Goal: Information Seeking & Learning: Learn about a topic

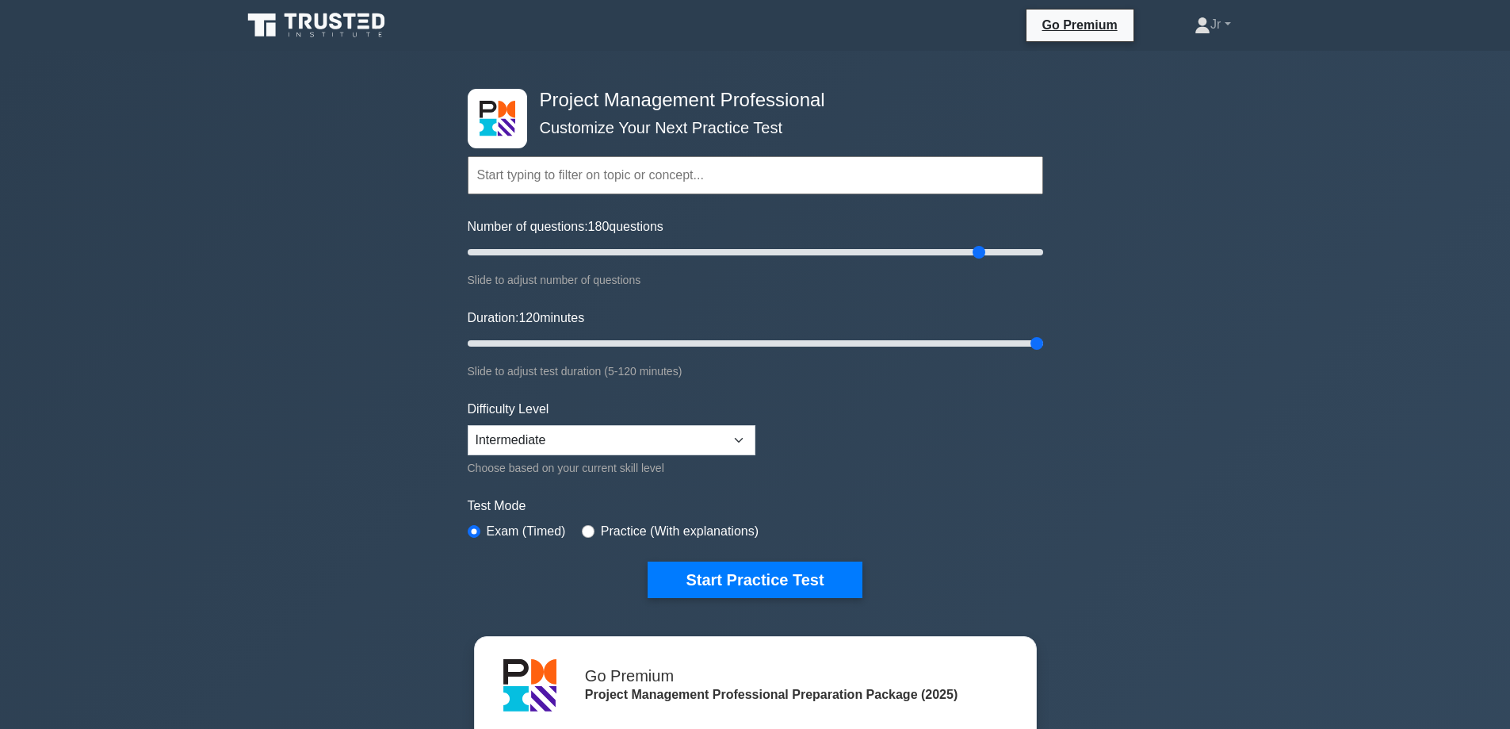
select select "intermediate"
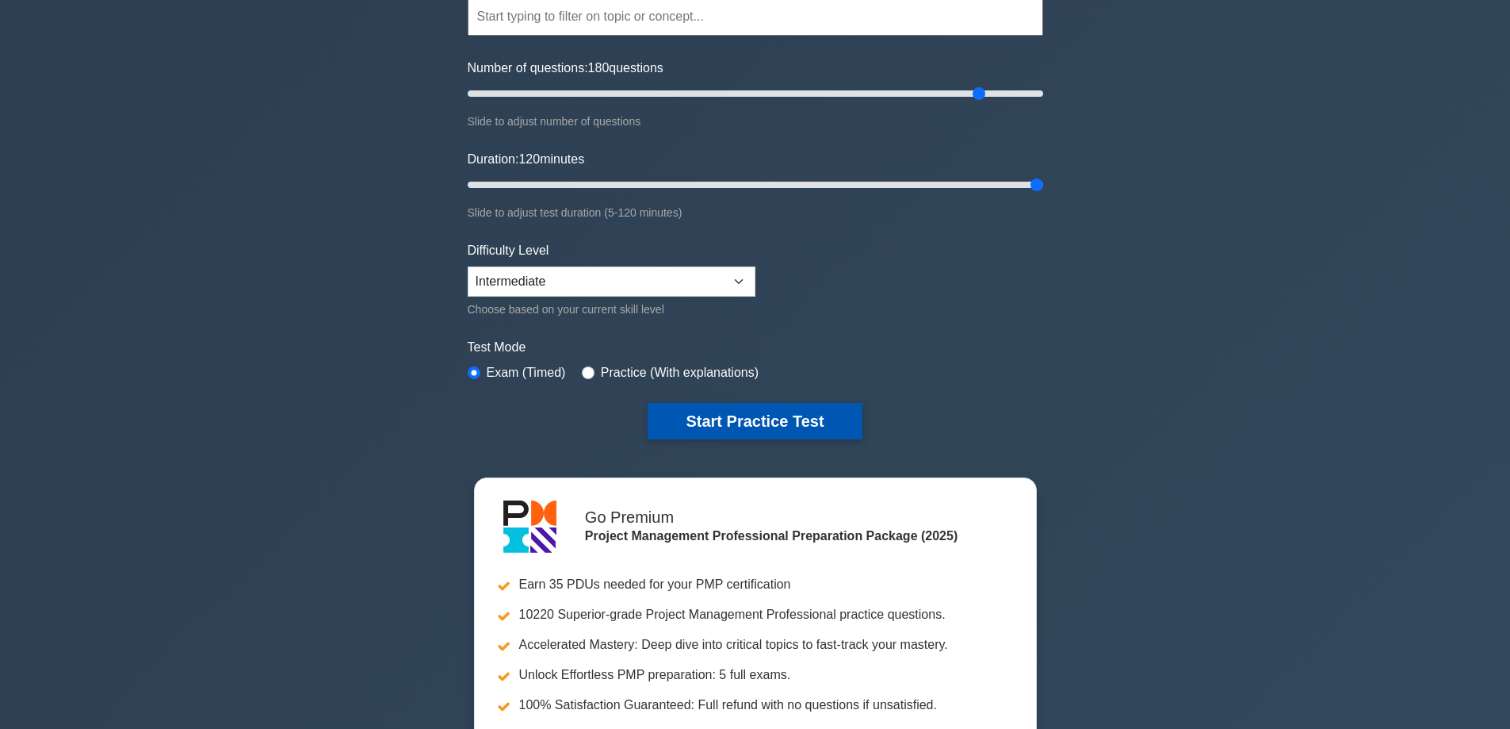
click at [724, 423] on button "Start Practice Test" at bounding box center [755, 421] width 214 height 36
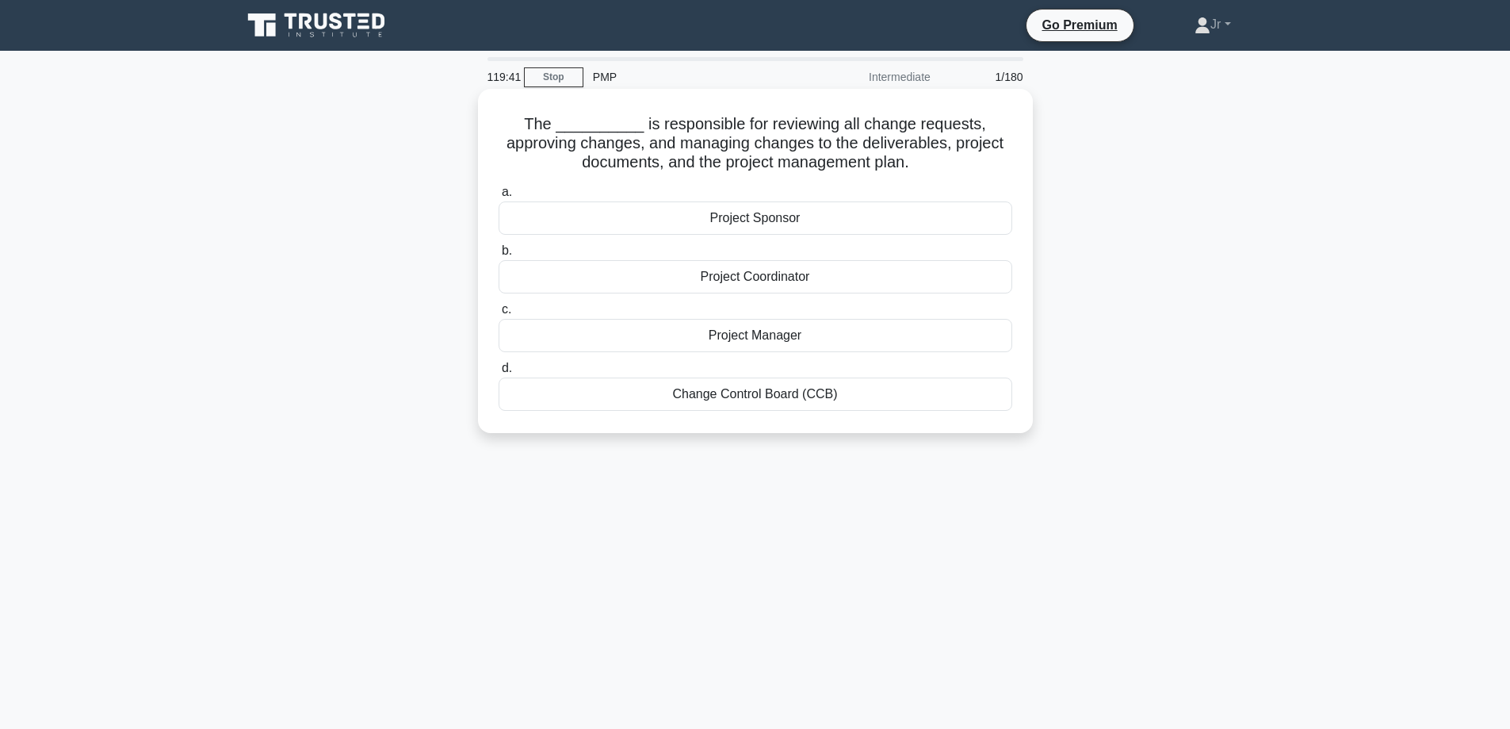
click at [656, 390] on div "Change Control Board (CCB)" at bounding box center [756, 393] width 514 height 33
click at [499, 373] on input "d. Change Control Board (CCB)" at bounding box center [499, 368] width 0 height 10
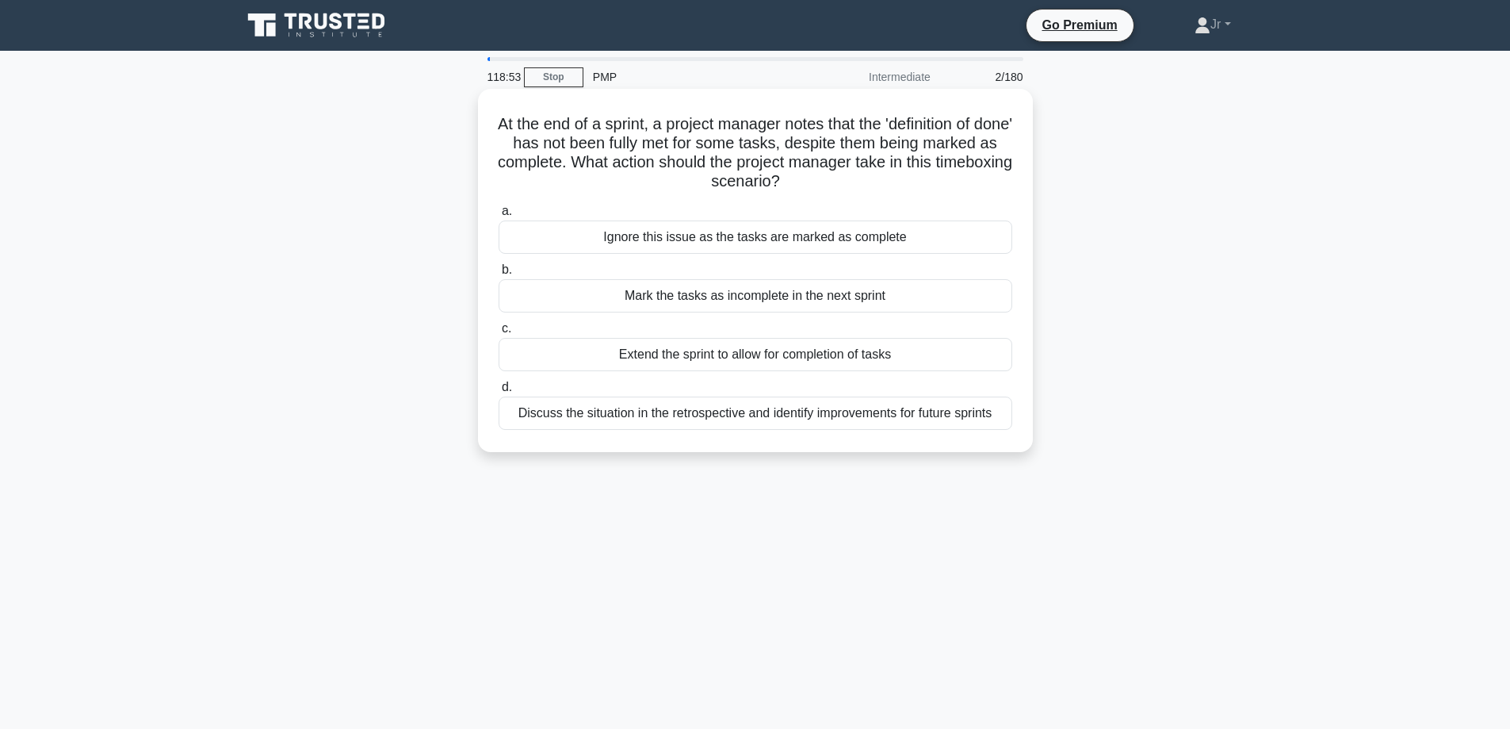
click at [825, 414] on div "Discuss the situation in the retrospective and identify improvements for future…" at bounding box center [756, 412] width 514 height 33
click at [499, 392] on input "d. Discuss the situation in the retrospective and identify improvements for fut…" at bounding box center [499, 387] width 0 height 10
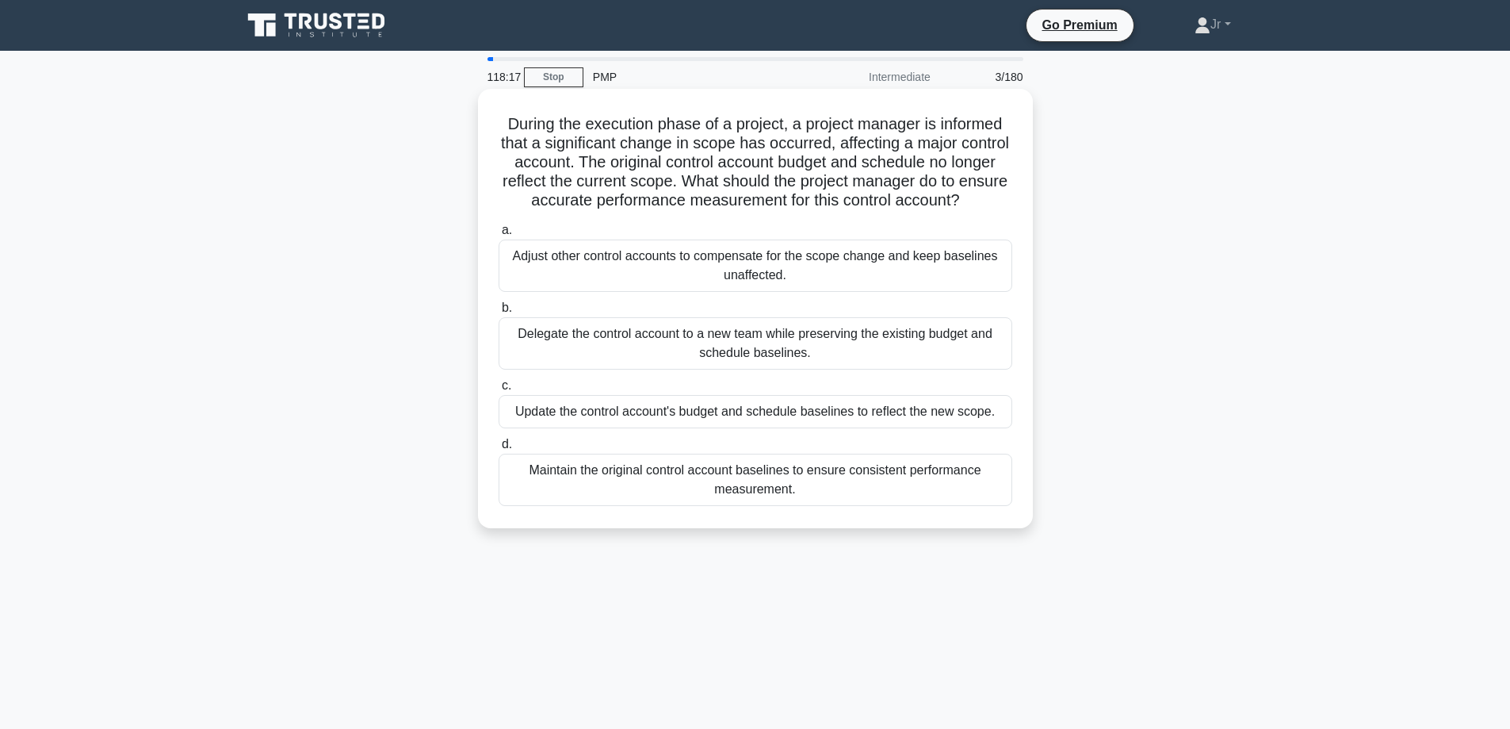
click at [679, 428] on div "Update the control account's budget and schedule baselines to reflect the new s…" at bounding box center [756, 411] width 514 height 33
click at [710, 423] on div "Update the control account's budget and schedule baselines to reflect the new s…" at bounding box center [756, 411] width 514 height 33
click at [499, 391] on input "c. Update the control account's budget and schedule baselines to reflect the ne…" at bounding box center [499, 386] width 0 height 10
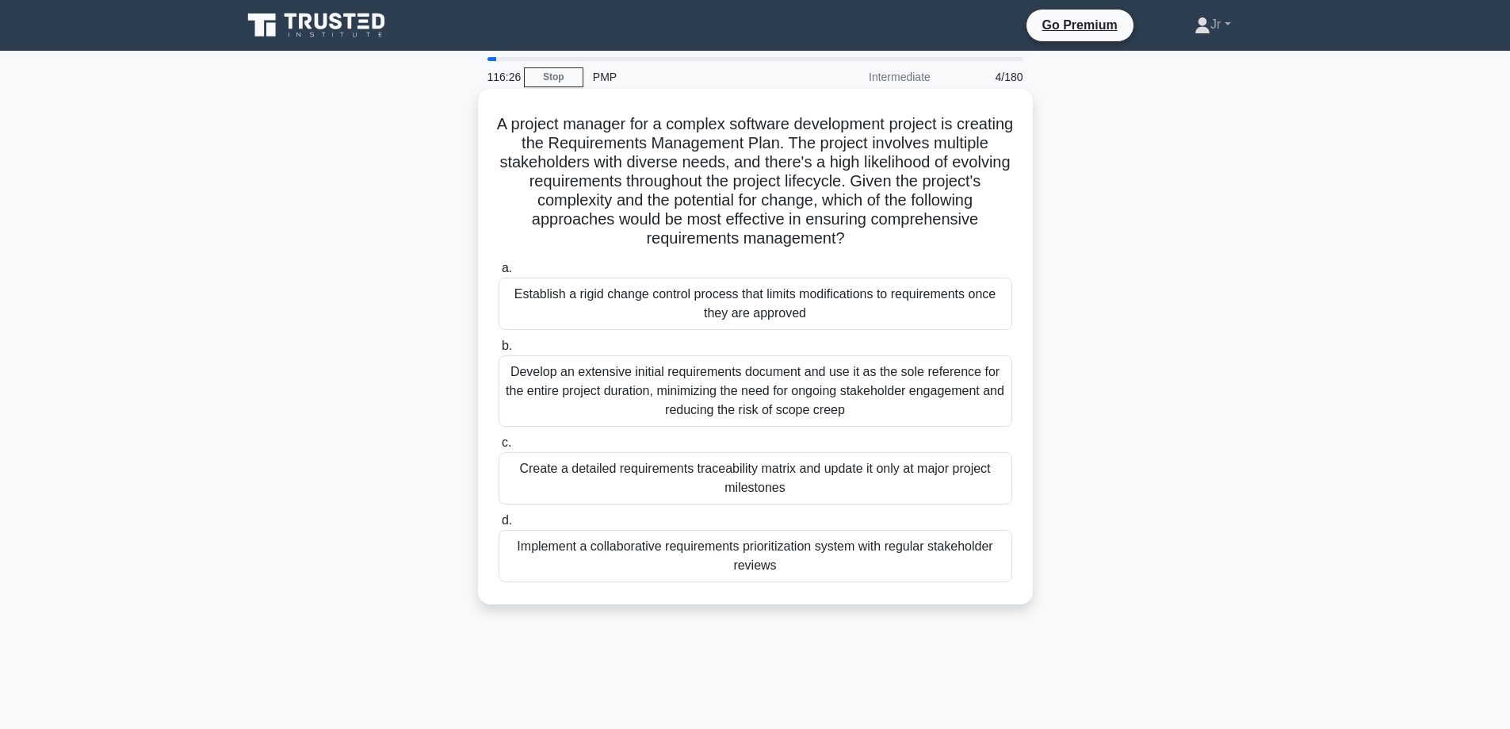
click at [808, 554] on div "Implement a collaborative requirements prioritization system with regular stake…" at bounding box center [756, 556] width 514 height 52
click at [499, 526] on input "d. Implement a collaborative requirements prioritization system with regular st…" at bounding box center [499, 520] width 0 height 10
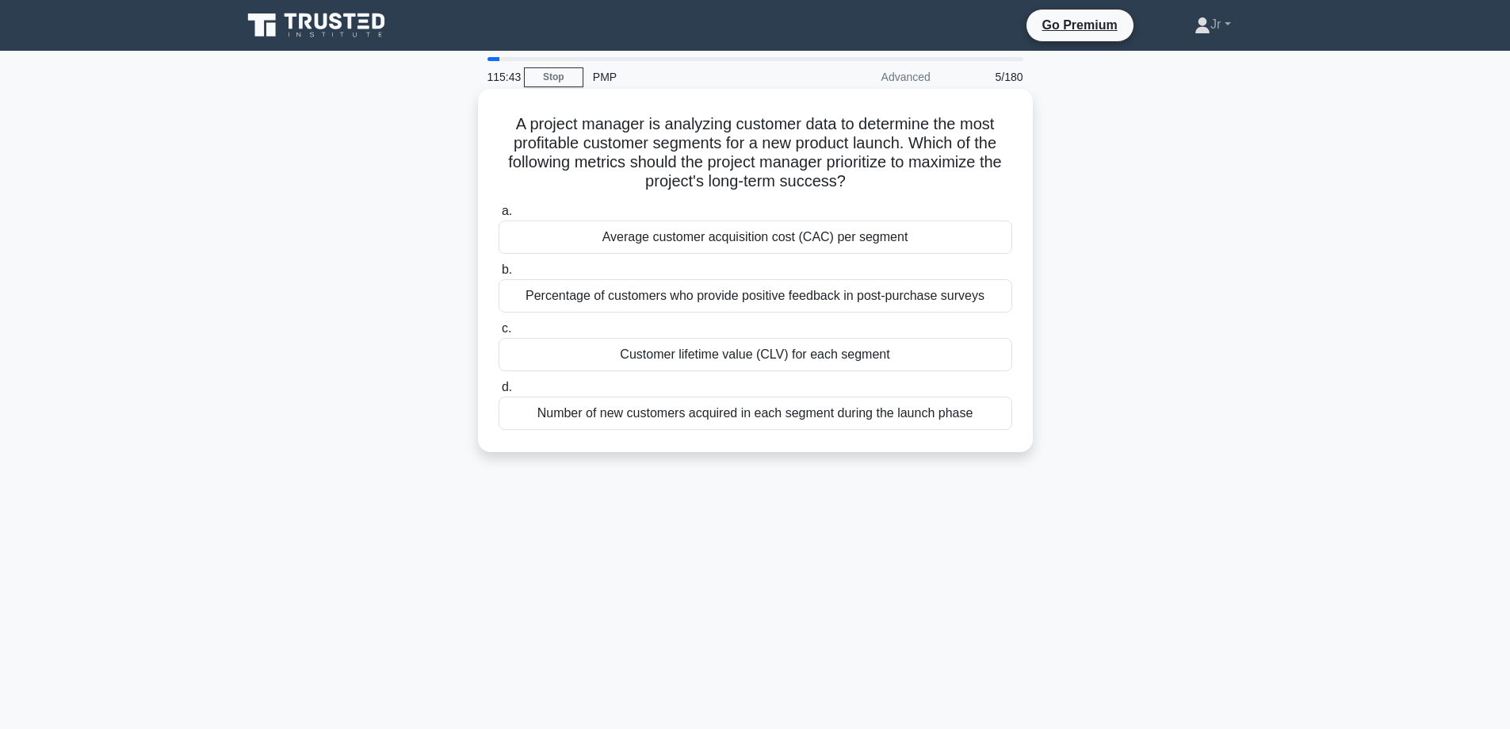
click at [928, 300] on div "Percentage of customers who provide positive feedback in post-purchase surveys" at bounding box center [756, 295] width 514 height 33
click at [499, 275] on input "b. Percentage of customers who provide positive feedback in post-purchase surve…" at bounding box center [499, 270] width 0 height 10
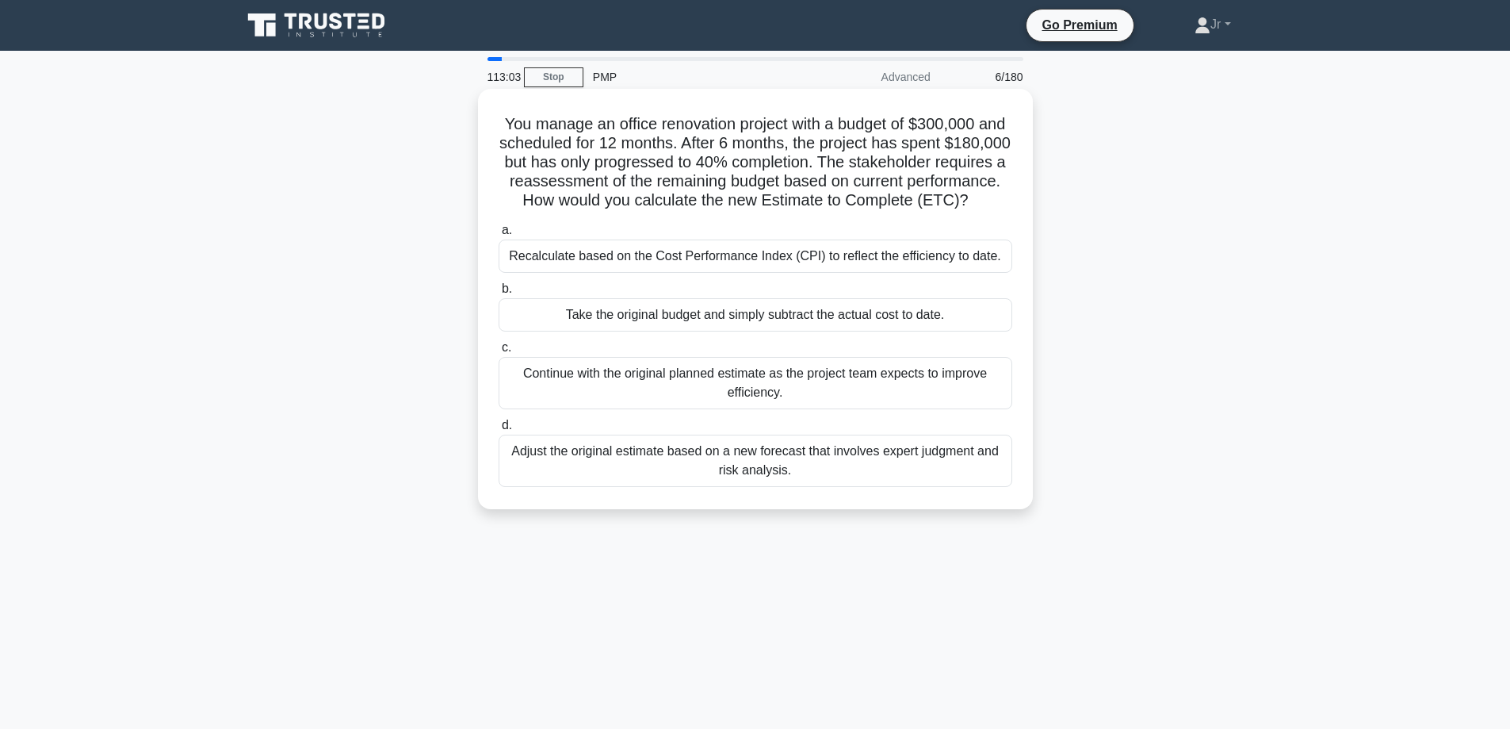
click at [698, 331] on div "Take the original budget and simply subtract the actual cost to date." at bounding box center [756, 314] width 514 height 33
click at [499, 294] on input "b. Take the original budget and simply subtract the actual cost to date." at bounding box center [499, 289] width 0 height 10
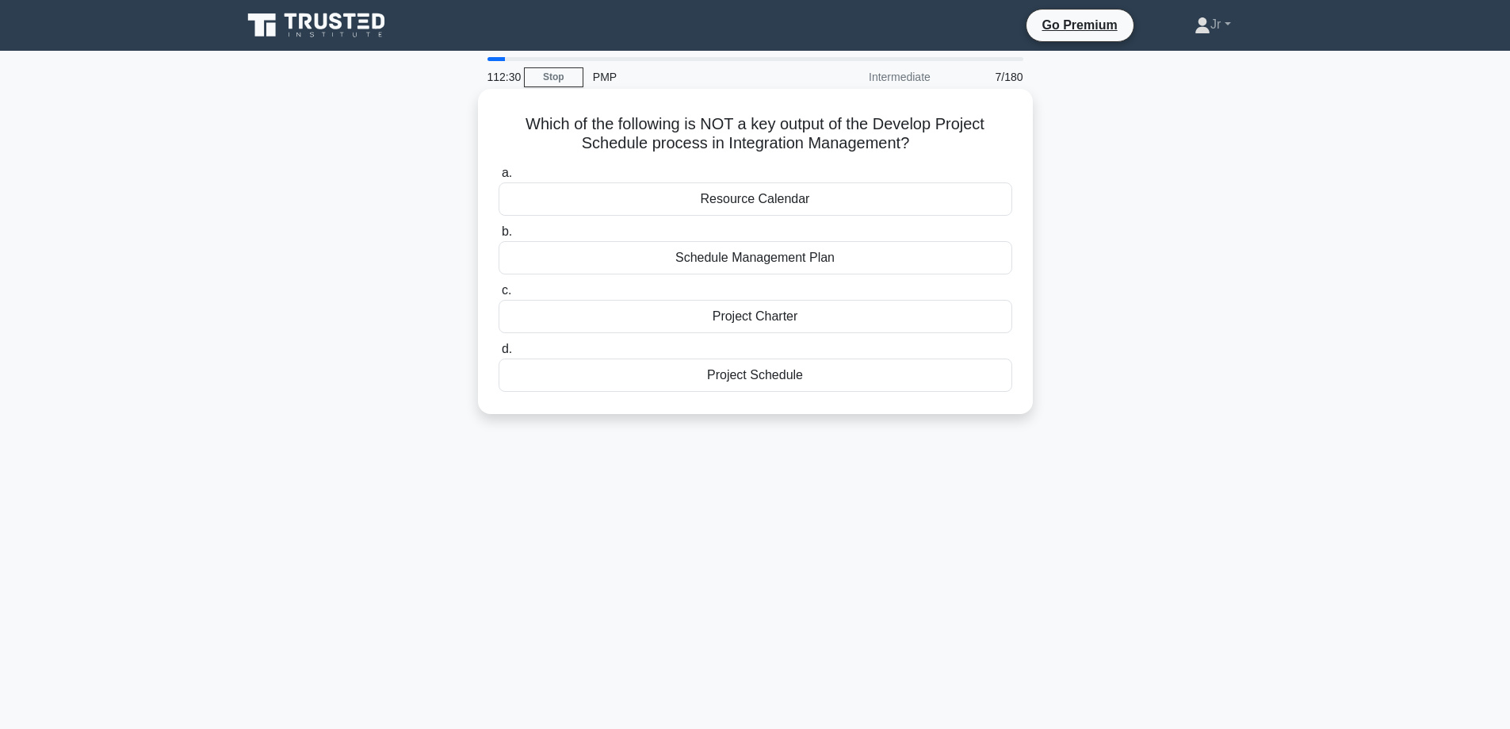
click at [803, 315] on div "Project Charter" at bounding box center [756, 316] width 514 height 33
click at [499, 296] on input "c. Project Charter" at bounding box center [499, 290] width 0 height 10
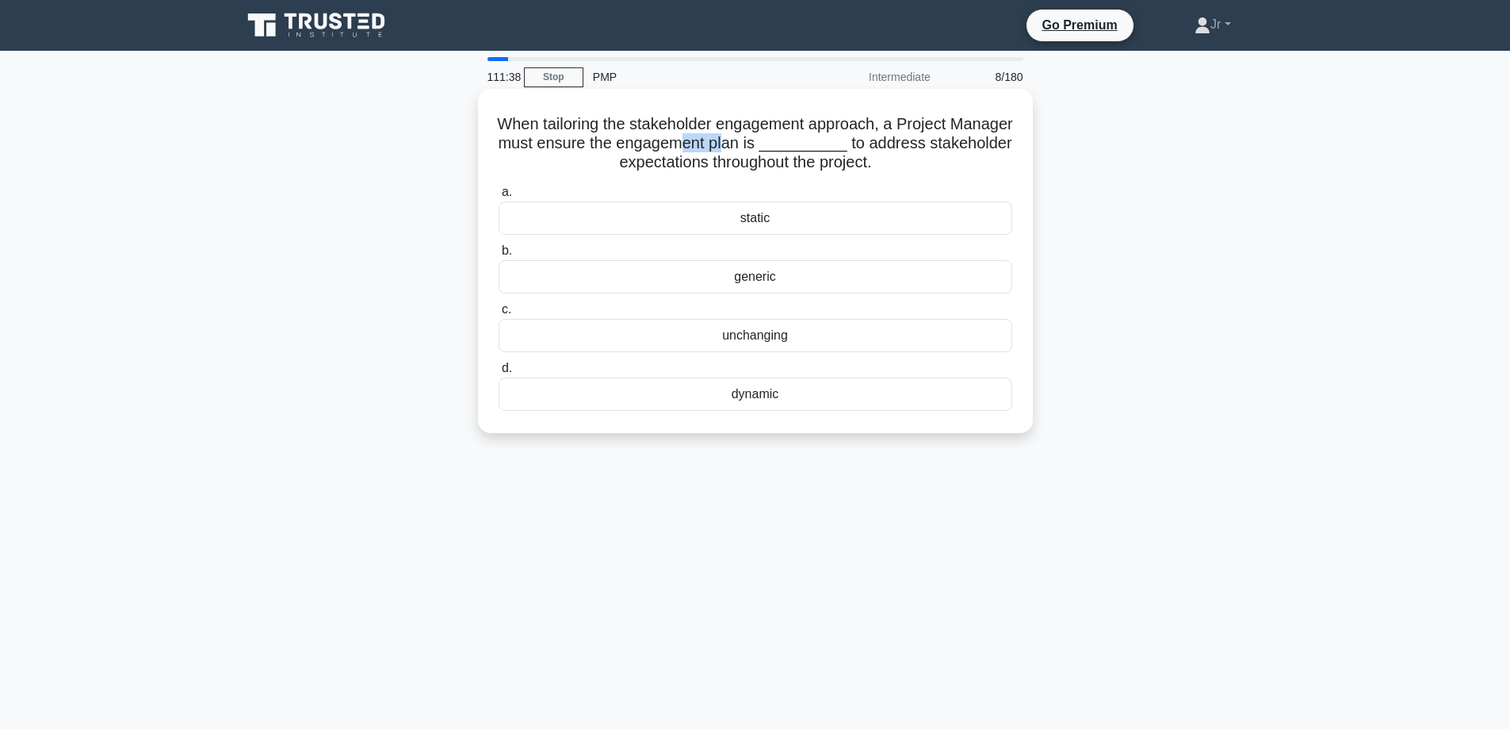
drag, startPoint x: 817, startPoint y: 147, endPoint x: 775, endPoint y: 147, distance: 41.2
click at [775, 147] on h5 "When tailoring the stakeholder engagement approach, a Project Manager must ensu…" at bounding box center [755, 143] width 517 height 59
drag, startPoint x: 718, startPoint y: 163, endPoint x: 874, endPoint y: 416, distance: 296.8
click at [874, 416] on div "When tailoring the stakeholder engagement approach, a Project Manager must ensu…" at bounding box center [755, 260] width 542 height 331
copy div "ions throughout the project. .spinner_0XTQ{transform-origin:center;animation:sp…"
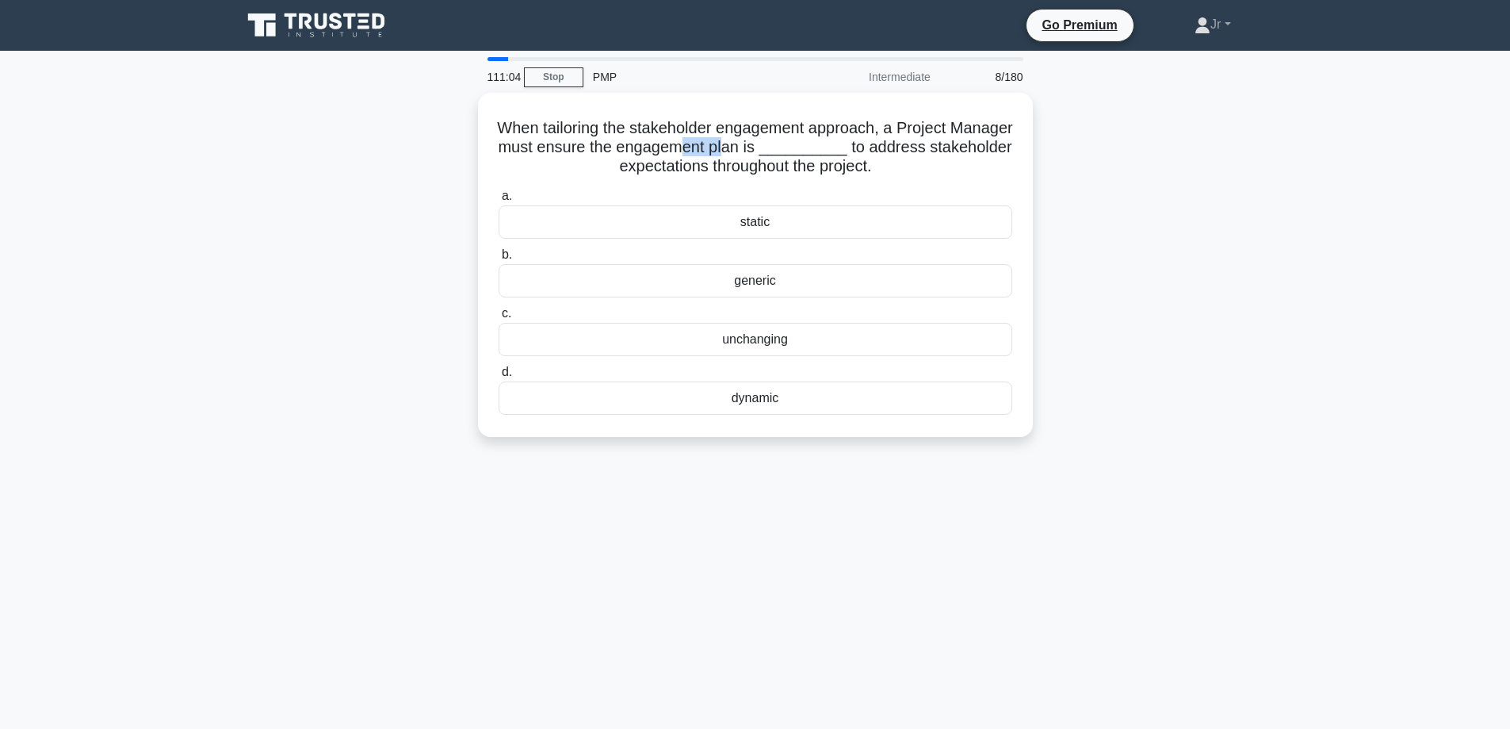
click at [140, 335] on main "111:04 Stop PMP Intermediate 8/180 When tailoring the stakeholder engagement ap…" at bounding box center [755, 454] width 1510 height 806
click at [652, 271] on div "generic" at bounding box center [756, 276] width 514 height 33
click at [499, 256] on input "b. generic" at bounding box center [499, 251] width 0 height 10
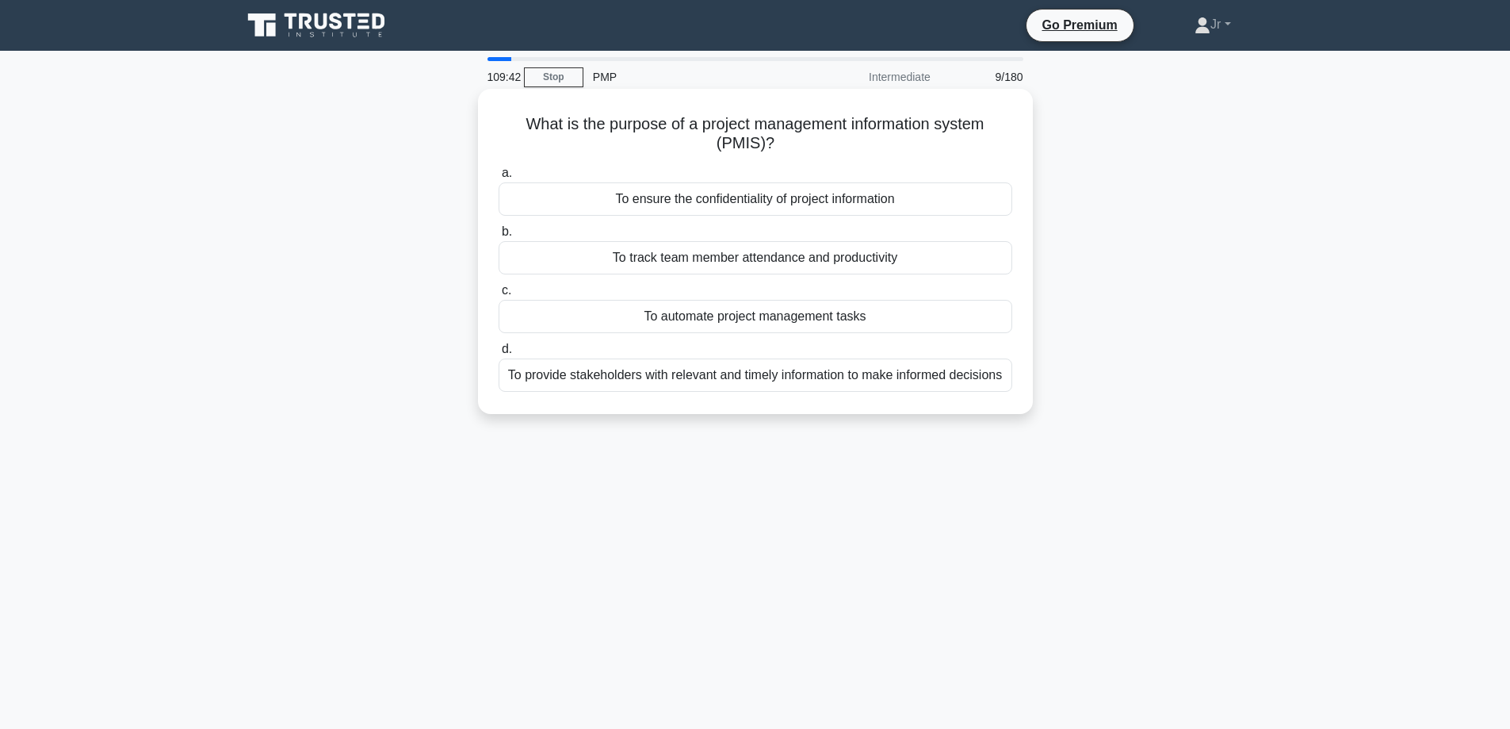
click at [826, 327] on div "To automate project management tasks" at bounding box center [756, 316] width 514 height 33
click at [499, 296] on input "c. To automate project management tasks" at bounding box center [499, 290] width 0 height 10
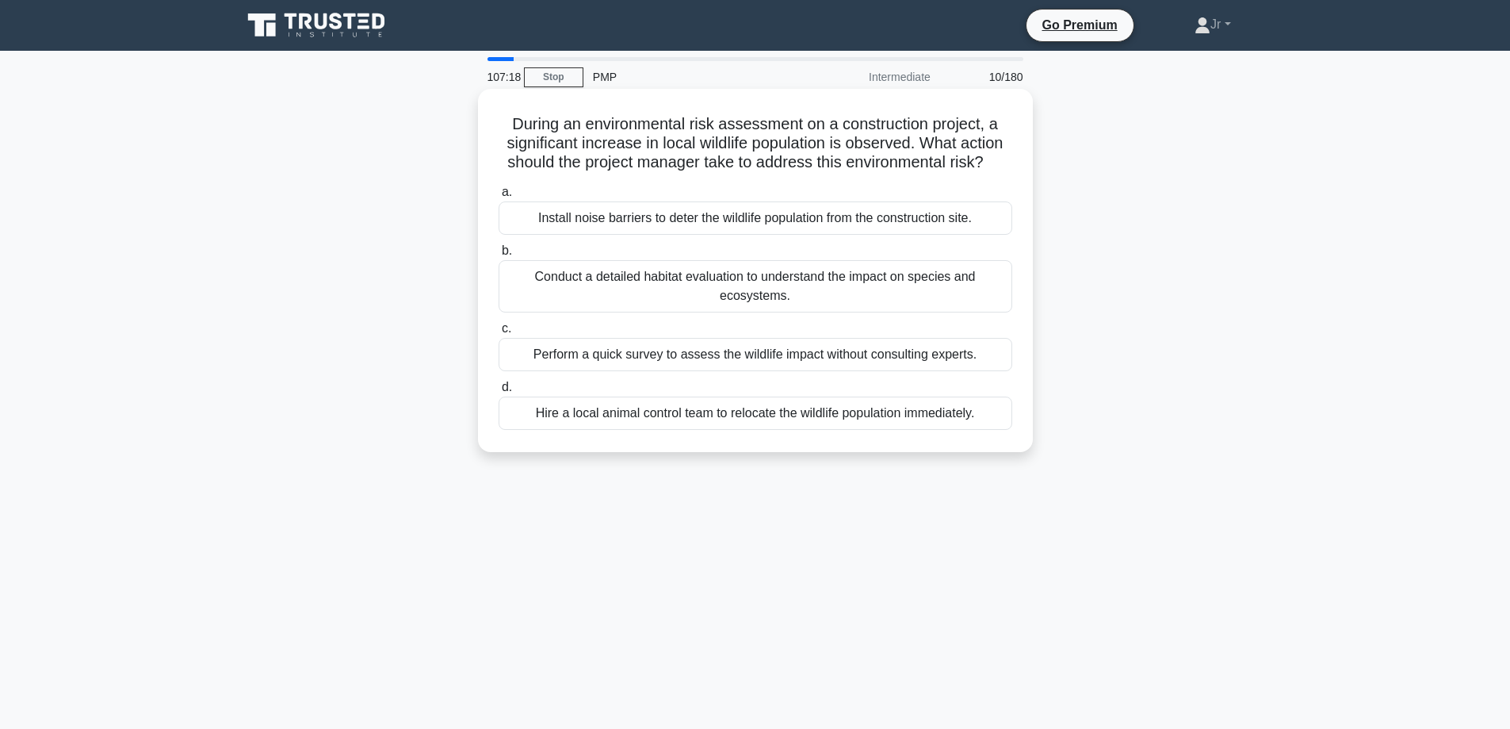
click at [845, 300] on div "Conduct a detailed habitat evaluation to understand the impact on species and e…" at bounding box center [756, 286] width 514 height 52
click at [499, 256] on input "b. Conduct a detailed habitat evaluation to understand the impact on species an…" at bounding box center [499, 251] width 0 height 10
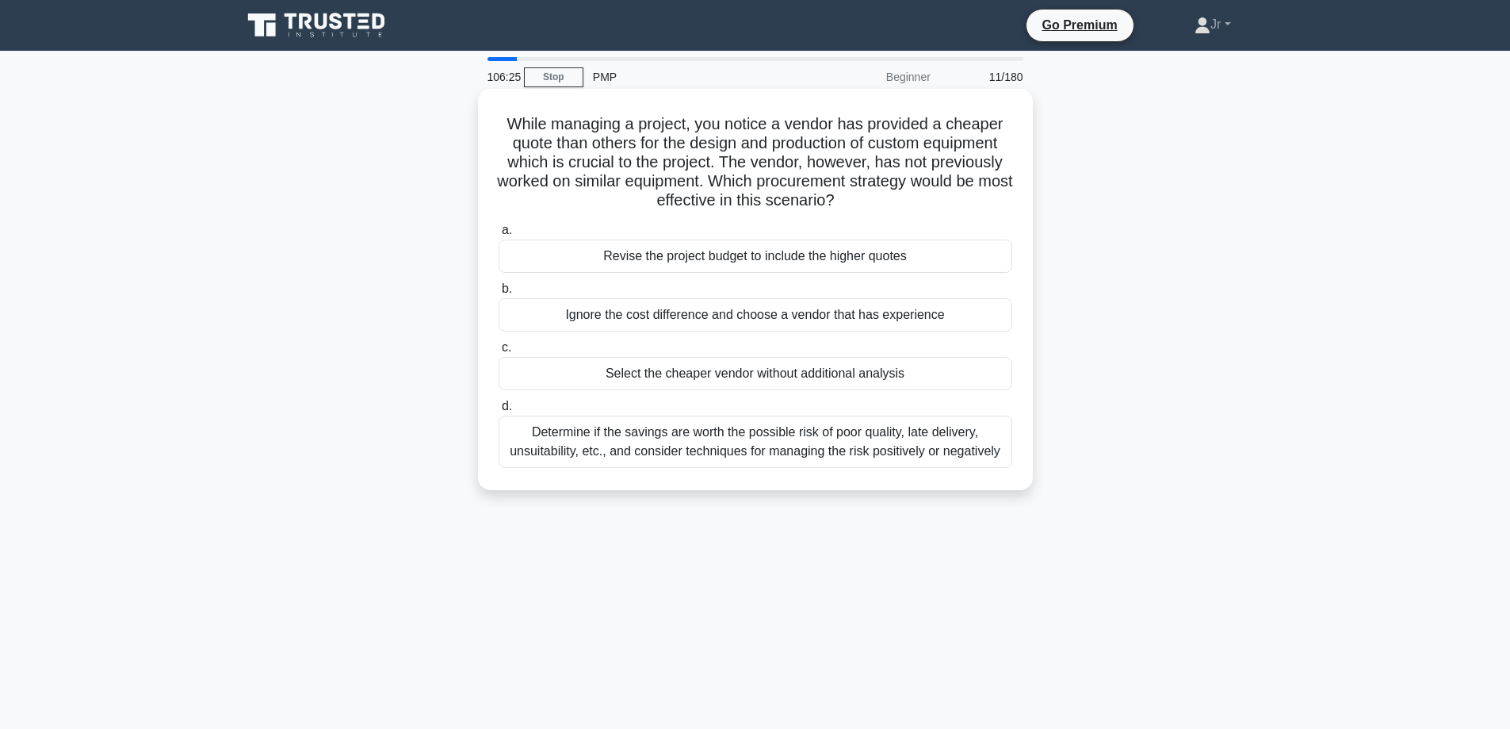
click at [802, 438] on div "Determine if the savings are worth the possible risk of poor quality, late deli…" at bounding box center [756, 441] width 514 height 52
click at [499, 411] on input "d. Determine if the savings are worth the possible risk of poor quality, late d…" at bounding box center [499, 406] width 0 height 10
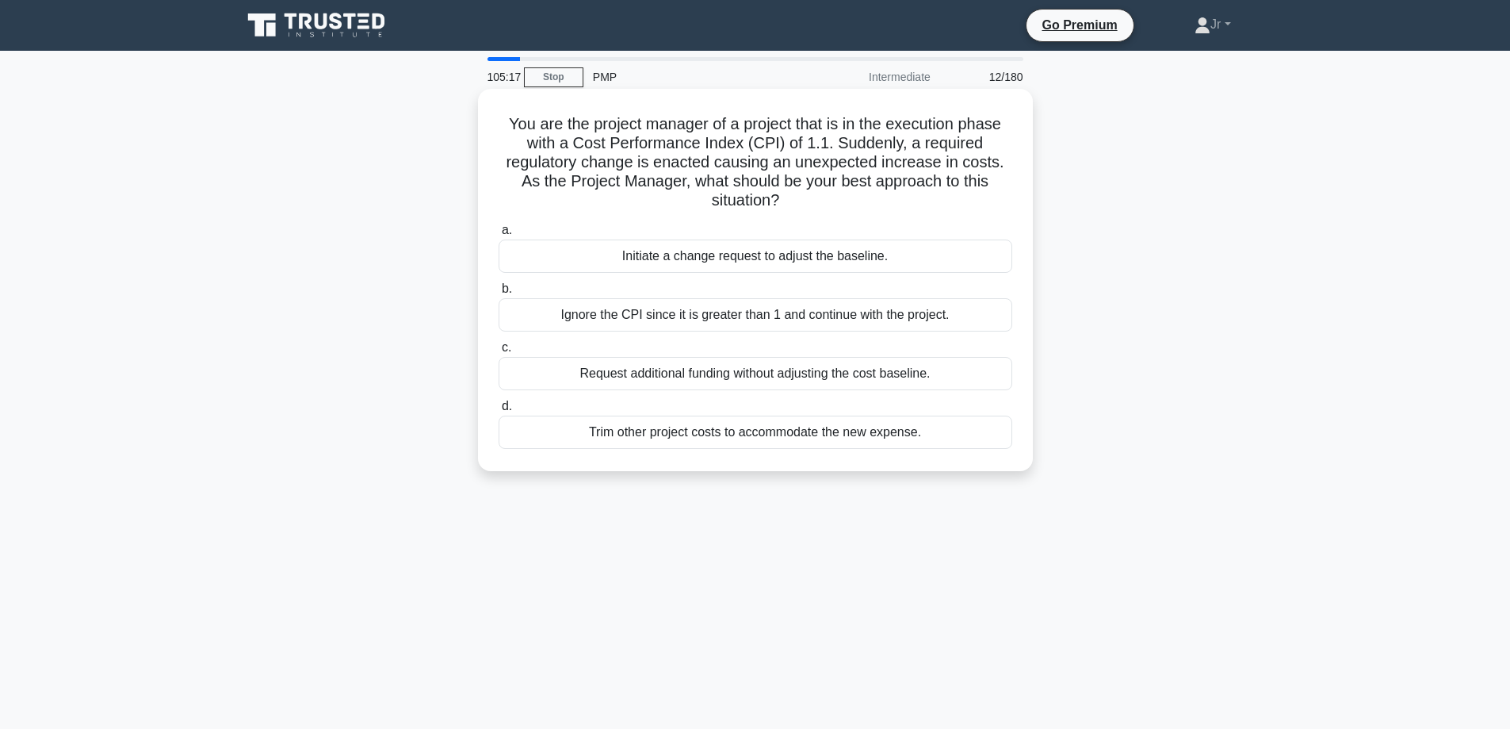
click at [851, 262] on div "Initiate a change request to adjust the baseline." at bounding box center [756, 255] width 514 height 33
click at [499, 235] on input "a. Initiate a change request to adjust the baseline." at bounding box center [499, 230] width 0 height 10
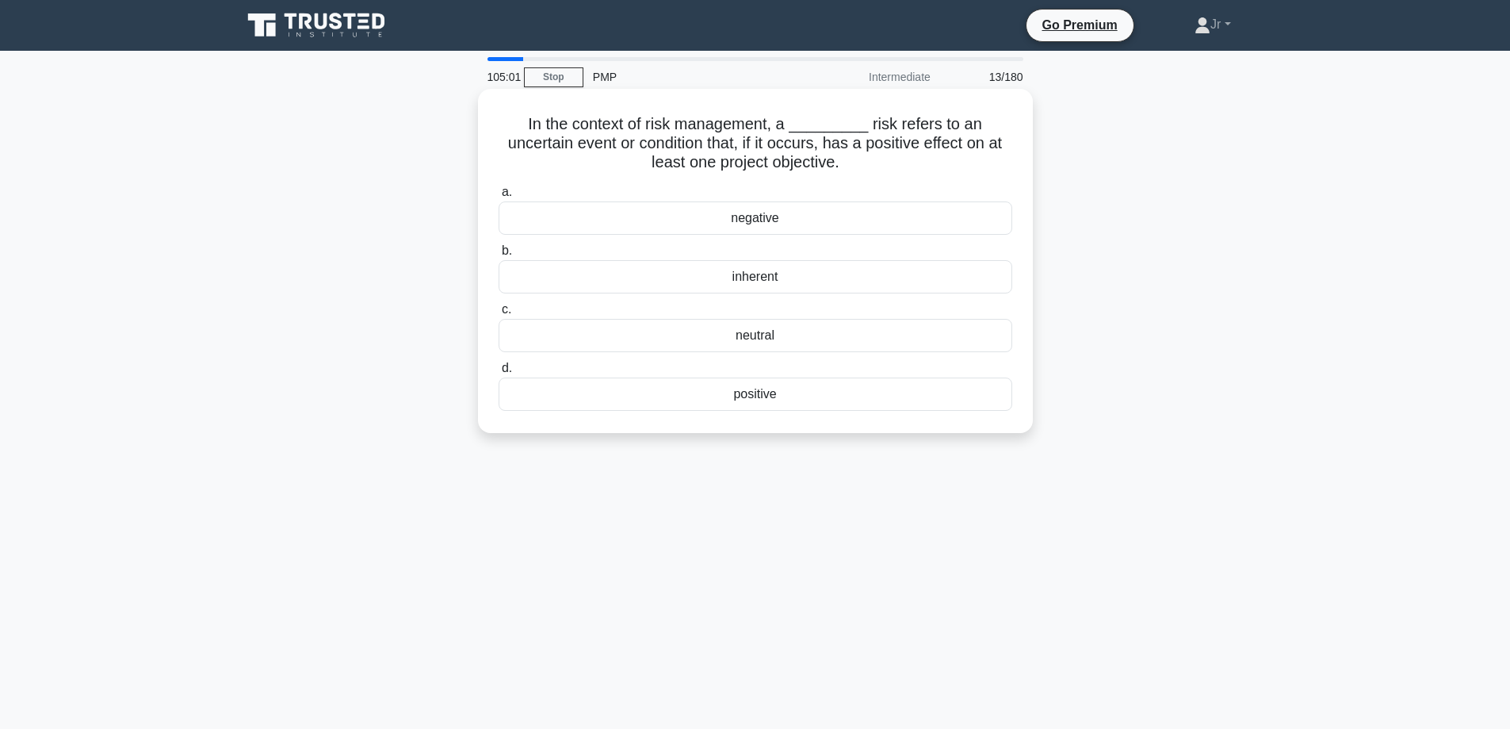
click at [775, 400] on div "positive" at bounding box center [756, 393] width 514 height 33
click at [499, 373] on input "d. positive" at bounding box center [499, 368] width 0 height 10
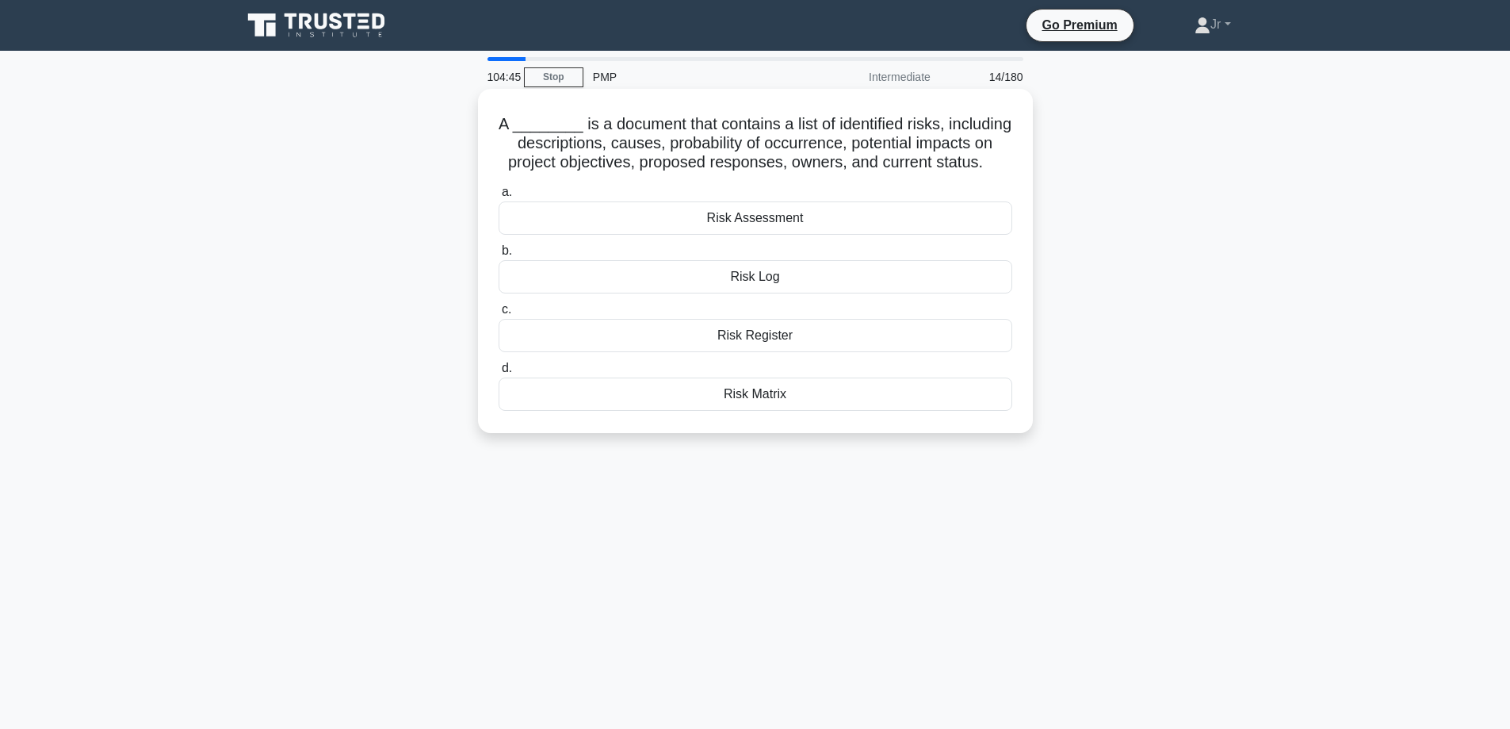
click at [805, 342] on div "Risk Register" at bounding box center [756, 335] width 514 height 33
click at [499, 315] on input "c. Risk Register" at bounding box center [499, 309] width 0 height 10
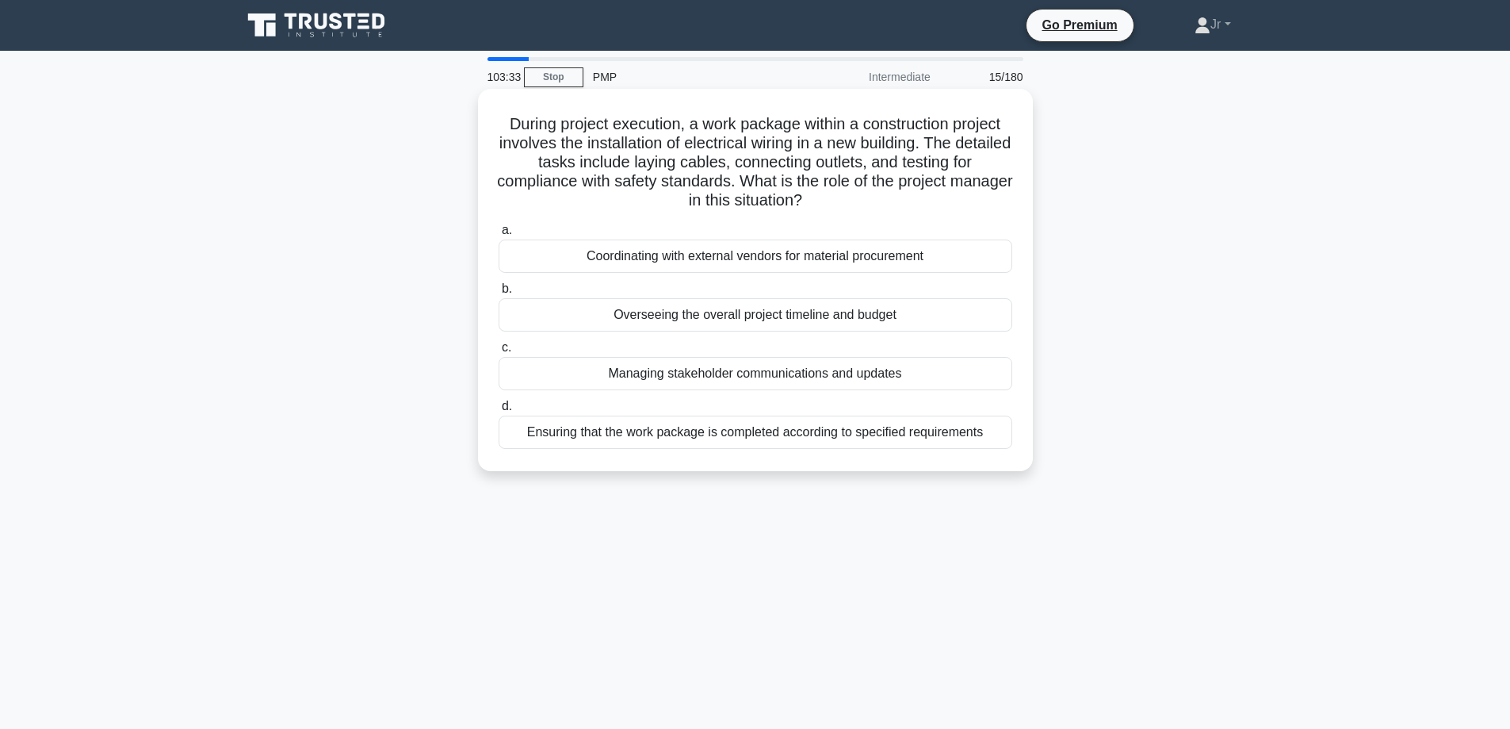
click at [841, 442] on div "Ensuring that the work package is completed according to specified requirements" at bounding box center [756, 431] width 514 height 33
click at [499, 411] on input "d. Ensuring that the work package is completed according to specified requireme…" at bounding box center [499, 406] width 0 height 10
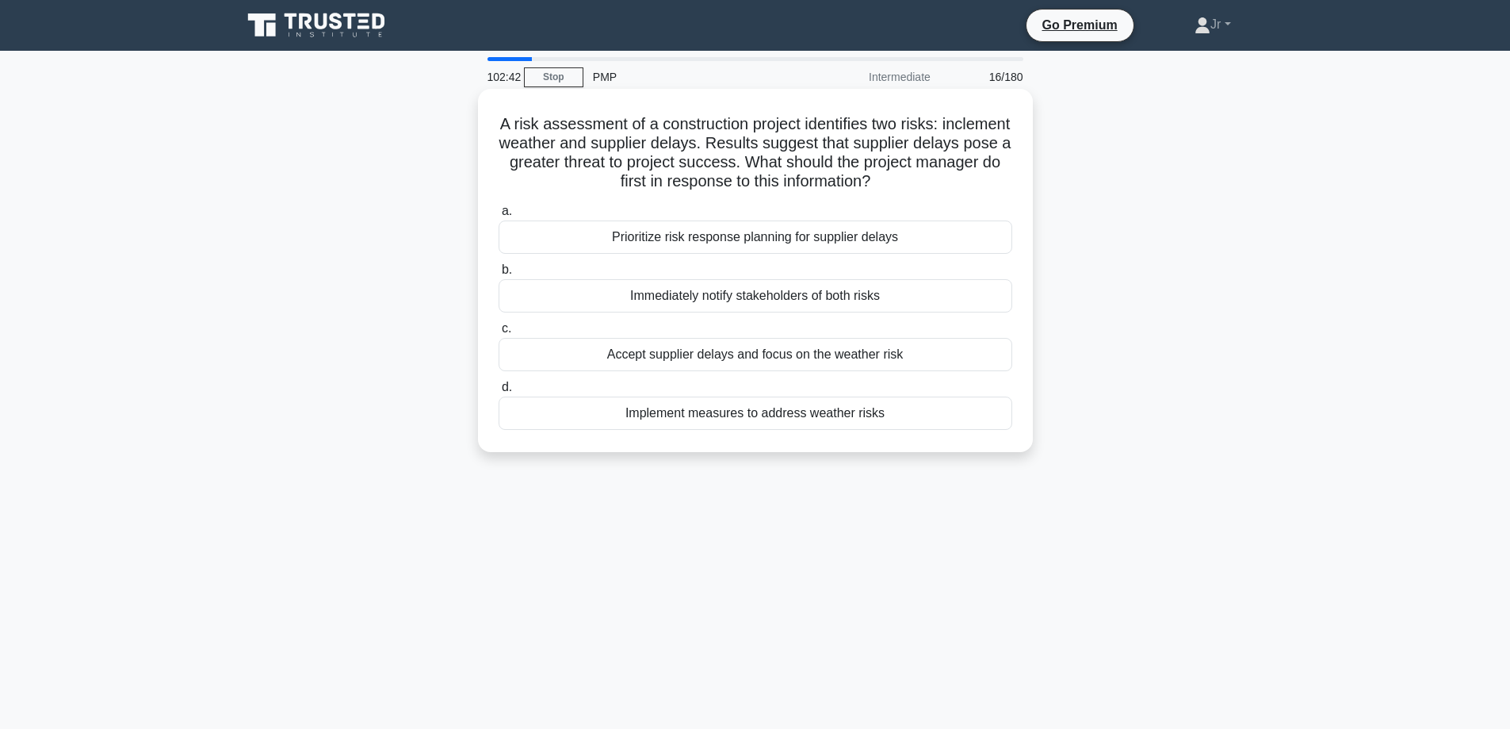
click at [783, 237] on div "Prioritize risk response planning for supplier delays" at bounding box center [756, 236] width 514 height 33
click at [499, 216] on input "a. Prioritize risk response planning for supplier delays" at bounding box center [499, 211] width 0 height 10
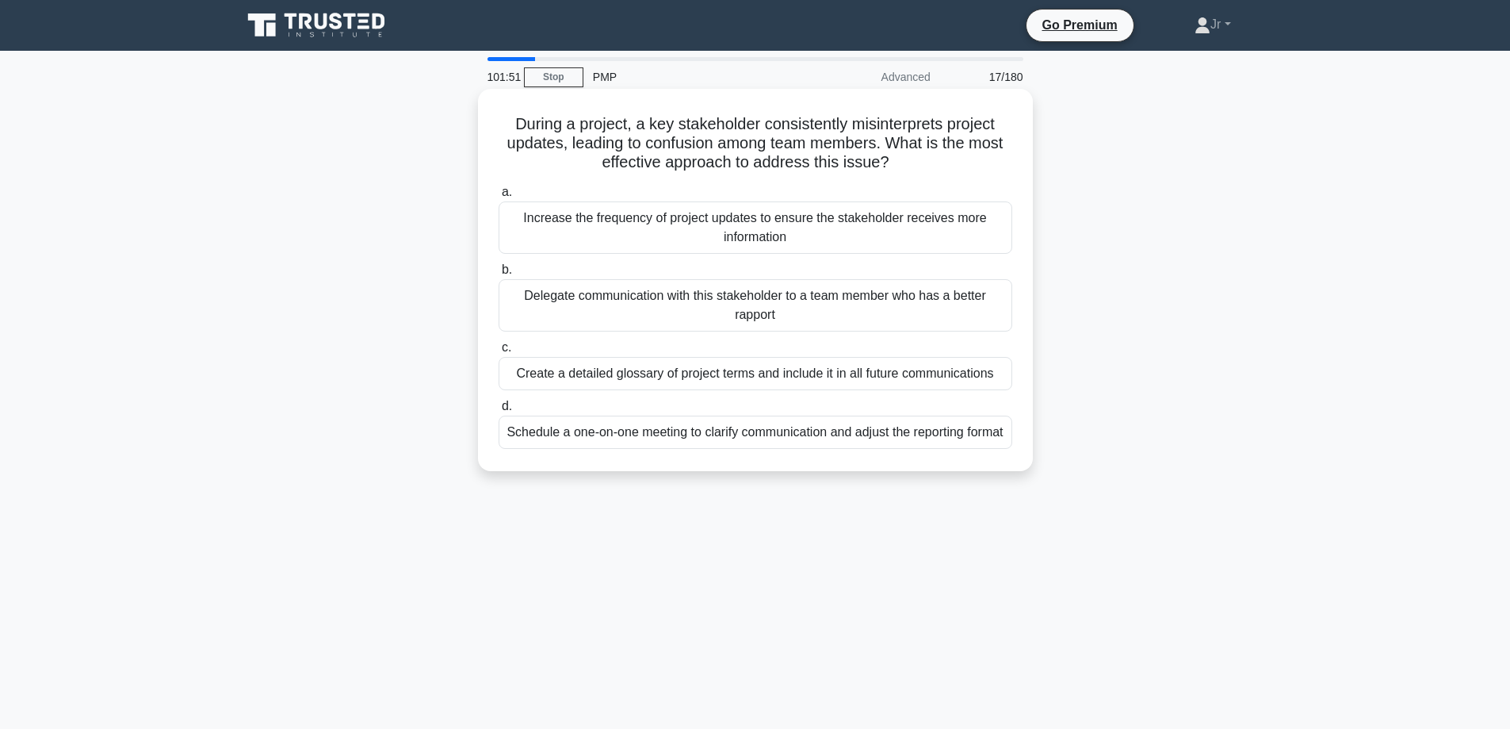
click at [834, 430] on div "Schedule a one-on-one meeting to clarify communication and adjust the reporting…" at bounding box center [756, 431] width 514 height 33
click at [499, 411] on input "d. Schedule a one-on-one meeting to clarify communication and adjust the report…" at bounding box center [499, 406] width 0 height 10
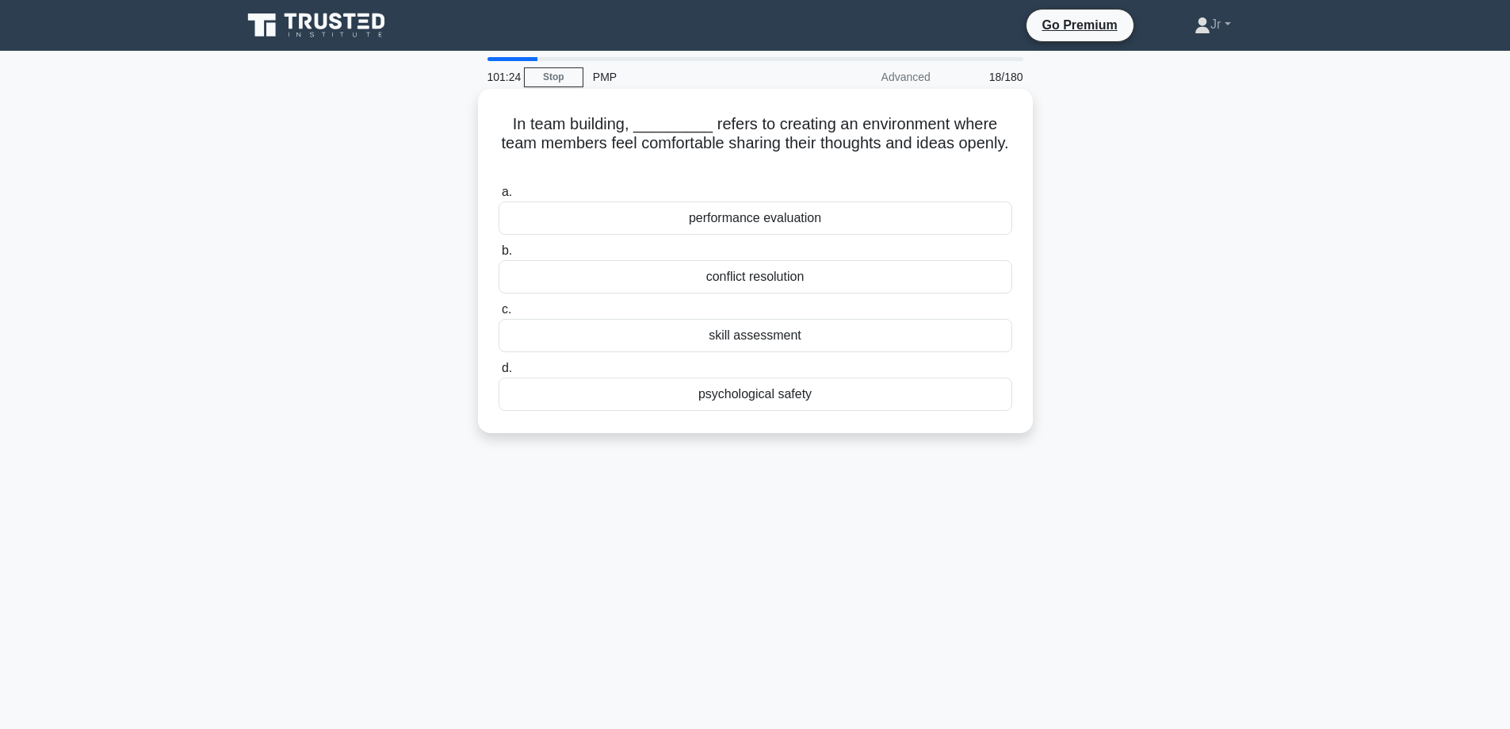
click at [656, 212] on div "performance evaluation" at bounding box center [756, 217] width 514 height 33
click at [499, 197] on input "a. performance evaluation" at bounding box center [499, 192] width 0 height 10
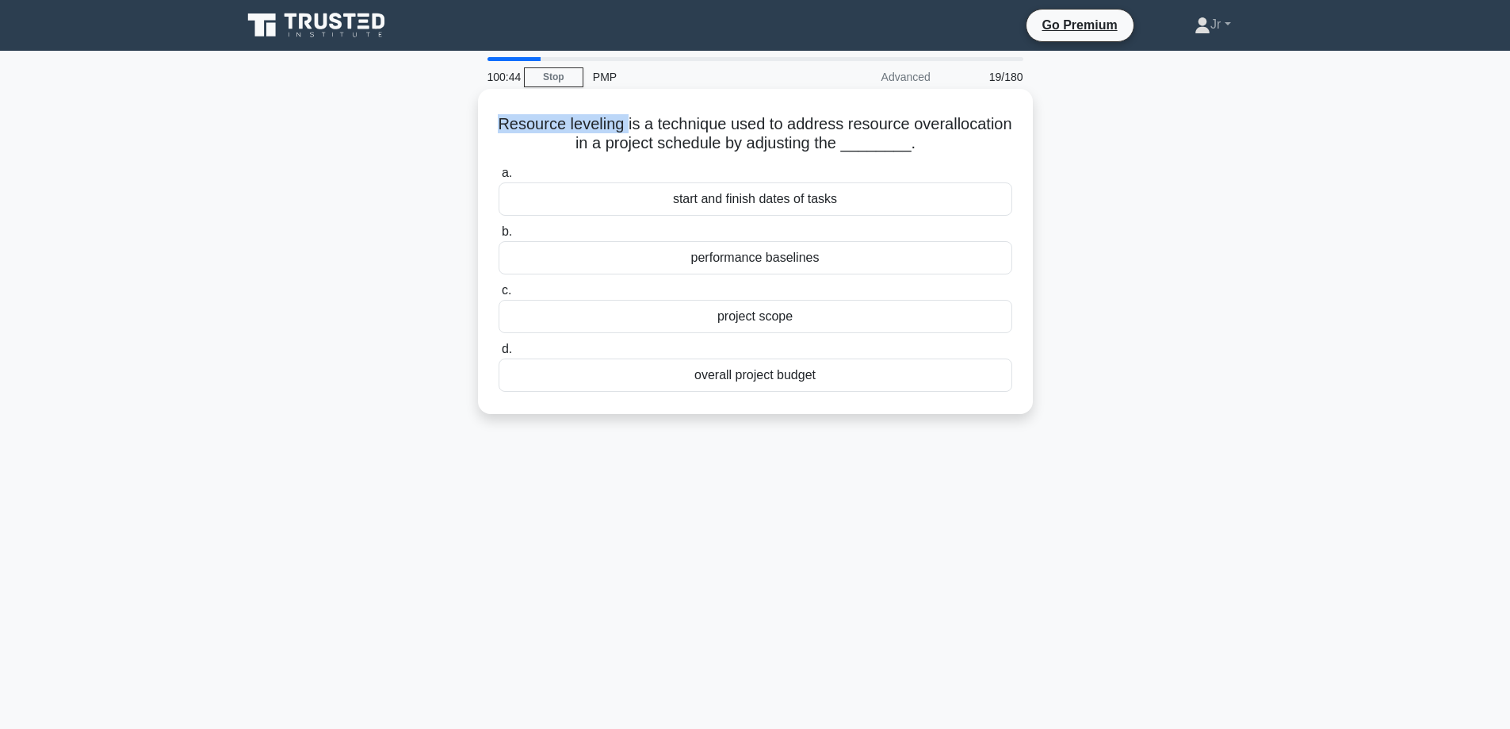
drag, startPoint x: 547, startPoint y: 124, endPoint x: 678, endPoint y: 128, distance: 130.9
click at [678, 128] on h5 "Resource leveling is a technique used to address resource overallocation in a p…" at bounding box center [755, 134] width 517 height 40
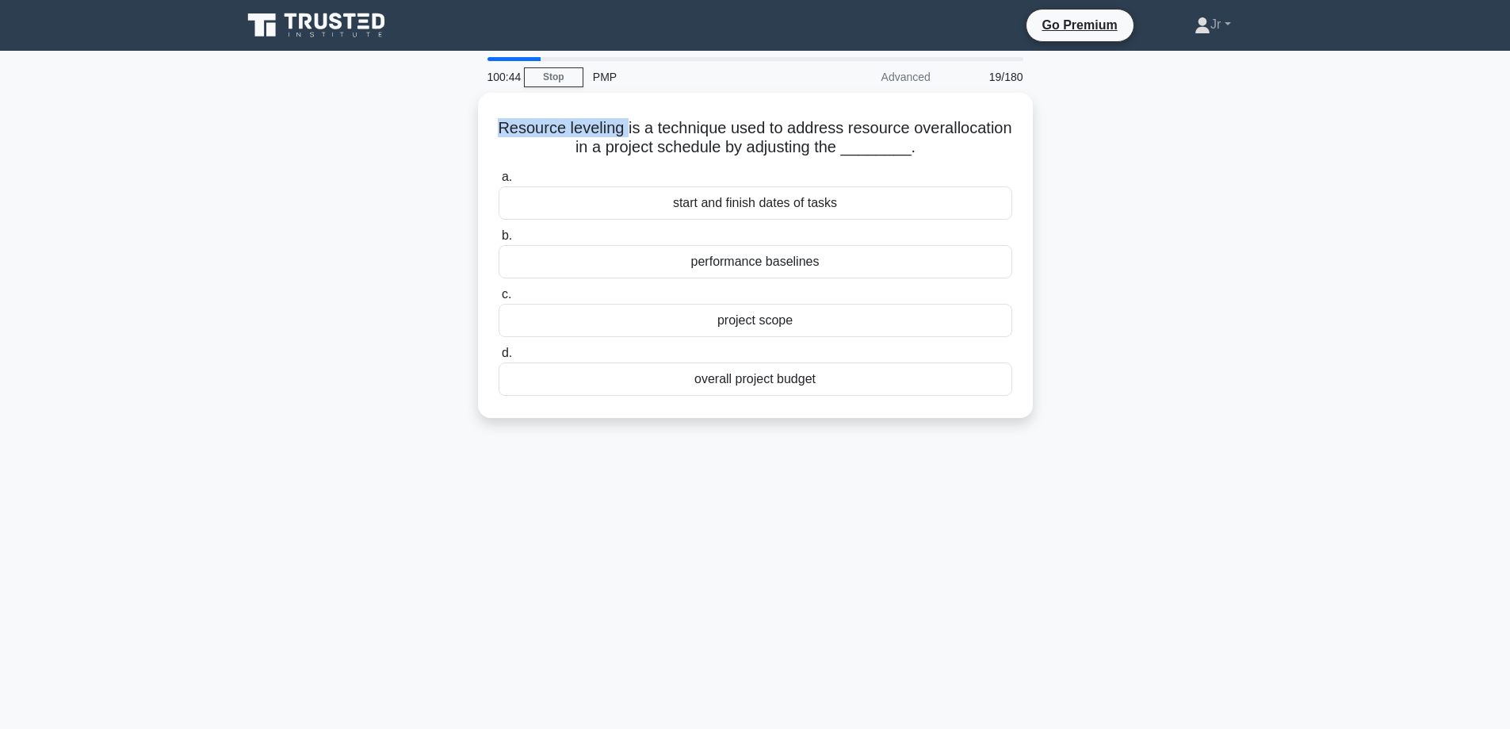
copy h5 "Resource leveling"
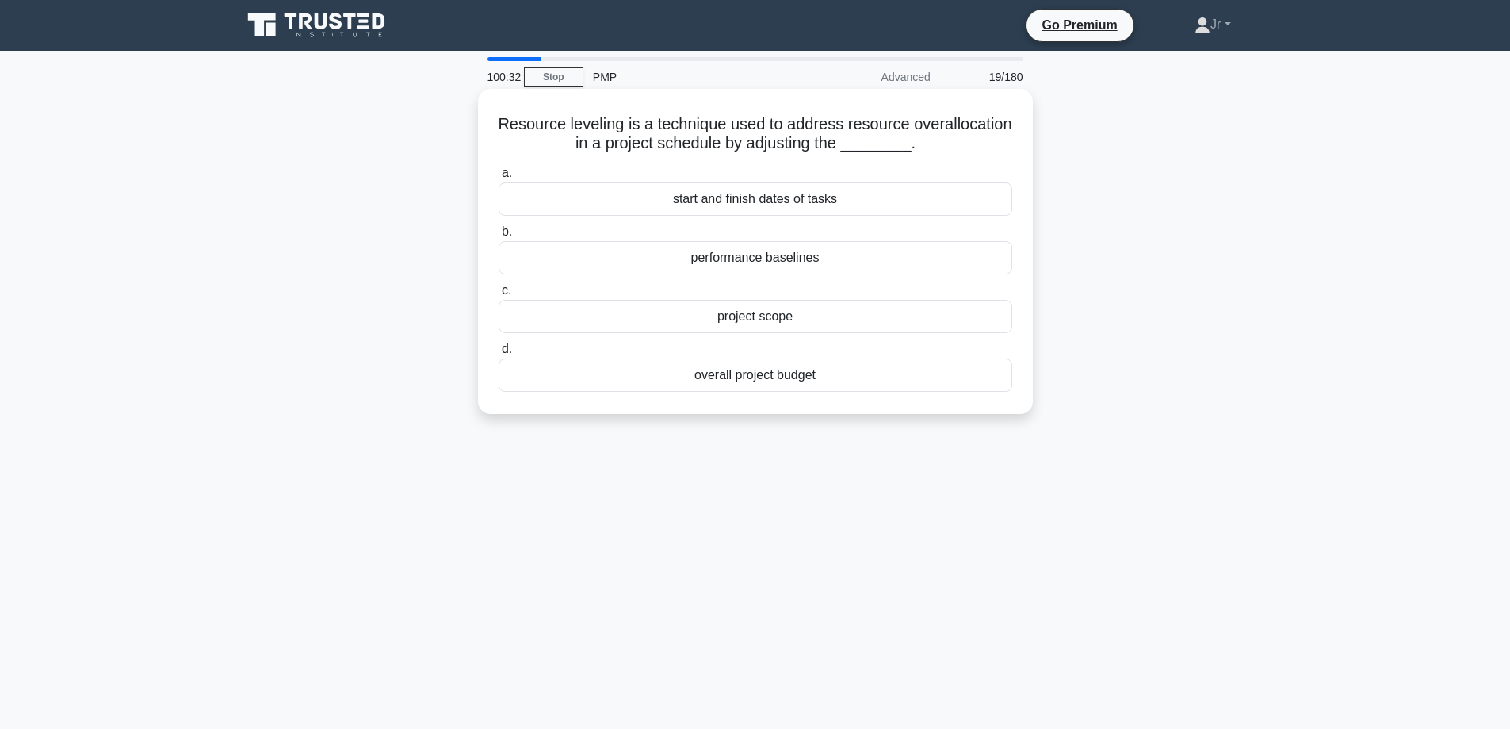
click at [759, 205] on div "start and finish dates of tasks" at bounding box center [756, 198] width 514 height 33
click at [499, 178] on input "a. start and finish dates of tasks" at bounding box center [499, 173] width 0 height 10
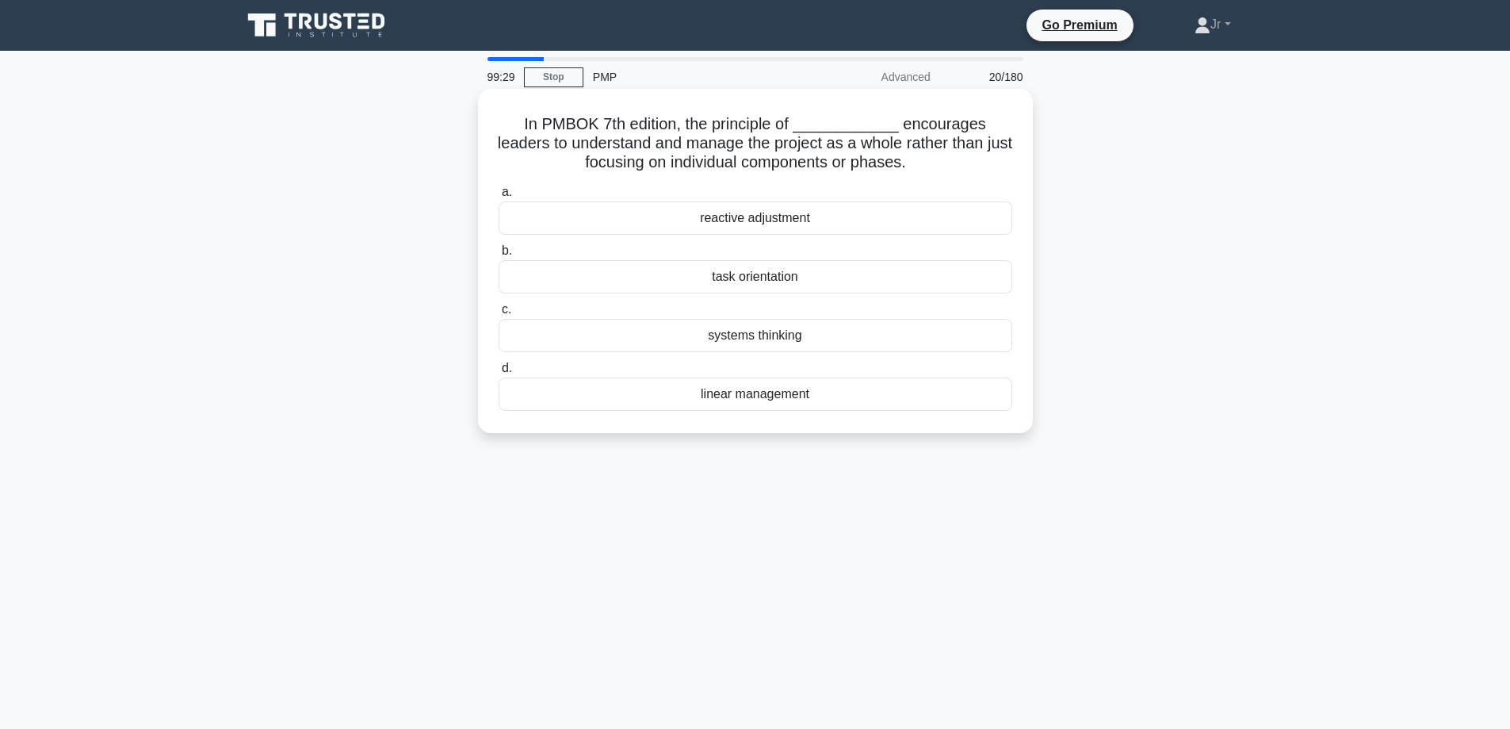
click at [759, 336] on div "systems thinking" at bounding box center [756, 335] width 514 height 33
click at [499, 315] on input "c. systems thinking" at bounding box center [499, 309] width 0 height 10
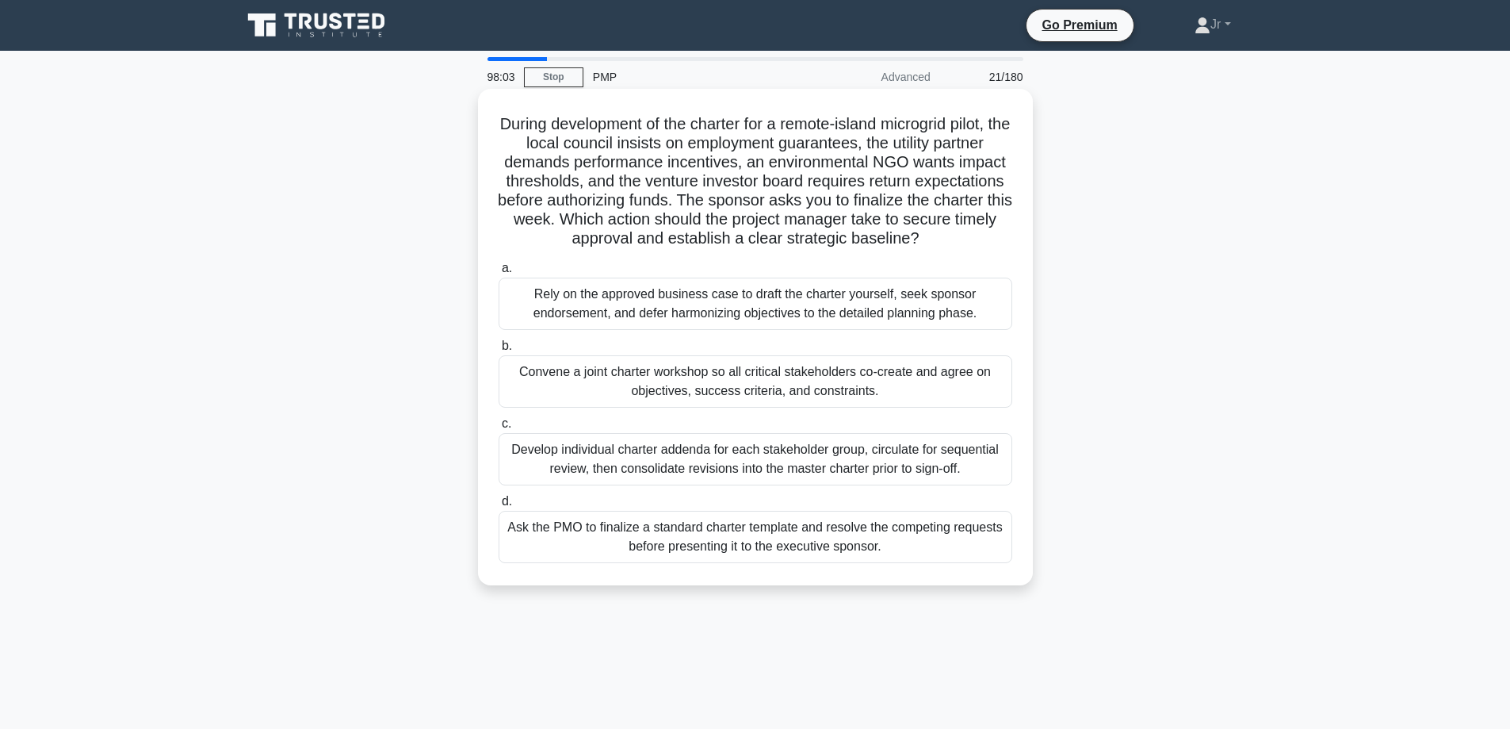
click at [896, 373] on div "Convene a joint charter workshop so all critical stakeholders co-create and agr…" at bounding box center [756, 381] width 514 height 52
click at [499, 351] on input "b. Convene a joint charter workshop so all critical stakeholders co-create and …" at bounding box center [499, 346] width 0 height 10
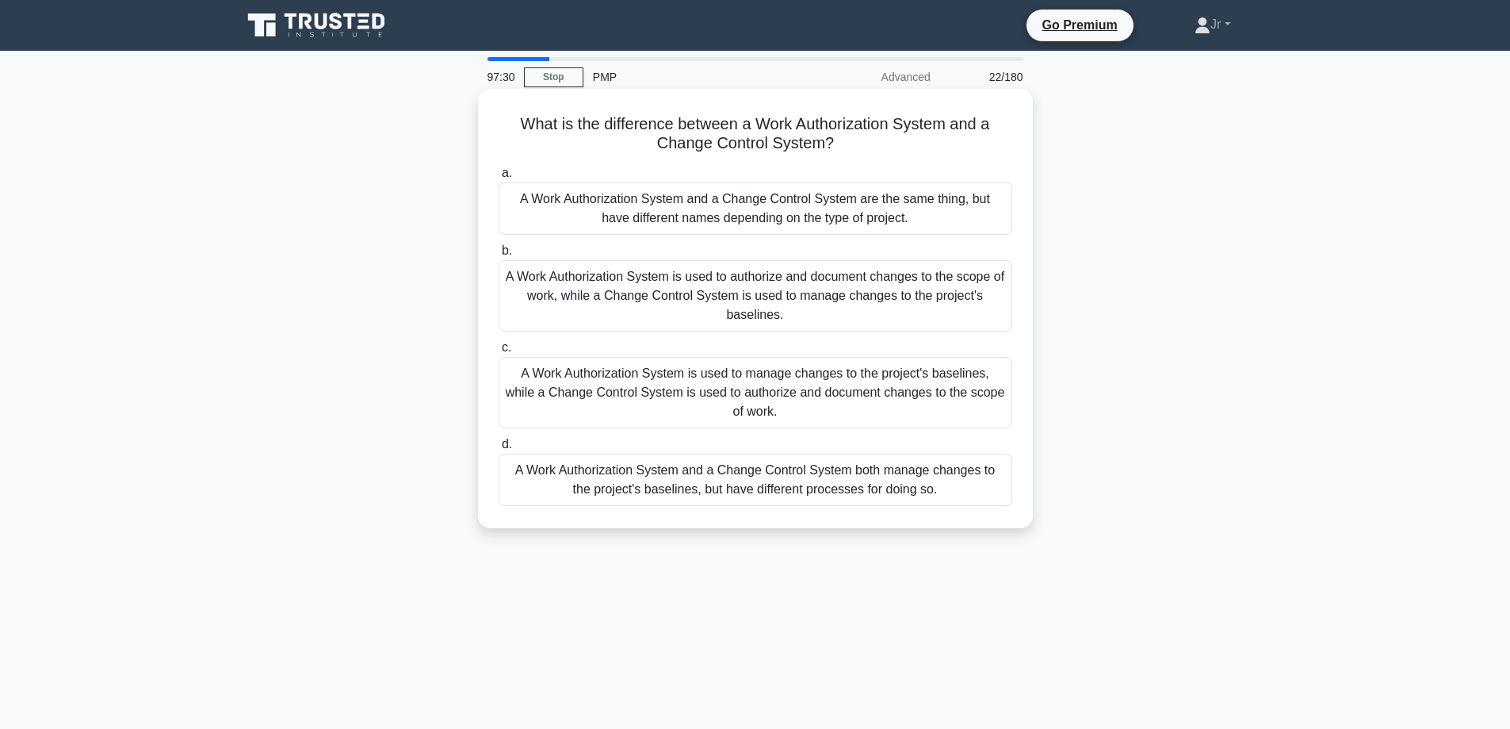
click at [748, 308] on div "A Work Authorization System is used to authorize and document changes to the sc…" at bounding box center [756, 295] width 514 height 71
click at [499, 256] on input "b. A Work Authorization System is used to authorize and document changes to the…" at bounding box center [499, 251] width 0 height 10
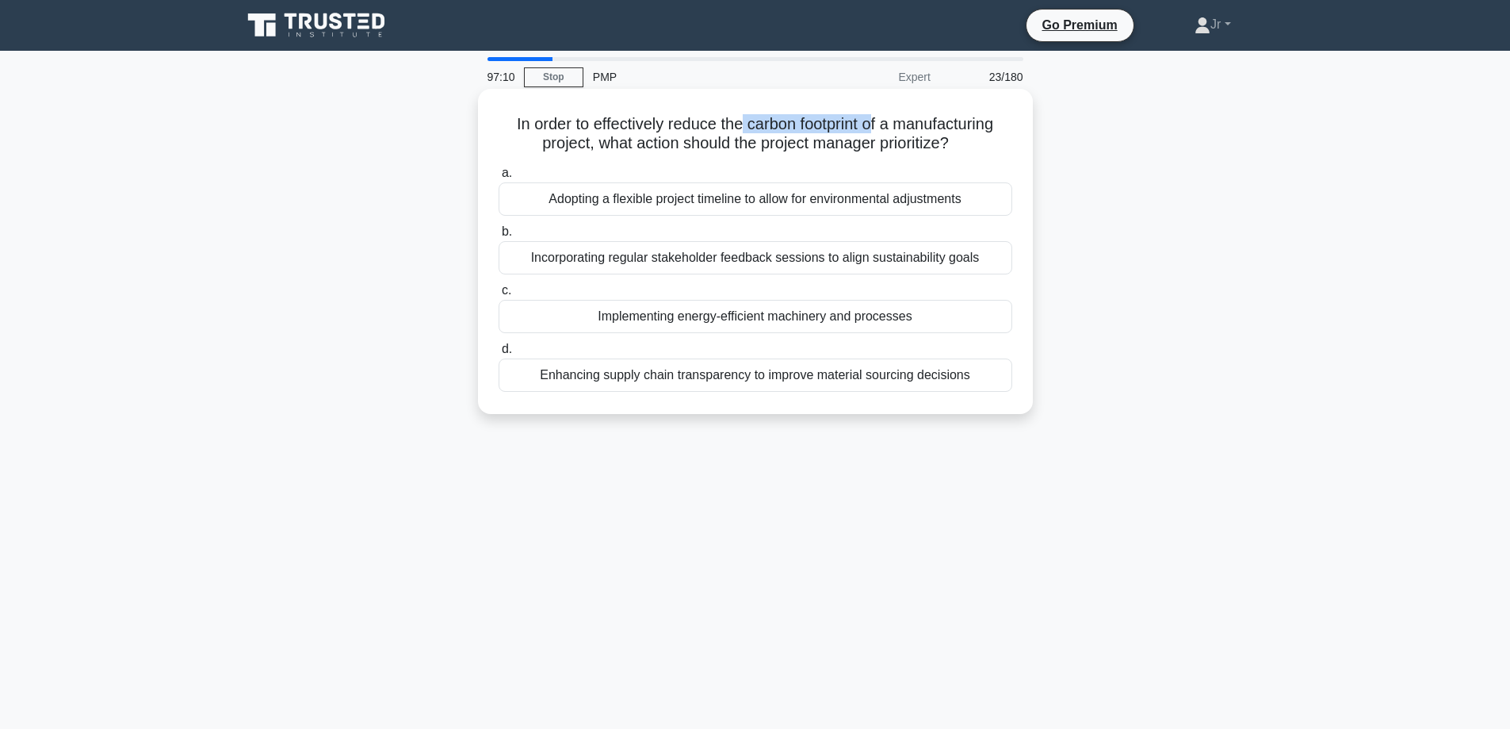
drag, startPoint x: 741, startPoint y: 124, endPoint x: 870, endPoint y: 124, distance: 128.4
click at [871, 124] on h5 "In order to effectively reduce the carbon footprint of a manufacturing project,…" at bounding box center [755, 134] width 517 height 40
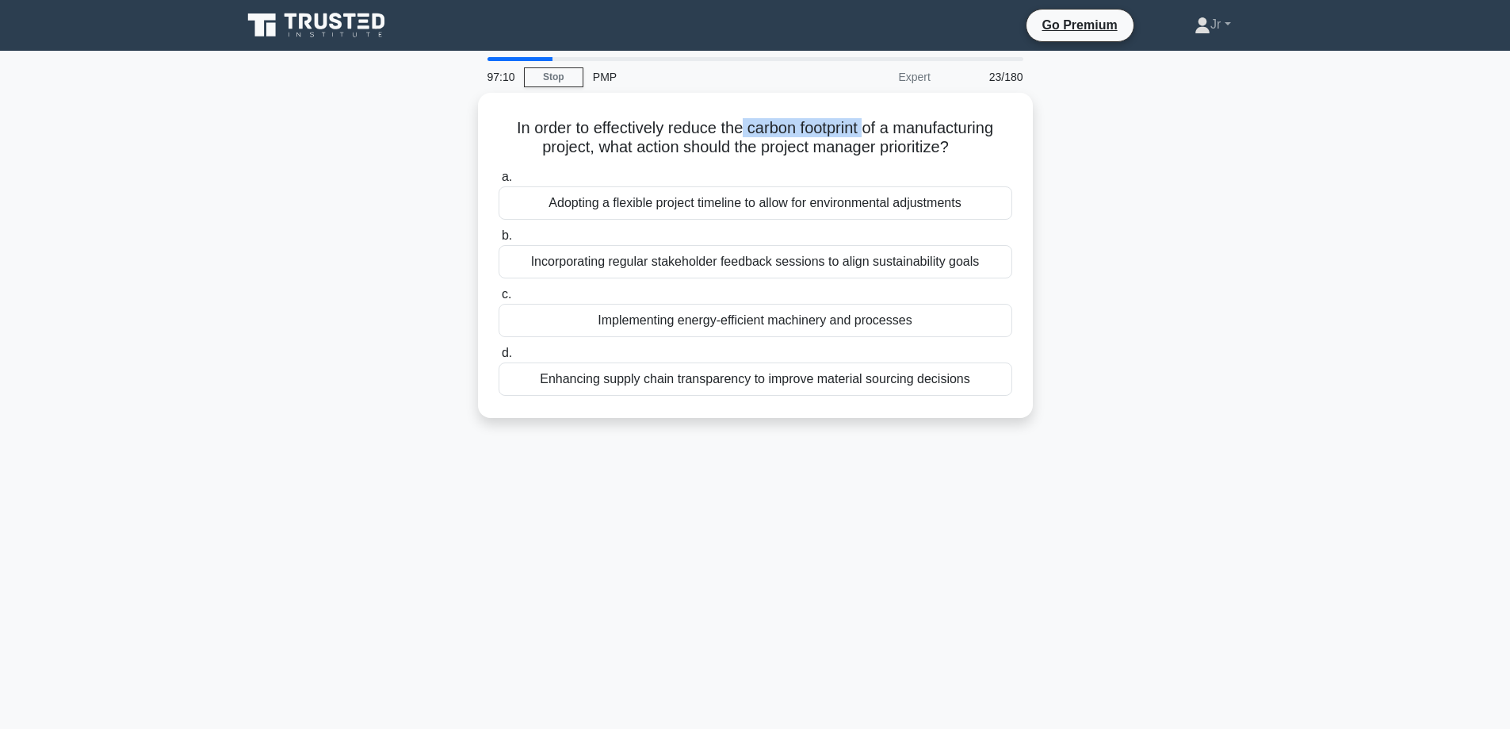
copy h5 "carbon footprint"
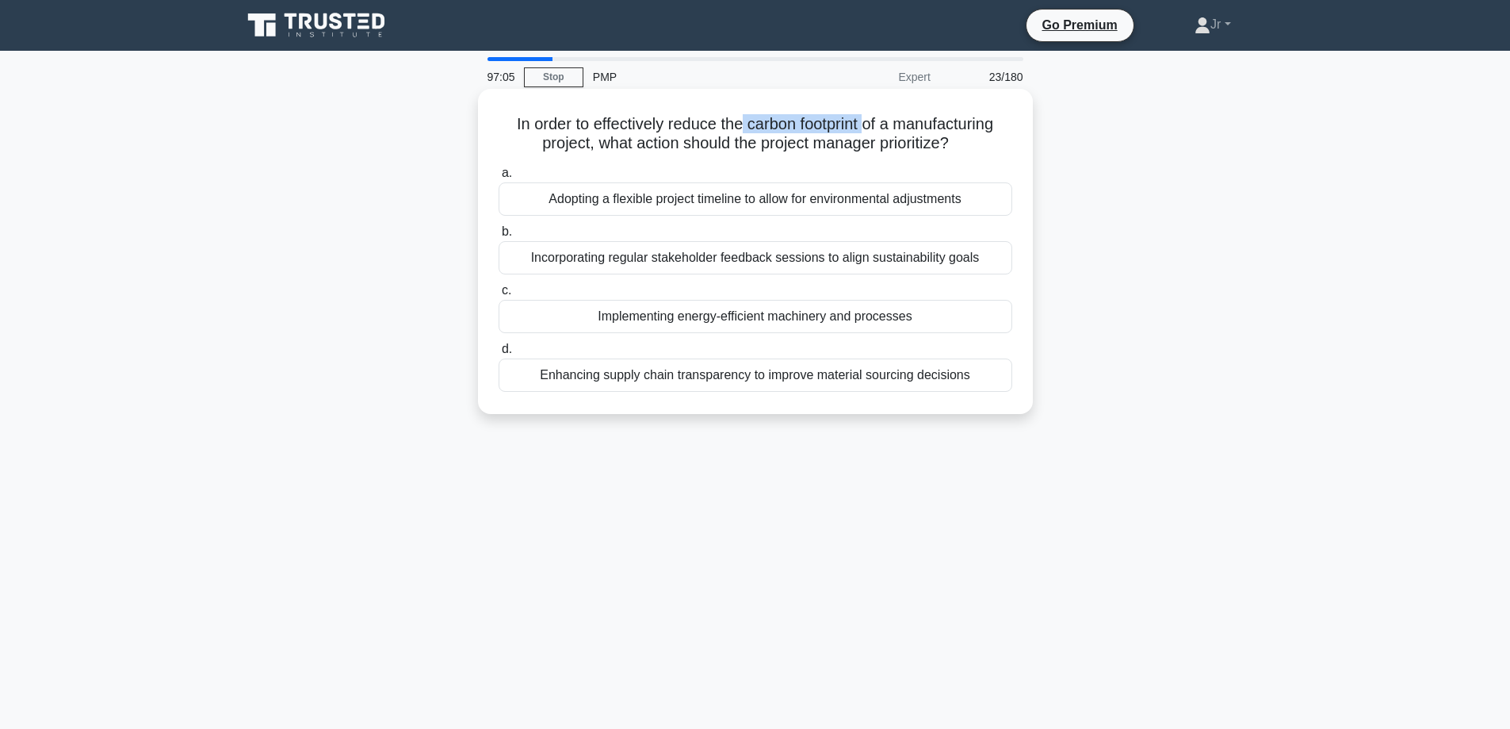
drag, startPoint x: 506, startPoint y: 125, endPoint x: 962, endPoint y: 103, distance: 456.4
click at [975, 143] on h5 "In order to effectively reduce the carbon footprint of a manufacturing project,…" at bounding box center [755, 134] width 517 height 40
copy h5 "In order to effectively reduce the carbon footprint of a manufacturing project,…"
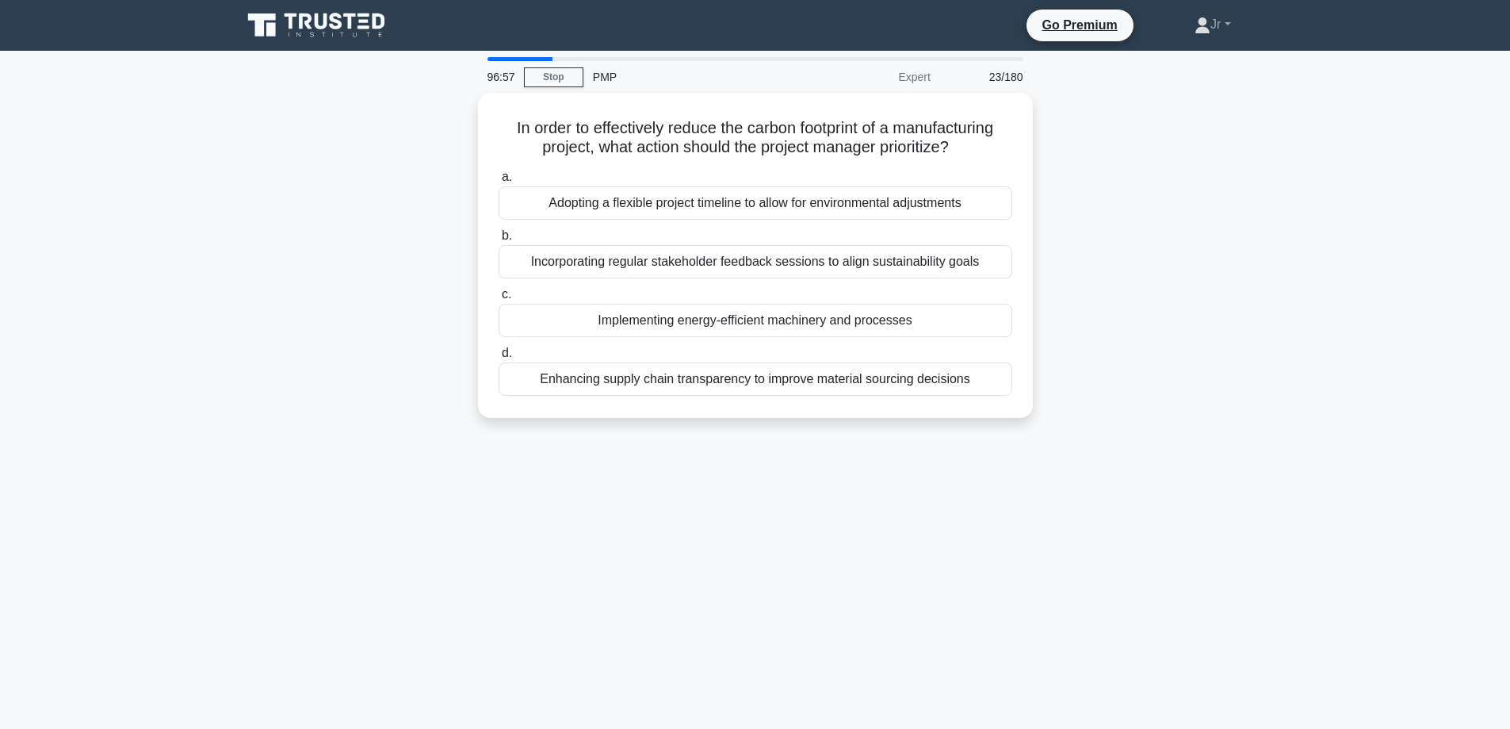
click at [1130, 327] on div "In order to effectively reduce the carbon footprint of a manufacturing project,…" at bounding box center [755, 265] width 1047 height 344
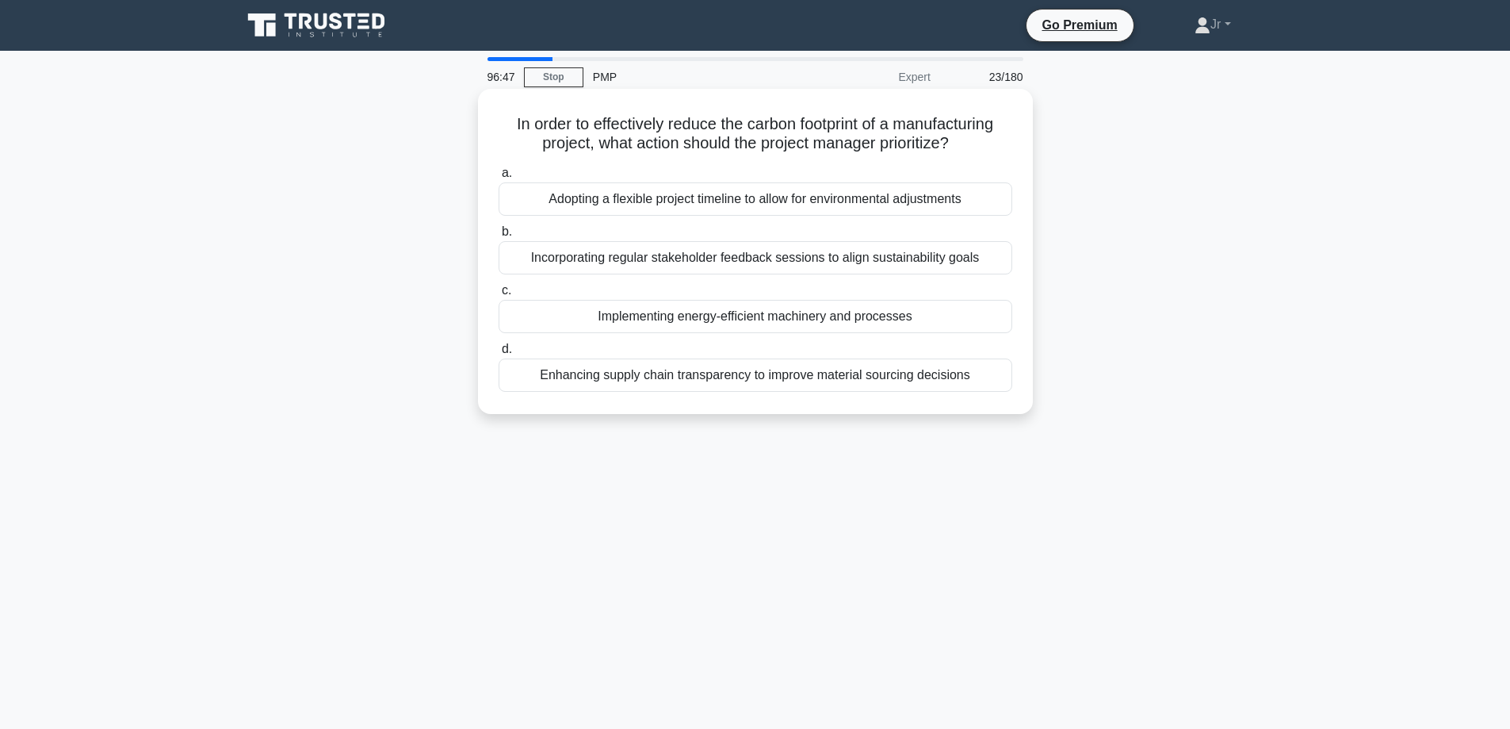
click at [664, 265] on div "Incorporating regular stakeholder feedback sessions to align sustainability goa…" at bounding box center [756, 257] width 514 height 33
click at [499, 237] on input "b. Incorporating regular stakeholder feedback sessions to align sustainability …" at bounding box center [499, 232] width 0 height 10
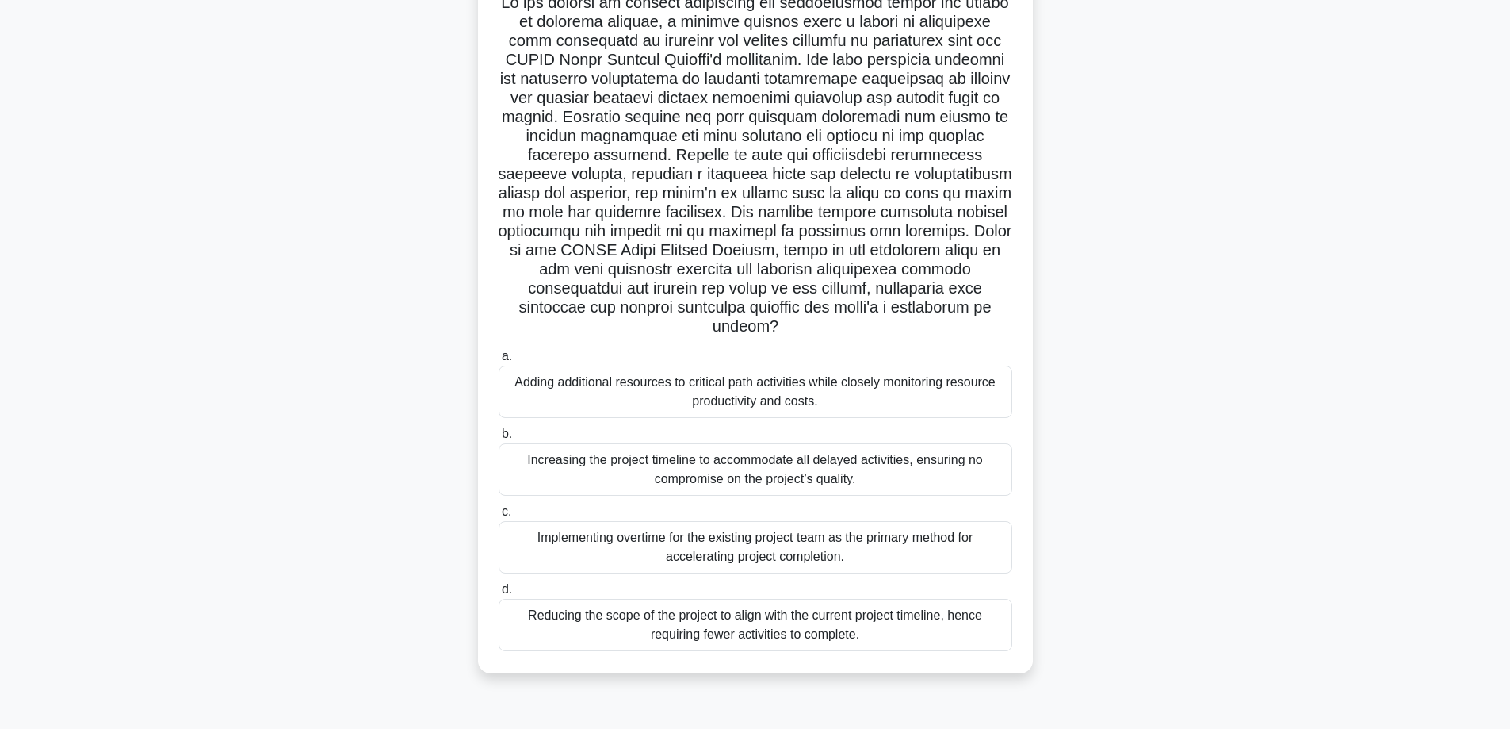
scroll to position [128, 0]
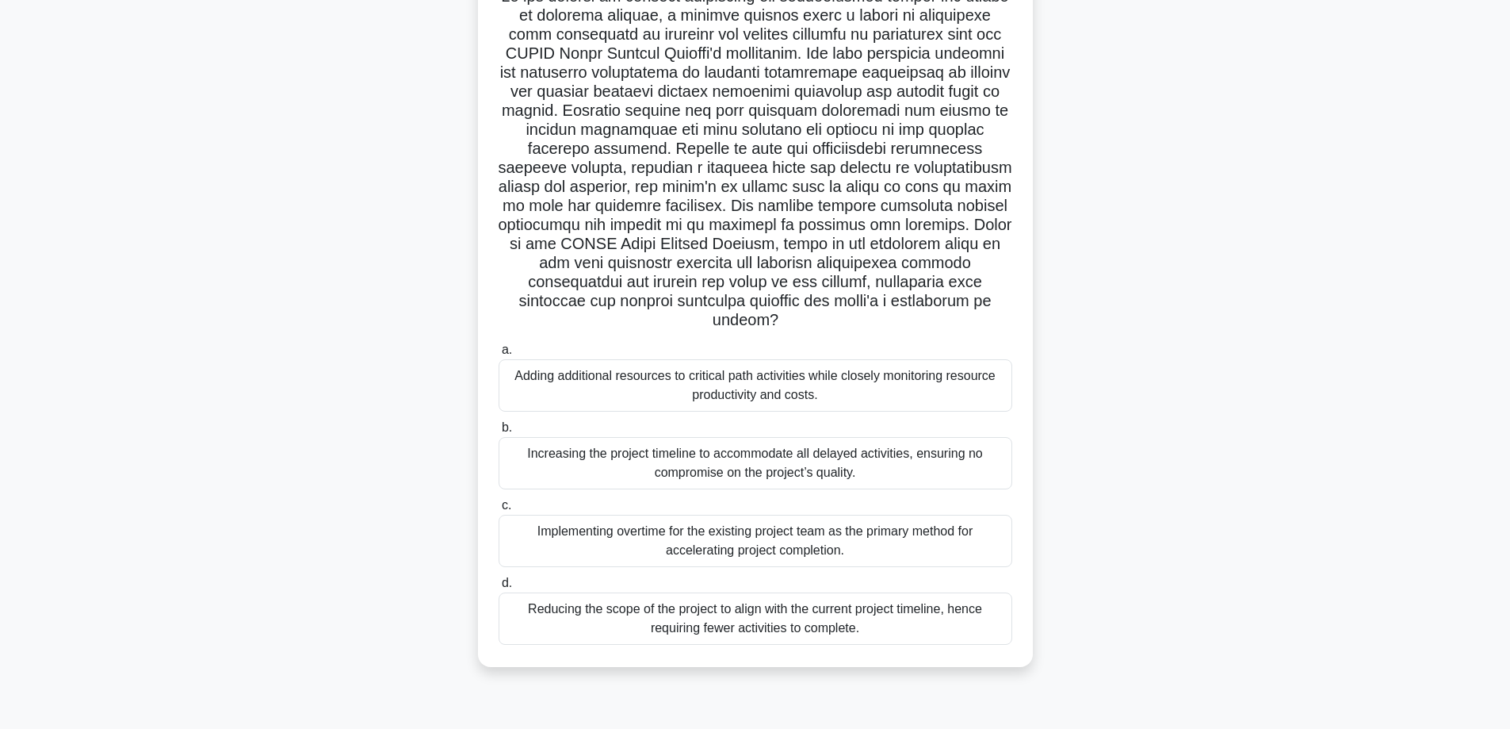
click at [906, 644] on div "Reducing the scope of the project to align with the current project timeline, h…" at bounding box center [756, 618] width 514 height 52
click at [499, 588] on input "d. Reducing the scope of the project to align with the current project timeline…" at bounding box center [499, 583] width 0 height 10
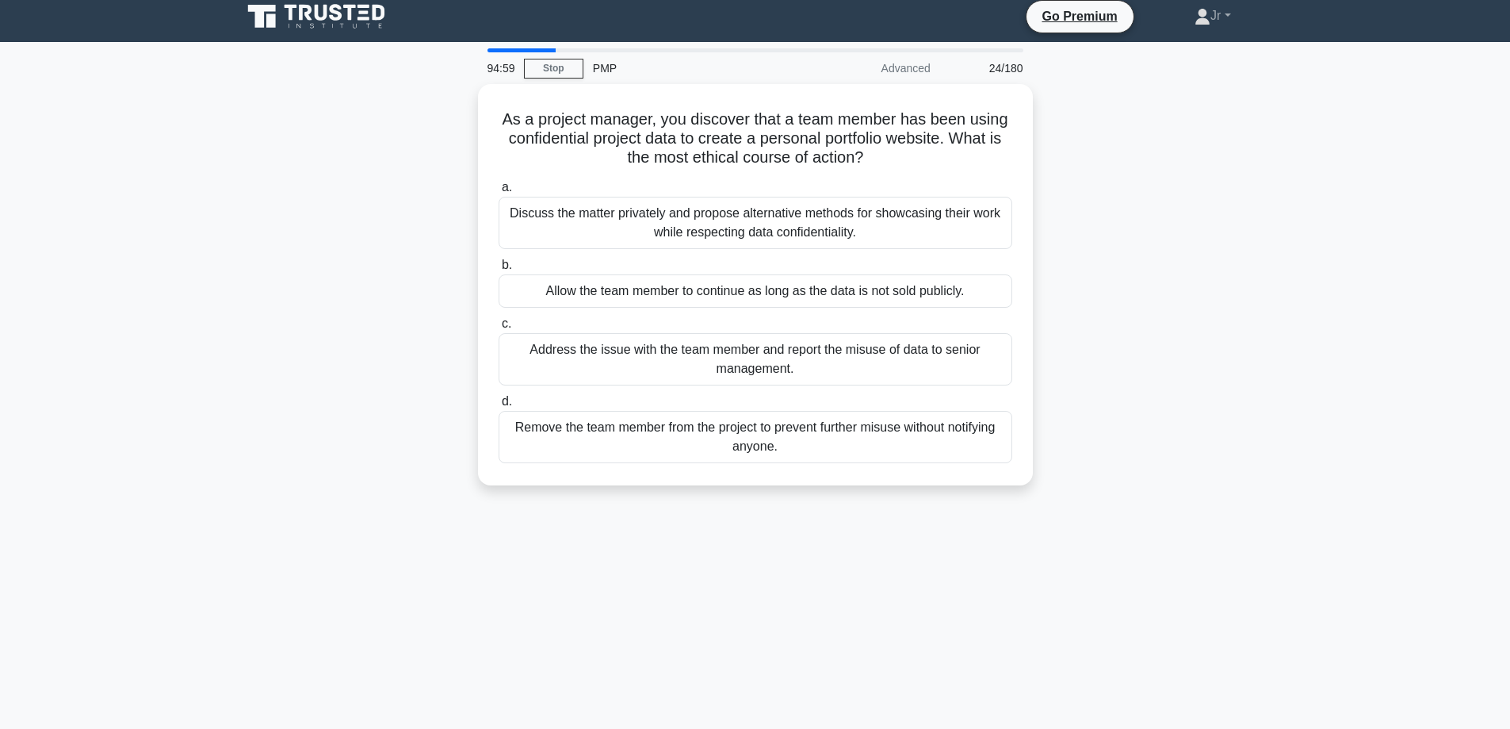
scroll to position [0, 0]
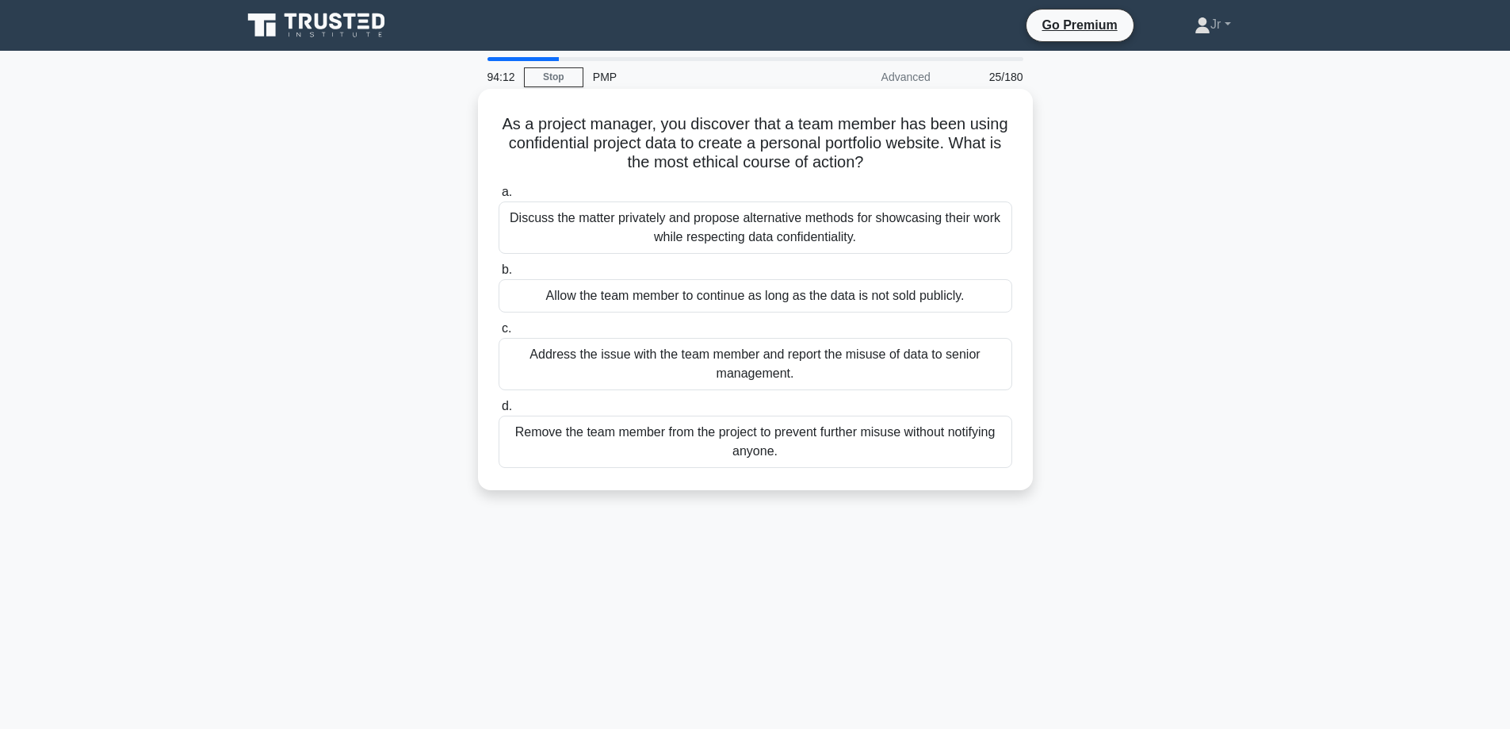
click at [811, 237] on div "Discuss the matter privately and propose alternative methods for showcasing the…" at bounding box center [756, 227] width 514 height 52
click at [499, 197] on input "a. Discuss the matter privately and propose alternative methods for showcasing …" at bounding box center [499, 192] width 0 height 10
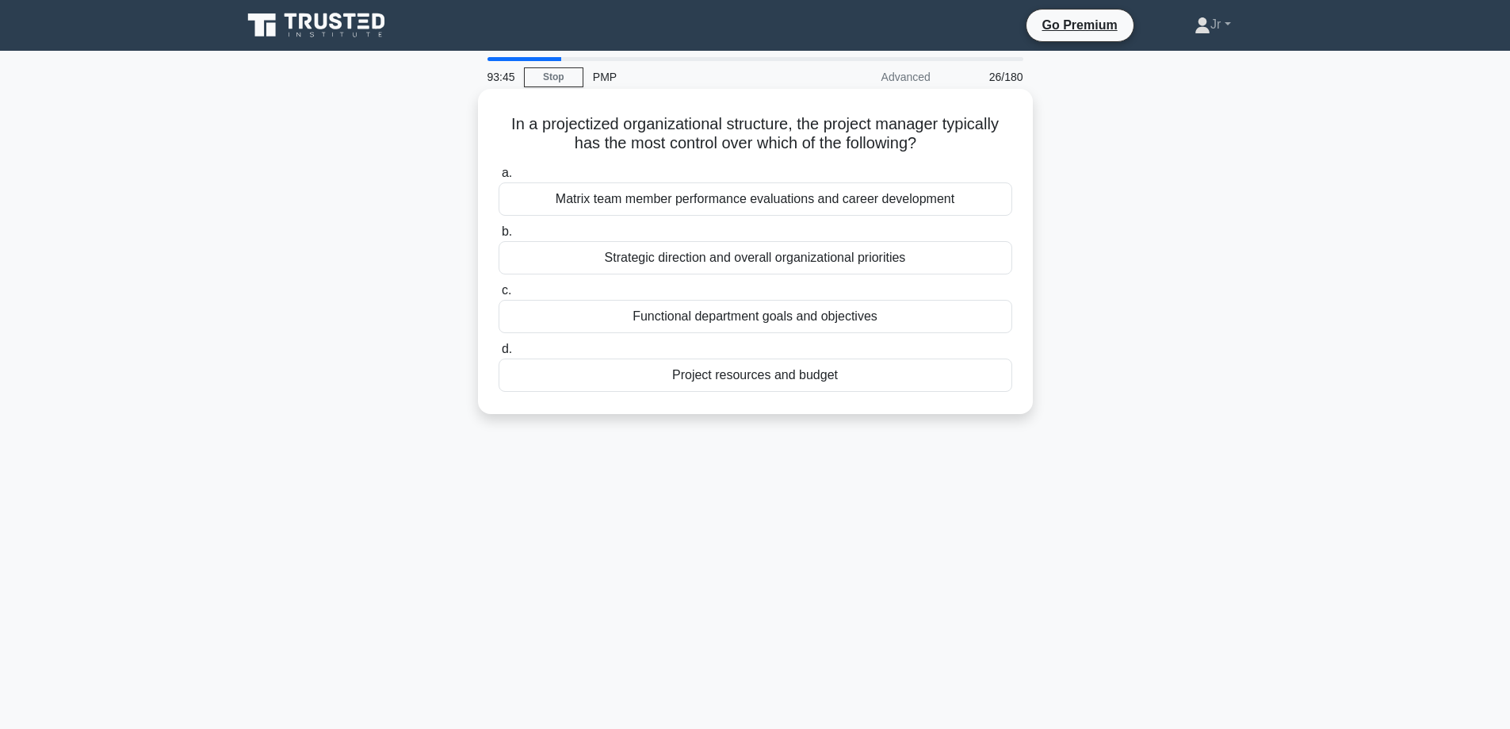
click at [623, 254] on div "Strategic direction and overall organizational priorities" at bounding box center [756, 257] width 514 height 33
click at [499, 237] on input "b. Strategic direction and overall organizational priorities" at bounding box center [499, 232] width 0 height 10
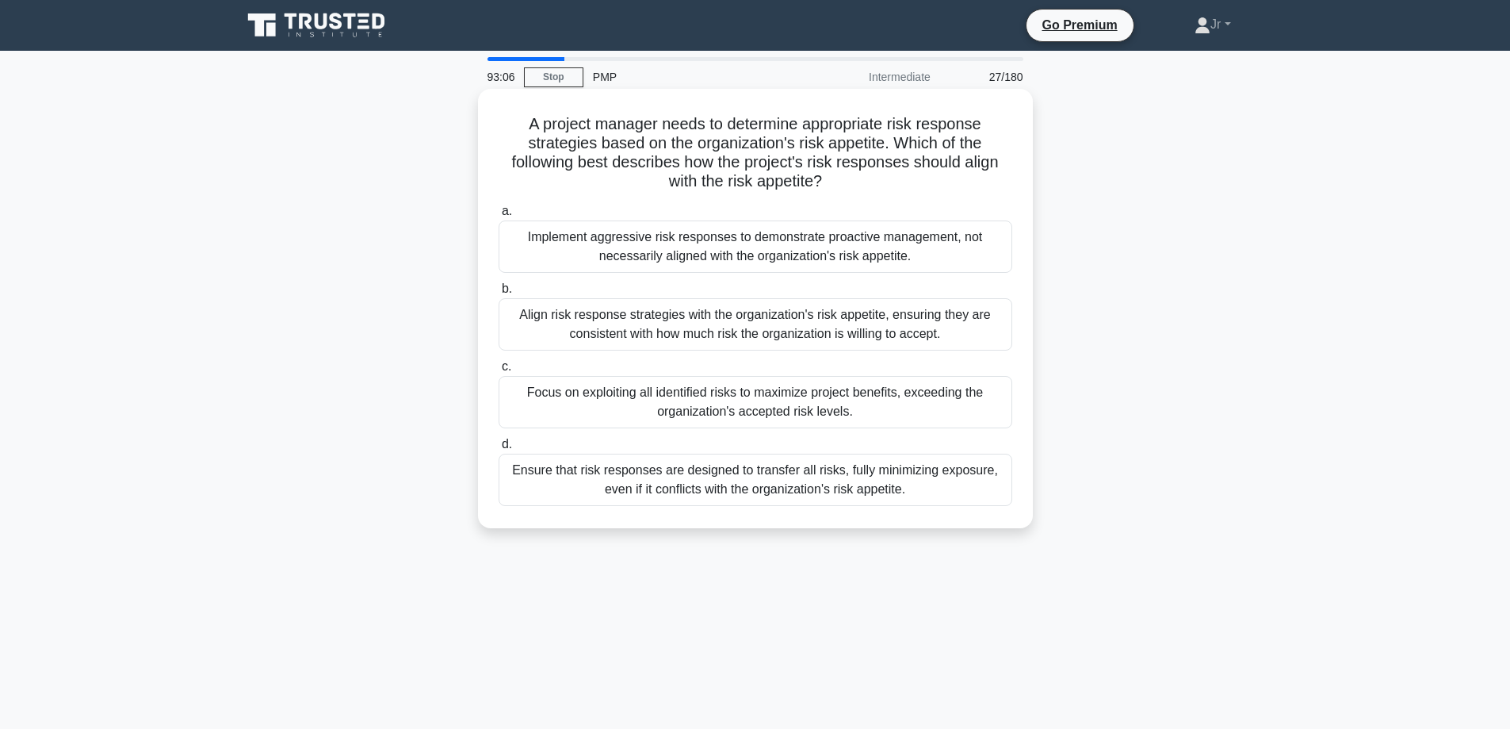
drag, startPoint x: 427, startPoint y: 397, endPoint x: 987, endPoint y: 384, distance: 560.7
click at [987, 384] on div "A project manager needs to determine appropriate risk response strategies based…" at bounding box center [755, 322] width 1047 height 458
copy div "Focus on exploiting all identified risks to maximize project benefits, exceedin…"
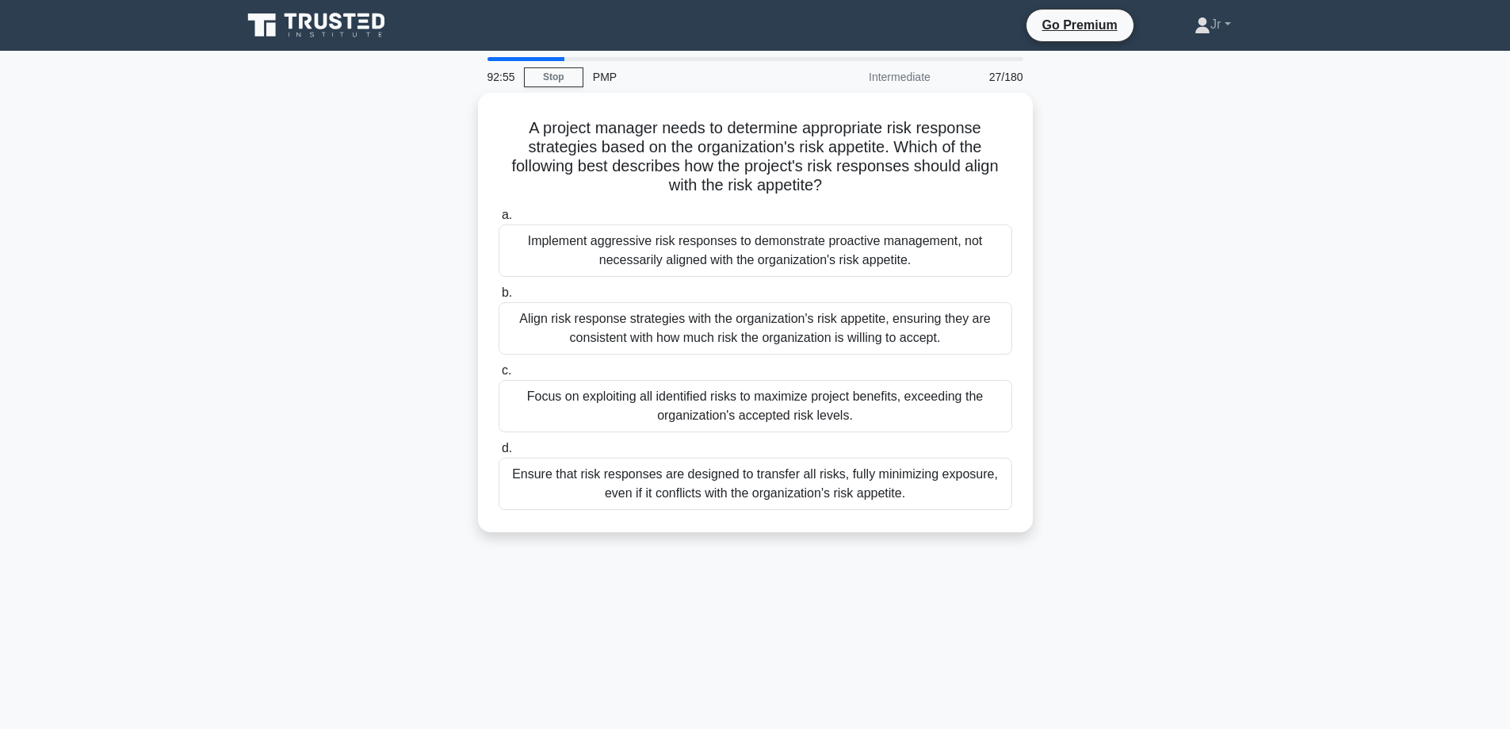
click at [20, 354] on main "92:55 Stop PMP Intermediate 27/180 A project manager needs to determine appropr…" at bounding box center [755, 454] width 1510 height 806
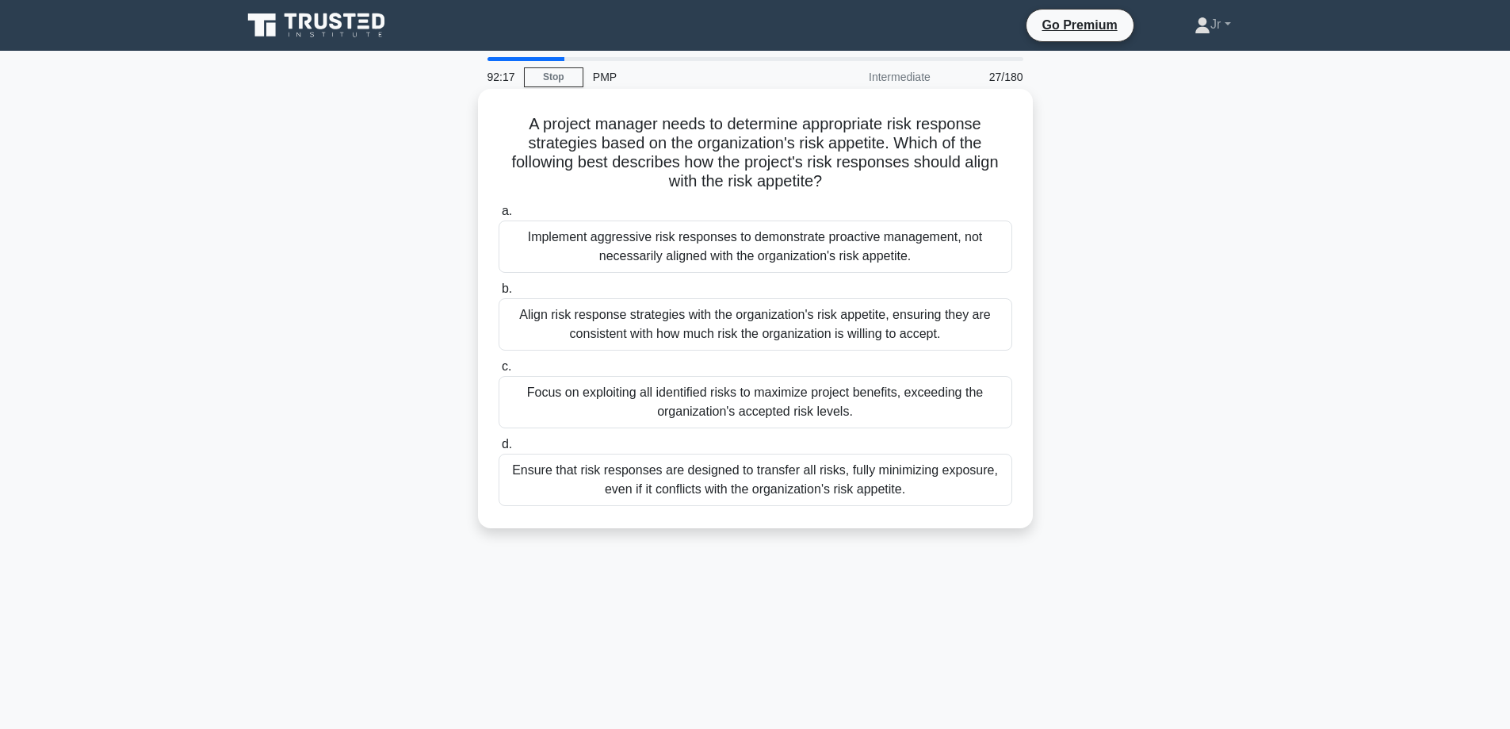
click at [568, 335] on div "Align risk response strategies with the organization's risk appetite, ensuring …" at bounding box center [756, 324] width 514 height 52
click at [499, 294] on input "b. Align risk response strategies with the organization's risk appetite, ensuri…" at bounding box center [499, 289] width 0 height 10
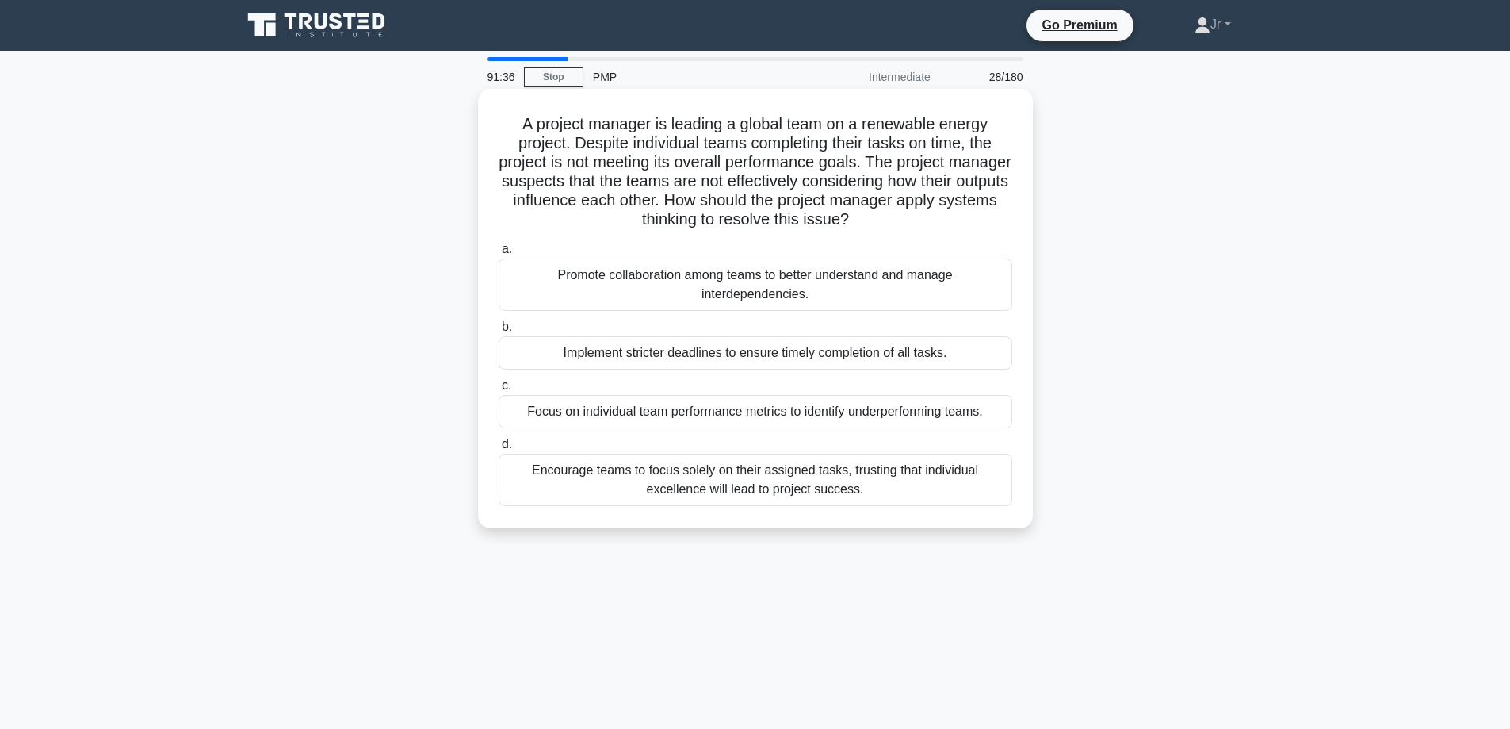
click at [571, 272] on div "Promote collaboration among teams to better understand and manage interdependen…" at bounding box center [756, 284] width 514 height 52
click at [499, 254] on input "a. Promote collaboration among teams to better understand and manage interdepen…" at bounding box center [499, 249] width 0 height 10
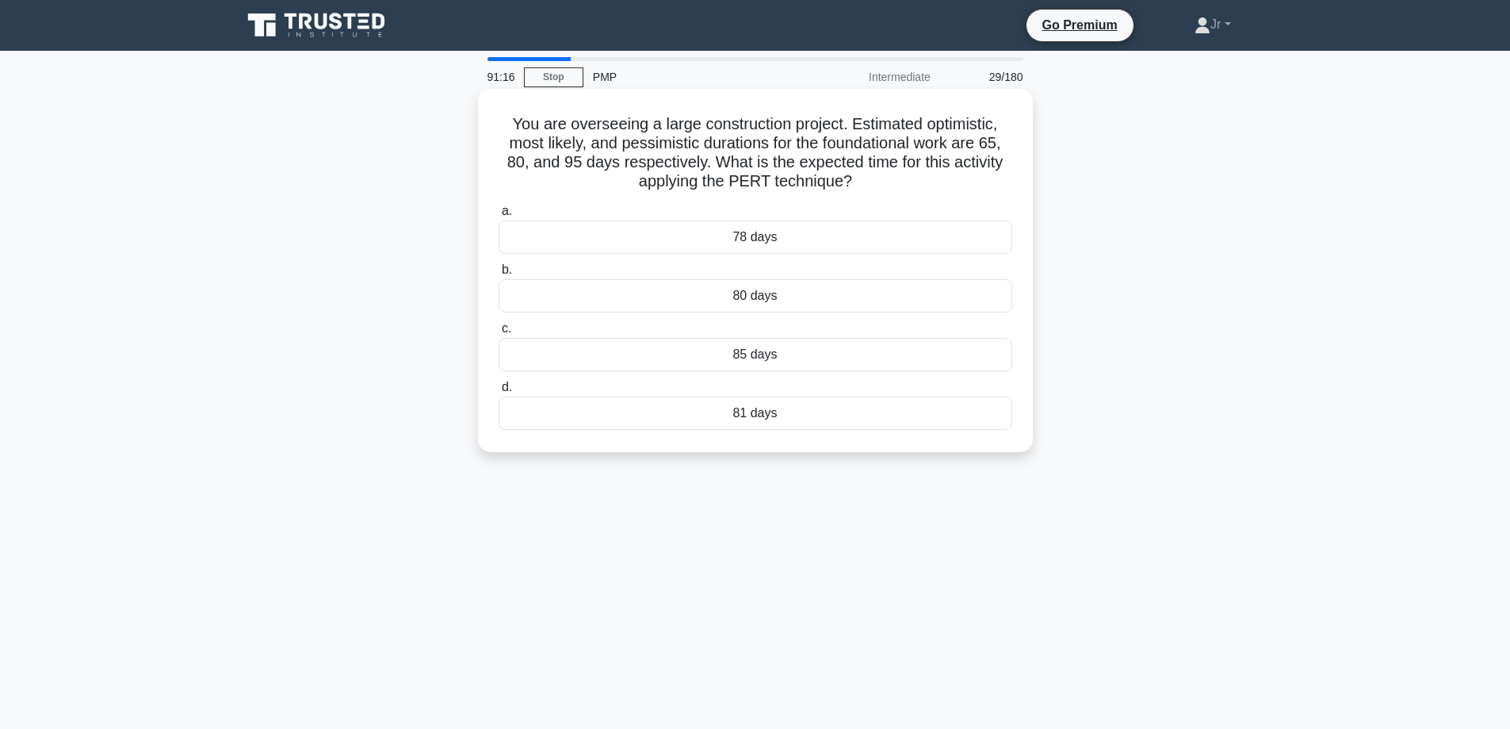
drag, startPoint x: 733, startPoint y: 179, endPoint x: 856, endPoint y: 182, distance: 123.7
click at [856, 182] on h5 "You are overseeing a large construction project. Estimated optimistic, most lik…" at bounding box center [755, 153] width 517 height 78
copy h5 "PERT technique?"
click at [814, 300] on div "80 days" at bounding box center [756, 295] width 514 height 33
click at [499, 275] on input "b. 80 days" at bounding box center [499, 270] width 0 height 10
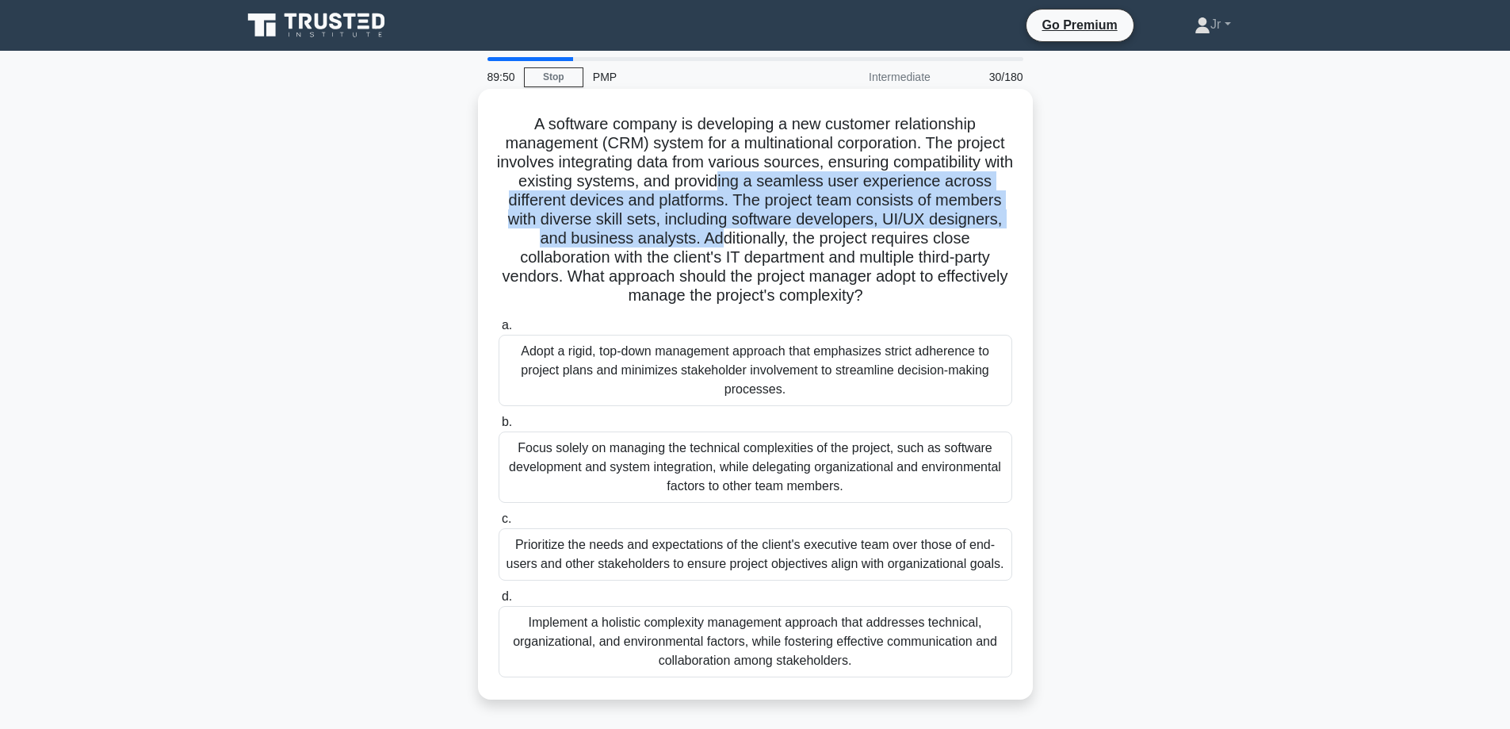
drag, startPoint x: 737, startPoint y: 191, endPoint x: 717, endPoint y: 241, distance: 53.7
click at [717, 241] on h5 "A software company is developing a new customer relationship management (CRM) s…" at bounding box center [755, 210] width 517 height 192
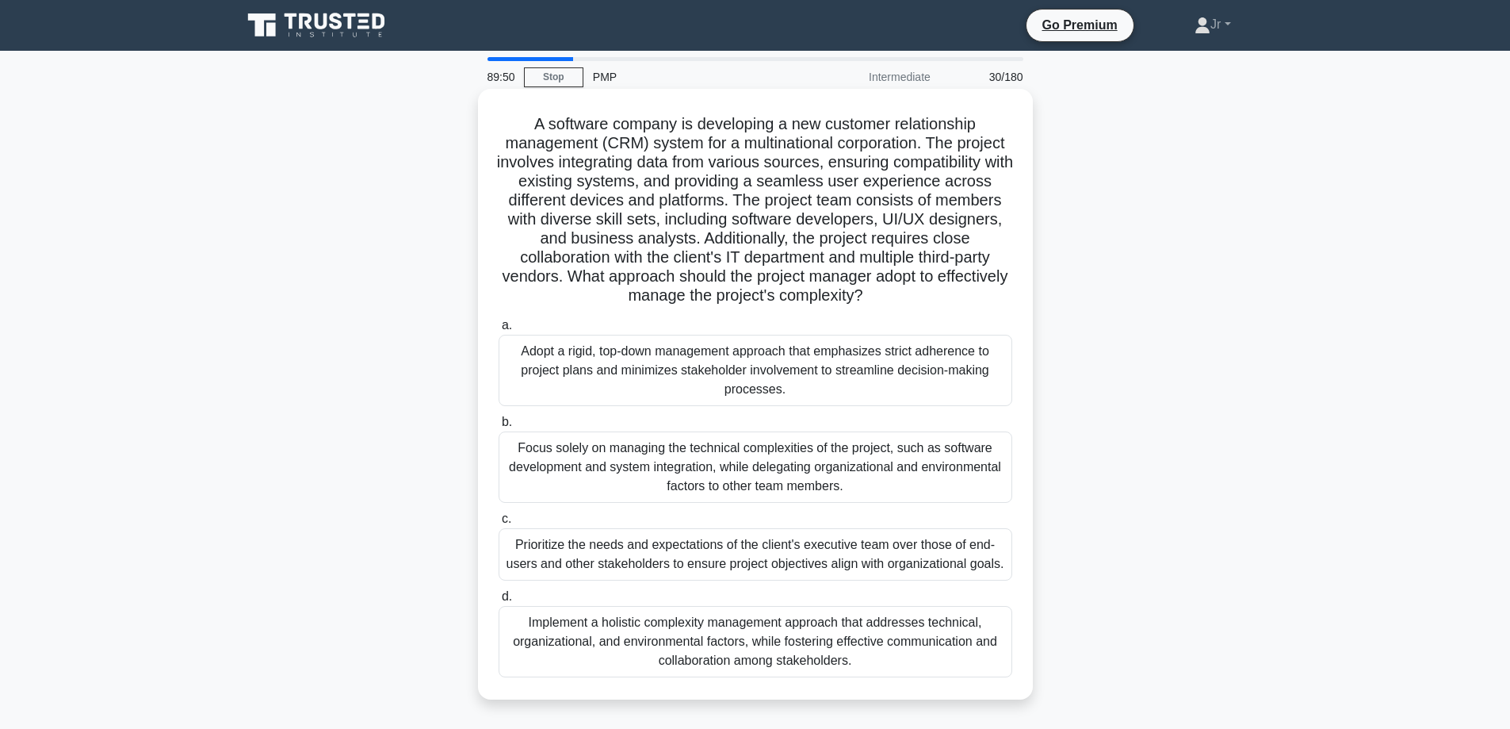
click at [746, 242] on h5 "A software company is developing a new customer relationship management (CRM) s…" at bounding box center [755, 210] width 517 height 192
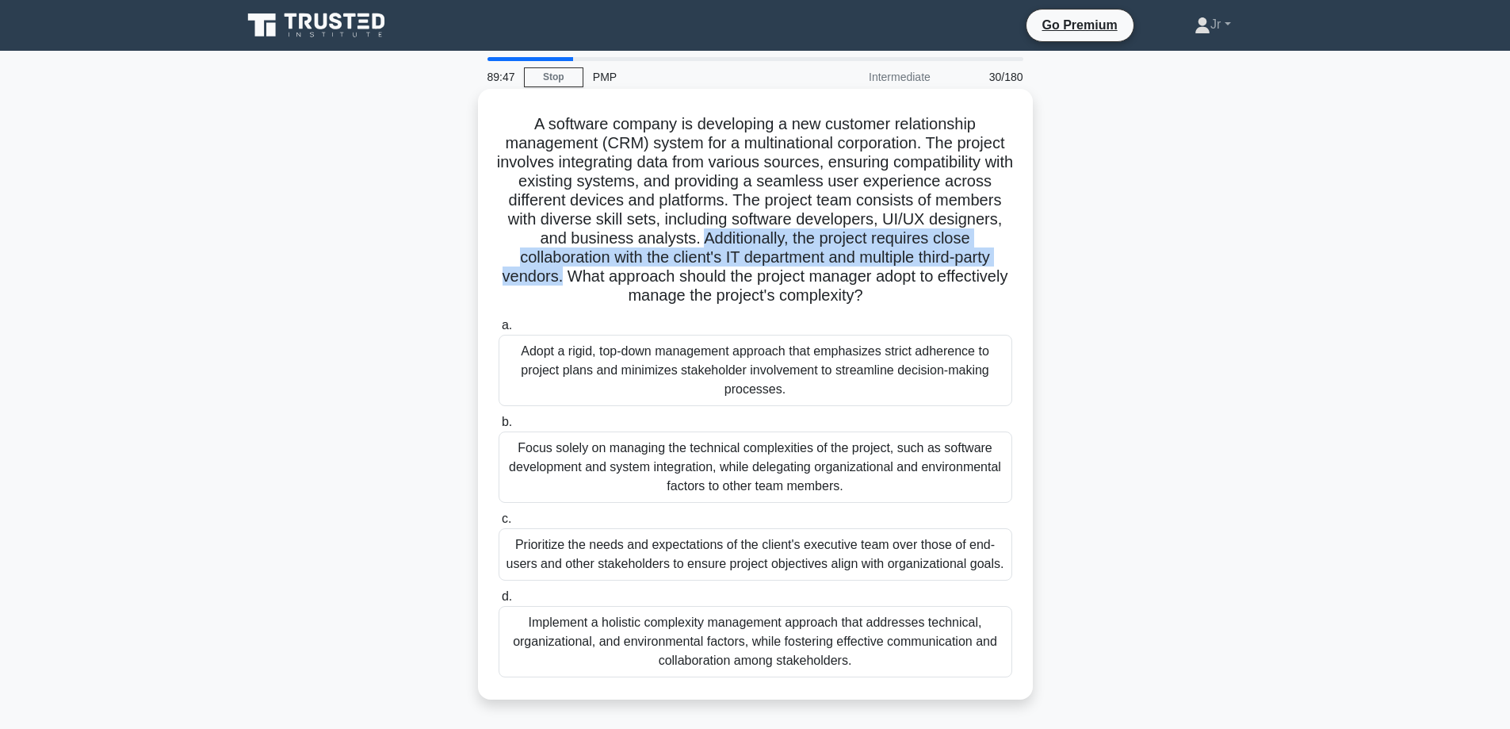
drag, startPoint x: 698, startPoint y: 233, endPoint x: 594, endPoint y: 281, distance: 114.2
click at [594, 281] on h5 "A software company is developing a new customer relationship management (CRM) s…" at bounding box center [755, 210] width 517 height 192
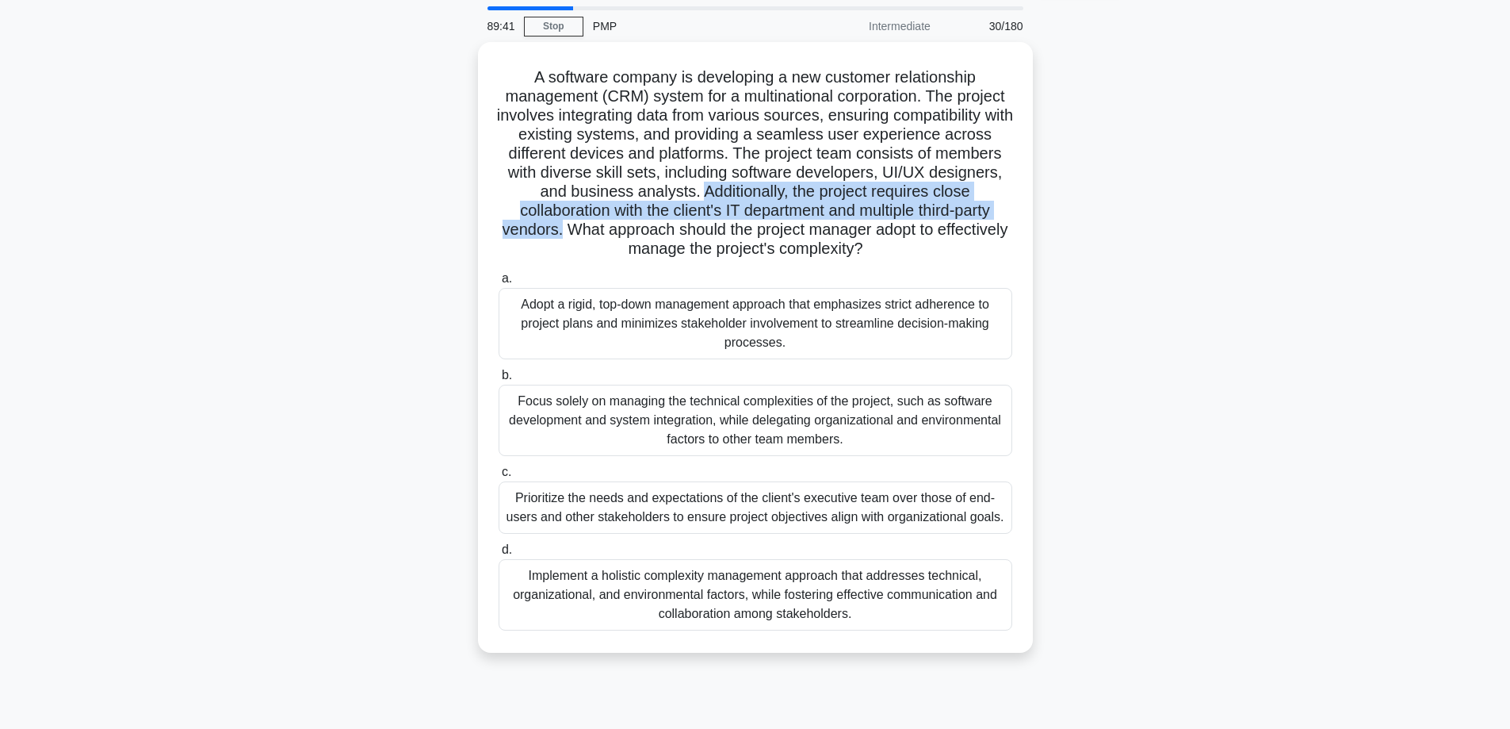
scroll to position [79, 0]
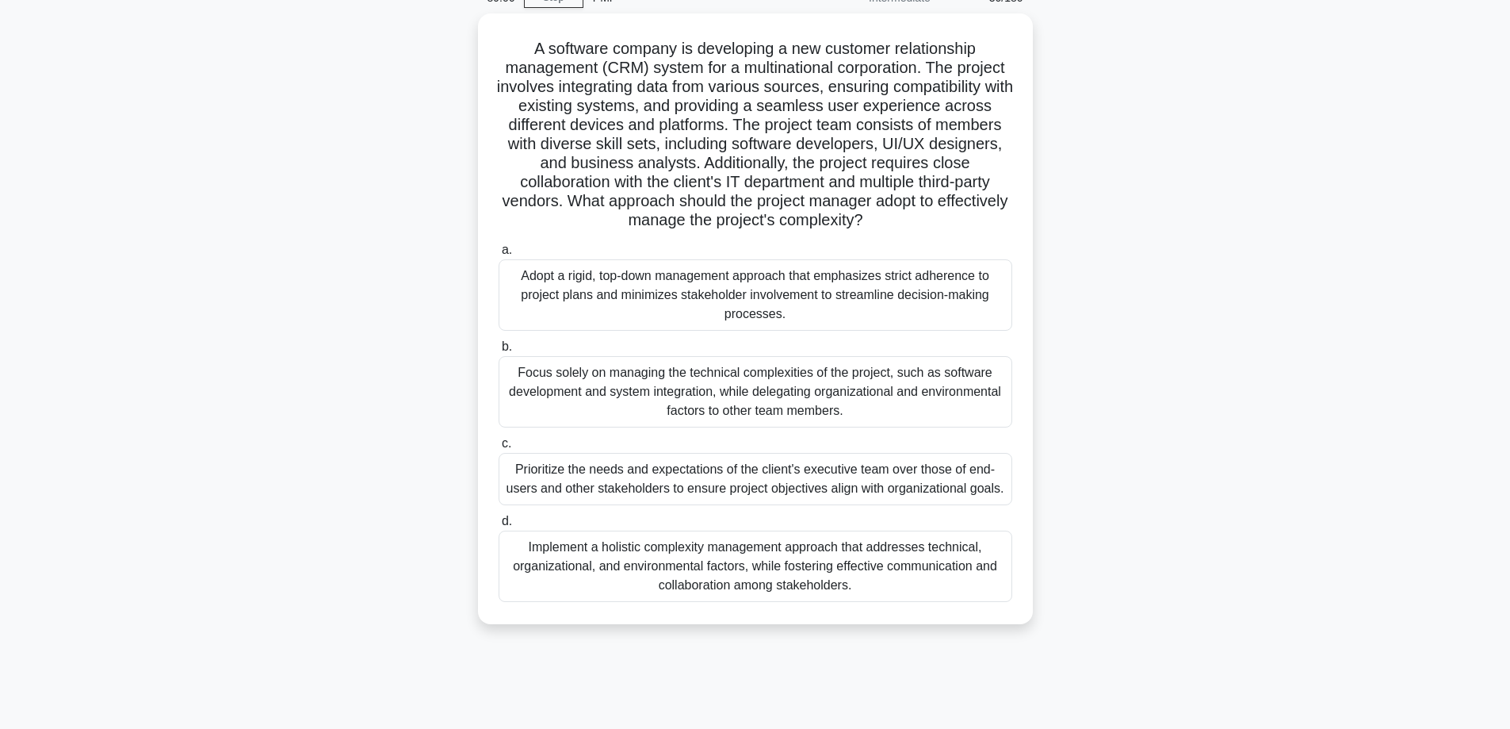
click at [904, 563] on div "Implement a holistic complexity management approach that addresses technical, o…" at bounding box center [756, 565] width 514 height 71
click at [499, 526] on input "d. Implement a holistic complexity management approach that addresses technical…" at bounding box center [499, 521] width 0 height 10
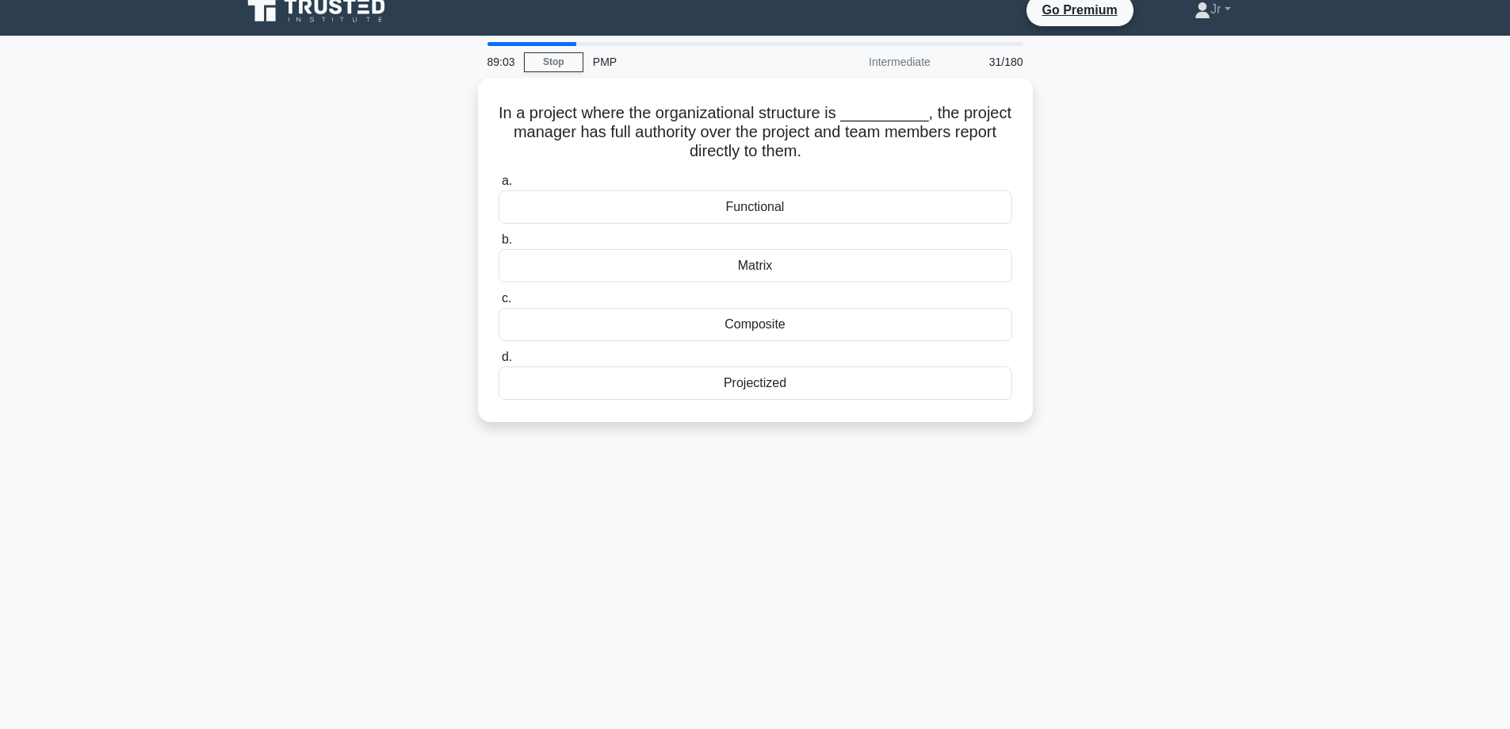
scroll to position [0, 0]
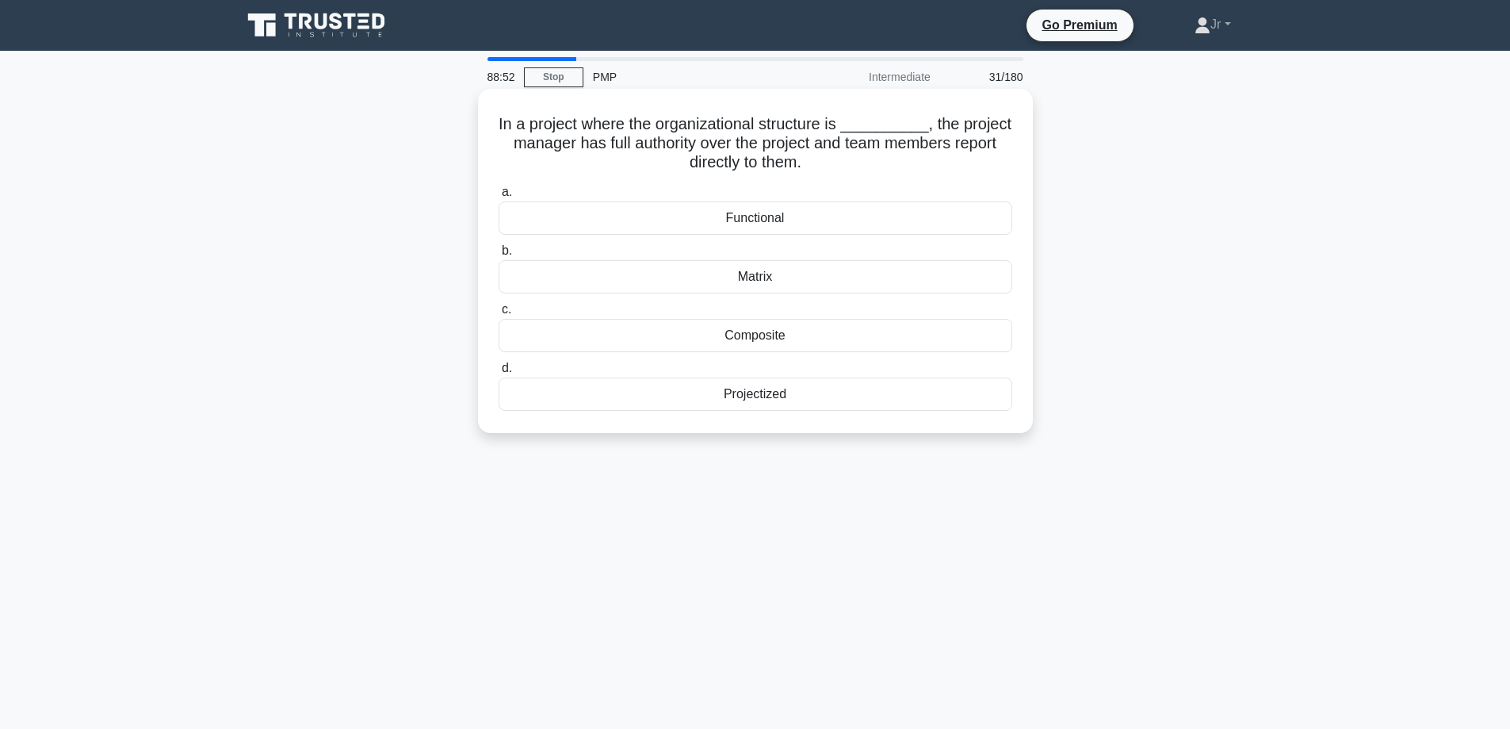
click at [831, 403] on div "Projectized" at bounding box center [756, 393] width 514 height 33
click at [499, 373] on input "d. Projectized" at bounding box center [499, 368] width 0 height 10
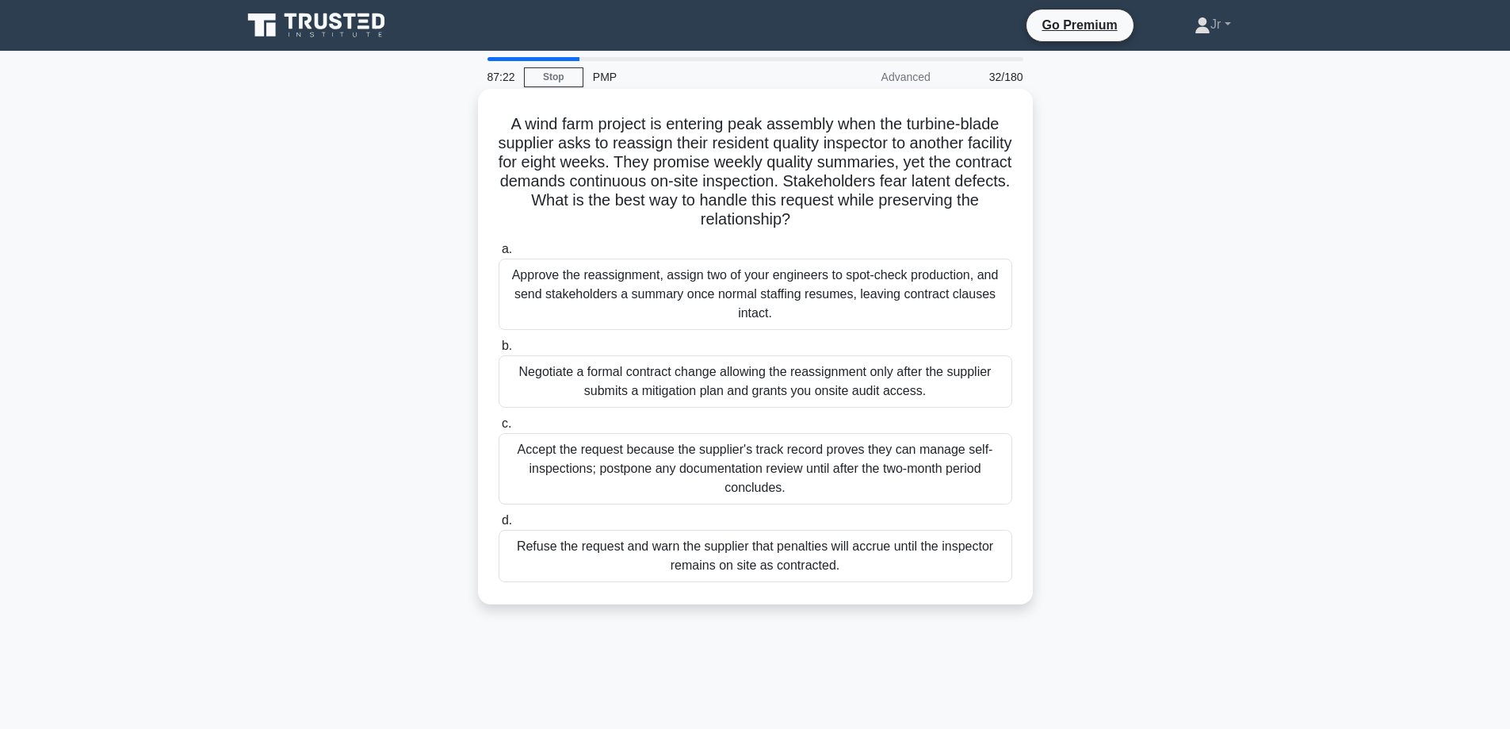
click at [708, 381] on div "Negotiate a formal contract change allowing the reassignment only after the sup…" at bounding box center [756, 381] width 514 height 52
click at [499, 351] on input "b. Negotiate a formal contract change allowing the reassignment only after the …" at bounding box center [499, 346] width 0 height 10
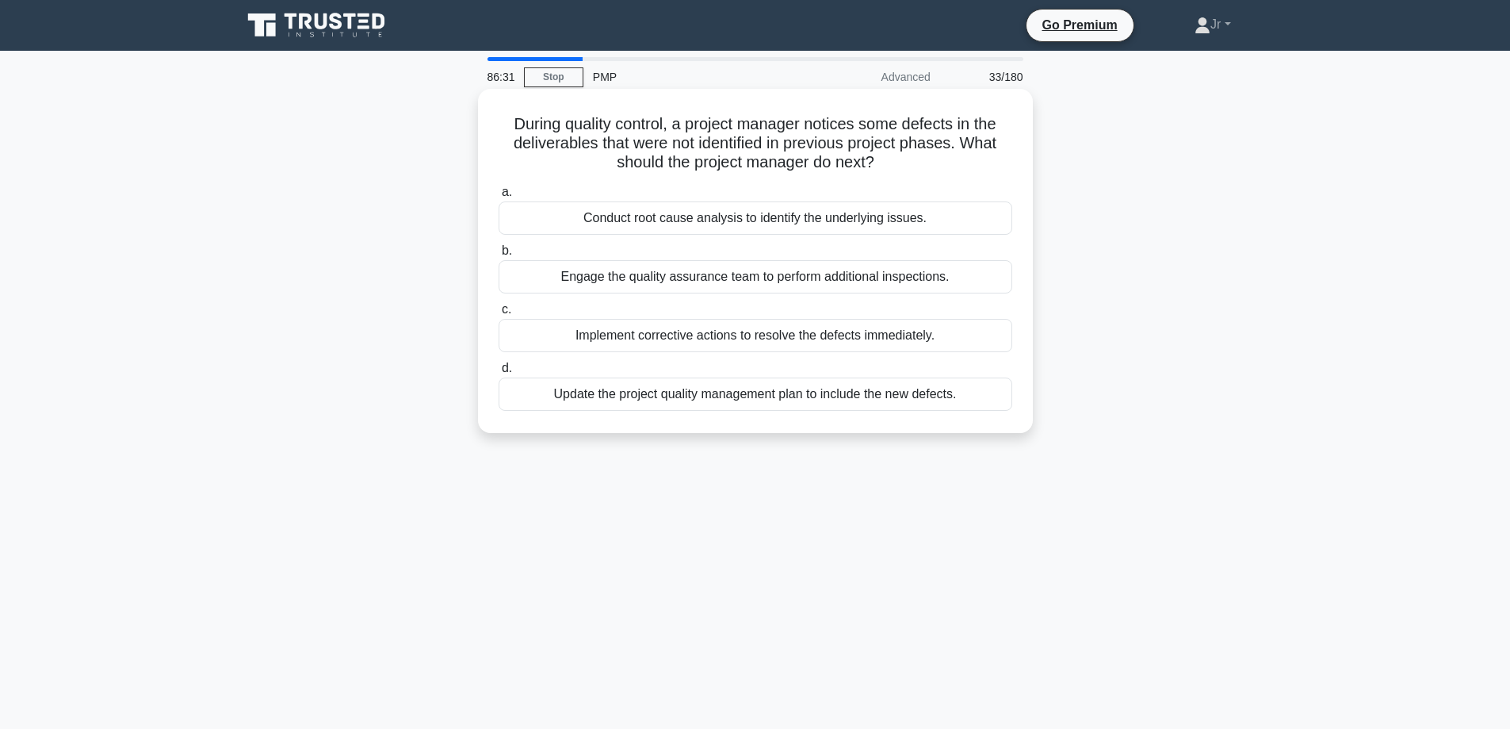
click at [756, 213] on div "Conduct root cause analysis to identify the underlying issues." at bounding box center [756, 217] width 514 height 33
click at [499, 197] on input "a. Conduct root cause analysis to identify the underlying issues." at bounding box center [499, 192] width 0 height 10
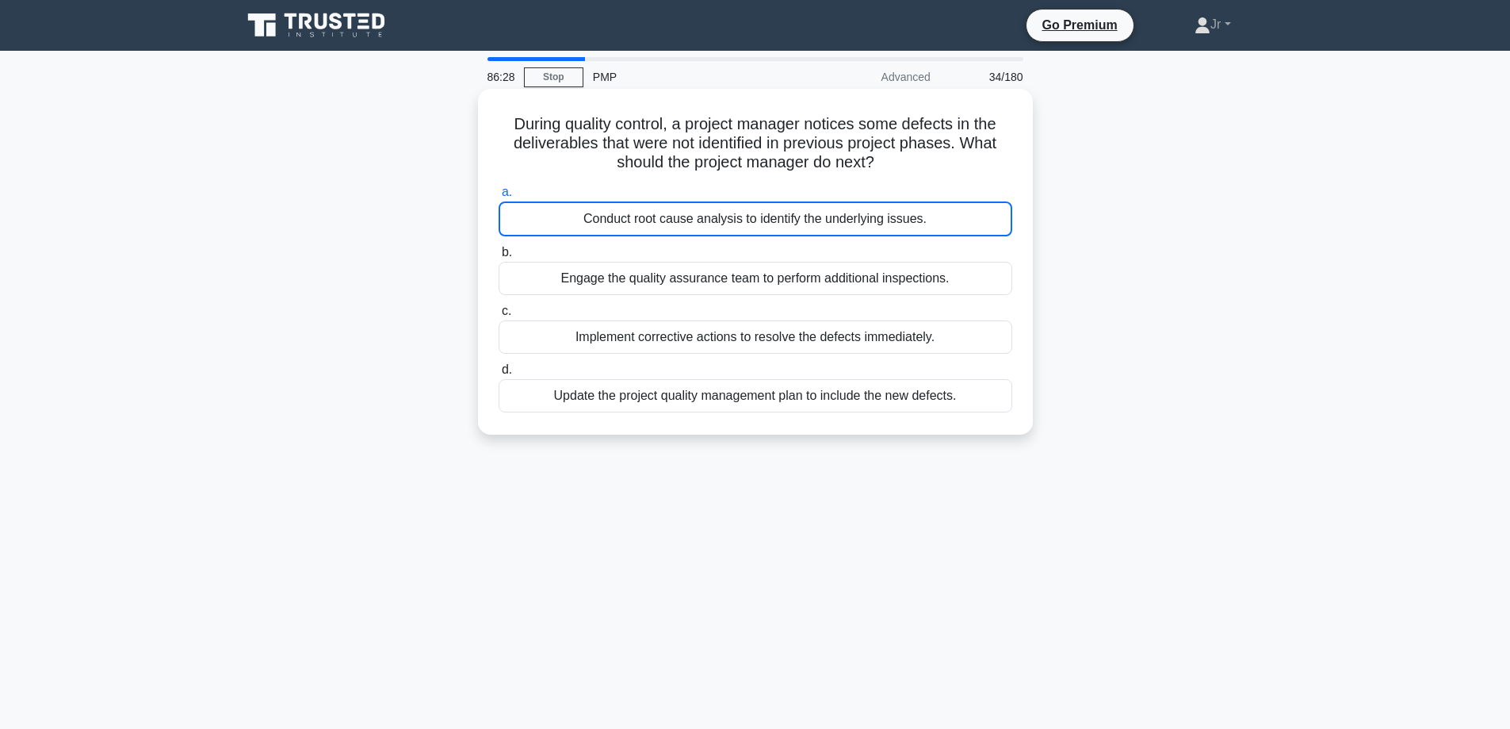
click at [888, 207] on div "Conduct root cause analysis to identify the underlying issues." at bounding box center [756, 218] width 514 height 35
click at [499, 197] on input "a. Conduct root cause analysis to identify the underlying issues." at bounding box center [499, 192] width 0 height 10
click at [889, 212] on div "Conduct root cause analysis to identify the underlying issues." at bounding box center [756, 218] width 514 height 35
click at [499, 197] on input "a. Conduct root cause analysis to identify the underlying issues." at bounding box center [499, 192] width 0 height 10
click at [878, 273] on div "Engage the quality assurance team to perform additional inspections." at bounding box center [756, 278] width 514 height 33
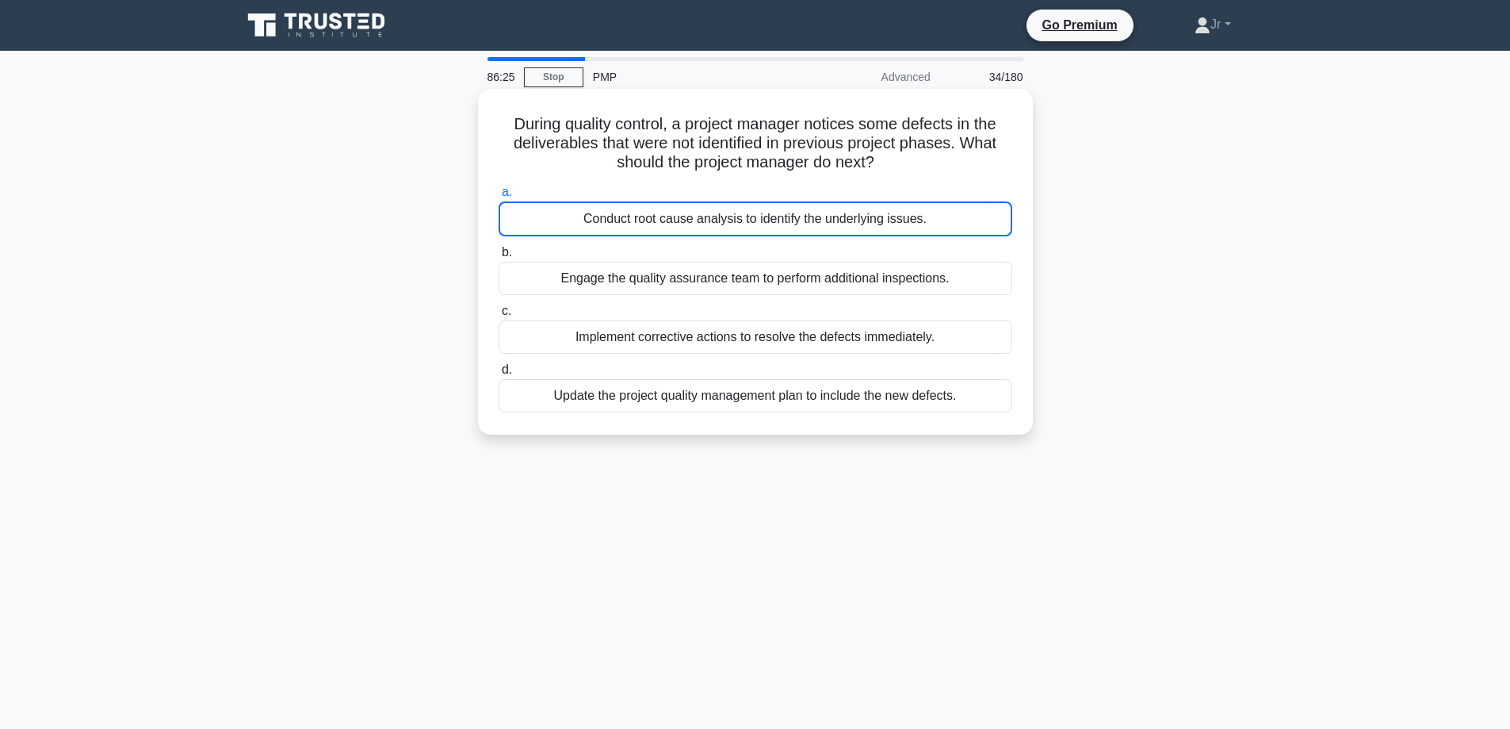
click at [499, 258] on input "b. Engage the quality assurance team to perform additional inspections." at bounding box center [499, 252] width 0 height 10
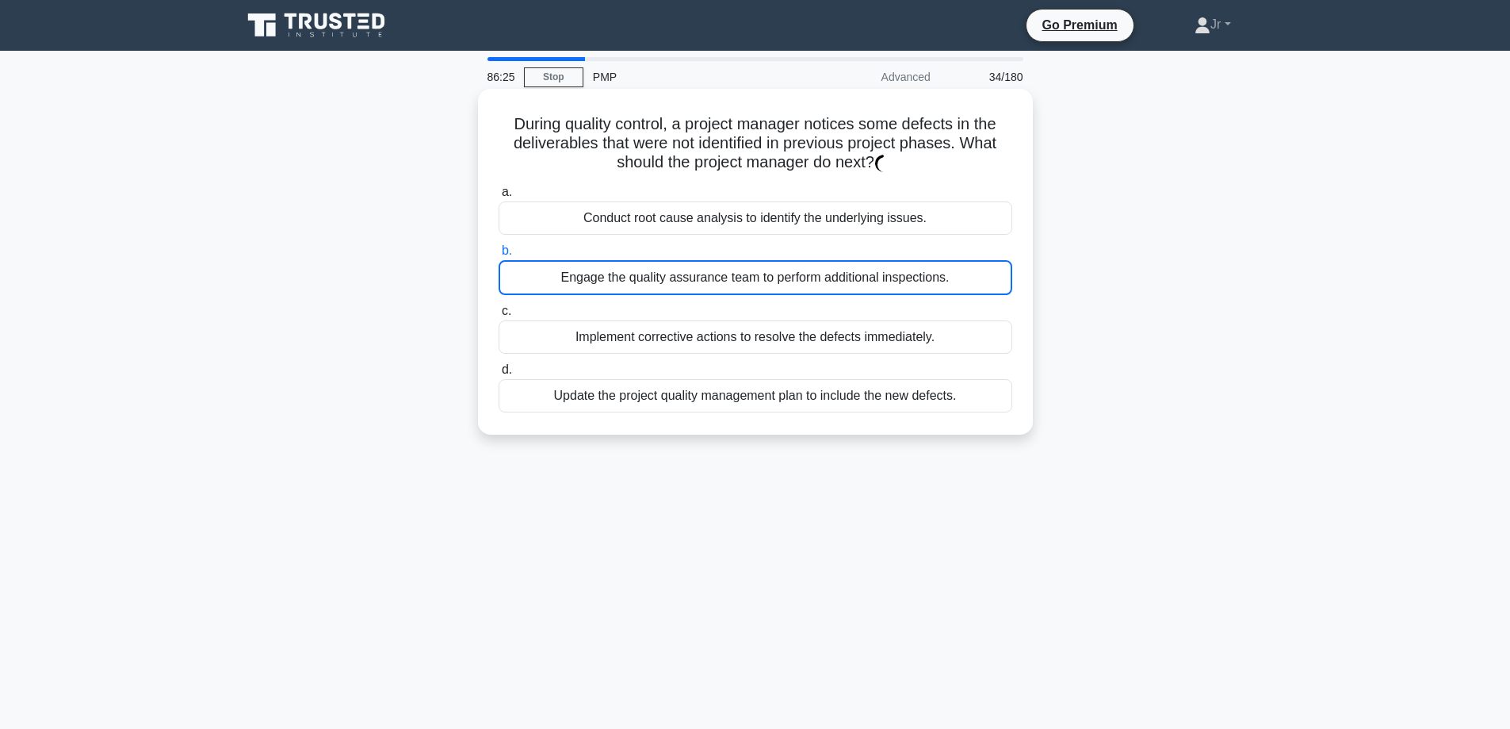
click at [882, 218] on div "Conduct root cause analysis to identify the underlying issues." at bounding box center [756, 217] width 514 height 33
click at [884, 218] on div "Conduct root cause analysis to identify the underlying issues." at bounding box center [756, 217] width 514 height 33
click at [886, 220] on div "Conduct root cause analysis to identify the underlying issues." at bounding box center [756, 217] width 514 height 33
click at [499, 197] on input "a. Conduct root cause analysis to identify the underlying issues." at bounding box center [499, 192] width 0 height 10
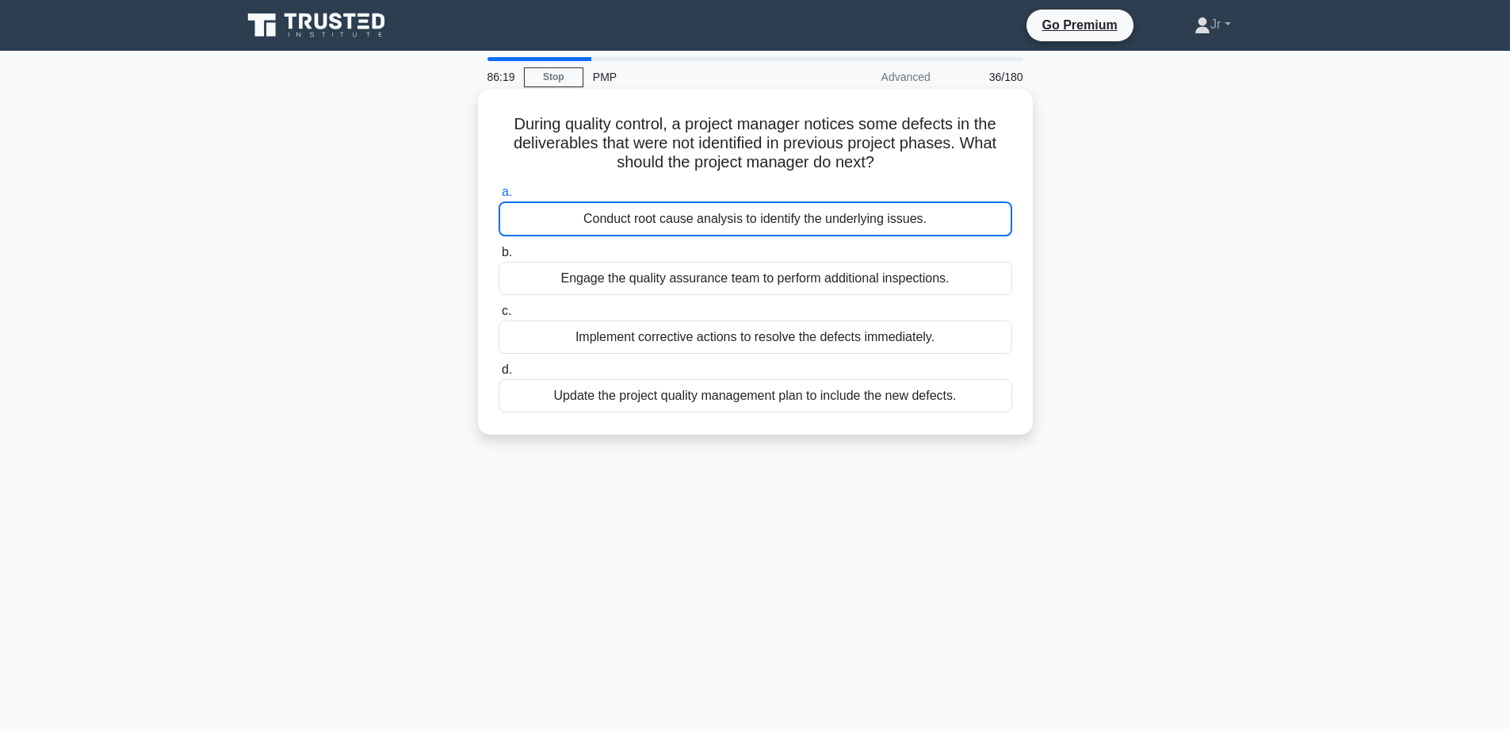
click at [887, 220] on div "Conduct root cause analysis to identify the underlying issues." at bounding box center [756, 218] width 514 height 35
click at [499, 197] on input "a. Conduct root cause analysis to identify the underlying issues." at bounding box center [499, 192] width 0 height 10
click at [887, 220] on div "Conduct root cause analysis to identify the underlying issues." at bounding box center [756, 218] width 514 height 35
click at [499, 197] on input "a. Conduct root cause analysis to identify the underlying issues." at bounding box center [499, 192] width 0 height 10
click at [887, 220] on div "Conduct root cause analysis to identify the underlying issues." at bounding box center [756, 218] width 514 height 35
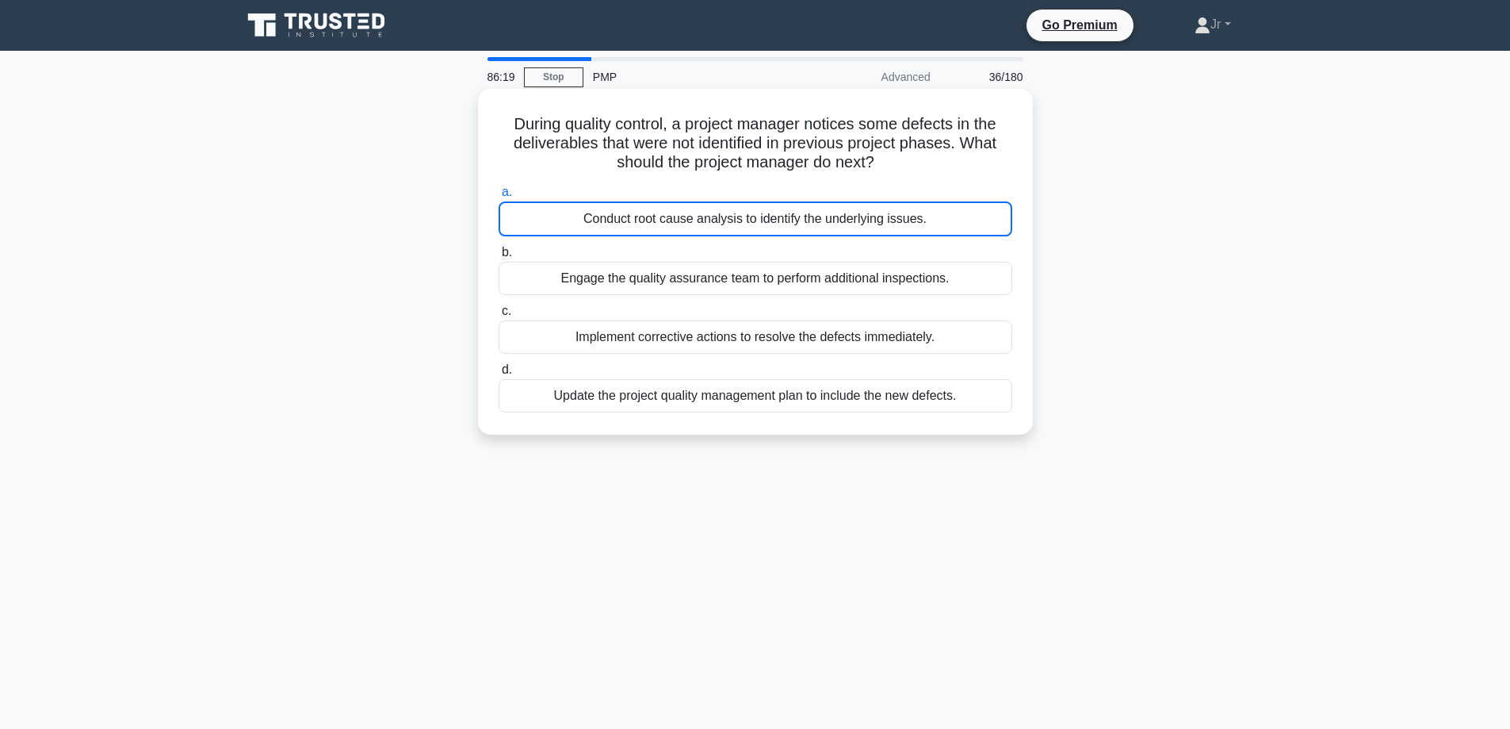
click at [499, 197] on input "a. Conduct root cause analysis to identify the underlying issues." at bounding box center [499, 192] width 0 height 10
click at [887, 220] on div "Conduct root cause analysis to identify the underlying issues." at bounding box center [756, 218] width 514 height 35
click at [499, 197] on input "a. Conduct root cause analysis to identify the underlying issues." at bounding box center [499, 192] width 0 height 10
click at [932, 213] on div "Conduct root cause analysis to identify the underlying issues." at bounding box center [756, 218] width 514 height 35
click at [499, 197] on input "a. Conduct root cause analysis to identify the underlying issues." at bounding box center [499, 192] width 0 height 10
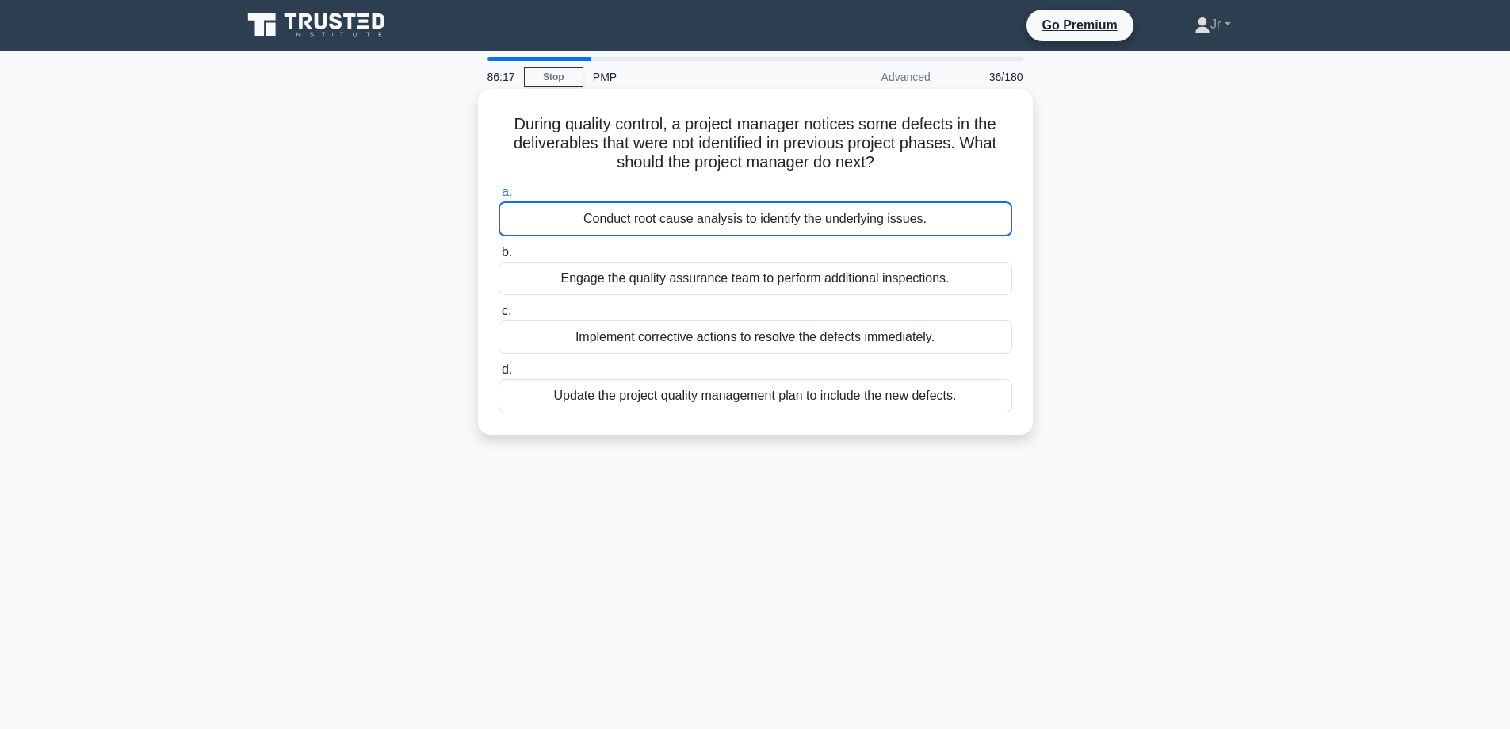
click at [932, 213] on div "Conduct root cause analysis to identify the underlying issues." at bounding box center [756, 218] width 514 height 35
click at [499, 197] on input "a. Conduct root cause analysis to identify the underlying issues." at bounding box center [499, 192] width 0 height 10
drag, startPoint x: 947, startPoint y: 223, endPoint x: 882, endPoint y: 210, distance: 66.2
click at [882, 210] on div "Conduct root cause analysis to identify the underlying issues." at bounding box center [756, 218] width 514 height 35
click at [499, 197] on input "a. Conduct root cause analysis to identify the underlying issues." at bounding box center [499, 192] width 0 height 10
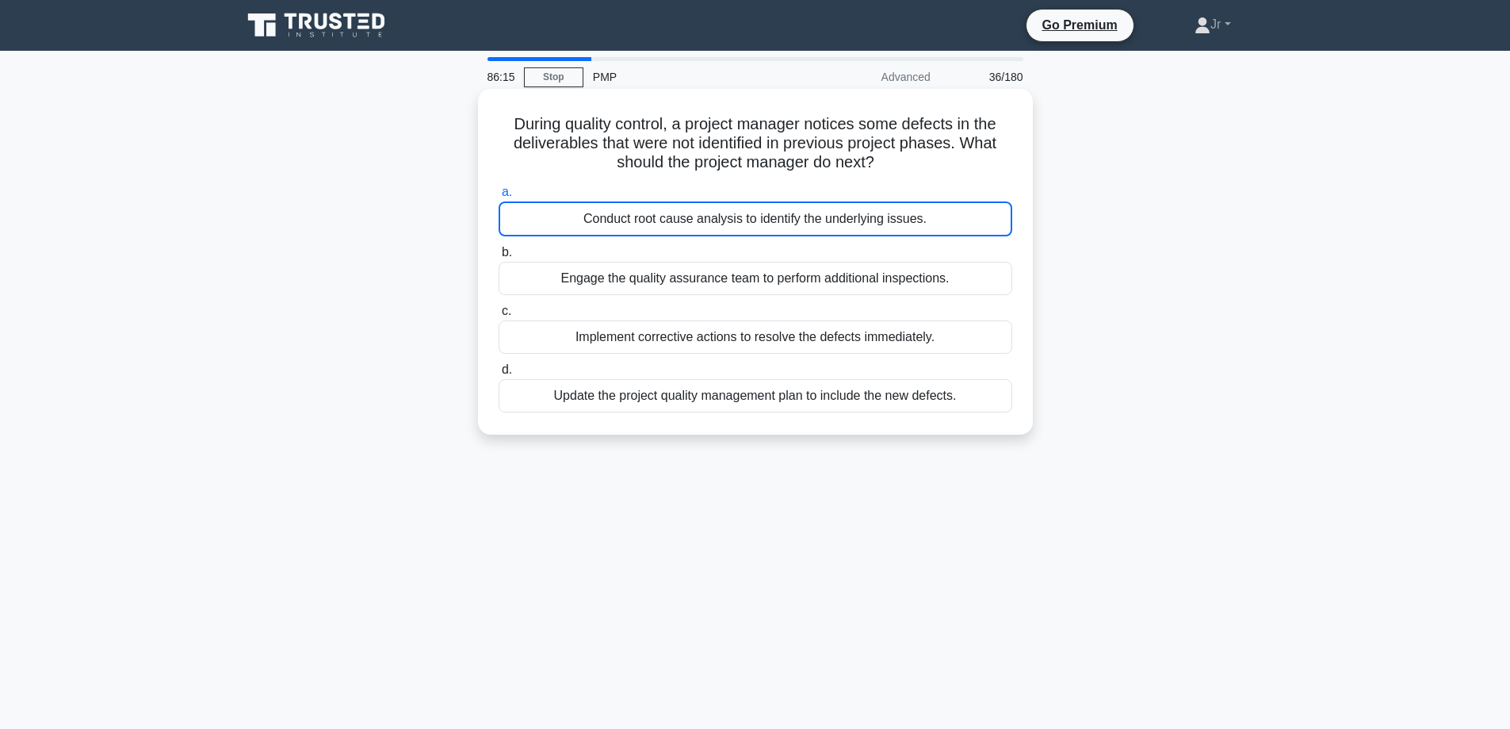
click at [882, 210] on div "Conduct root cause analysis to identify the underlying issues." at bounding box center [756, 218] width 514 height 35
click at [499, 197] on input "a. Conduct root cause analysis to identify the underlying issues." at bounding box center [499, 192] width 0 height 10
click at [924, 213] on div "Conduct root cause analysis to identify the underlying issues." at bounding box center [756, 218] width 514 height 35
click at [499, 197] on input "a. Conduct root cause analysis to identify the underlying issues." at bounding box center [499, 192] width 0 height 10
click at [702, 216] on div "Conduct root cause analysis to identify the underlying issues." at bounding box center [756, 218] width 514 height 35
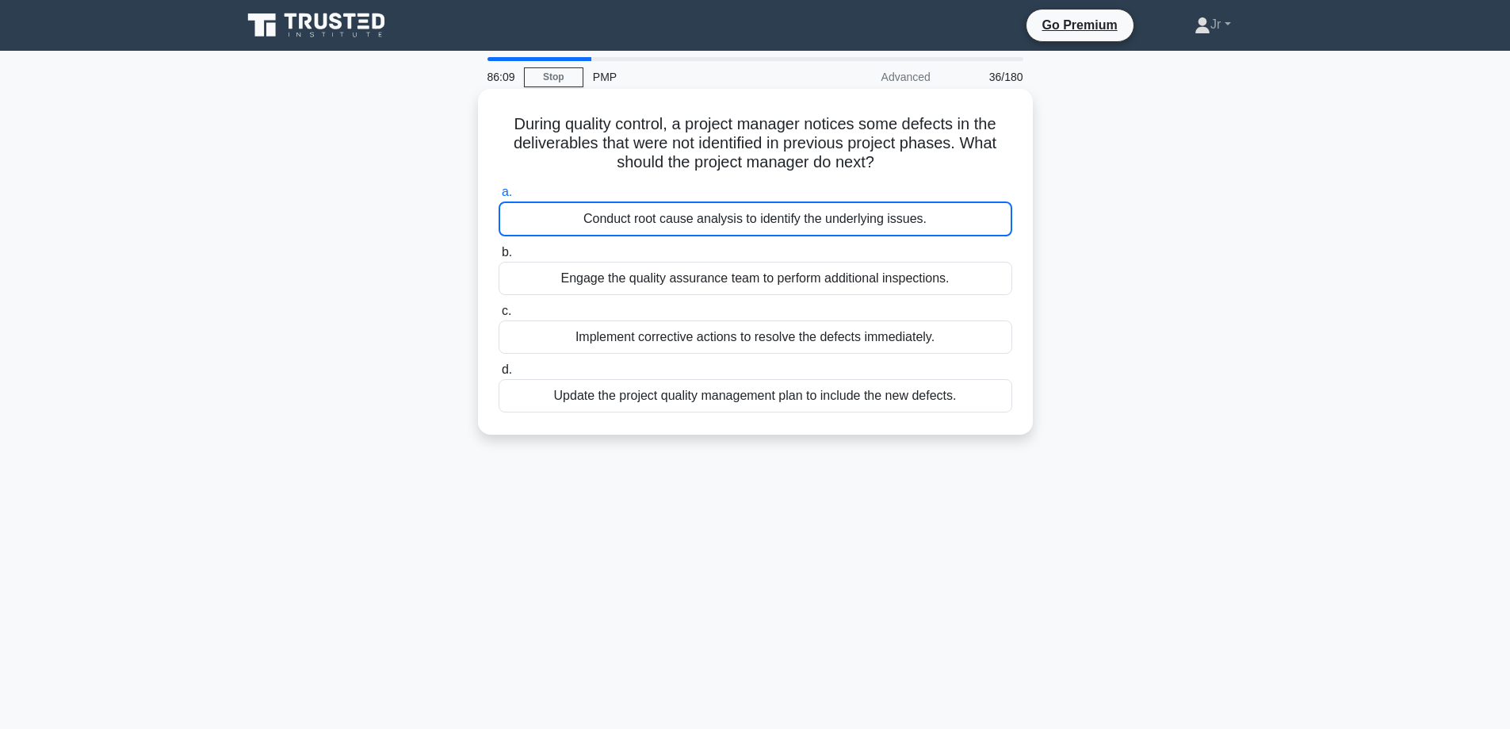
click at [499, 197] on input "a. Conduct root cause analysis to identify the underlying issues." at bounding box center [499, 192] width 0 height 10
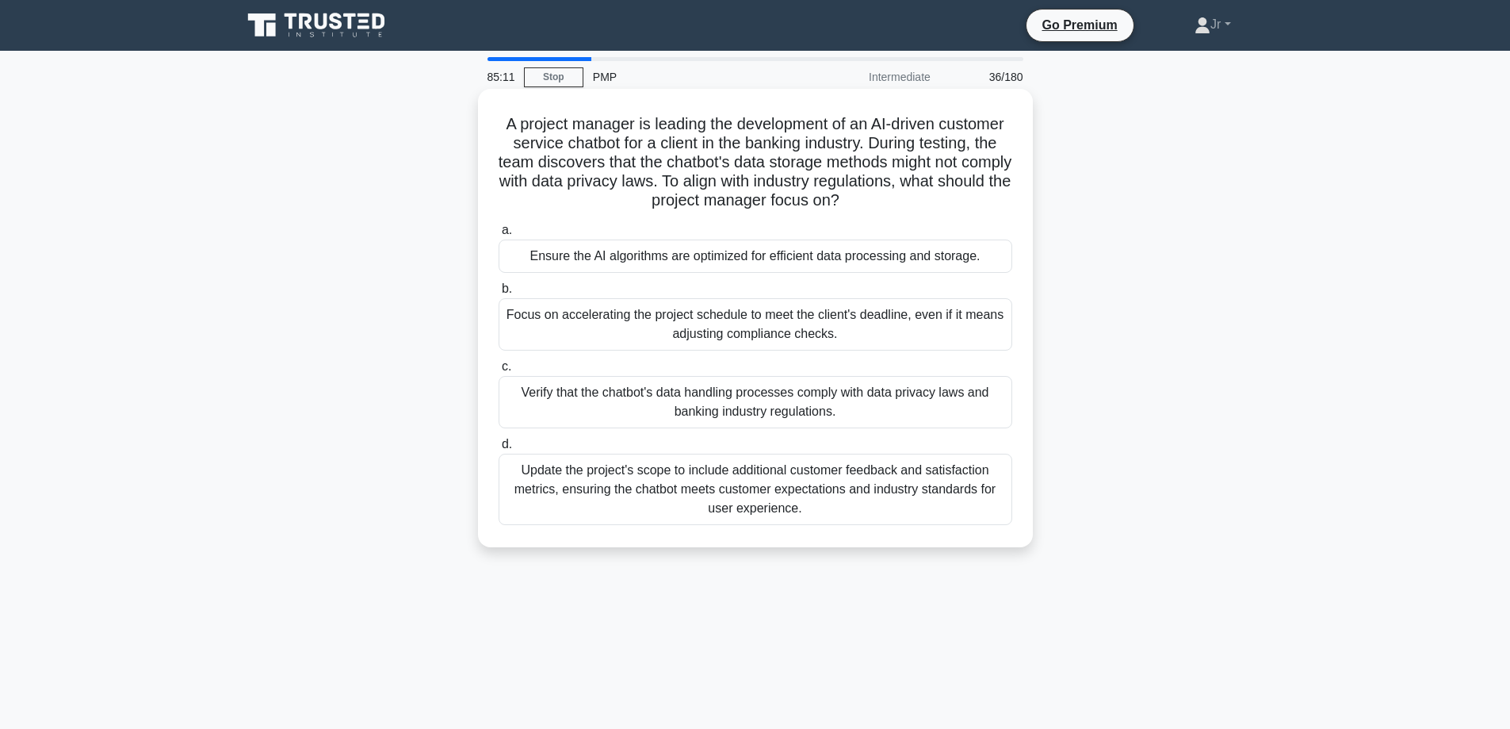
click at [886, 406] on div "Verify that the chatbot's data handling processes comply with data privacy laws…" at bounding box center [756, 402] width 514 height 52
click at [499, 372] on input "c. Verify that the chatbot's data handling processes comply with data privacy l…" at bounding box center [499, 367] width 0 height 10
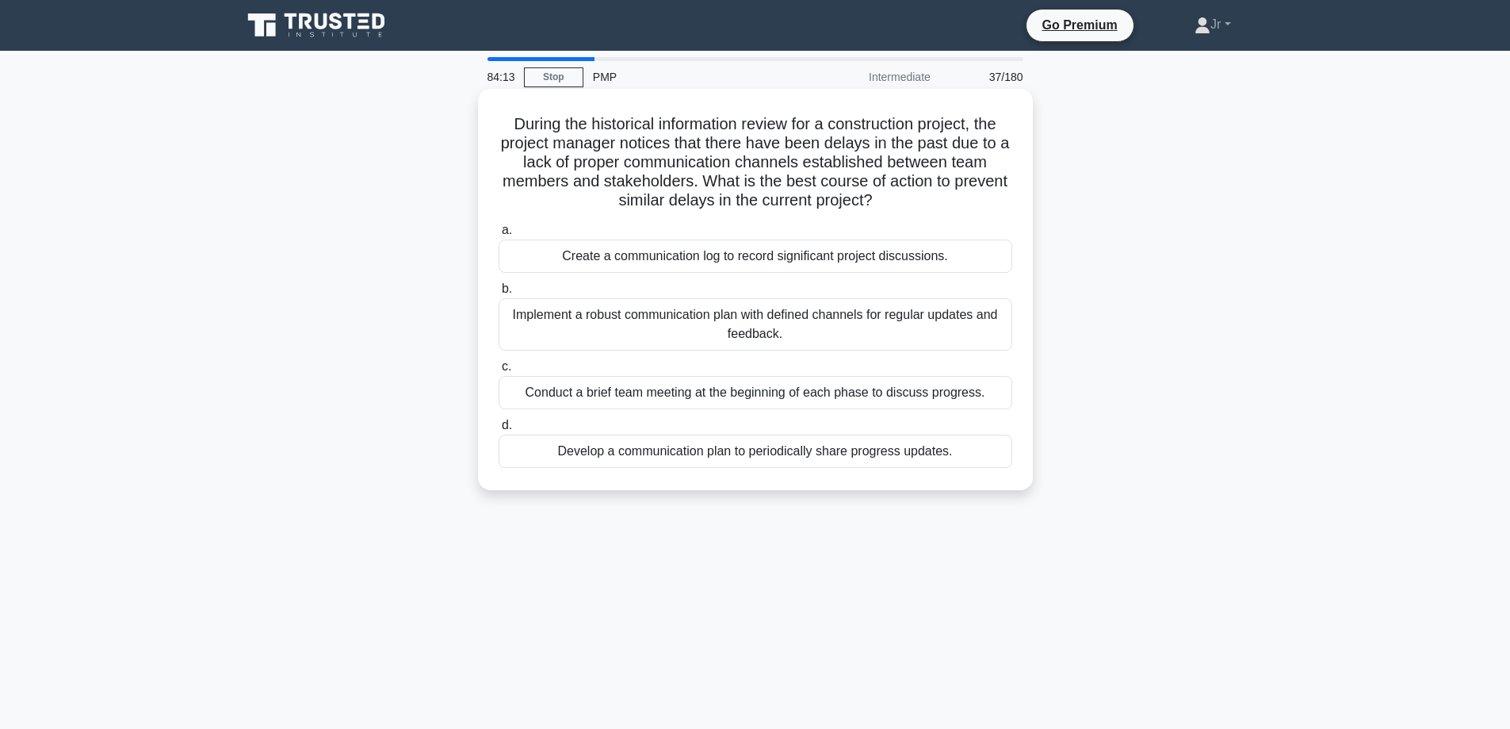
click at [676, 322] on div "Implement a robust communication plan with defined channels for regular updates…" at bounding box center [756, 324] width 514 height 52
click at [499, 294] on input "b. Implement a robust communication plan with defined channels for regular upda…" at bounding box center [499, 289] width 0 height 10
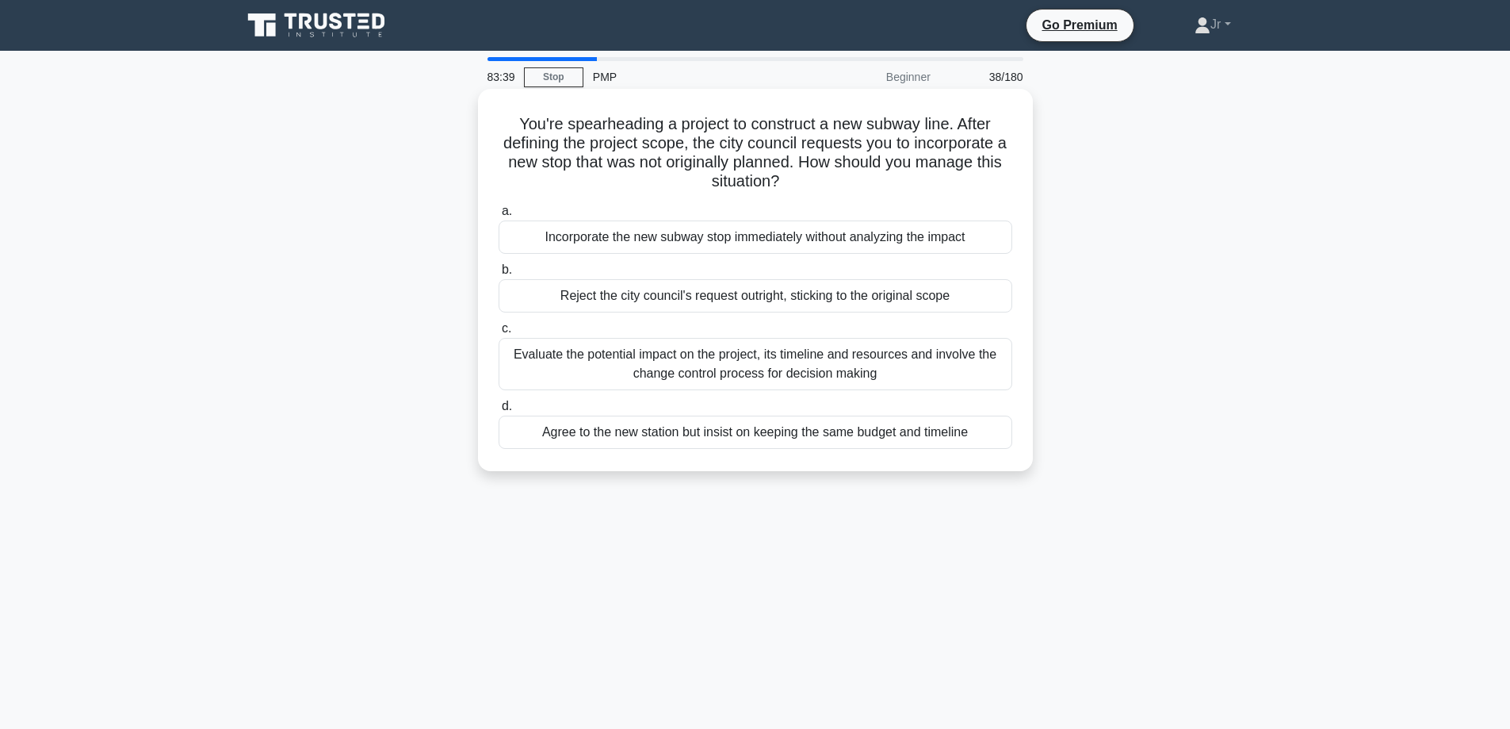
click at [749, 354] on div "Evaluate the potential impact on the project, its timeline and resources and in…" at bounding box center [756, 364] width 514 height 52
click at [499, 334] on input "c. Evaluate the potential impact on the project, its timeline and resources and…" at bounding box center [499, 328] width 0 height 10
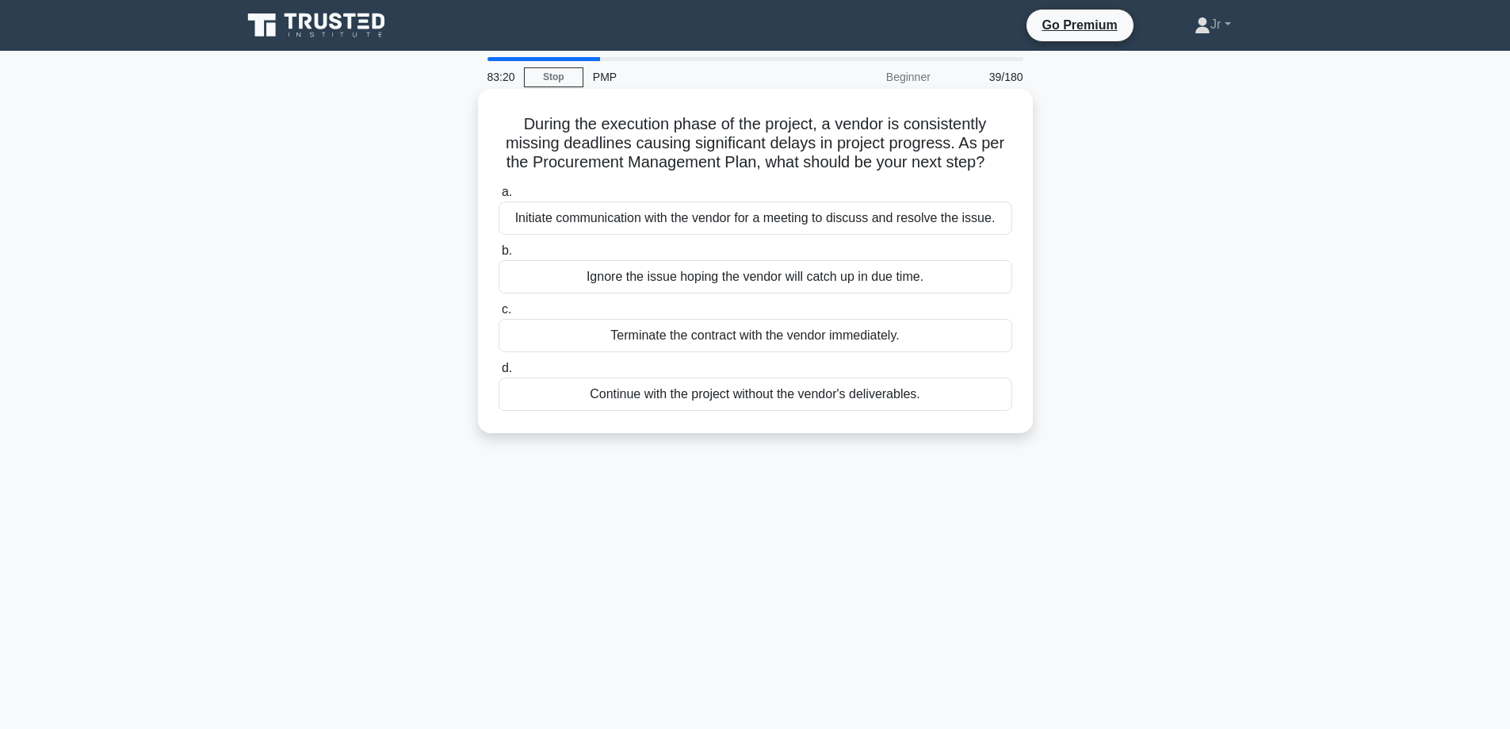
click at [790, 239] on div "a. Initiate communication with the vendor for a meeting to discuss and resolve …" at bounding box center [755, 296] width 533 height 235
click at [796, 216] on div "Initiate communication with the vendor for a meeting to discuss and resolve the…" at bounding box center [756, 217] width 514 height 33
click at [499, 197] on input "a. Initiate communication with the vendor for a meeting to discuss and resolve …" at bounding box center [499, 192] width 0 height 10
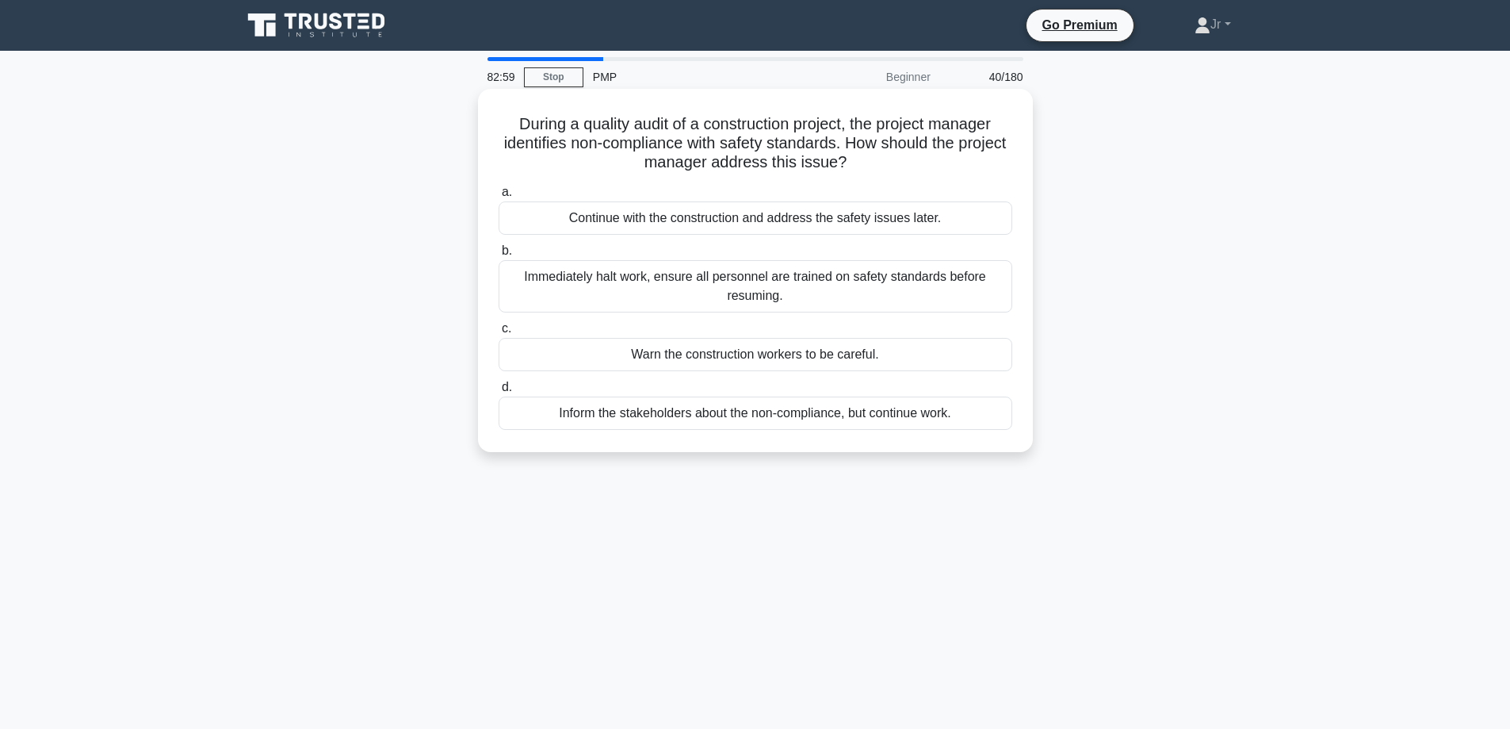
click at [751, 281] on div "Immediately halt work, ensure all personnel are trained on safety standards bef…" at bounding box center [756, 286] width 514 height 52
click at [499, 256] on input "b. Immediately halt work, ensure all personnel are trained on safety standards …" at bounding box center [499, 251] width 0 height 10
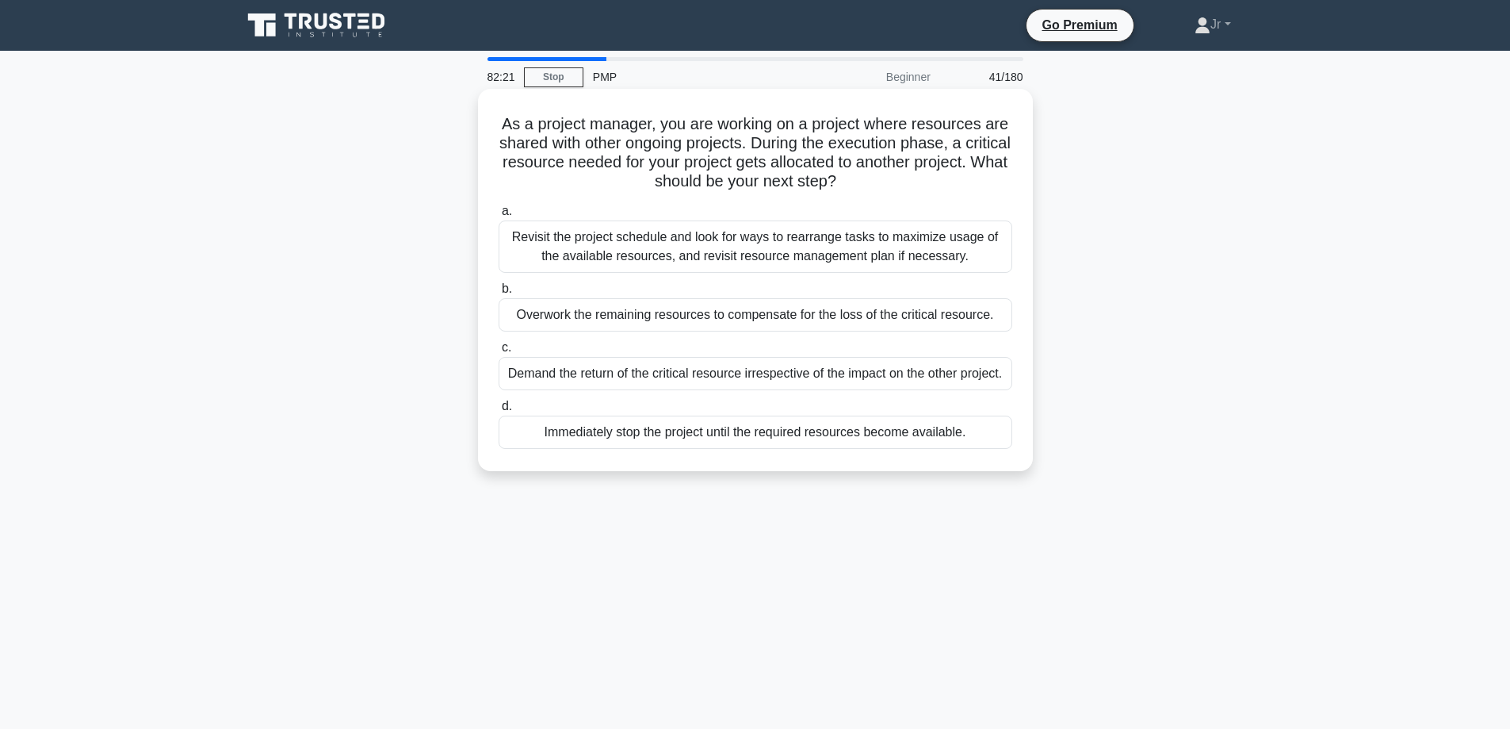
click at [951, 240] on div "Revisit the project schedule and look for ways to rearrange tasks to maximize u…" at bounding box center [756, 246] width 514 height 52
click at [499, 216] on input "a. Revisit the project schedule and look for ways to rearrange tasks to maximiz…" at bounding box center [499, 211] width 0 height 10
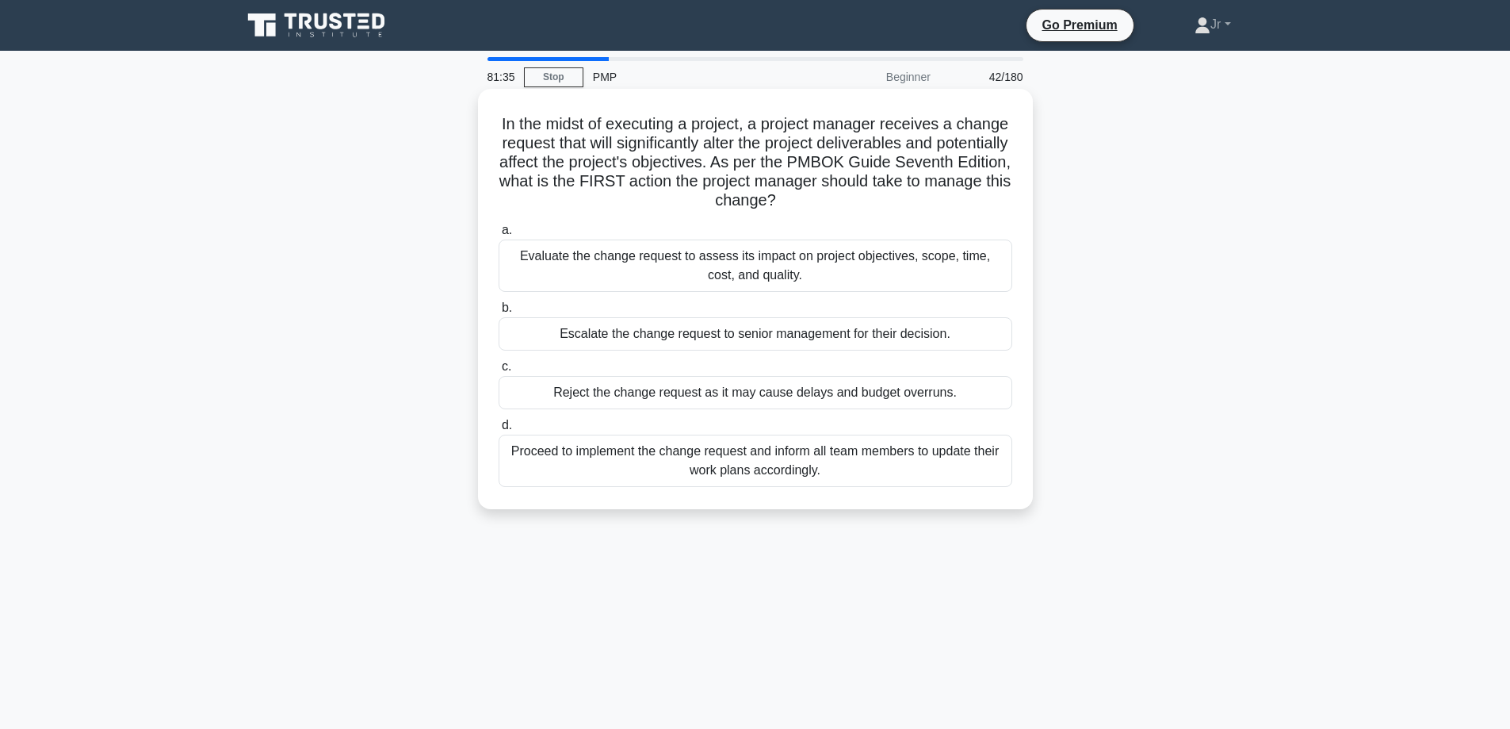
click at [696, 260] on div "Evaluate the change request to assess its impact on project objectives, scope, …" at bounding box center [756, 265] width 514 height 52
click at [499, 235] on input "a. Evaluate the change request to assess its impact on project objectives, scop…" at bounding box center [499, 230] width 0 height 10
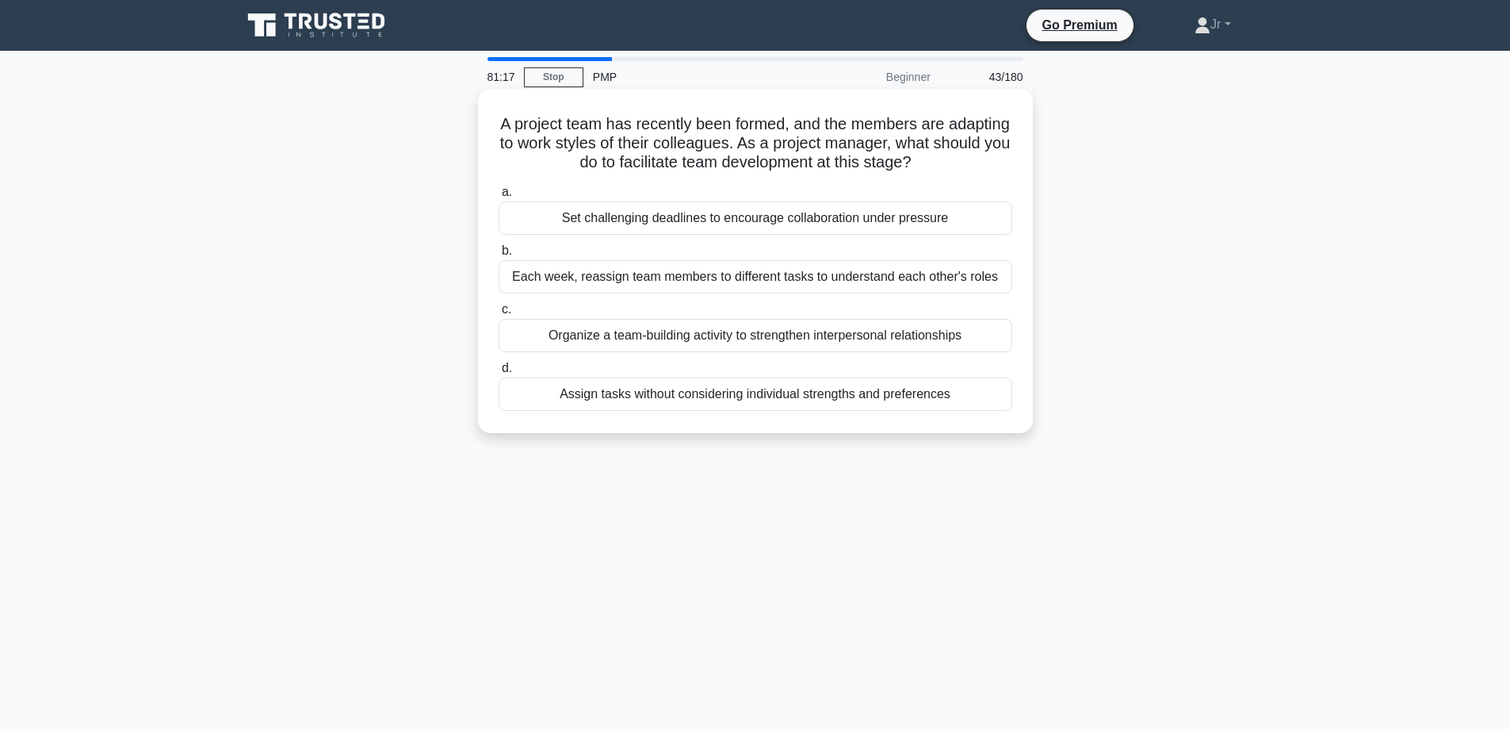
click at [845, 332] on div "Organize a team-building activity to strengthen interpersonal relationships" at bounding box center [756, 335] width 514 height 33
click at [499, 315] on input "c. Organize a team-building activity to strengthen interpersonal relationships" at bounding box center [499, 309] width 0 height 10
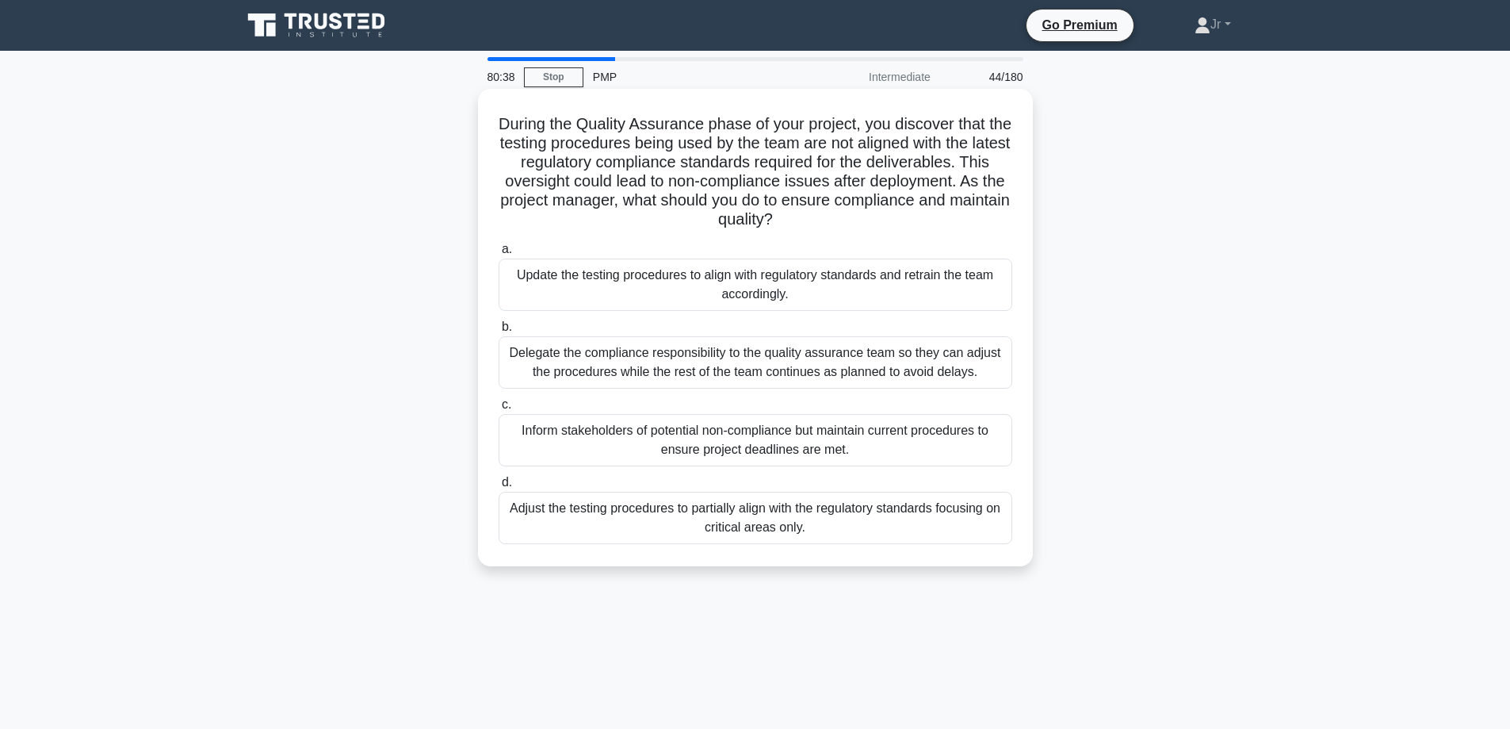
click at [932, 277] on div "Update the testing procedures to align with regulatory standards and retrain th…" at bounding box center [756, 284] width 514 height 52
click at [499, 254] on input "a. Update the testing procedures to align with regulatory standards and retrain…" at bounding box center [499, 249] width 0 height 10
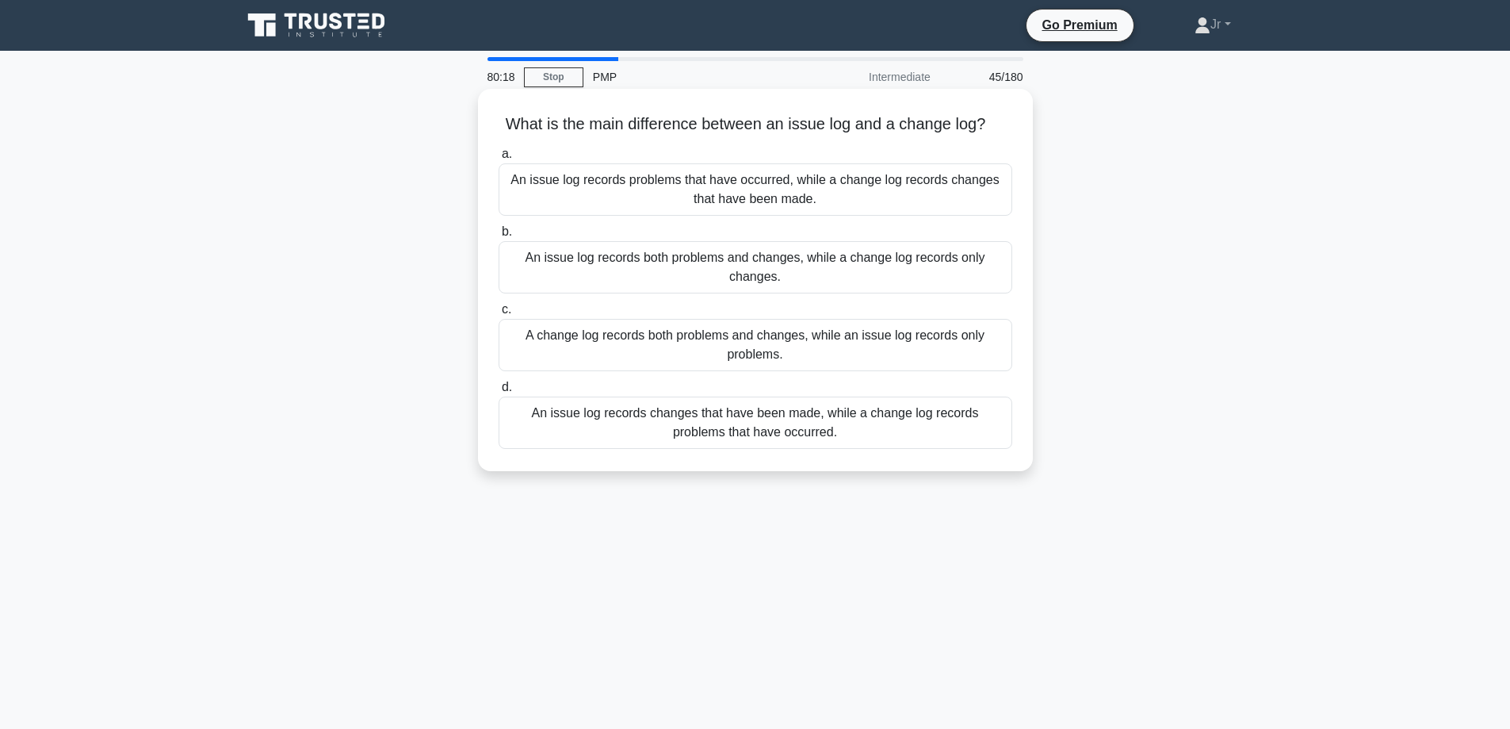
click at [721, 178] on div "An issue log records problems that have occurred, while a change log records ch…" at bounding box center [756, 189] width 514 height 52
click at [499, 159] on input "a. An issue log records problems that have occurred, while a change log records…" at bounding box center [499, 154] width 0 height 10
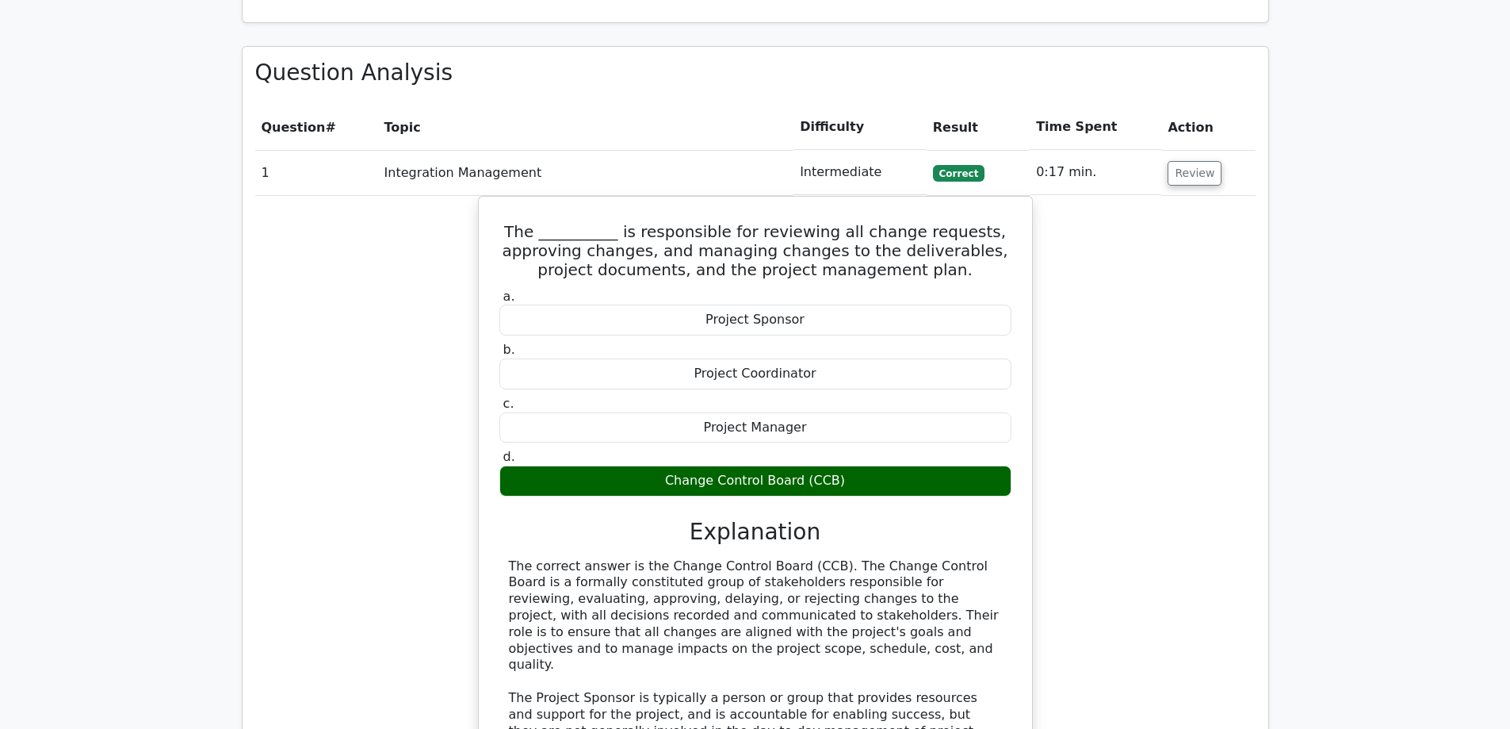
scroll to position [1744, 0]
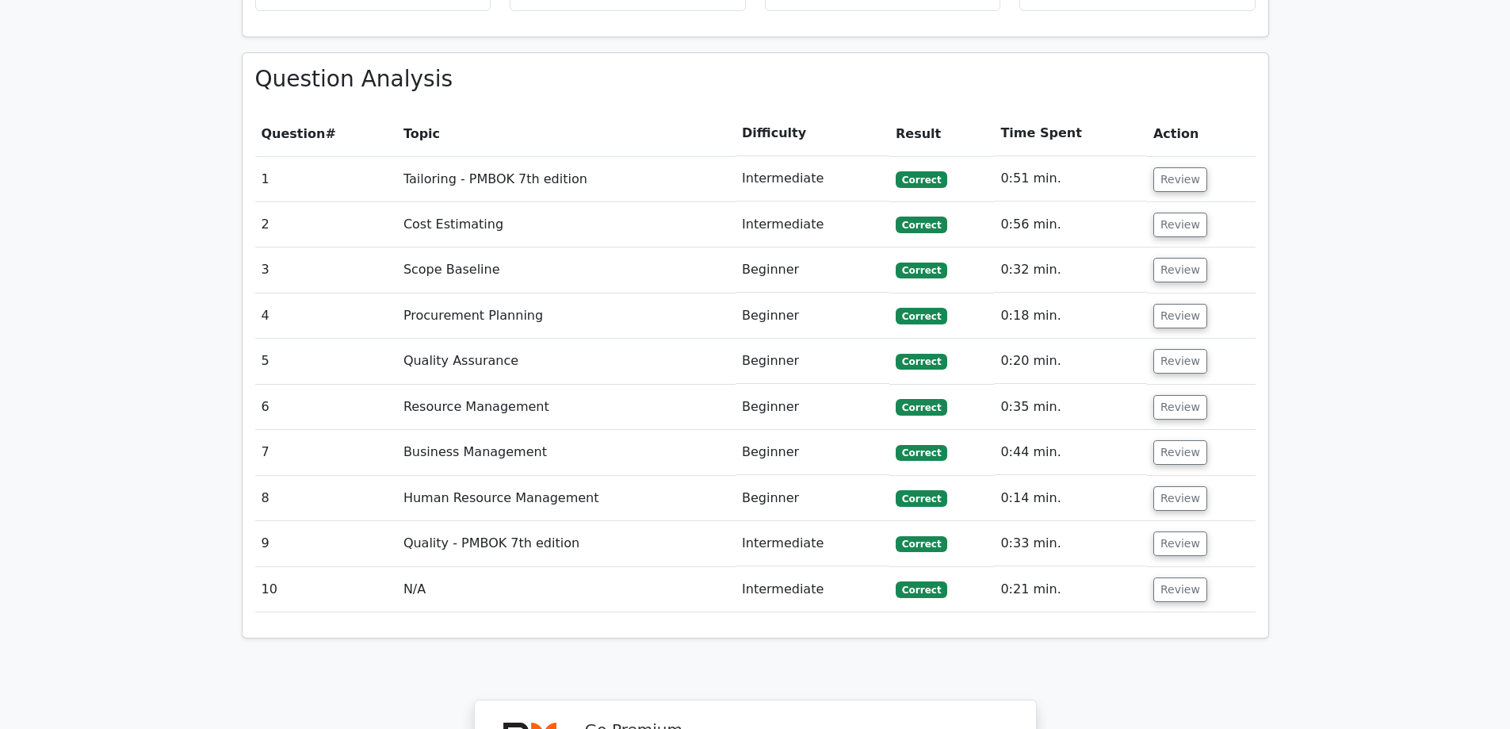
scroll to position [1311, 0]
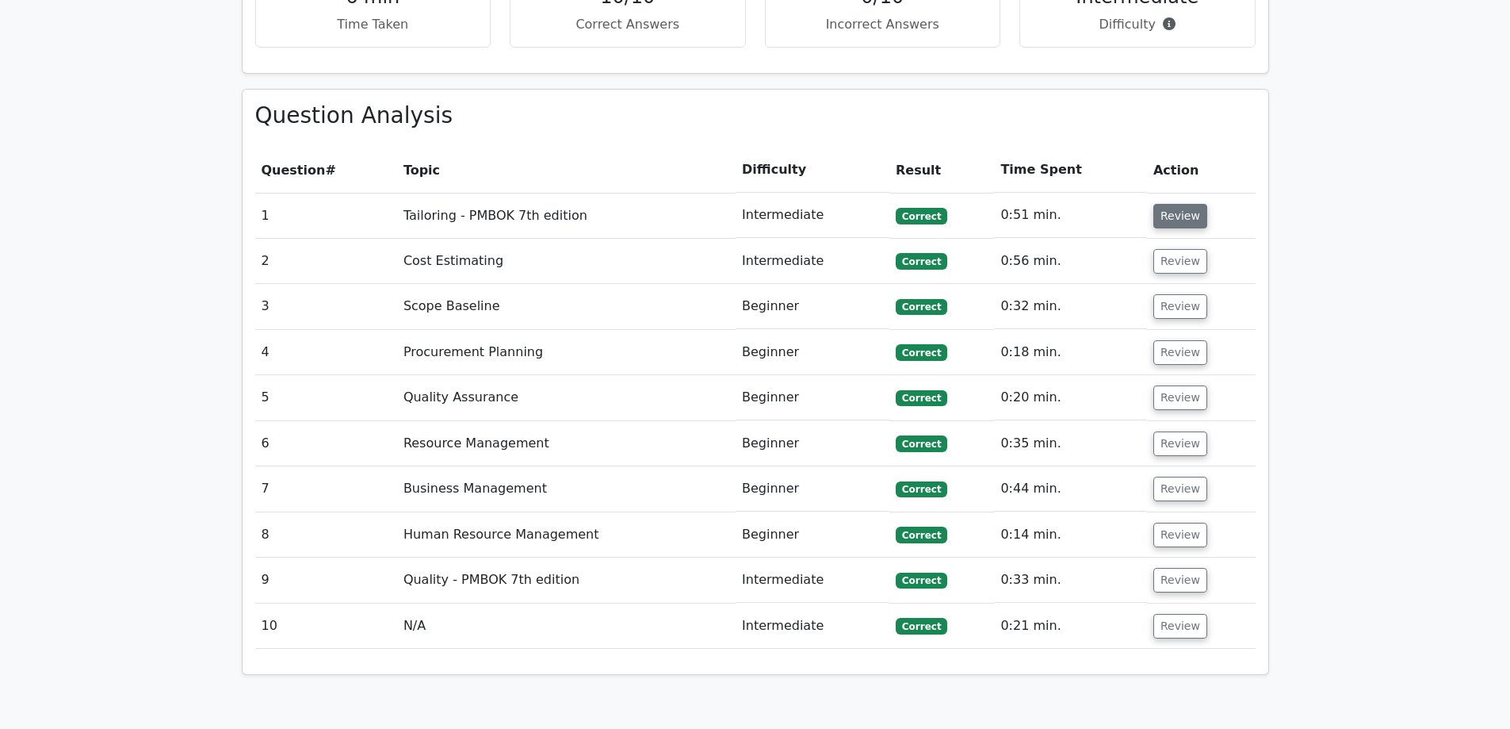
click at [1169, 204] on button "Review" at bounding box center [1181, 216] width 54 height 25
click at [1172, 204] on button "Review" at bounding box center [1181, 216] width 54 height 25
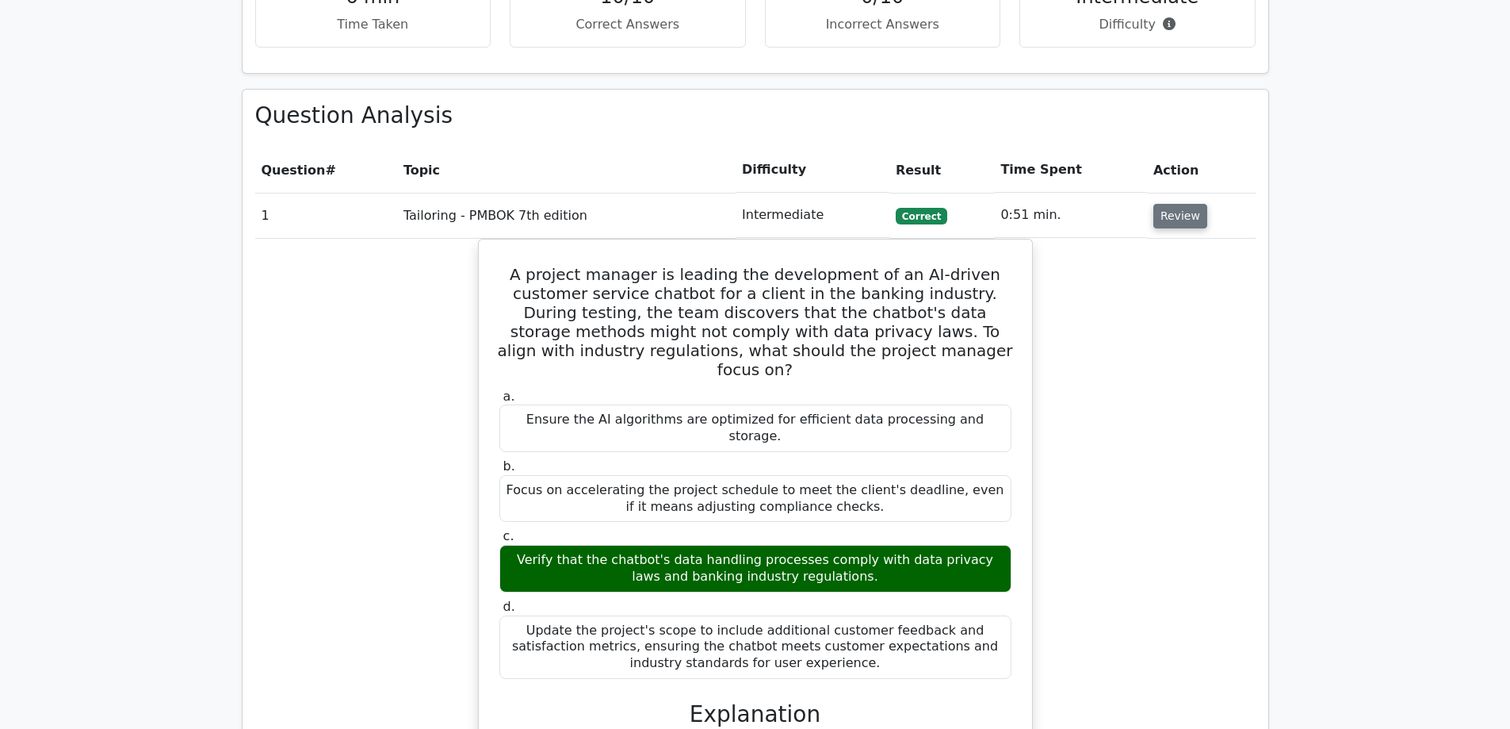
click at [1184, 204] on button "Review" at bounding box center [1181, 216] width 54 height 25
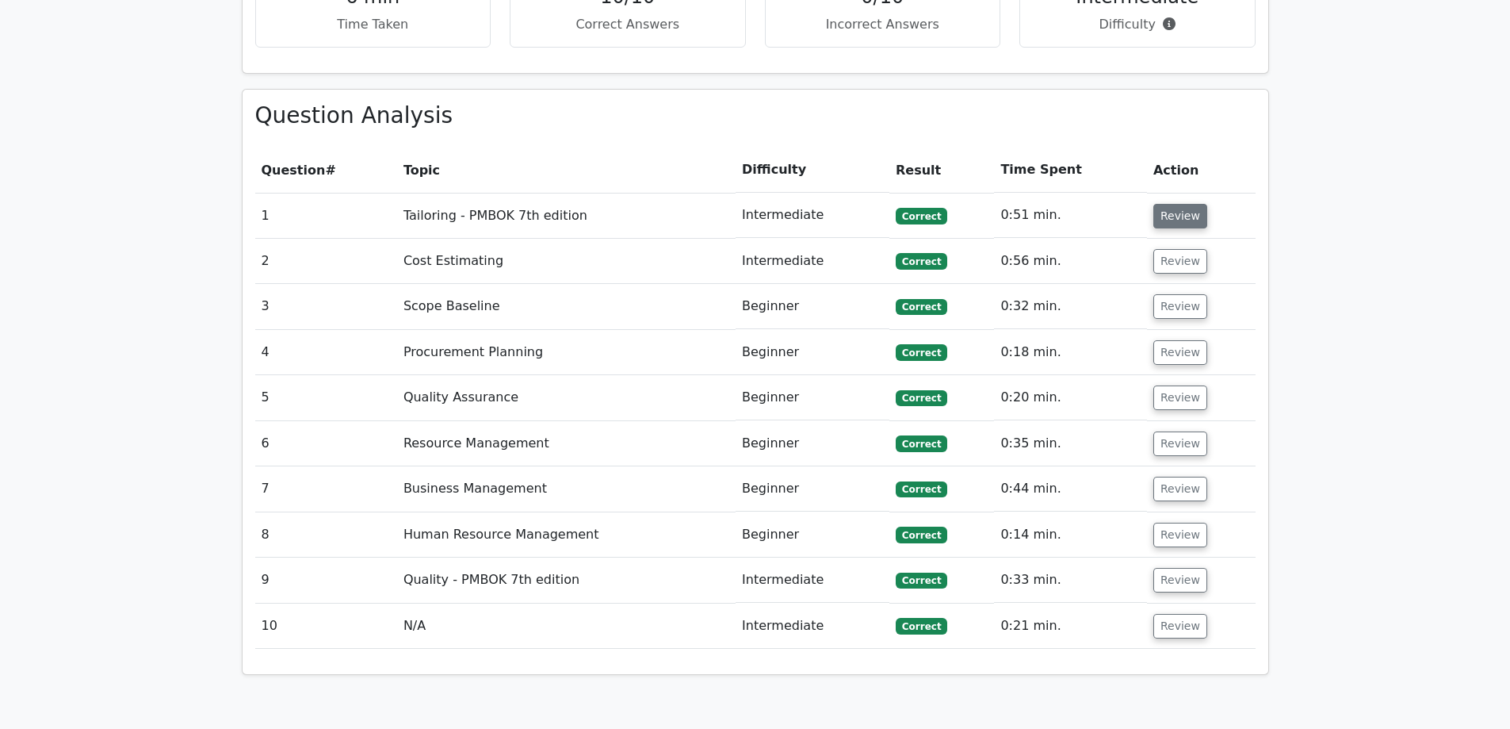
click at [1184, 204] on button "Review" at bounding box center [1181, 216] width 54 height 25
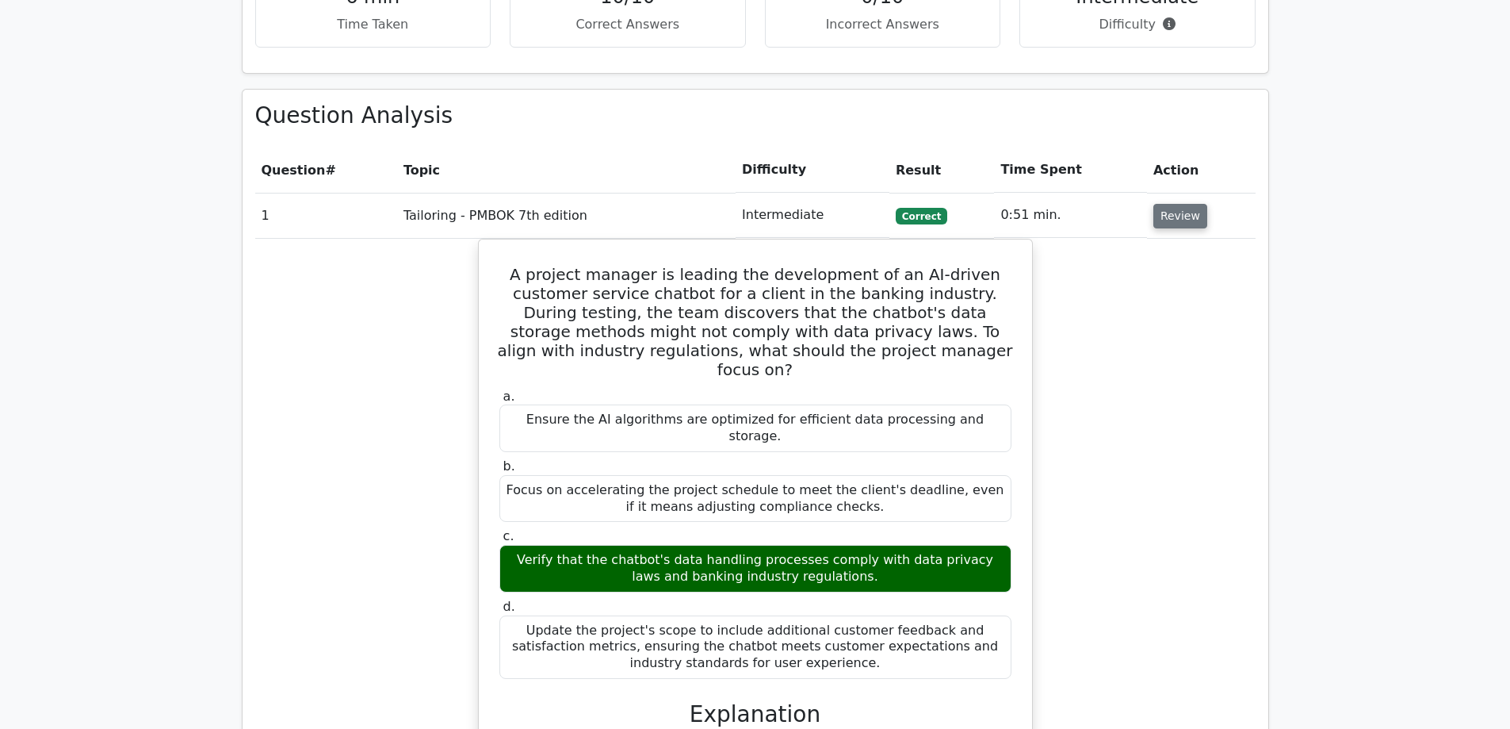
click at [1184, 204] on button "Review" at bounding box center [1181, 216] width 54 height 25
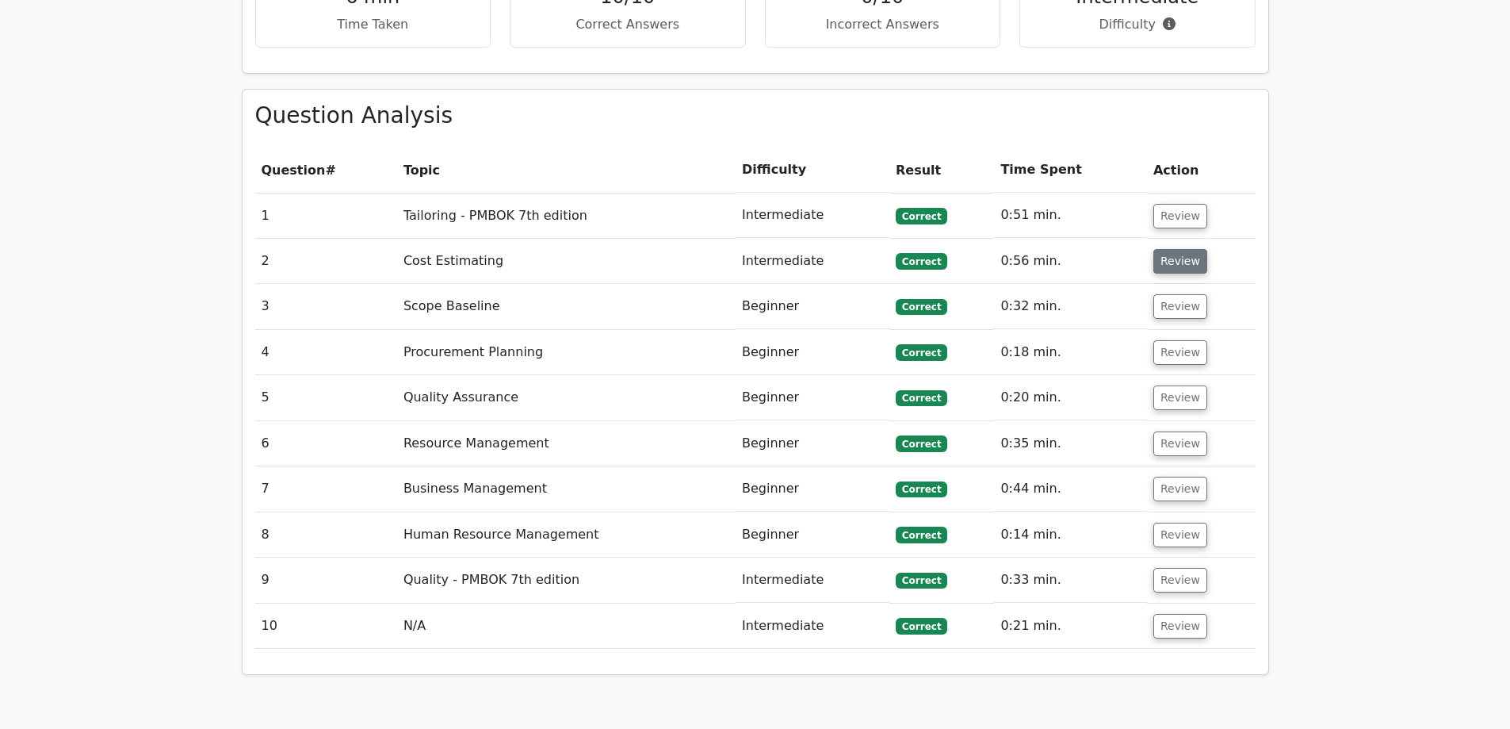
click at [1184, 249] on button "Review" at bounding box center [1181, 261] width 54 height 25
click at [1167, 249] on button "Review" at bounding box center [1181, 261] width 54 height 25
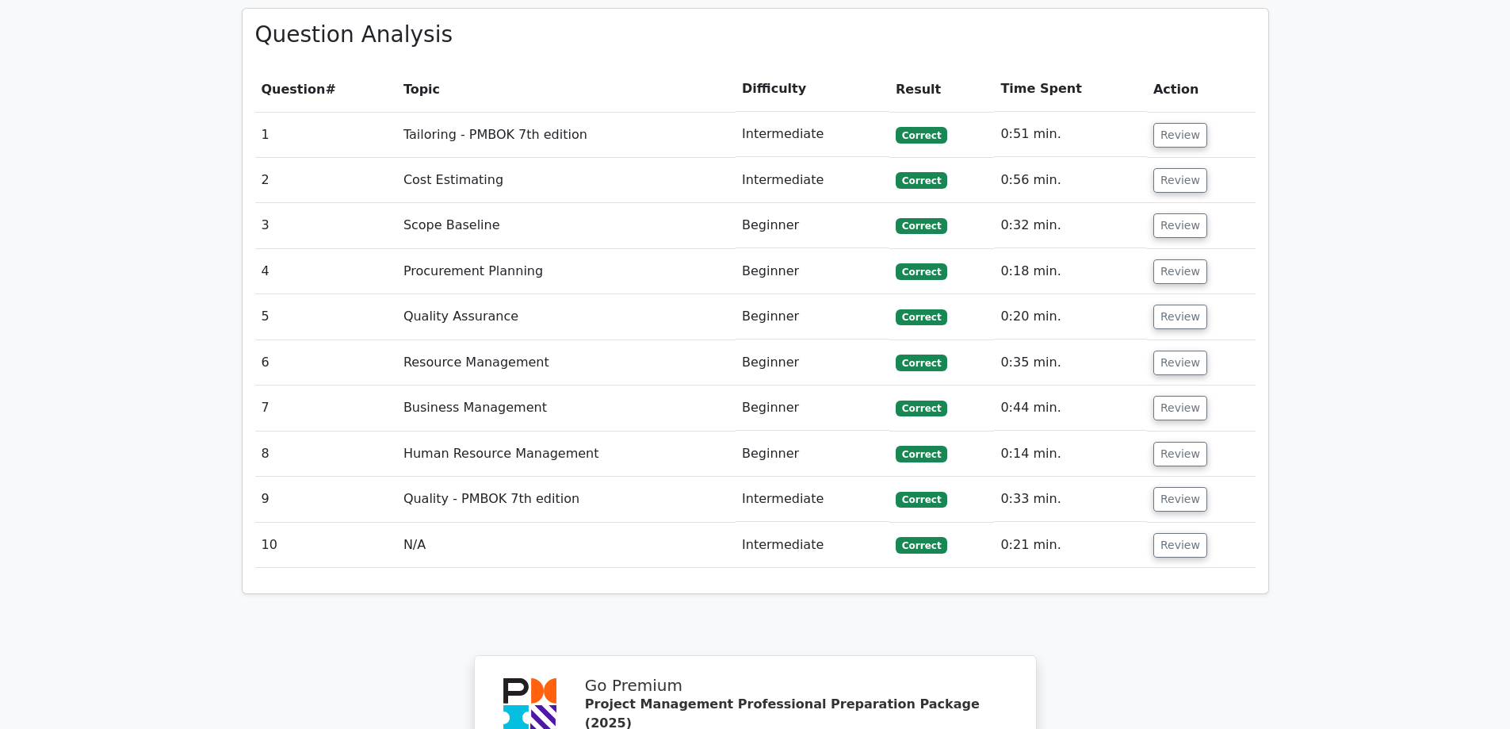
scroll to position [1390, 0]
click at [1163, 534] on button "Review" at bounding box center [1181, 546] width 54 height 25
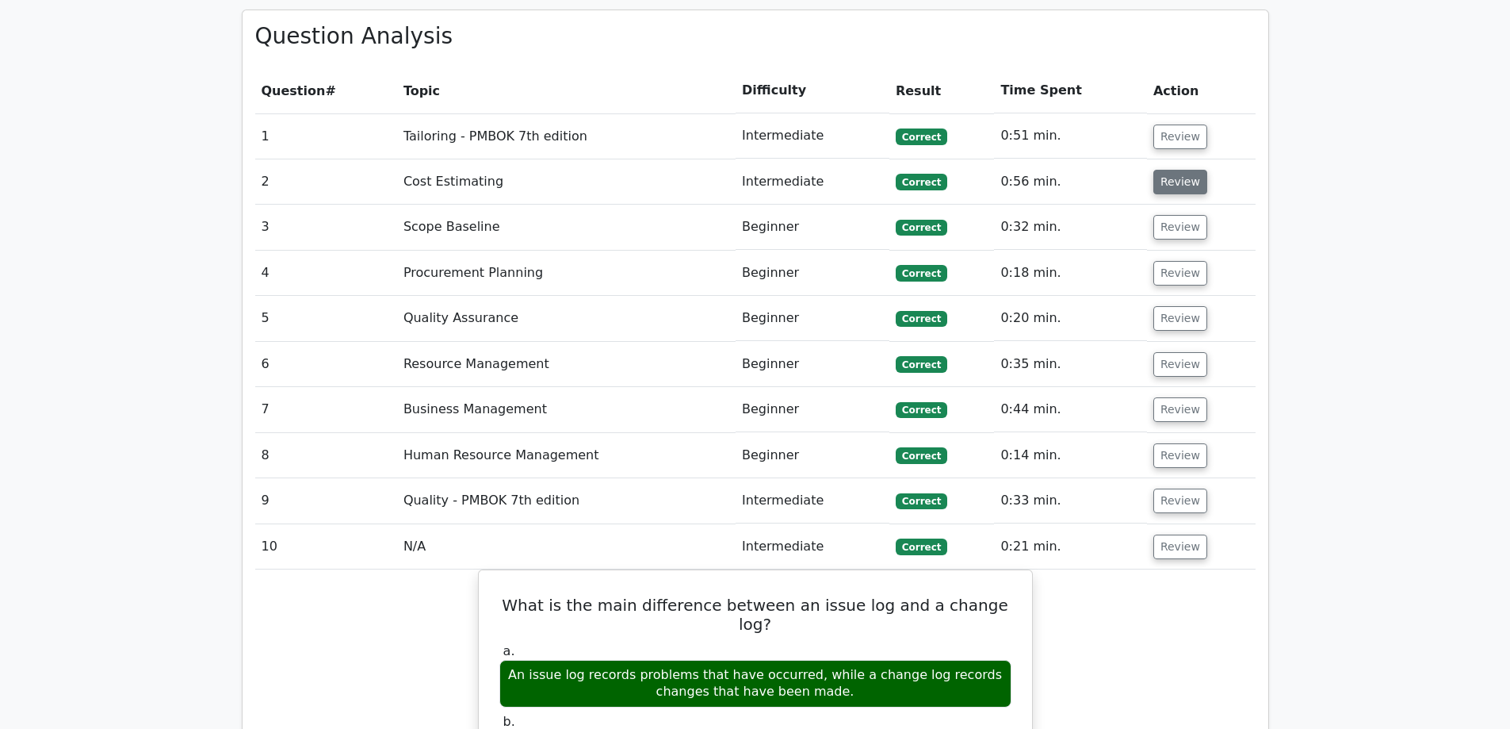
click at [1174, 170] on button "Review" at bounding box center [1181, 182] width 54 height 25
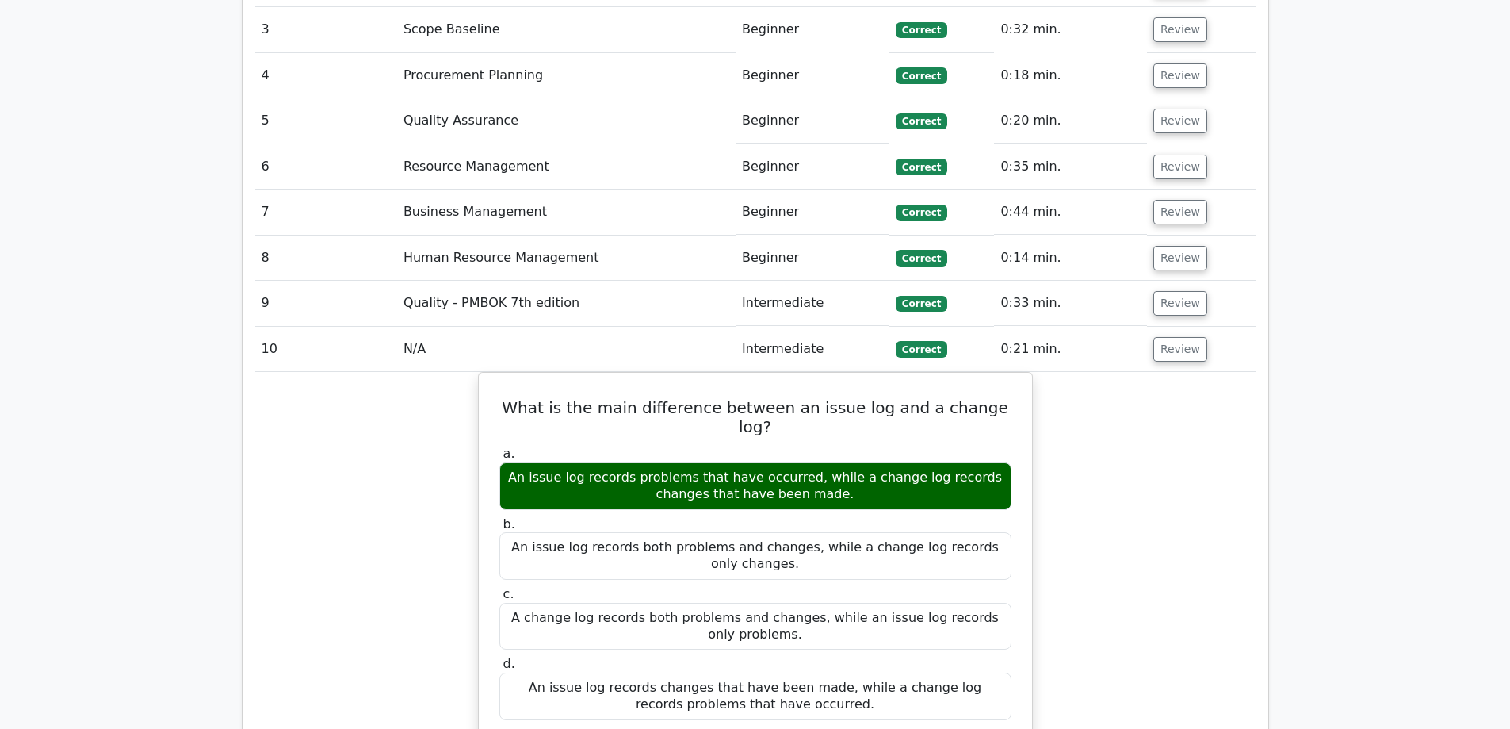
scroll to position [1311, 0]
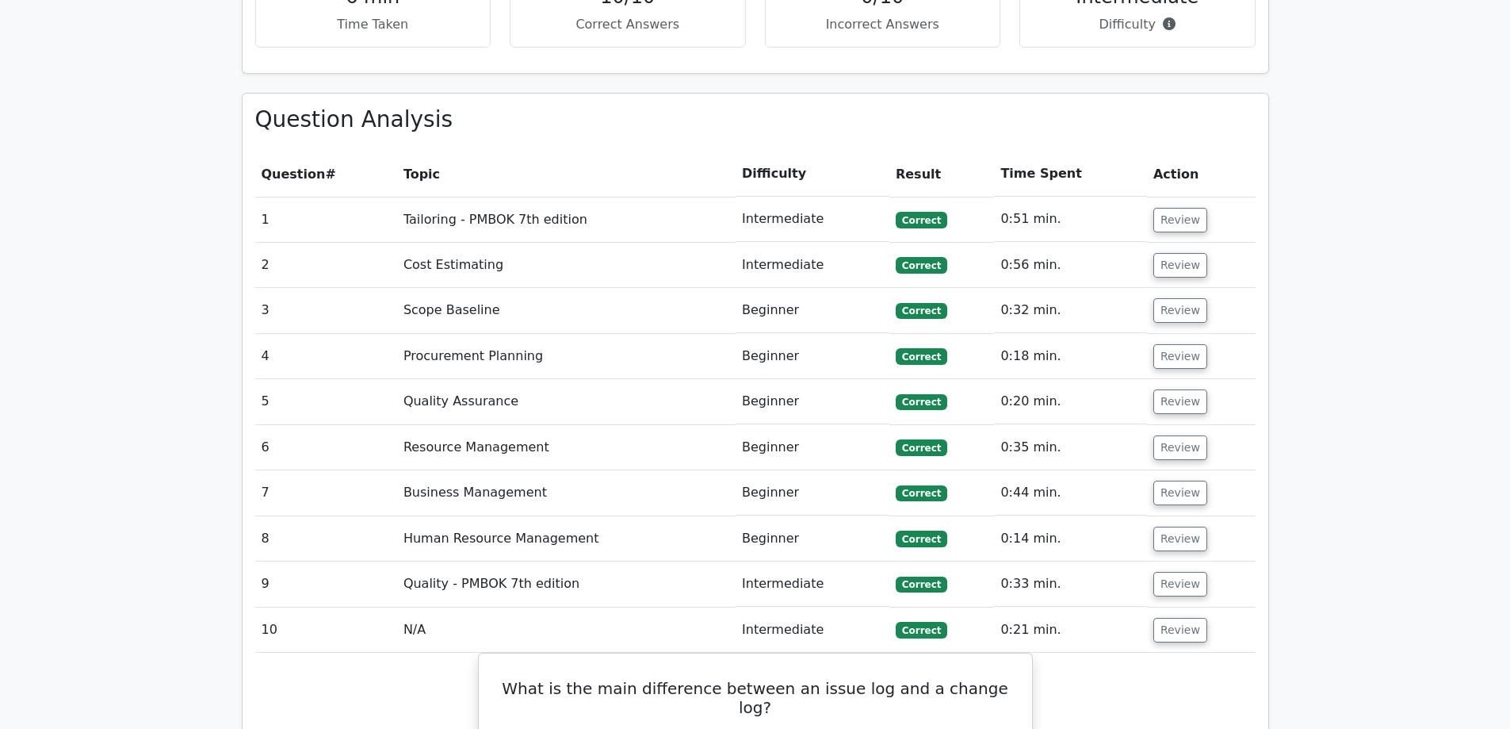
drag, startPoint x: 1359, startPoint y: 126, endPoint x: 1350, endPoint y: 123, distance: 9.3
click at [1359, 126] on main "Go Premium Project Management Professional Preparation Package (2025) Earn 35 P…" at bounding box center [755, 386] width 1510 height 3293
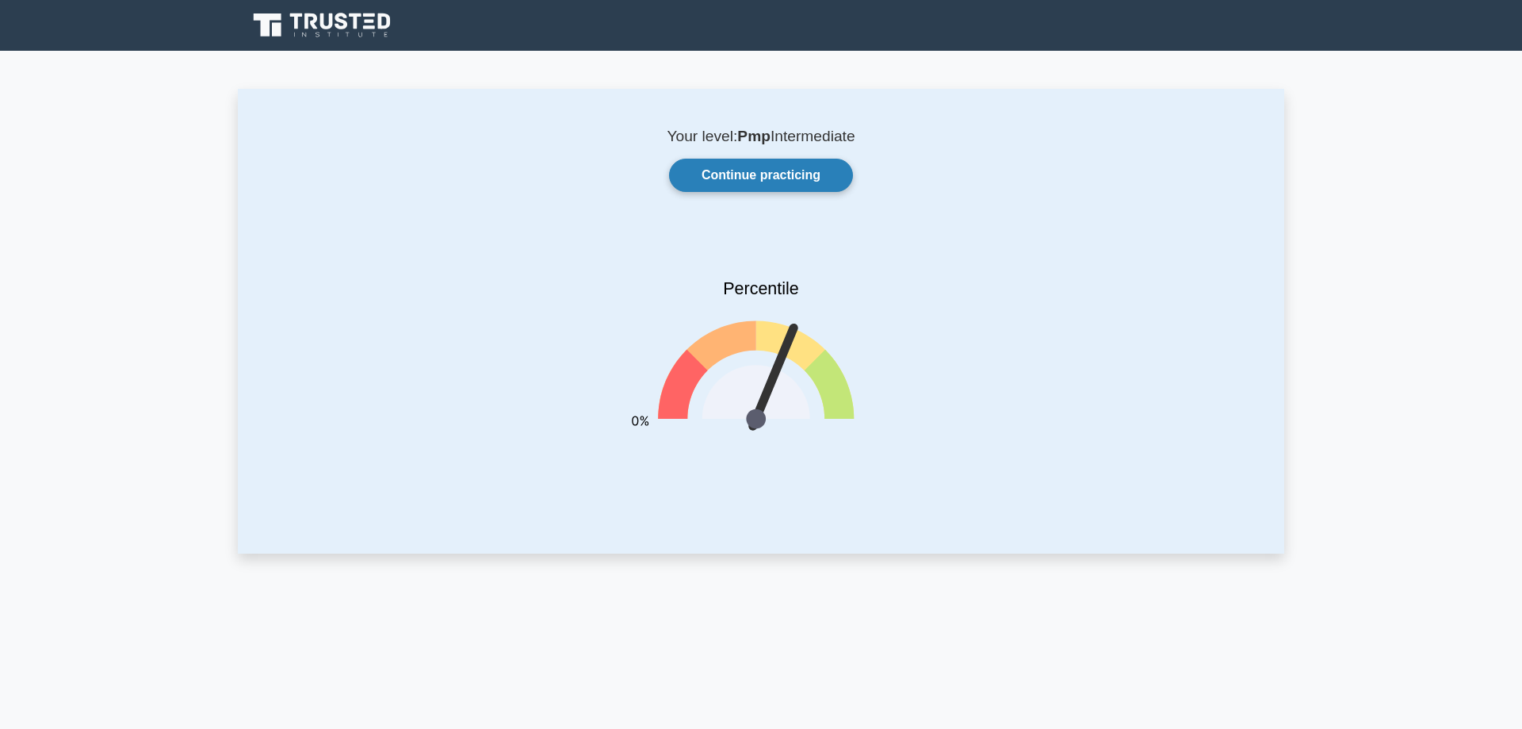
click at [748, 179] on link "Continue practicing" at bounding box center [761, 175] width 184 height 33
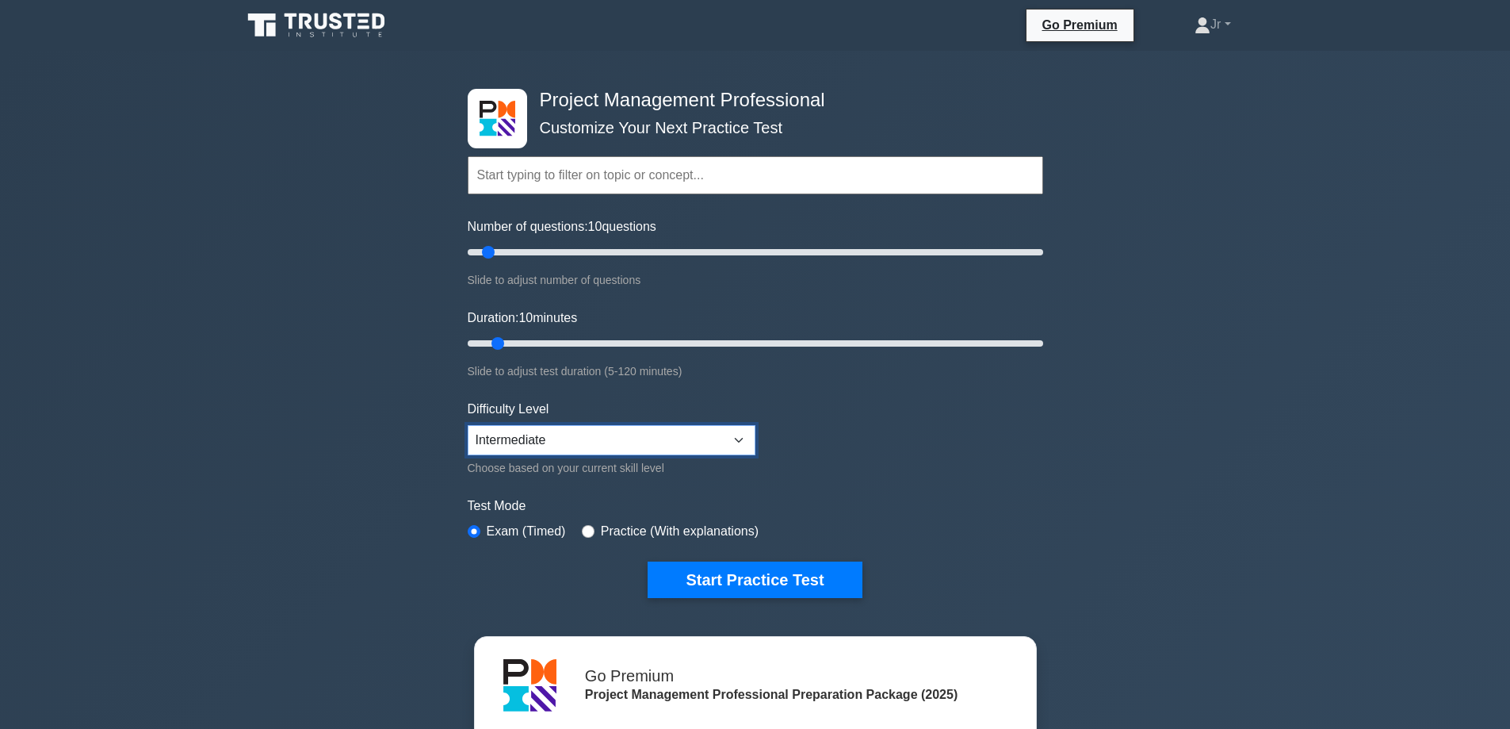
click at [582, 435] on select "Beginner Intermediate Expert" at bounding box center [612, 440] width 288 height 30
click at [876, 425] on form "Topics Scope Management Time Management Cost Management Quality Management Risk…" at bounding box center [756, 353] width 576 height 490
drag, startPoint x: 497, startPoint y: 252, endPoint x: 895, endPoint y: 275, distance: 398.7
type input "150"
click at [895, 262] on input "Number of questions: 150 questions" at bounding box center [756, 252] width 576 height 19
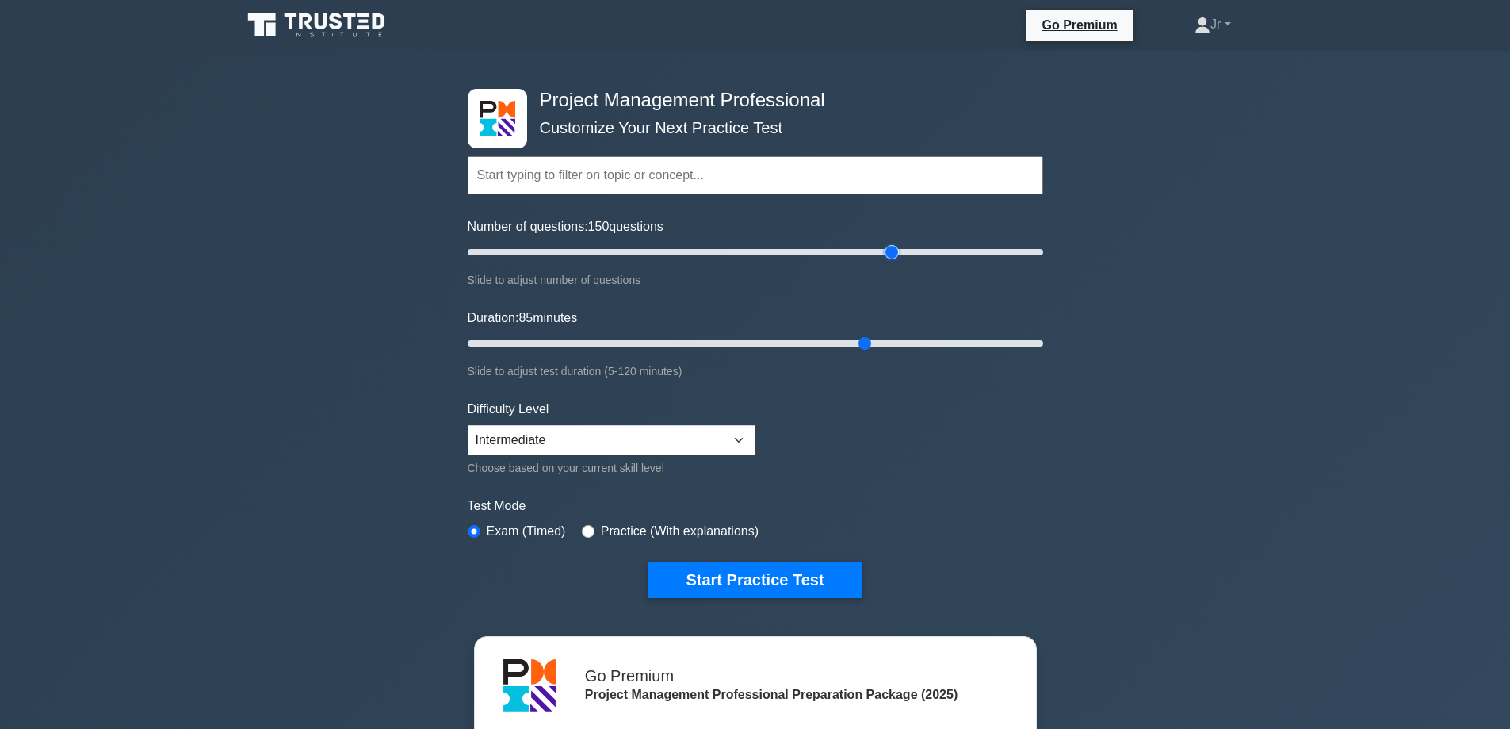
drag, startPoint x: 496, startPoint y: 337, endPoint x: 873, endPoint y: 332, distance: 376.6
type input "85"
click at [873, 334] on input "Duration: 85 minutes" at bounding box center [756, 343] width 576 height 19
click at [1201, 466] on div "Project Management Professional Customize Your Next Practice Test Topics Scope …" at bounding box center [755, 549] width 1510 height 997
click at [738, 586] on button "Start Practice Test" at bounding box center [755, 579] width 214 height 36
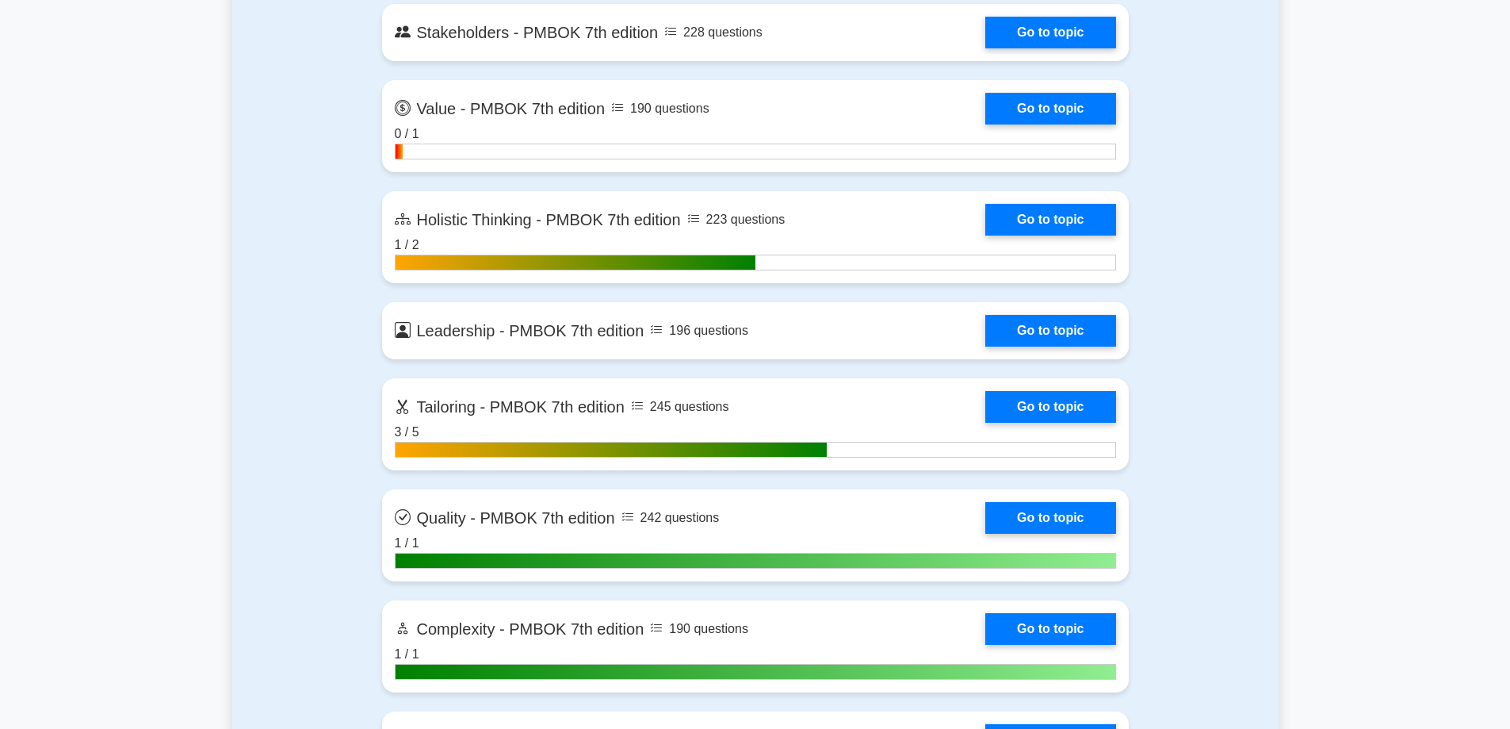
scroll to position [4440, 0]
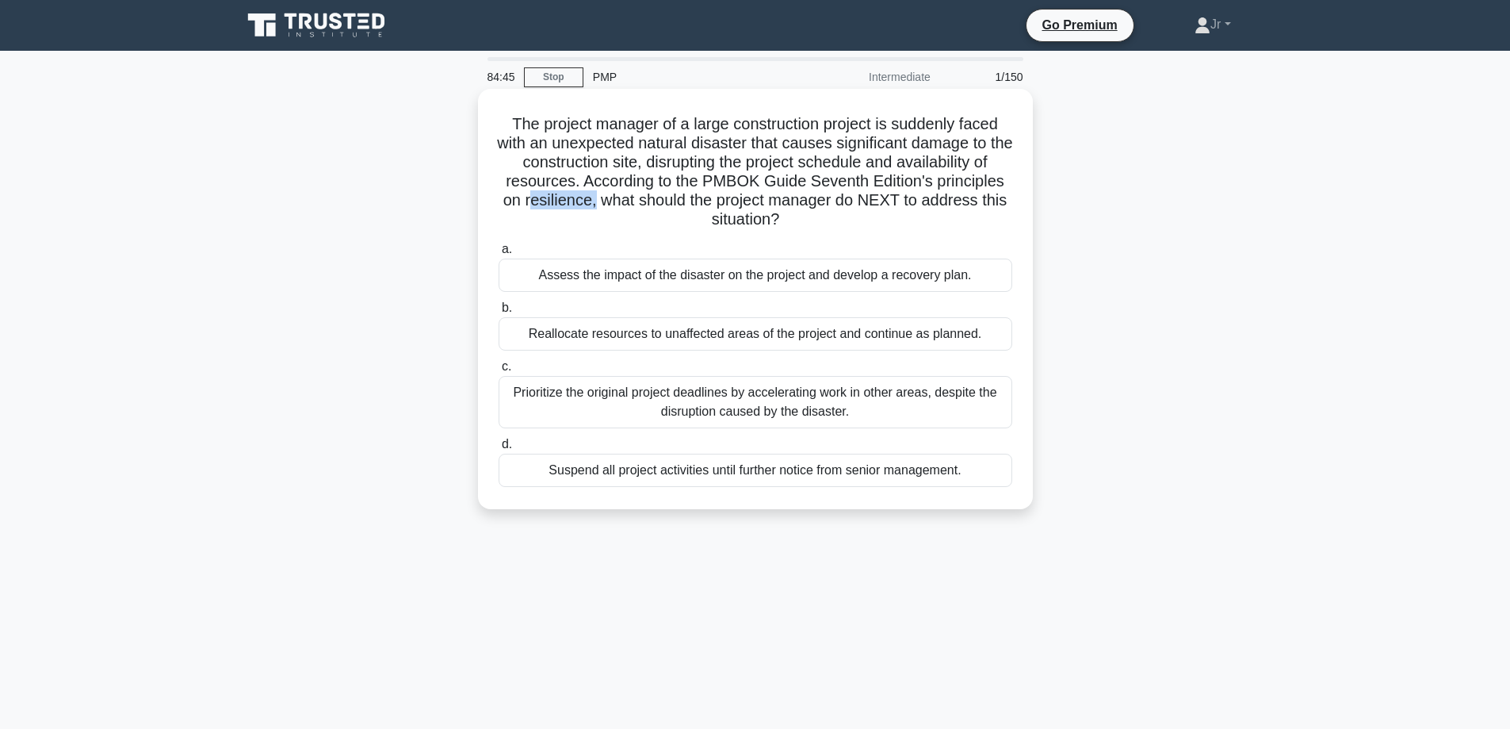
drag, startPoint x: 591, startPoint y: 198, endPoint x: 525, endPoint y: 207, distance: 67.2
click at [525, 207] on h5 "The project manager of a large construction project is suddenly faced with an u…" at bounding box center [755, 172] width 517 height 116
copy h5 "esilience,"
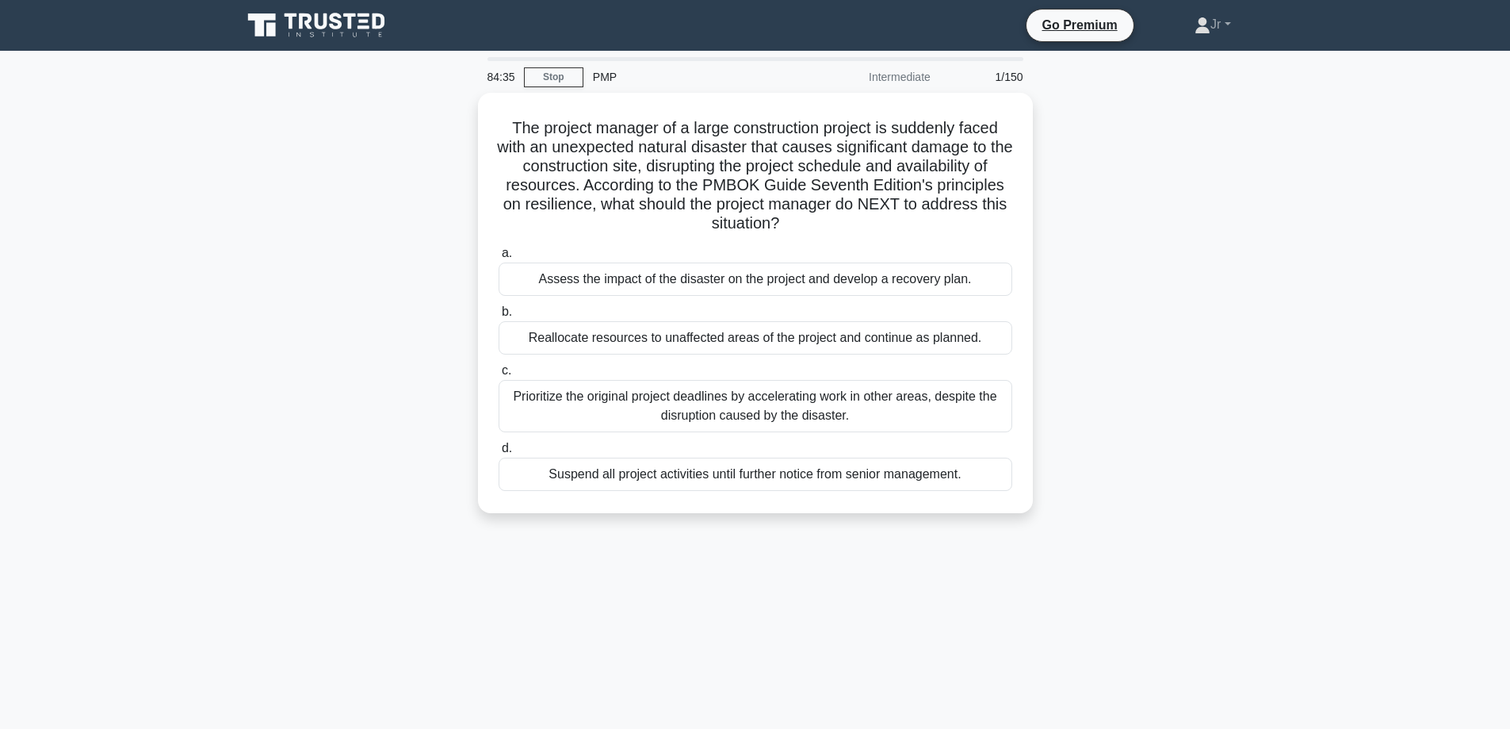
click at [207, 241] on main "84:35 Stop PMP Intermediate 1/150 The project manager of a large construction p…" at bounding box center [755, 454] width 1510 height 806
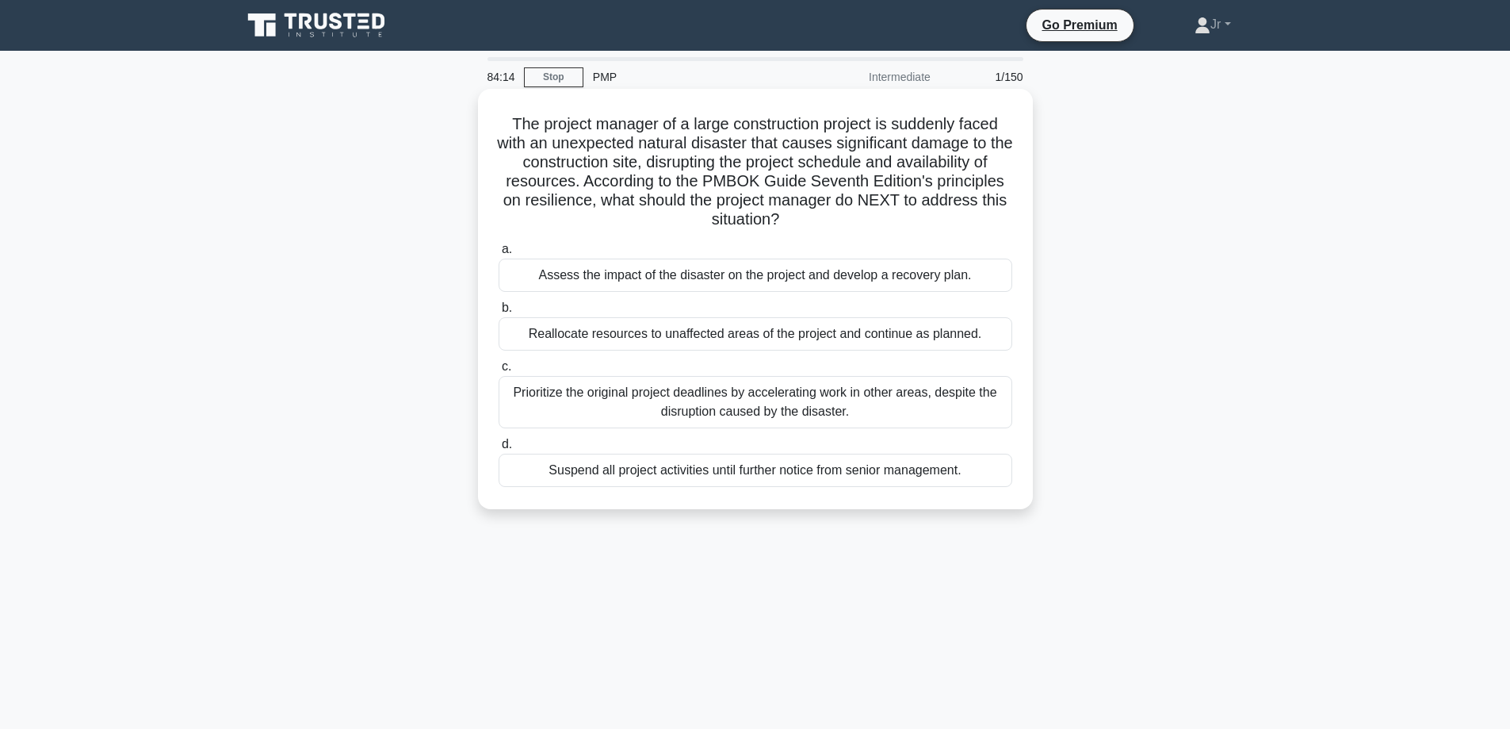
click at [796, 287] on div "Assess the impact of the disaster on the project and develop a recovery plan." at bounding box center [756, 274] width 514 height 33
click at [499, 254] on input "a. Assess the impact of the disaster on the project and develop a recovery plan." at bounding box center [499, 249] width 0 height 10
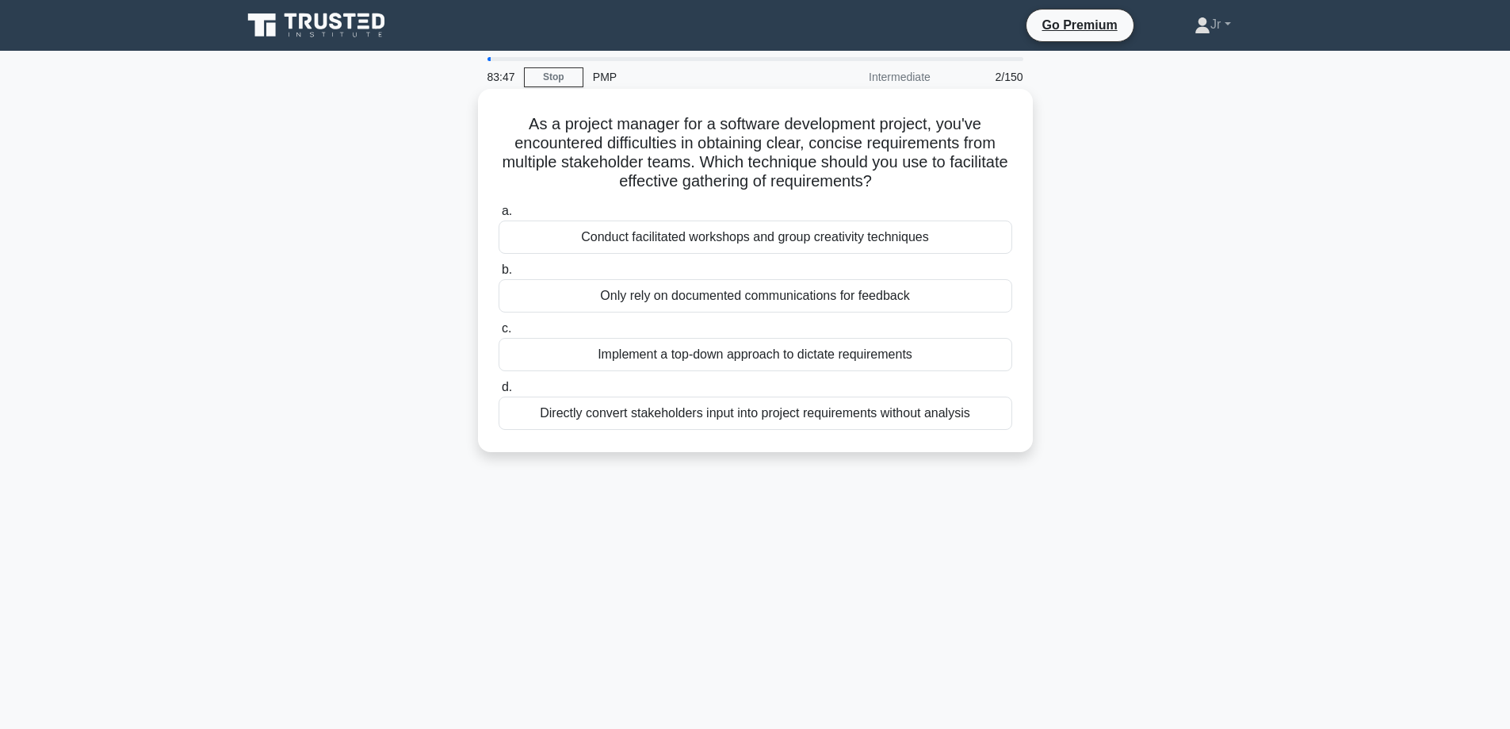
click at [651, 243] on div "Conduct facilitated workshops and group creativity techniques" at bounding box center [756, 236] width 514 height 33
click at [499, 216] on input "a. Conduct facilitated workshops and group creativity techniques" at bounding box center [499, 211] width 0 height 10
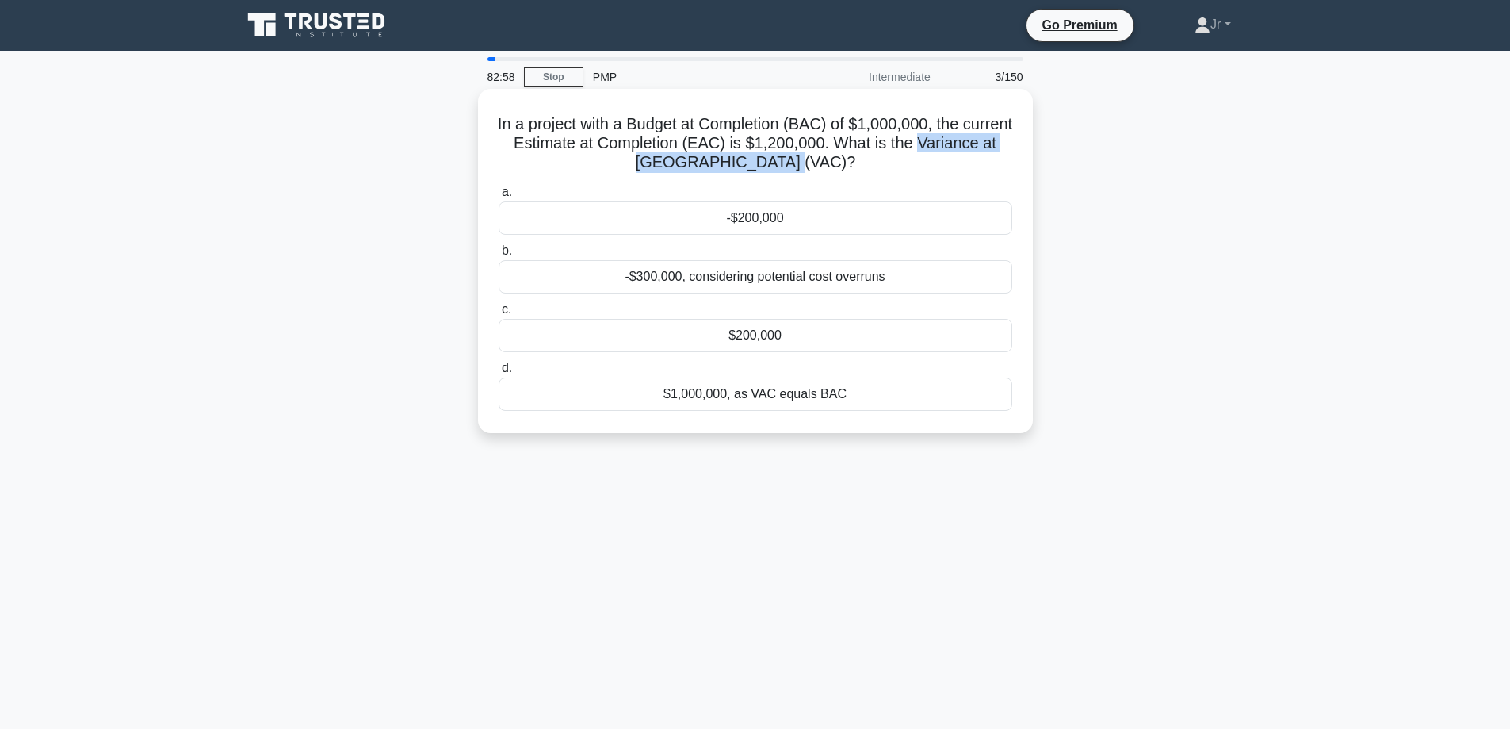
drag, startPoint x: 633, startPoint y: 159, endPoint x: 865, endPoint y: 161, distance: 232.3
click at [865, 161] on h5 "In a project with a Budget at Completion (BAC) of $1,000,000, the current Estim…" at bounding box center [755, 143] width 517 height 59
copy h5 "Variance at Completion (VAC)?"
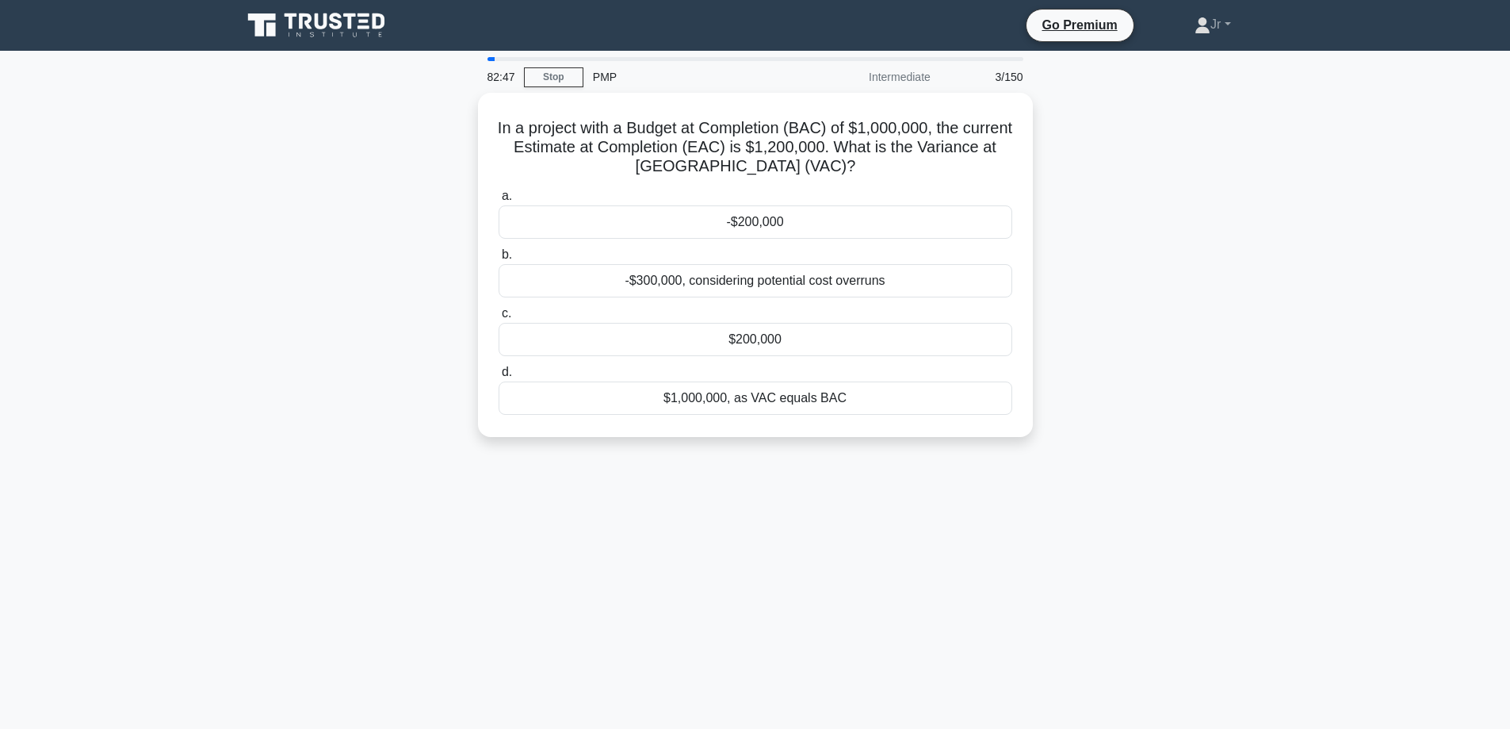
click at [1297, 239] on main "82:47 Stop PMP Intermediate 3/150 In a project with a Budget at Completion (BAC…" at bounding box center [755, 454] width 1510 height 806
click at [943, 218] on div "-$200,000" at bounding box center [756, 217] width 514 height 33
click at [499, 197] on input "a. -$200,000" at bounding box center [499, 192] width 0 height 10
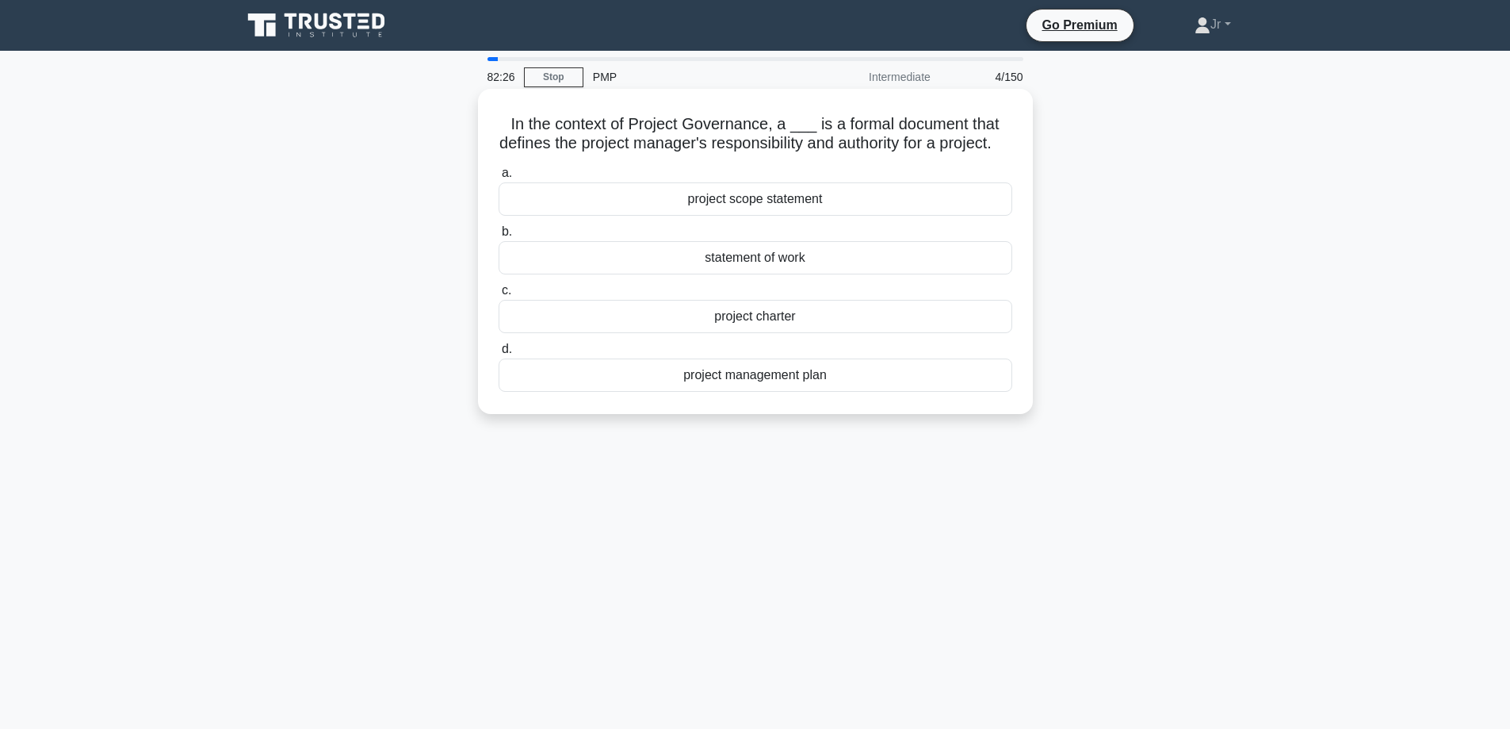
drag, startPoint x: 790, startPoint y: 400, endPoint x: 783, endPoint y: 410, distance: 11.4
click at [783, 392] on div "project management plan" at bounding box center [756, 374] width 514 height 33
click at [775, 392] on div "project management plan" at bounding box center [756, 374] width 514 height 33
click at [499, 354] on input "d. project management plan" at bounding box center [499, 349] width 0 height 10
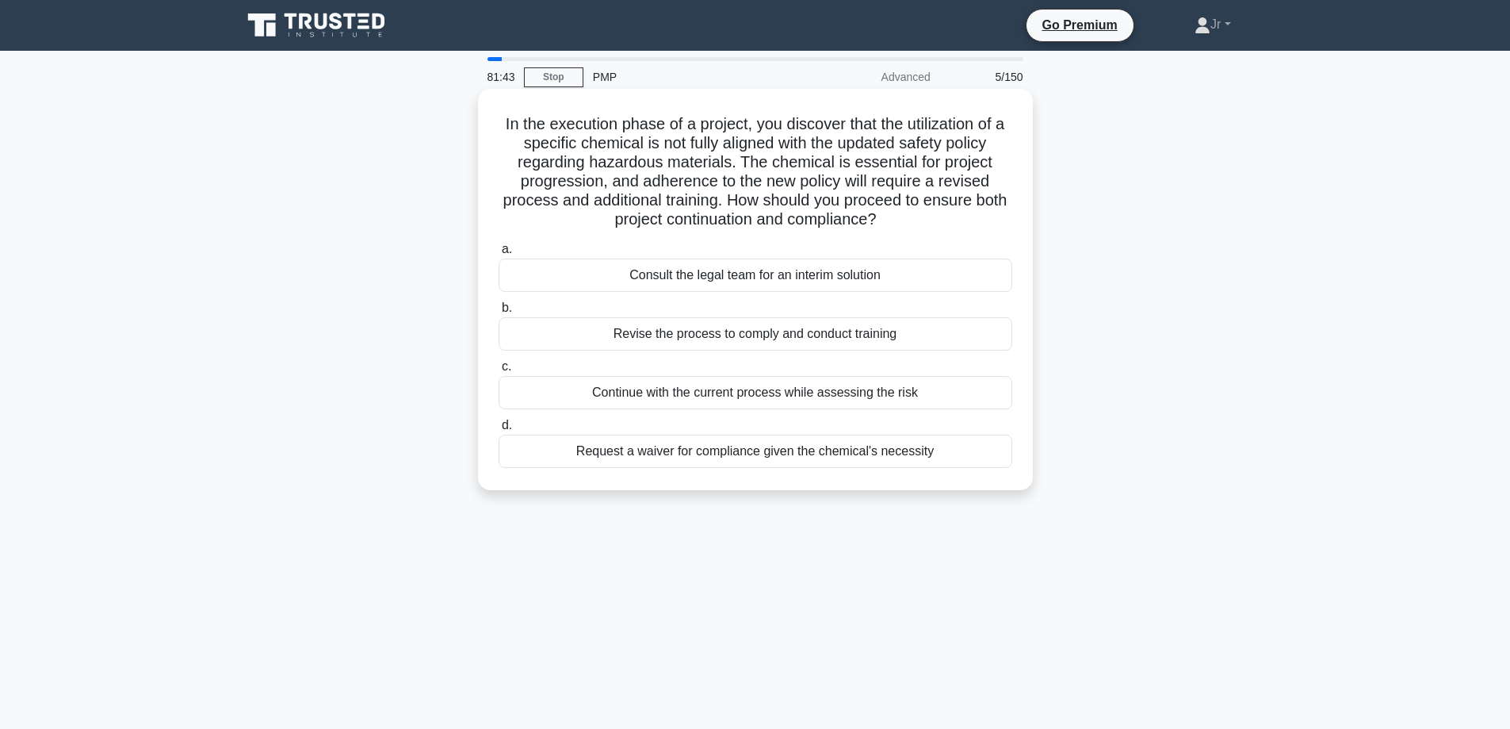
click at [668, 327] on div "Revise the process to comply and conduct training" at bounding box center [756, 333] width 514 height 33
click at [499, 313] on input "b. Revise the process to comply and conduct training" at bounding box center [499, 308] width 0 height 10
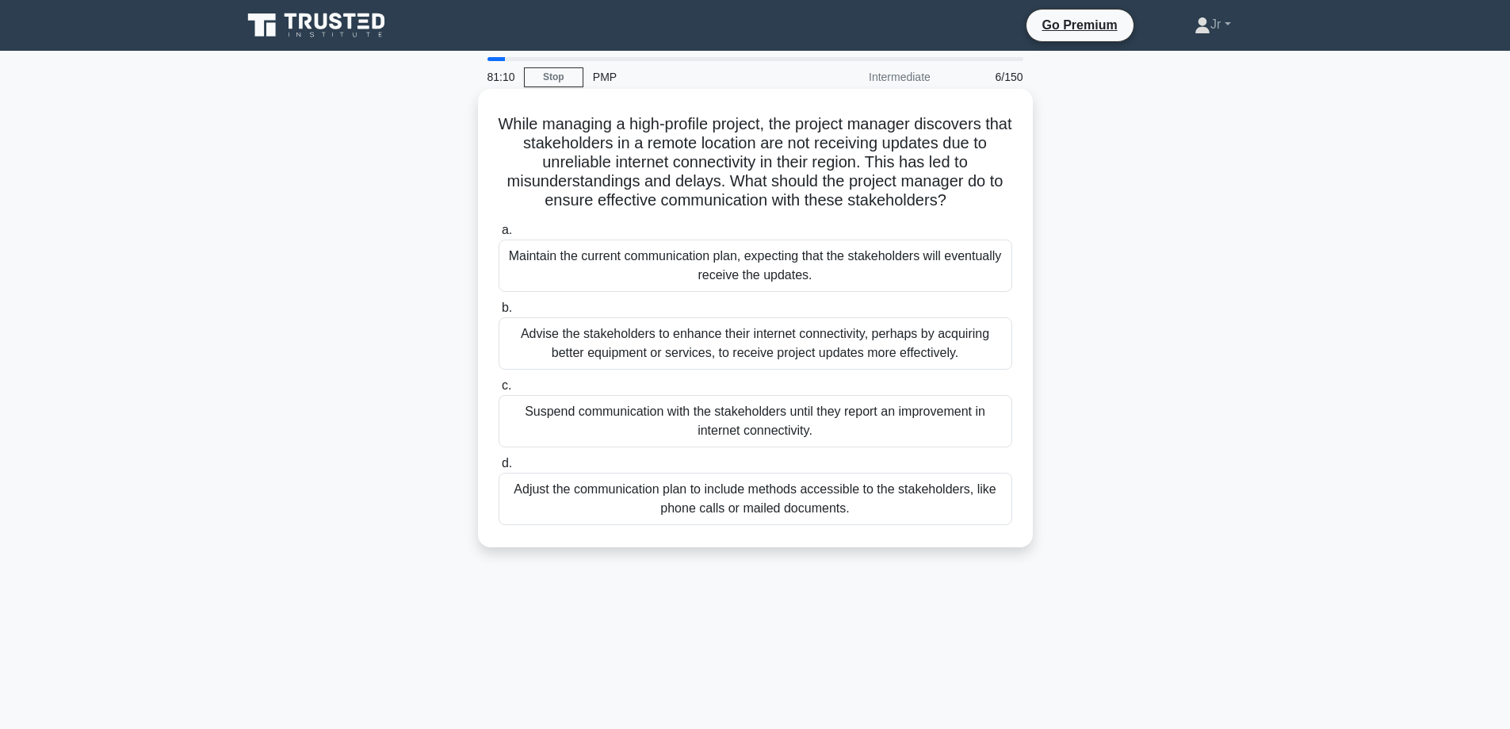
click at [733, 502] on div "Adjust the communication plan to include methods accessible to the stakeholders…" at bounding box center [756, 499] width 514 height 52
click at [499, 469] on input "d. Adjust the communication plan to include methods accessible to the stakehold…" at bounding box center [499, 463] width 0 height 10
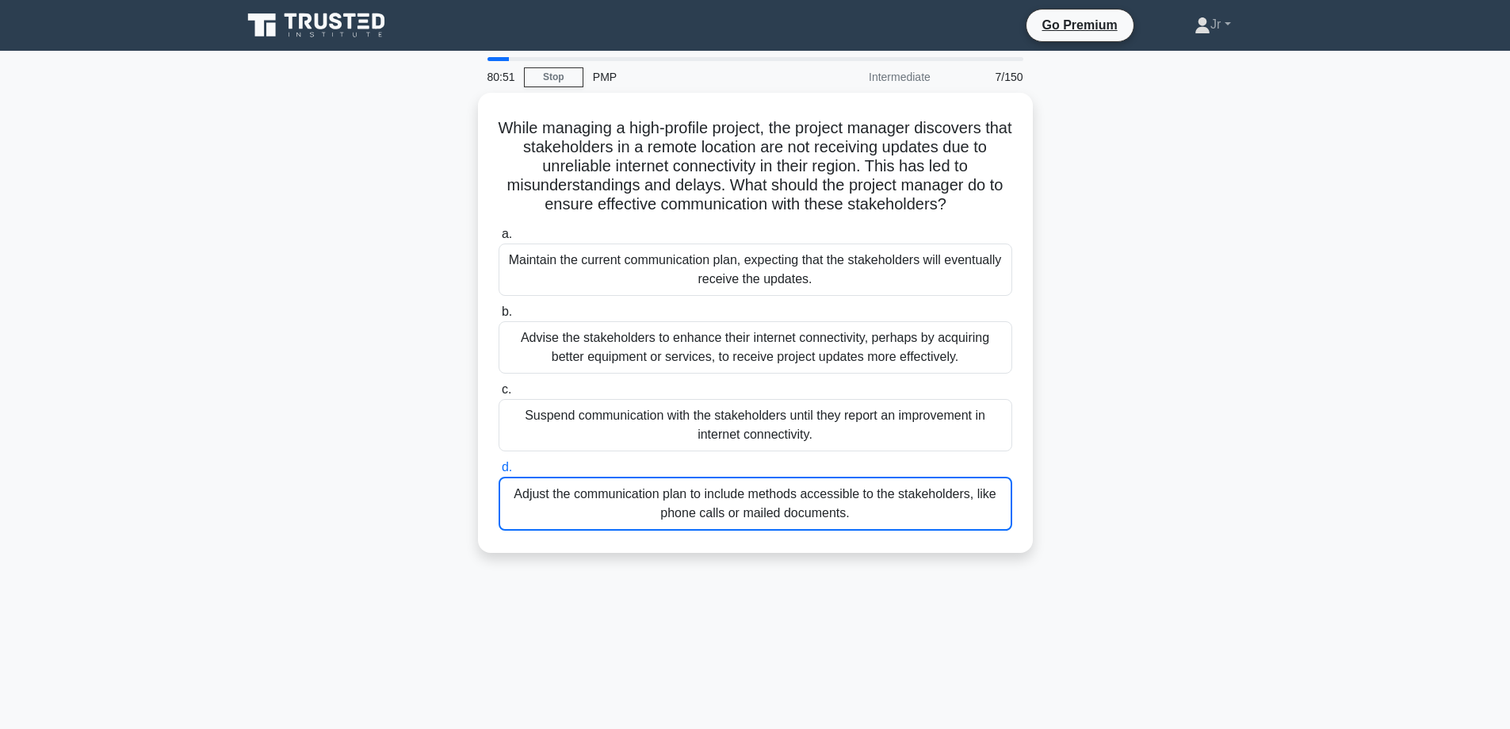
click at [1383, 704] on main "80:51 Stop PMP Intermediate 7/150 While managing a high-profile project, the pr…" at bounding box center [755, 454] width 1510 height 806
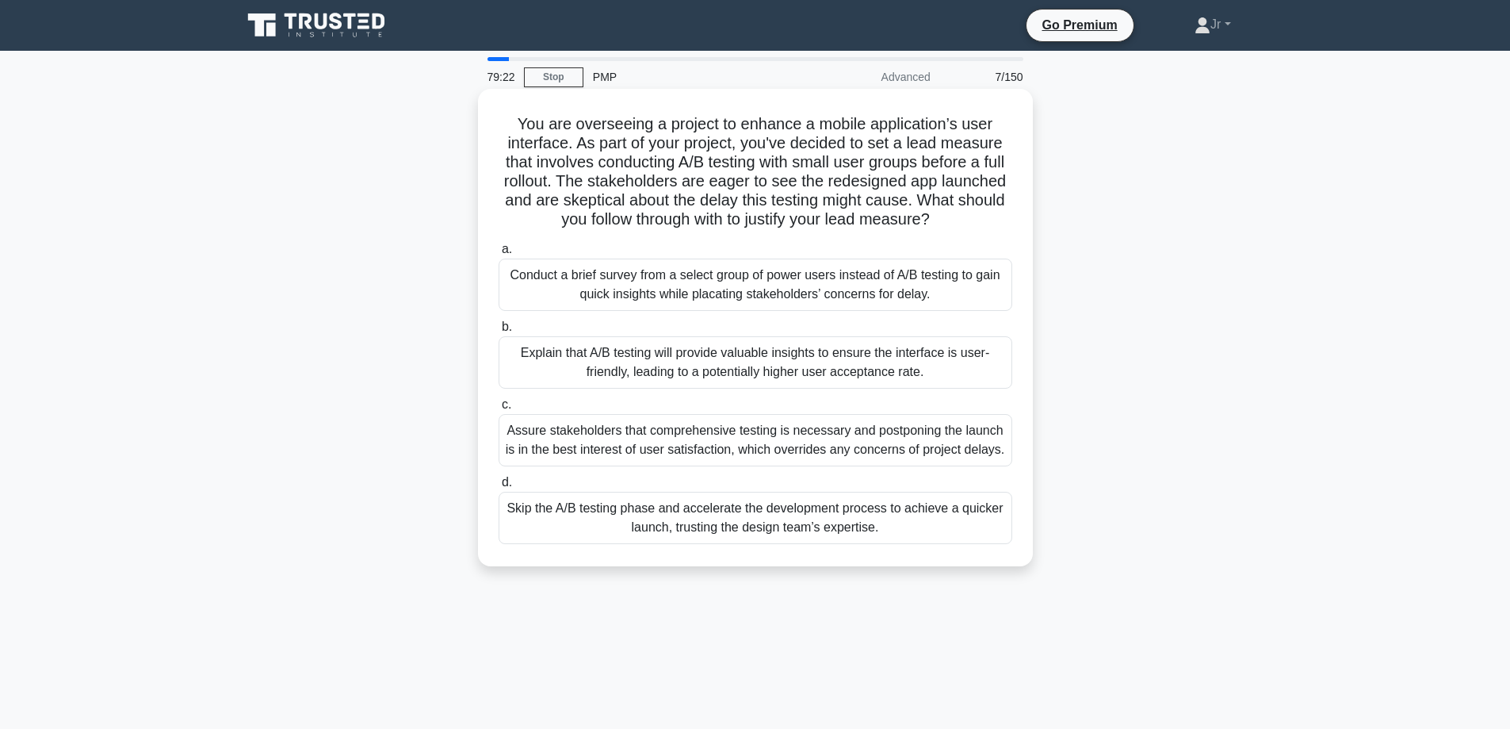
click at [983, 297] on div "Conduct a brief survey from a select group of power users instead of A/B testin…" at bounding box center [756, 284] width 514 height 52
click at [499, 254] on input "a. Conduct a brief survey from a select group of power users instead of A/B tes…" at bounding box center [499, 249] width 0 height 10
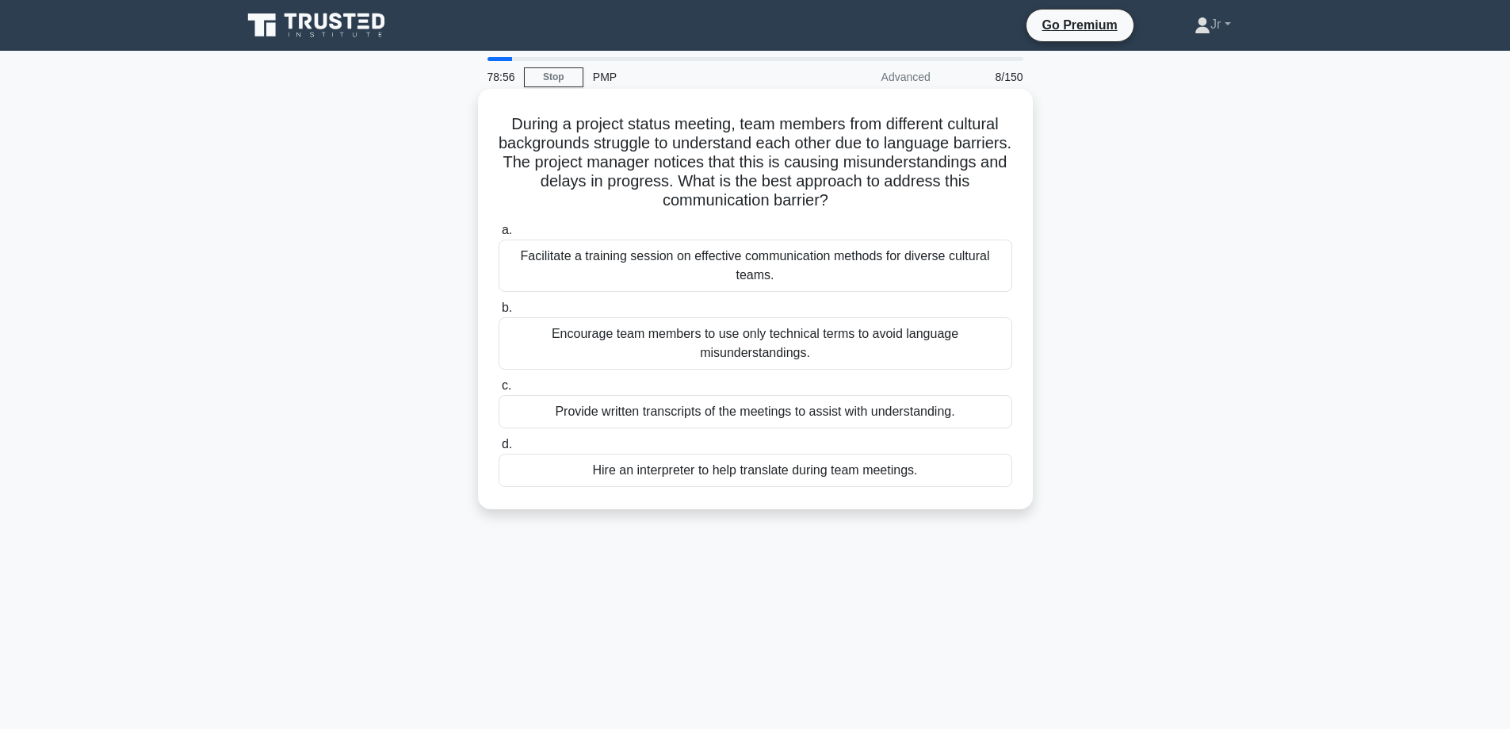
click at [946, 254] on div "Facilitate a training session on effective communication methods for diverse cu…" at bounding box center [756, 265] width 514 height 52
click at [499, 235] on input "a. Facilitate a training session on effective communication methods for diverse…" at bounding box center [499, 230] width 0 height 10
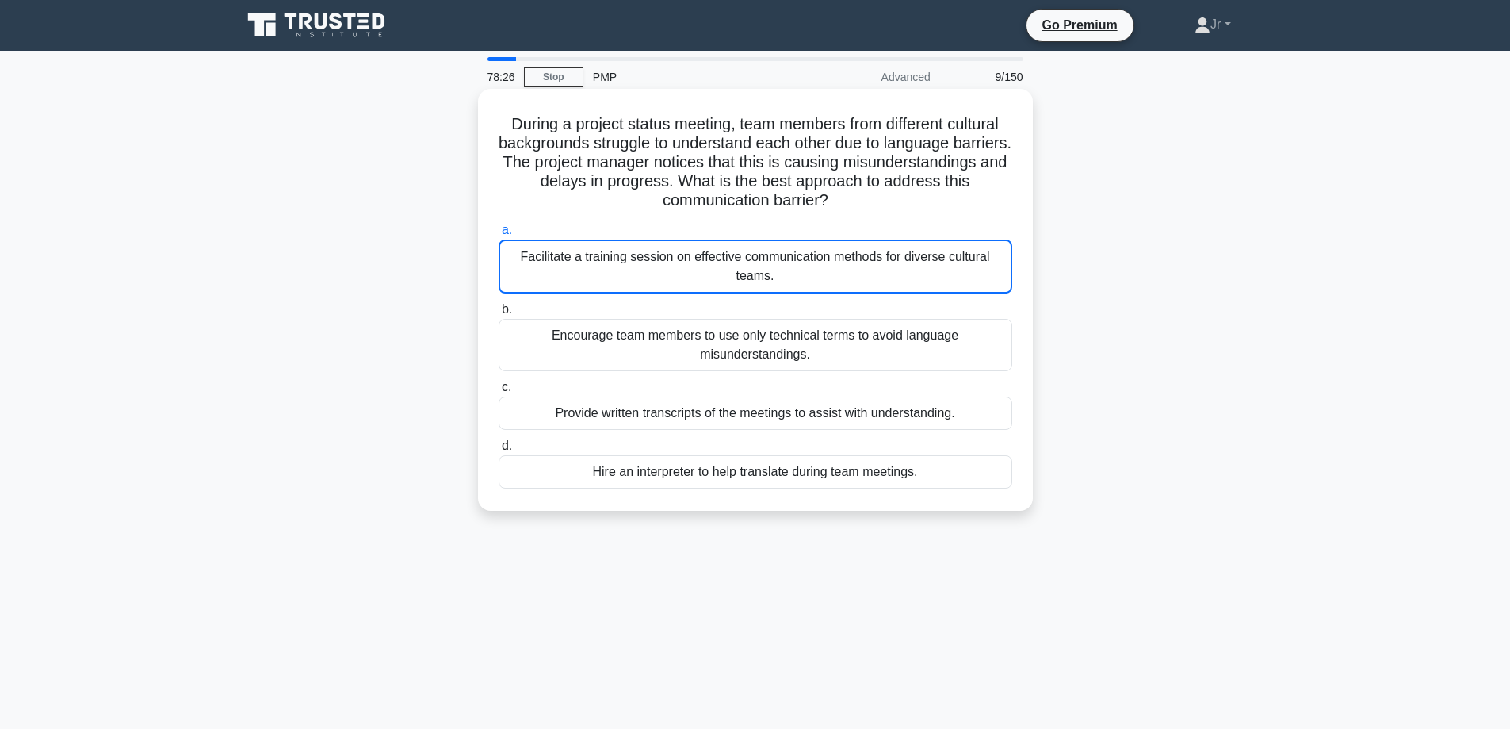
click at [947, 254] on div "Facilitate a training session on effective communication methods for diverse cu…" at bounding box center [756, 266] width 514 height 54
click at [499, 235] on input "a. Facilitate a training session on effective communication methods for diverse…" at bounding box center [499, 230] width 0 height 10
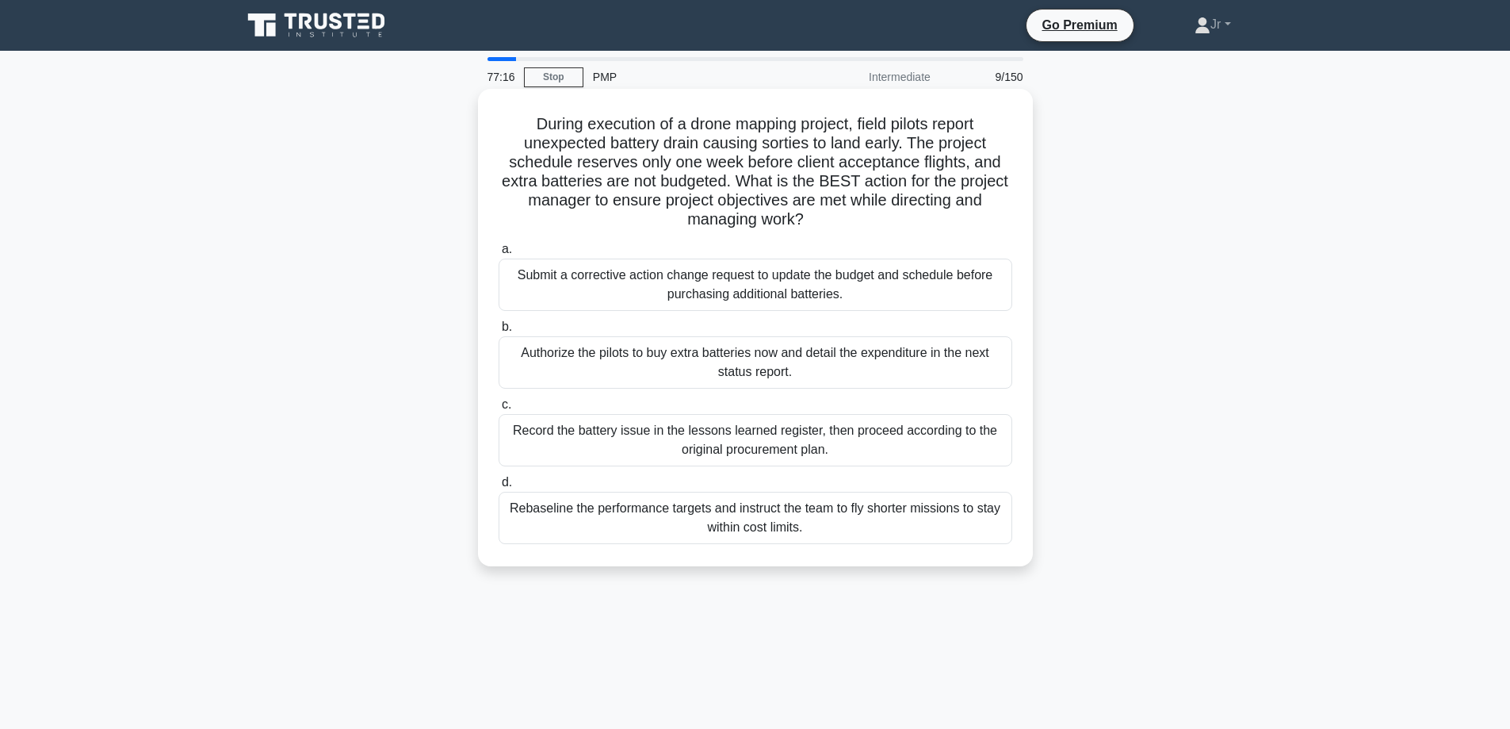
click at [863, 299] on div "Submit a corrective action change request to update the budget and schedule bef…" at bounding box center [756, 284] width 514 height 52
click at [499, 254] on input "a. Submit a corrective action change request to update the budget and schedule …" at bounding box center [499, 249] width 0 height 10
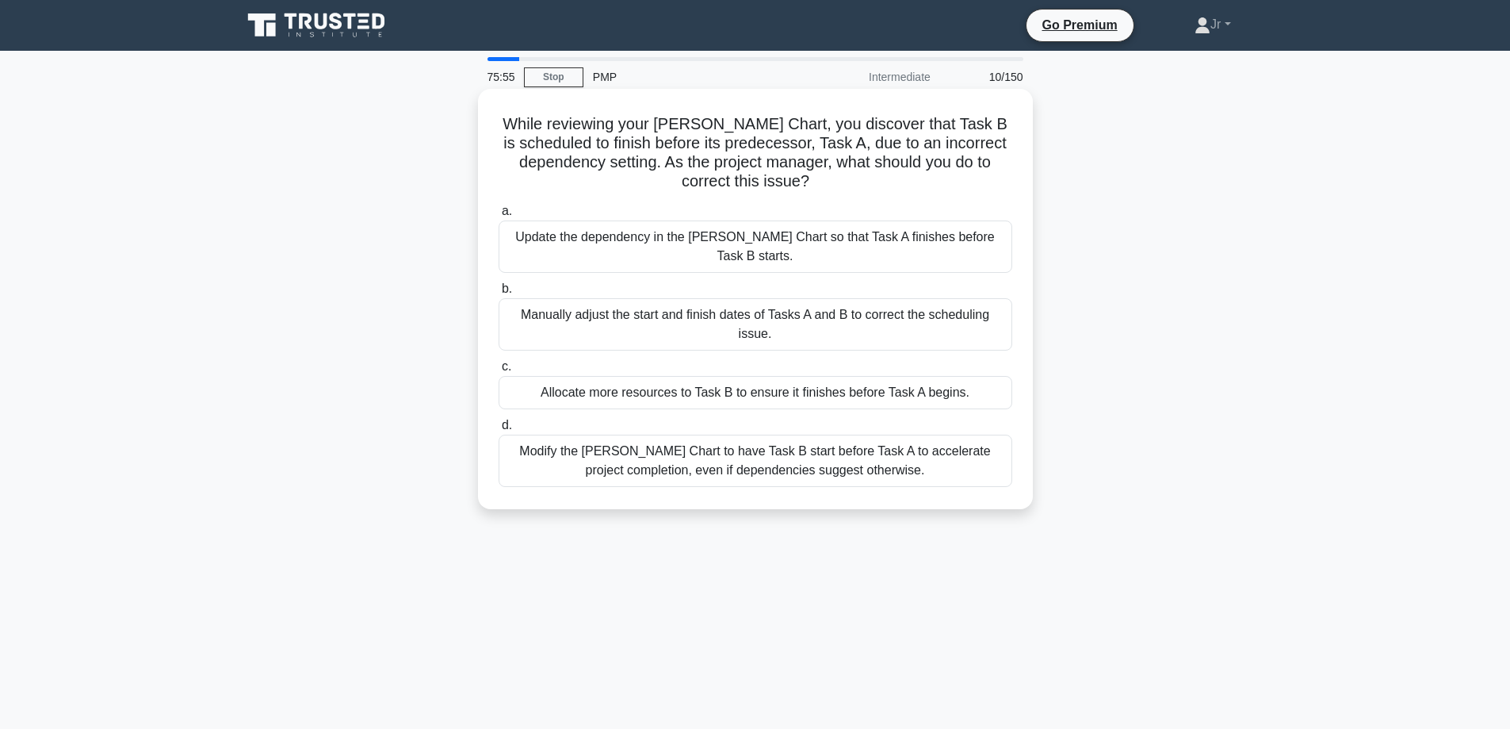
click at [896, 229] on div "Update the dependency in the Gantt Chart so that Task A finishes before Task B …" at bounding box center [756, 246] width 514 height 52
click at [499, 216] on input "a. Update the dependency in the Gantt Chart so that Task A finishes before Task…" at bounding box center [499, 211] width 0 height 10
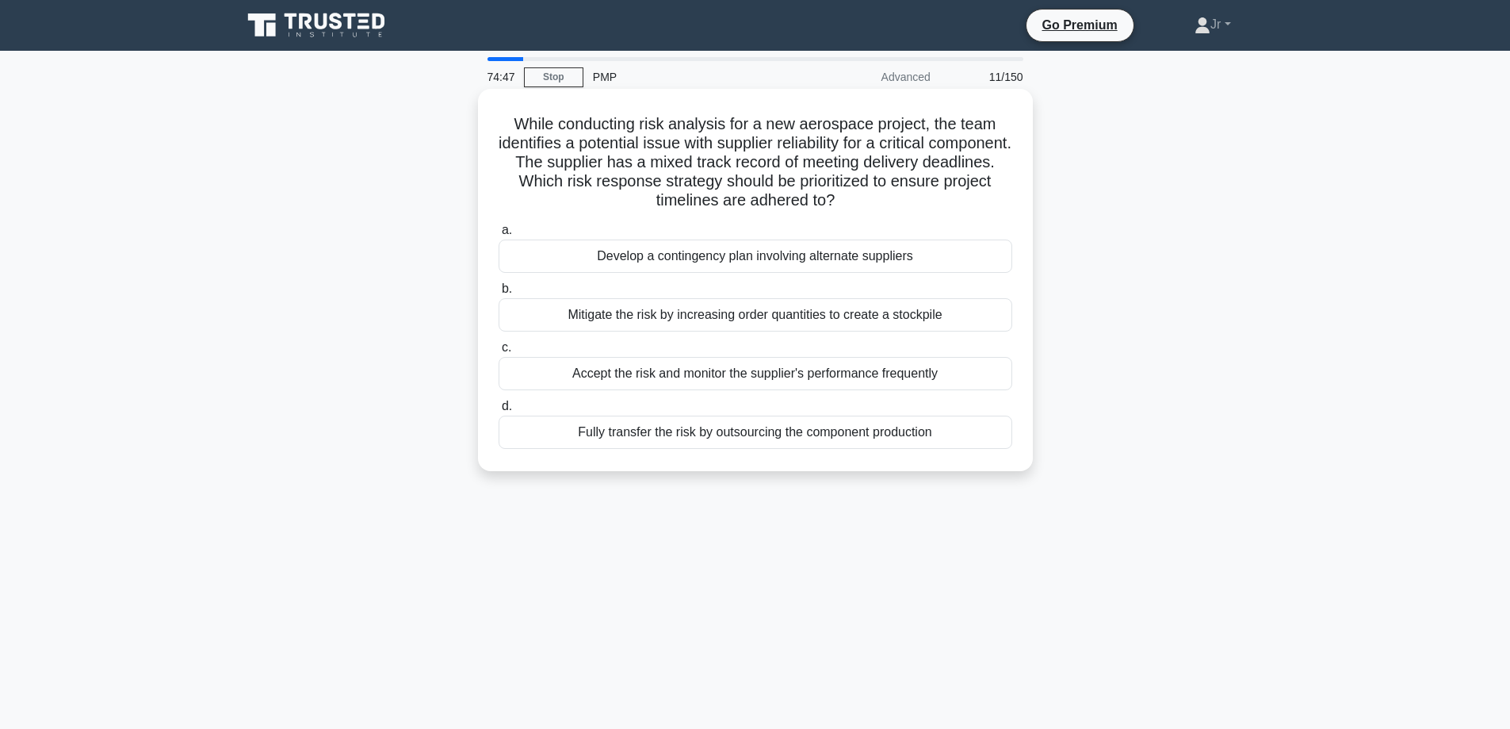
click at [921, 376] on div "Accept the risk and monitor the supplier's performance frequently" at bounding box center [756, 373] width 514 height 33
click at [499, 353] on input "c. Accept the risk and monitor the supplier's performance frequently" at bounding box center [499, 347] width 0 height 10
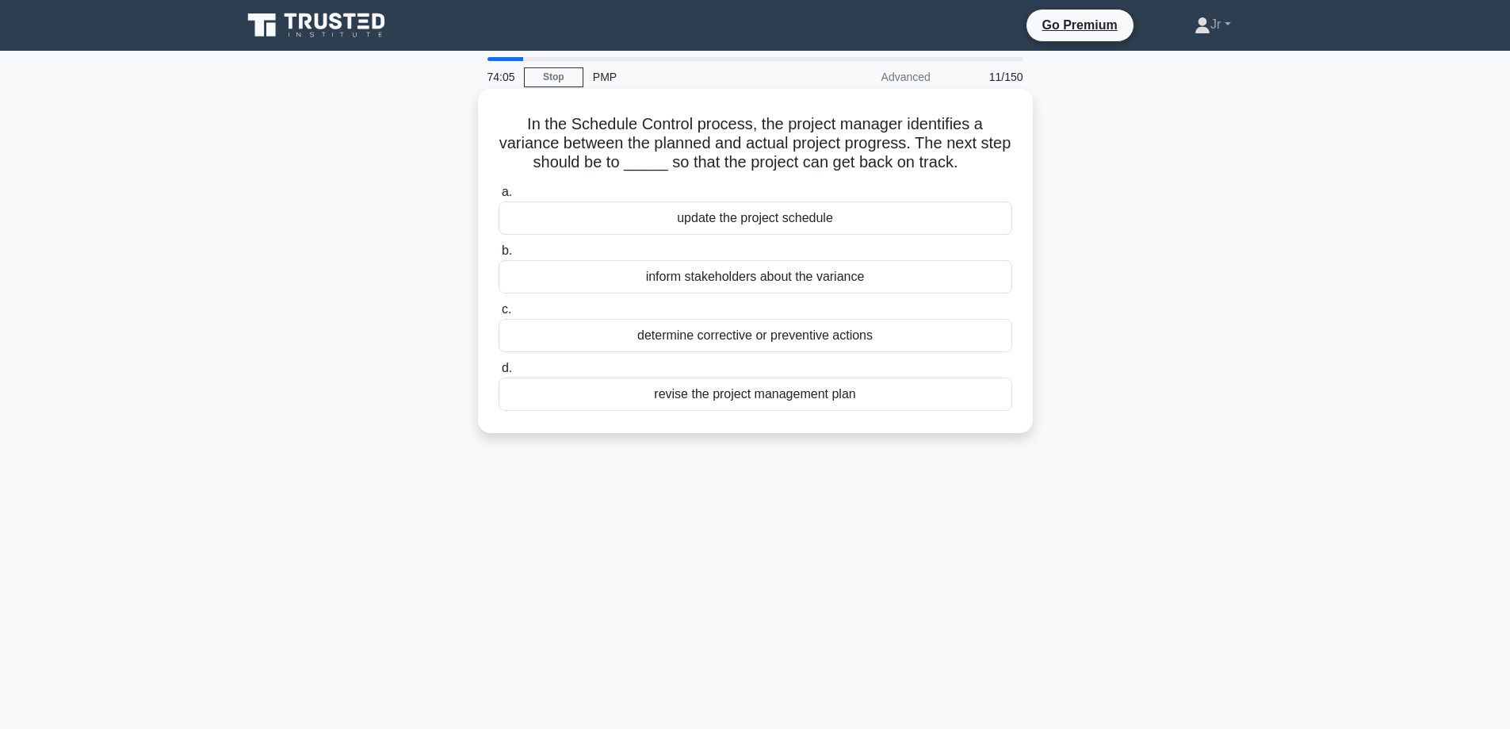
click at [934, 204] on div "update the project schedule" at bounding box center [756, 217] width 514 height 33
click at [499, 197] on input "a. update the project schedule" at bounding box center [499, 192] width 0 height 10
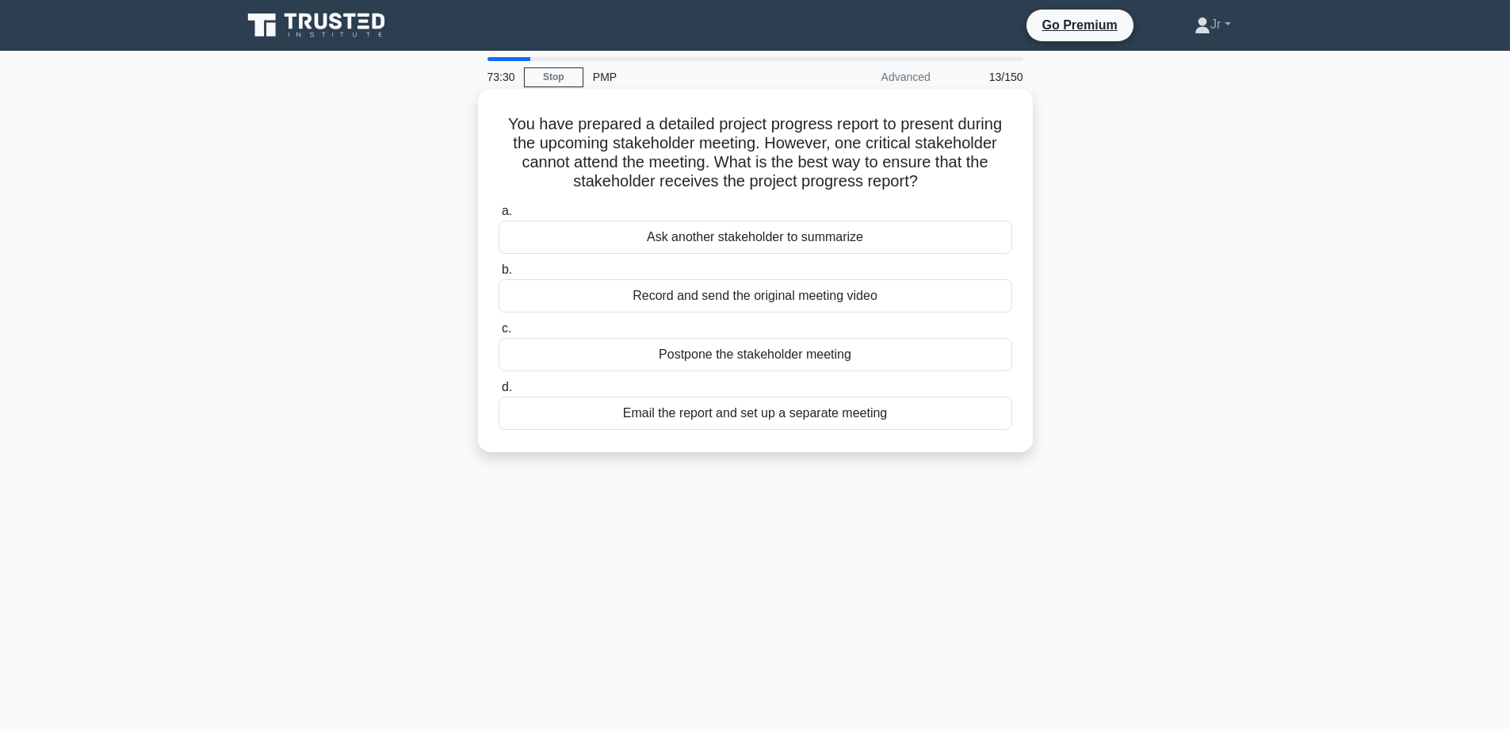
click at [914, 410] on div "Email the report and set up a separate meeting" at bounding box center [756, 412] width 514 height 33
click at [499, 392] on input "d. Email the report and set up a separate meeting" at bounding box center [499, 387] width 0 height 10
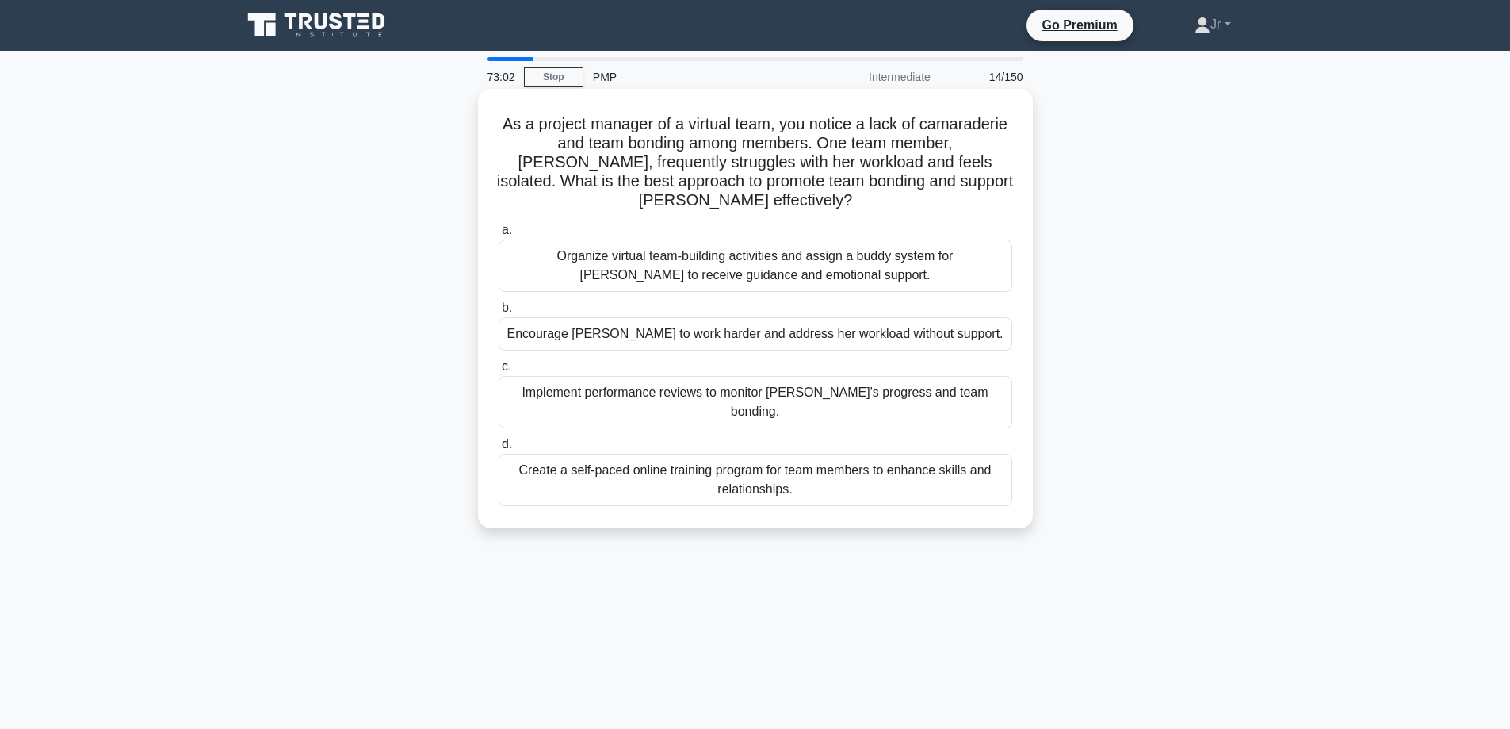
click at [889, 266] on div "Organize virtual team-building activities and assign a buddy system for Emma to…" at bounding box center [756, 265] width 514 height 52
click at [499, 235] on input "a. Organize virtual team-building activities and assign a buddy system for Emma…" at bounding box center [499, 230] width 0 height 10
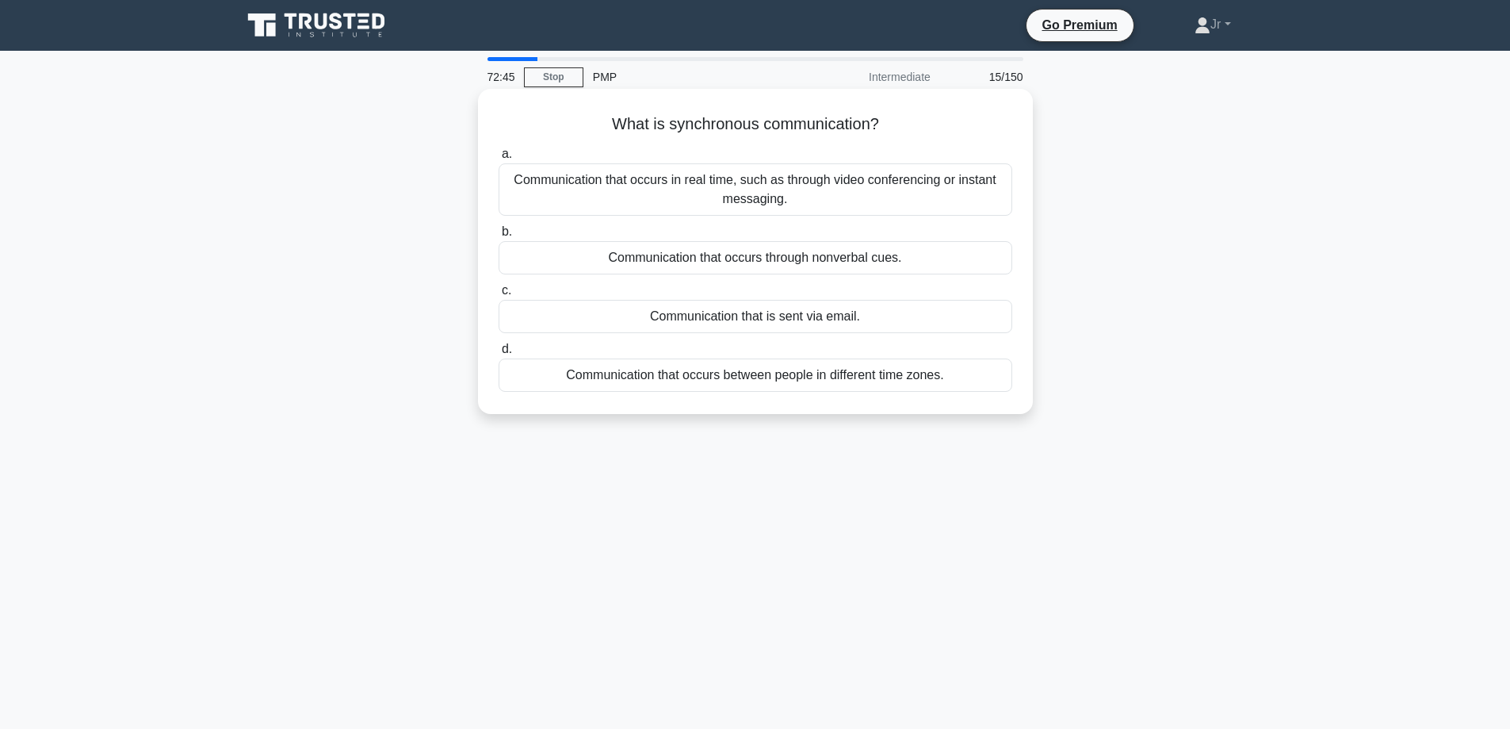
drag, startPoint x: 668, startPoint y: 120, endPoint x: 894, endPoint y: 117, distance: 226.8
click at [894, 117] on h5 "What is synchronous communication? .spinner_0XTQ{transform-origin:center;animat…" at bounding box center [755, 124] width 517 height 21
copy h5 "synchronous communication?"
click at [625, 199] on div "Communication that occurs in real time, such as through video conferencing or i…" at bounding box center [756, 189] width 514 height 52
click at [499, 159] on input "a. Communication that occurs in real time, such as through video conferencing o…" at bounding box center [499, 154] width 0 height 10
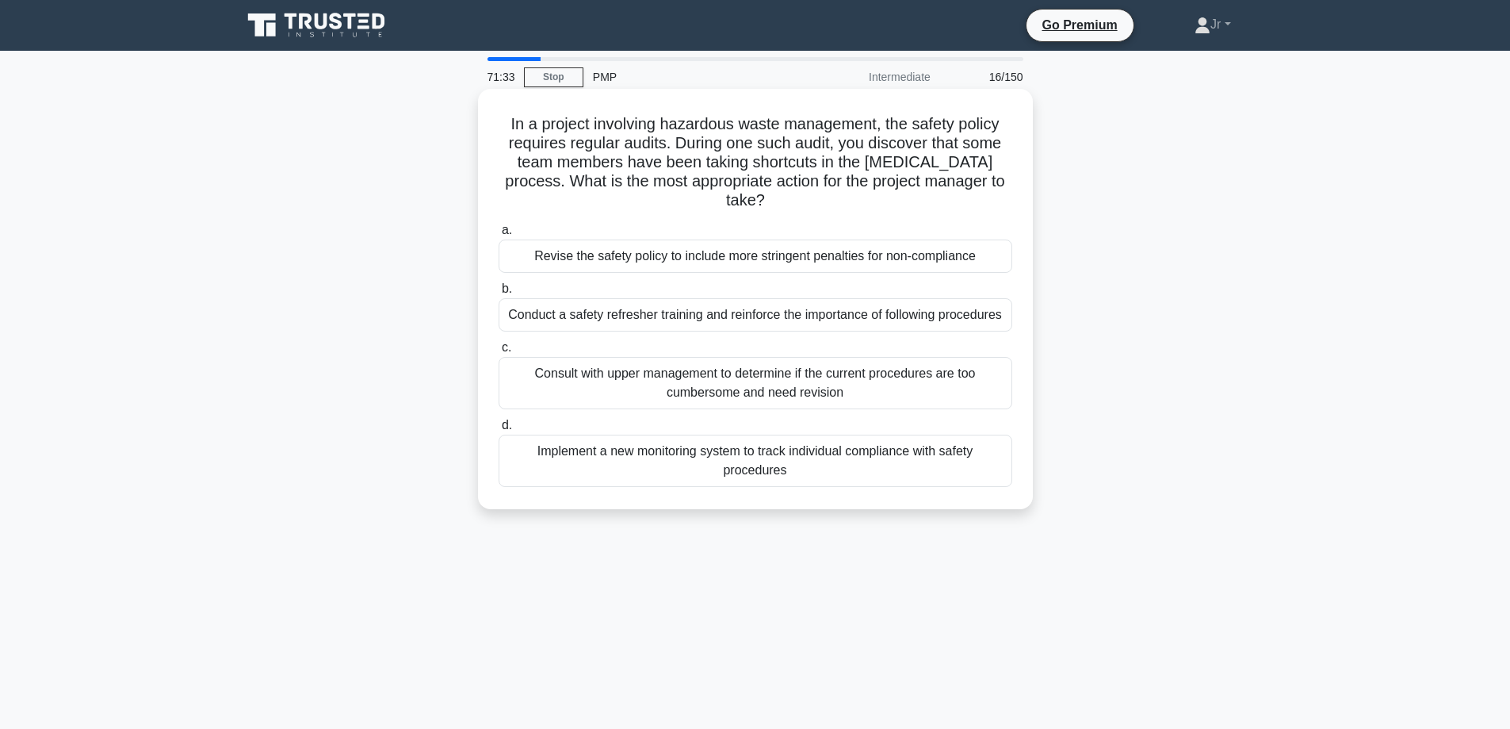
click at [706, 317] on div "Conduct a safety refresher training and reinforce the importance of following p…" at bounding box center [756, 314] width 514 height 33
click at [499, 294] on input "b. Conduct a safety refresher training and reinforce the importance of followin…" at bounding box center [499, 289] width 0 height 10
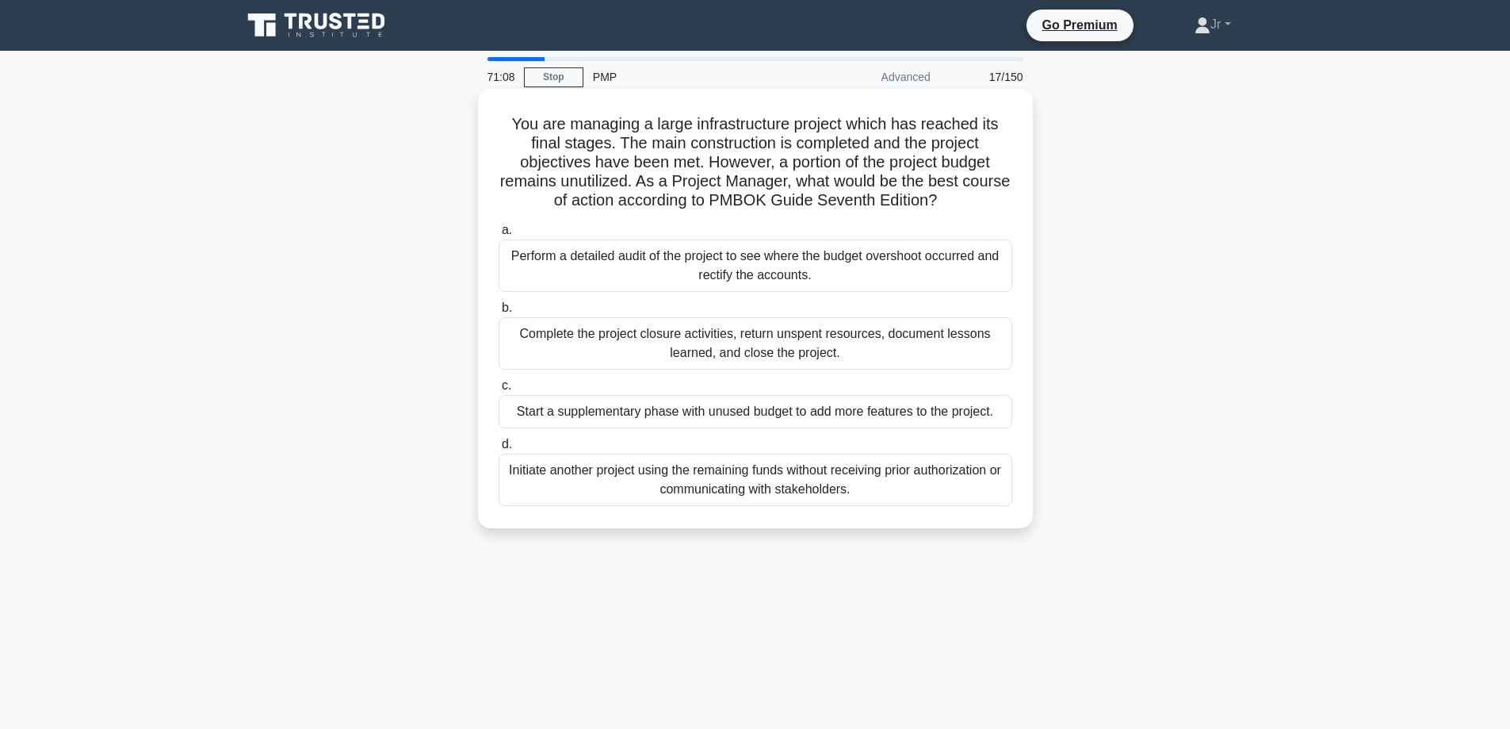
click at [605, 343] on div "Complete the project closure activities, return unspent resources, document les…" at bounding box center [756, 343] width 514 height 52
click at [499, 313] on input "b. Complete the project closure activities, return unspent resources, document …" at bounding box center [499, 308] width 0 height 10
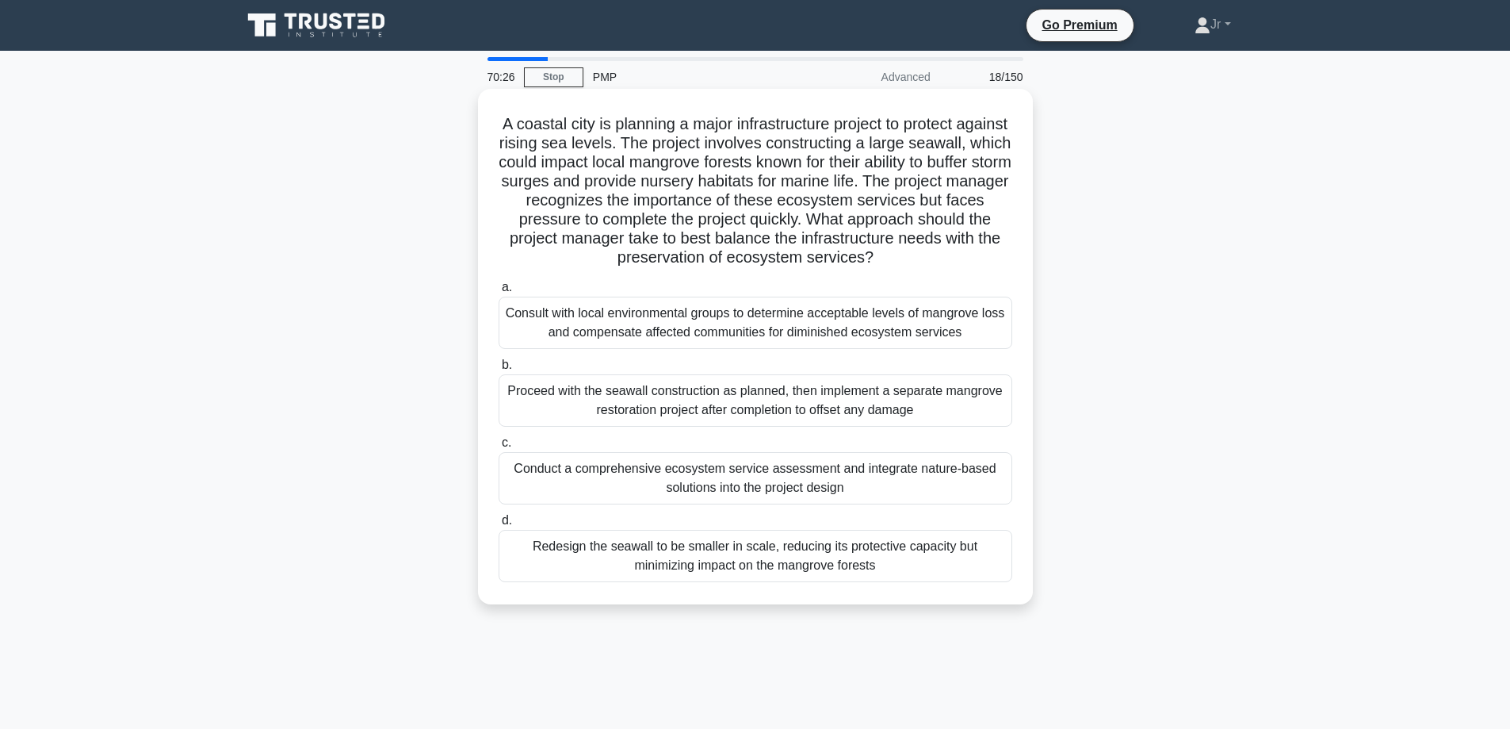
click at [757, 318] on div "Consult with local environmental groups to determine acceptable levels of mangr…" at bounding box center [756, 323] width 514 height 52
click at [499, 293] on input "a. Consult with local environmental groups to determine acceptable levels of ma…" at bounding box center [499, 287] width 0 height 10
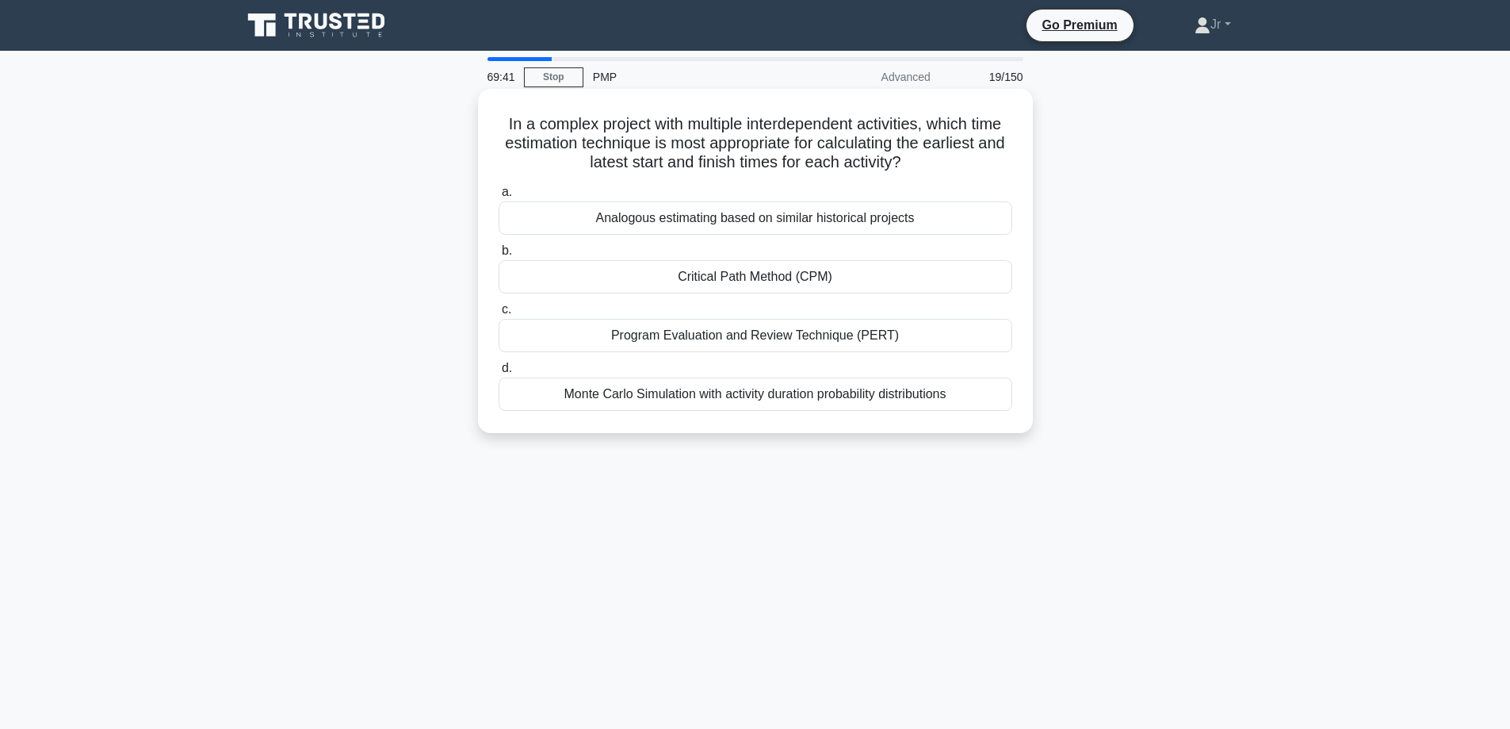
click at [955, 269] on div "Critical Path Method (CPM)" at bounding box center [756, 276] width 514 height 33
click at [499, 256] on input "b. Critical Path Method (CPM)" at bounding box center [499, 251] width 0 height 10
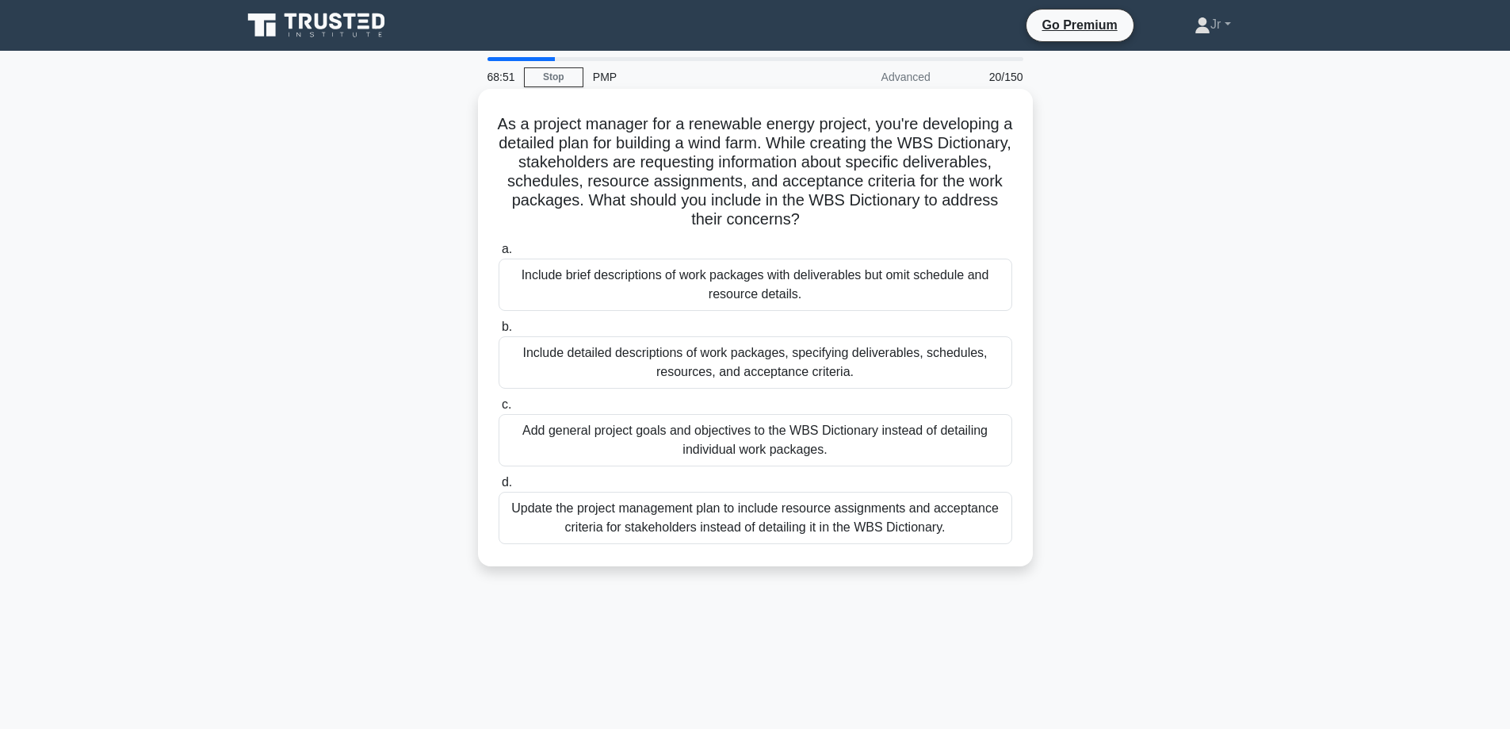
click at [836, 515] on div "Update the project management plan to include resource assignments and acceptan…" at bounding box center [756, 518] width 514 height 52
click at [499, 488] on input "d. Update the project management plan to include resource assignments and accep…" at bounding box center [499, 482] width 0 height 10
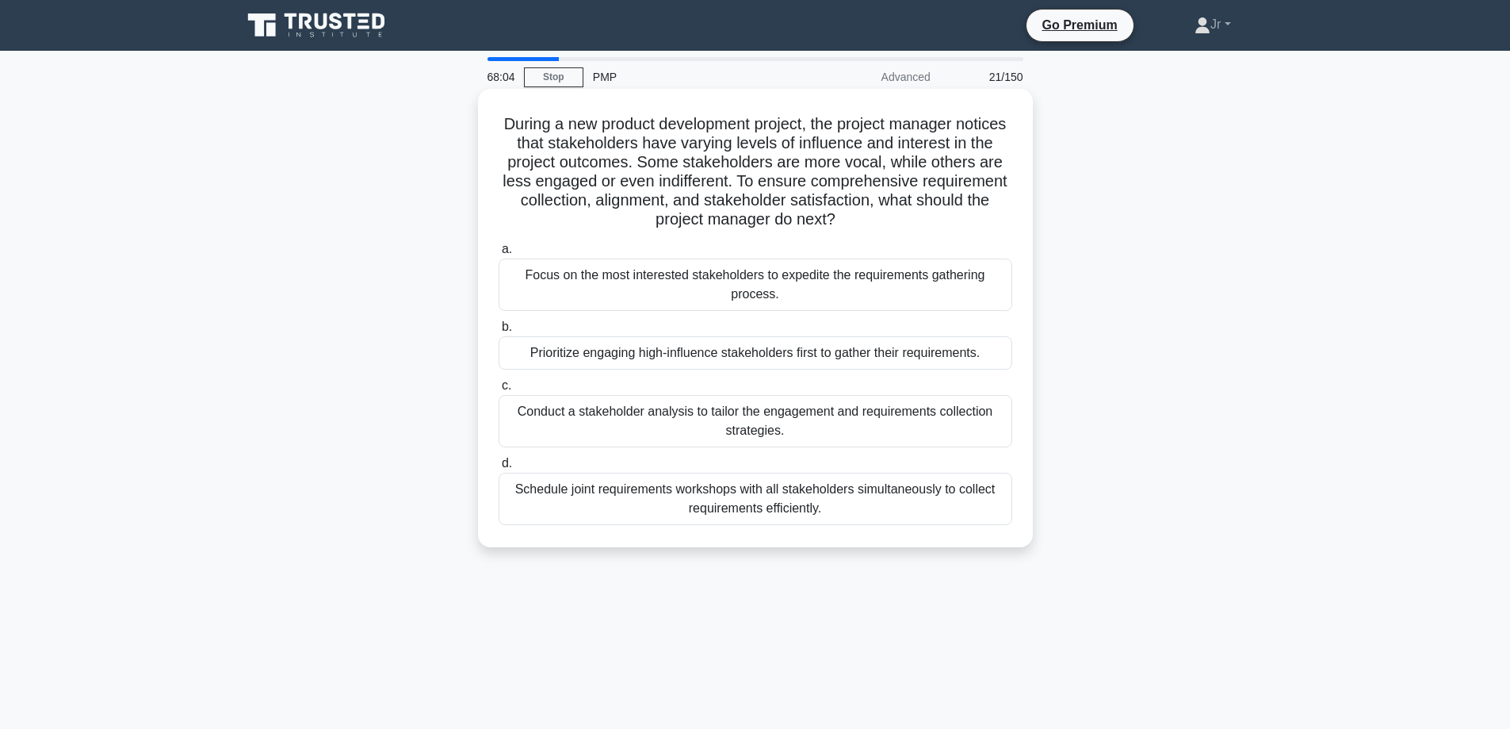
click at [809, 422] on div "Conduct a stakeholder analysis to tailor the engagement and requirements collec…" at bounding box center [756, 421] width 514 height 52
click at [499, 391] on input "c. Conduct a stakeholder analysis to tailor the engagement and requirements col…" at bounding box center [499, 386] width 0 height 10
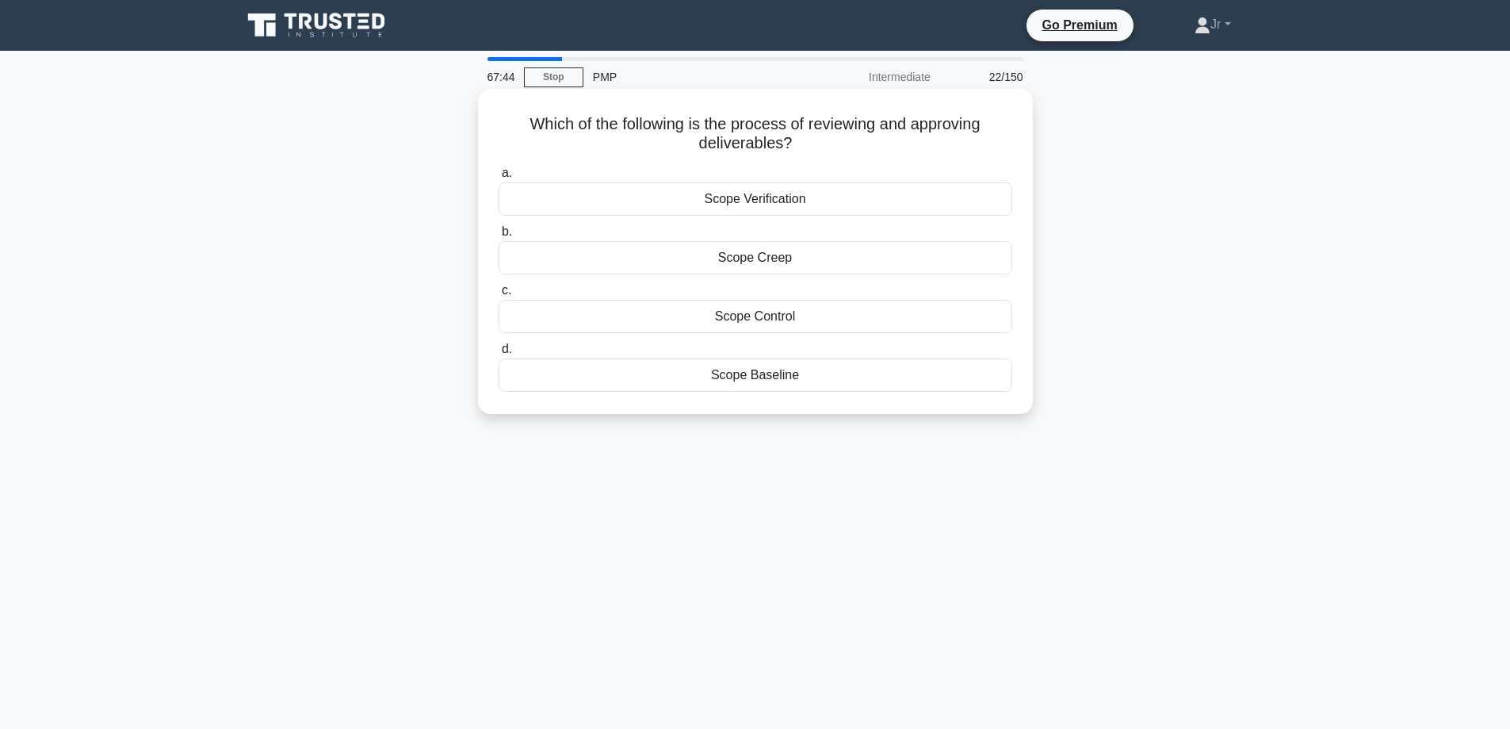
click at [882, 199] on div "Scope Verification" at bounding box center [756, 198] width 514 height 33
click at [499, 178] on input "a. Scope Verification" at bounding box center [499, 173] width 0 height 10
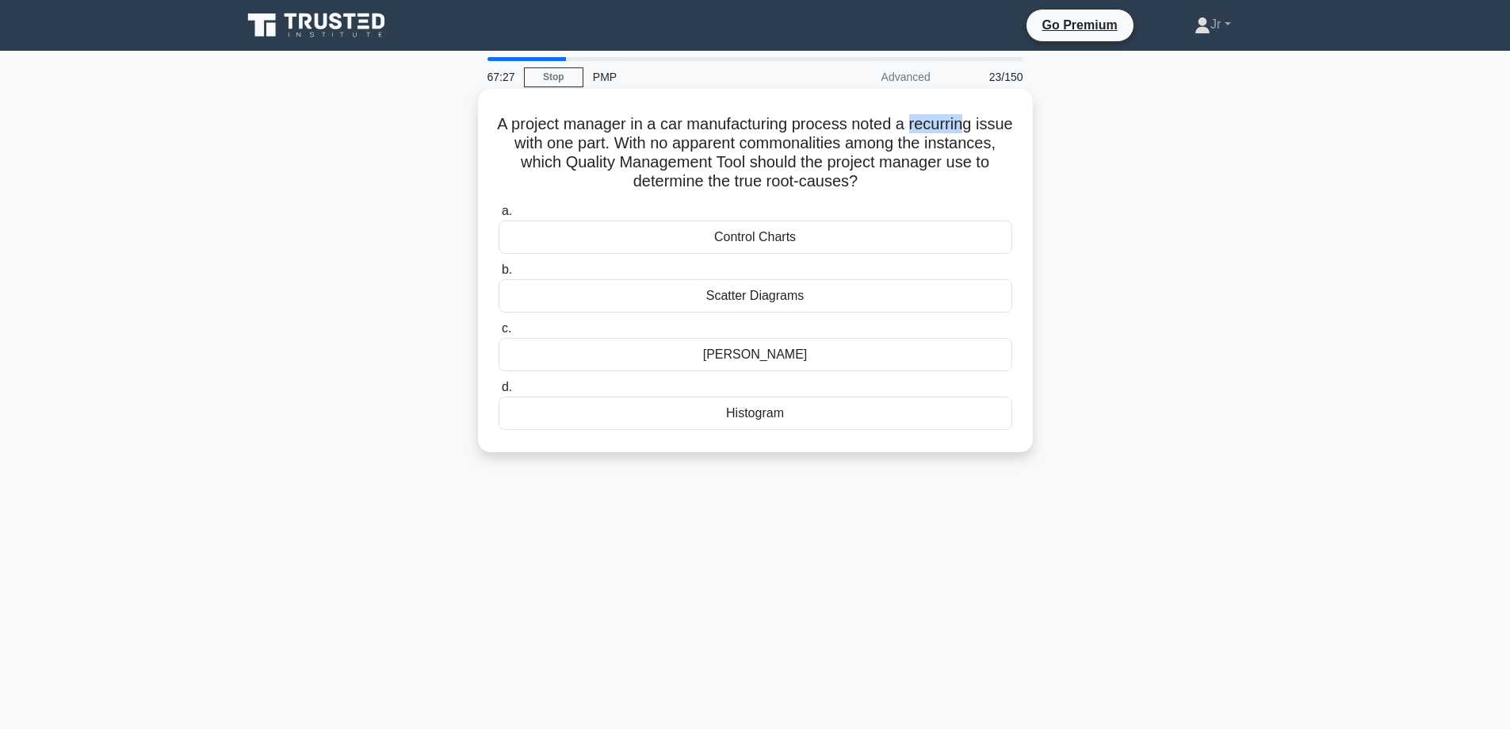
drag, startPoint x: 933, startPoint y: 119, endPoint x: 990, endPoint y: 130, distance: 58.2
click at [990, 130] on h5 "A project manager in a car manufacturing process noted a recurring issue with o…" at bounding box center [755, 153] width 517 height 78
copy h5 "recurrin"
click at [858, 347] on div "Ishikawa Diagram" at bounding box center [756, 354] width 514 height 33
click at [499, 334] on input "c. Ishikawa Diagram" at bounding box center [499, 328] width 0 height 10
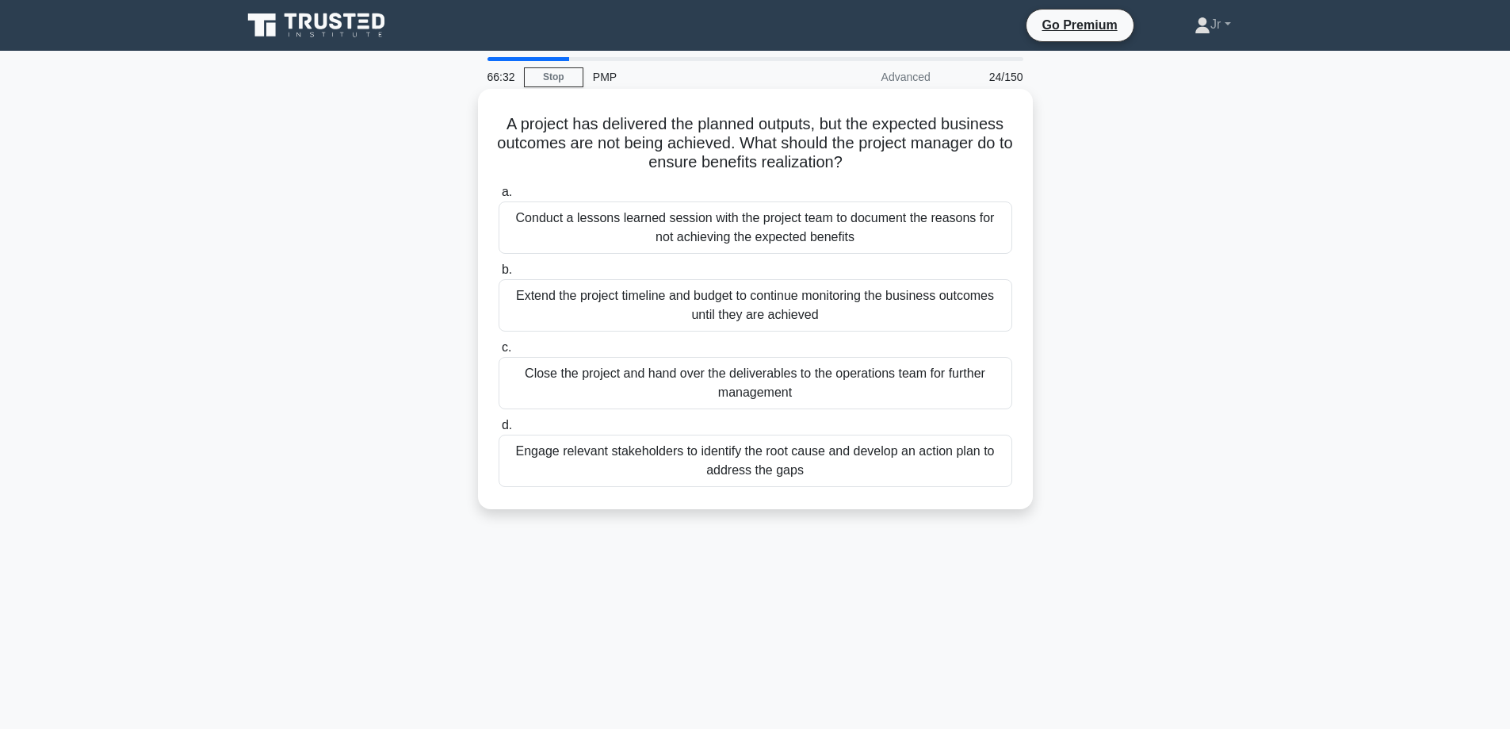
click at [824, 465] on div "Engage relevant stakeholders to identify the root cause and develop an action p…" at bounding box center [756, 460] width 514 height 52
click at [499, 430] on input "d. Engage relevant stakeholders to identify the root cause and develop an actio…" at bounding box center [499, 425] width 0 height 10
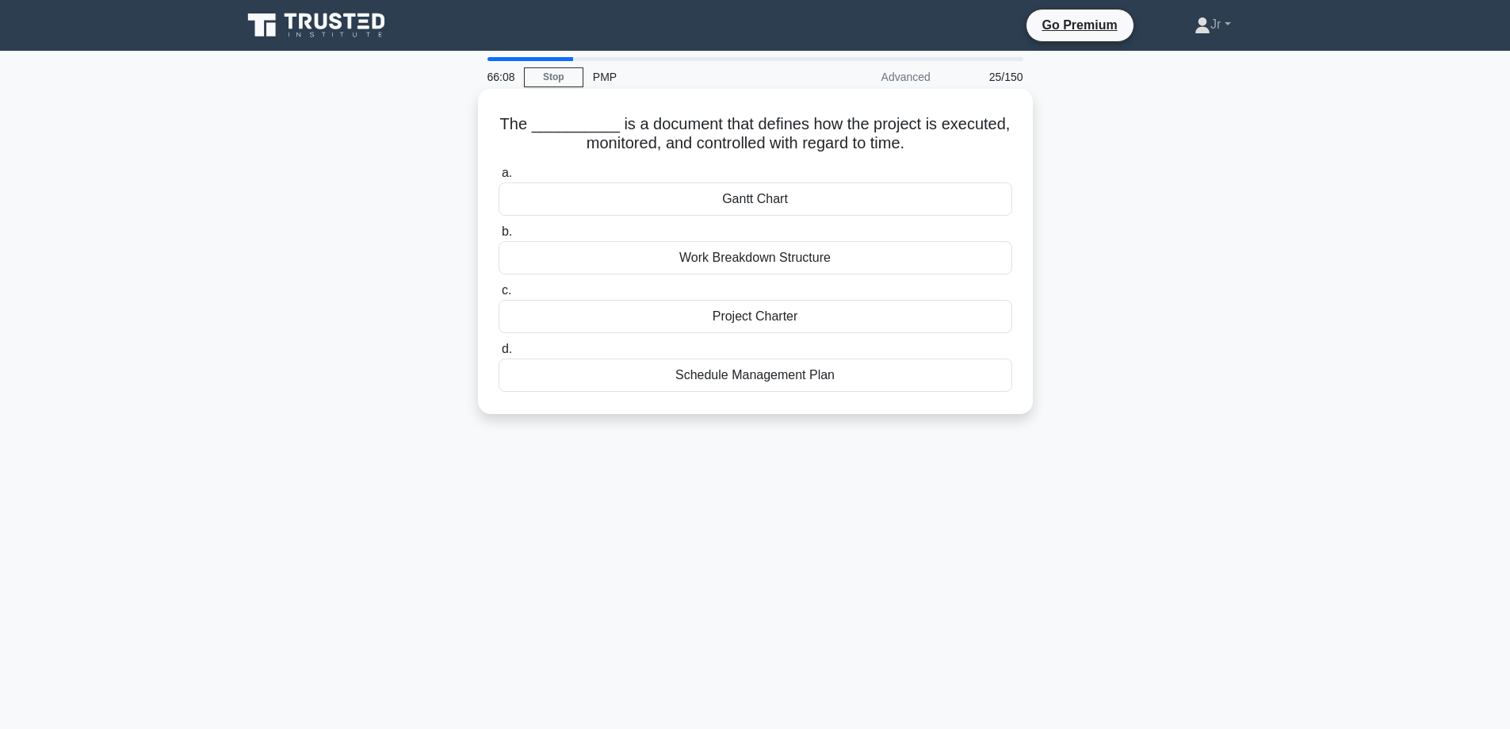
click at [868, 388] on div "Schedule Management Plan" at bounding box center [756, 374] width 514 height 33
click at [499, 354] on input "d. Schedule Management Plan" at bounding box center [499, 349] width 0 height 10
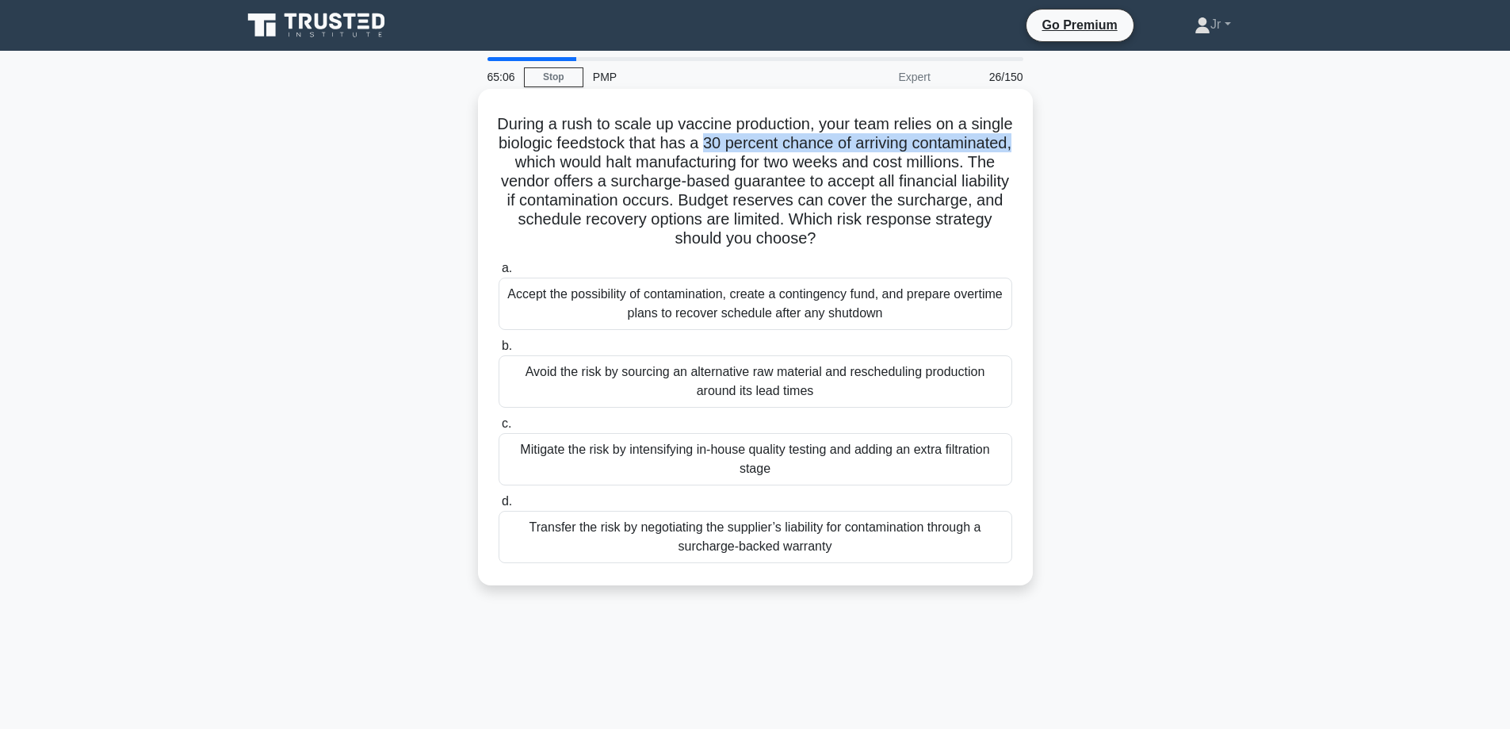
drag, startPoint x: 788, startPoint y: 142, endPoint x: 604, endPoint y: 170, distance: 186.0
click at [604, 170] on h5 "During a rush to scale up vaccine production, your team relies on a single biol…" at bounding box center [755, 181] width 517 height 135
copy h5 "30 percent chance of arriving contaminated,"
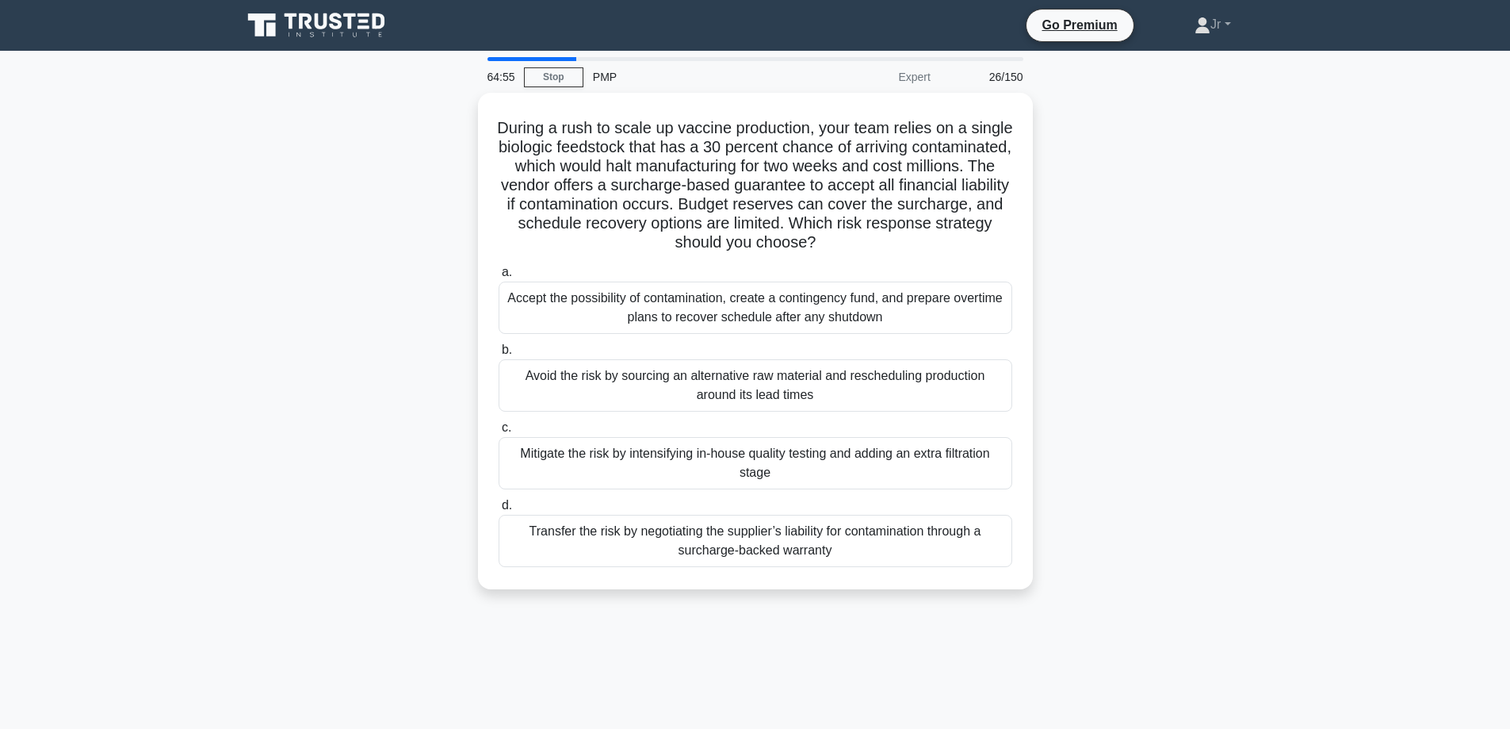
click at [1123, 455] on div "During a rush to scale up vaccine production, your team relies on a single biol…" at bounding box center [755, 350] width 1047 height 515
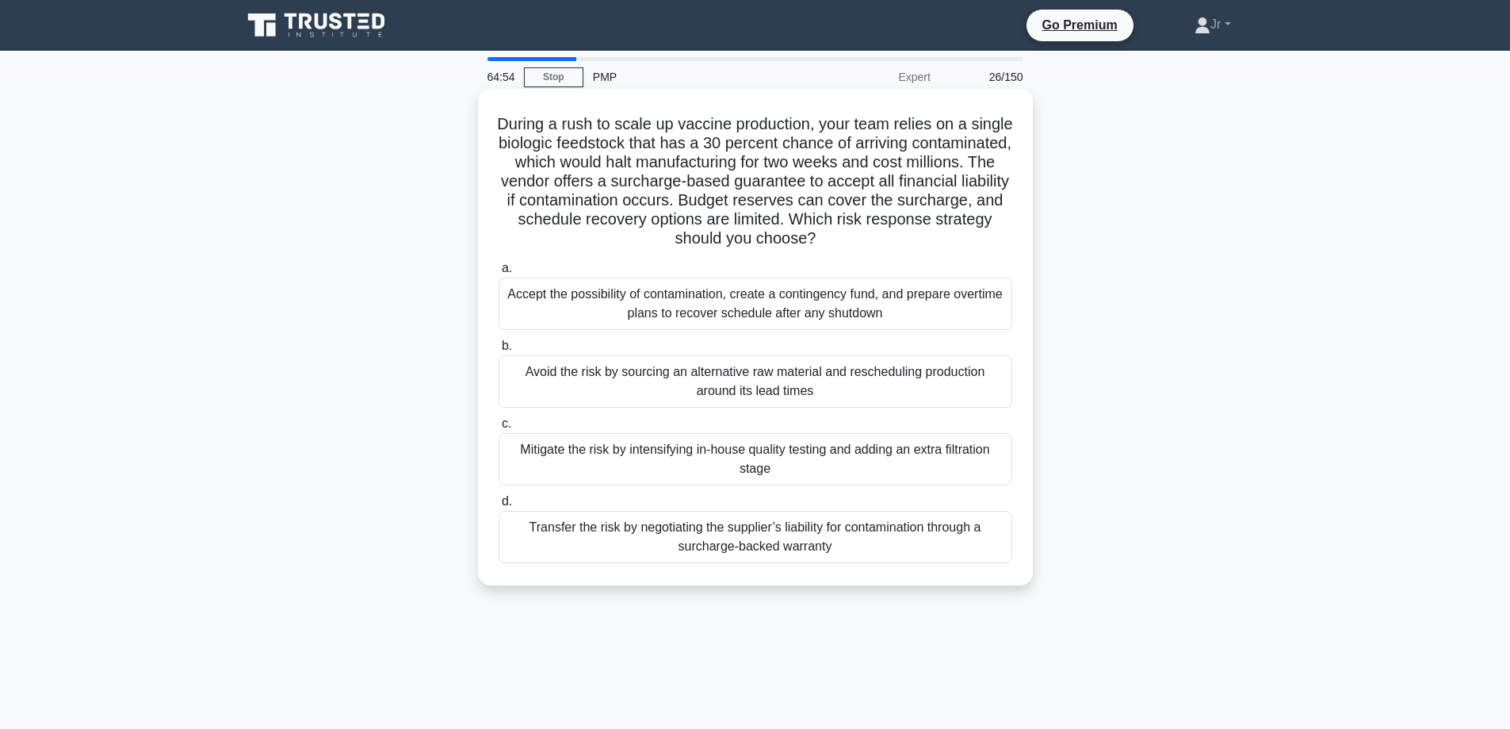
click at [943, 521] on div "Transfer the risk by negotiating the supplier’s liability for contamination thr…" at bounding box center [756, 537] width 514 height 52
click at [499, 507] on input "d. Transfer the risk by negotiating the supplier’s liability for contamination …" at bounding box center [499, 501] width 0 height 10
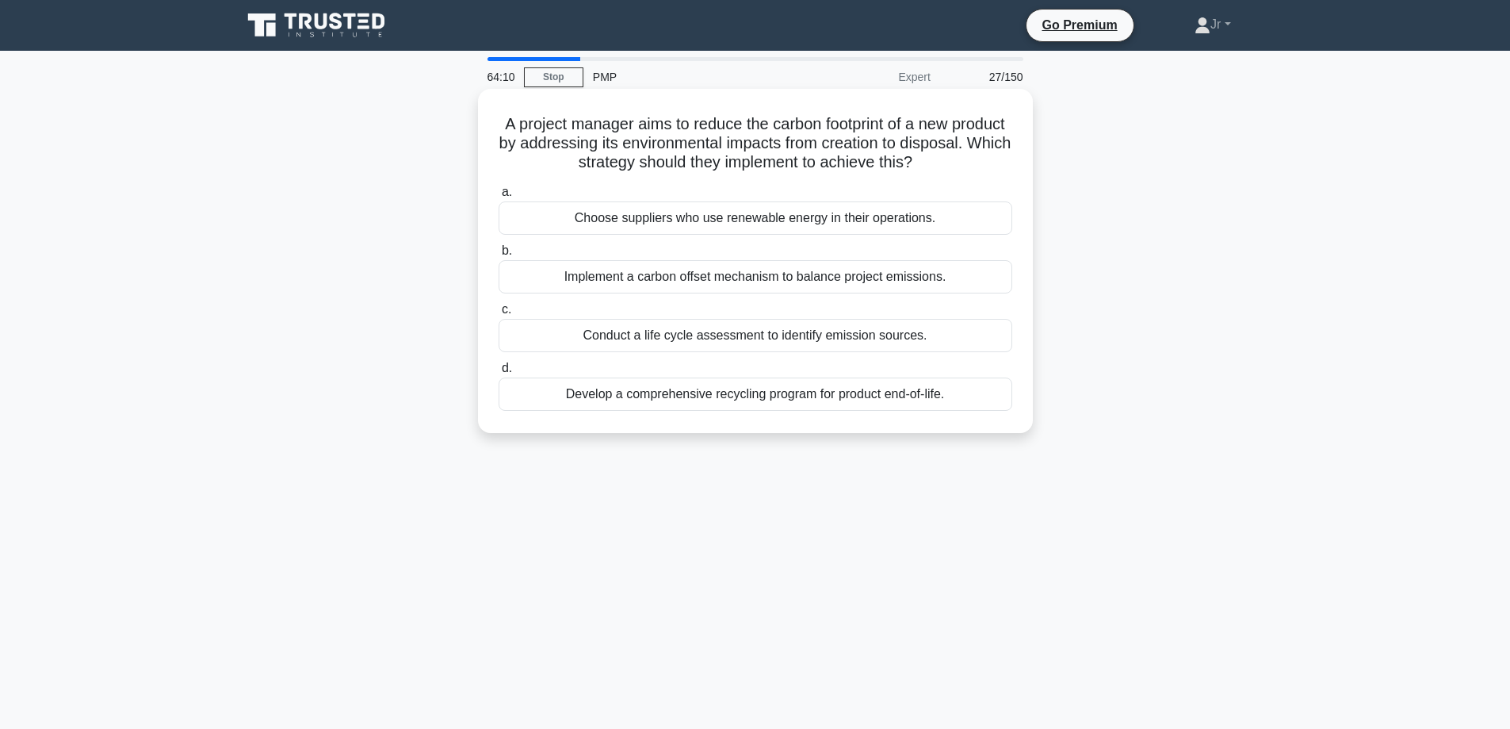
click at [909, 402] on div "Develop a comprehensive recycling program for product end-of-life." at bounding box center [756, 393] width 514 height 33
click at [499, 373] on input "d. Develop a comprehensive recycling program for product end-of-life." at bounding box center [499, 368] width 0 height 10
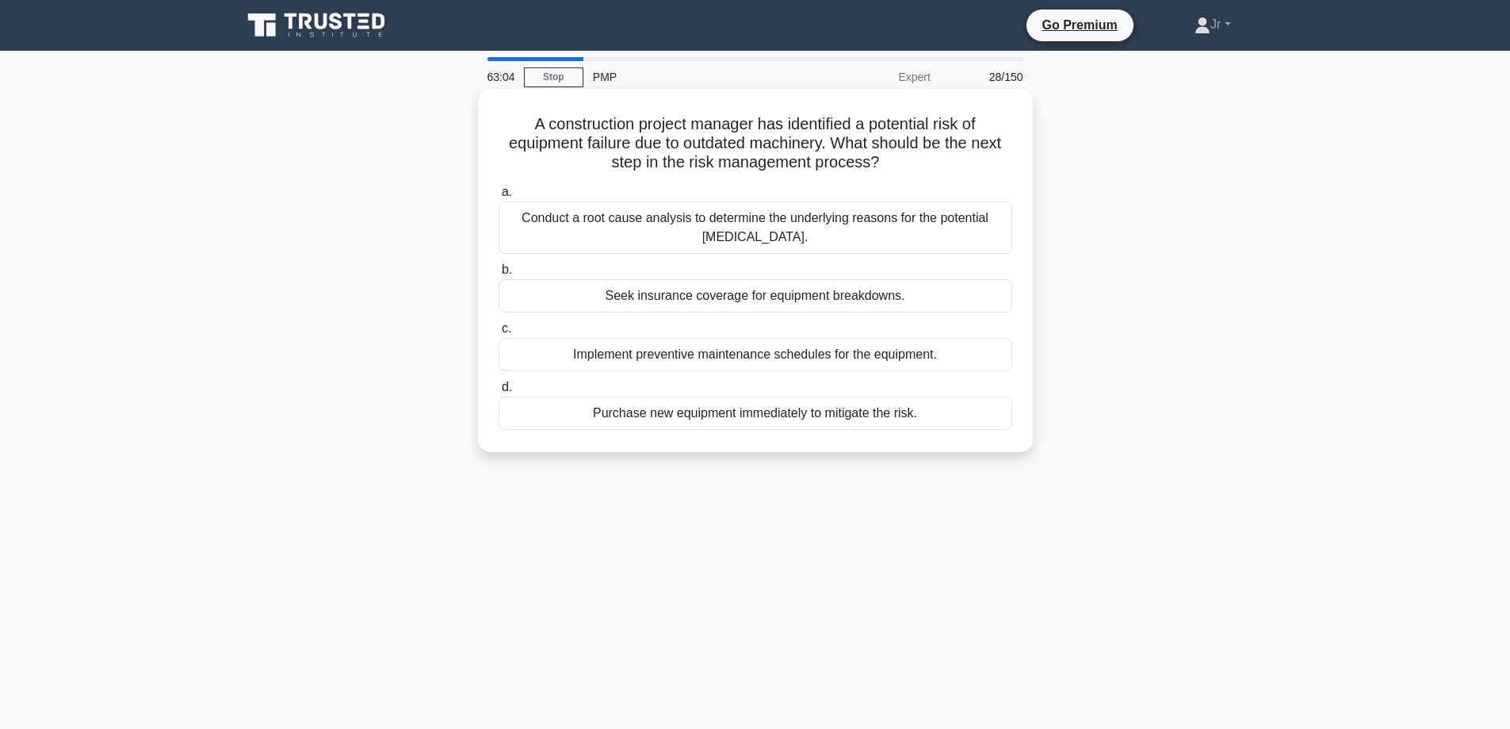
click at [796, 363] on div "Implement preventive maintenance schedules for the equipment." at bounding box center [756, 354] width 514 height 33
click at [499, 334] on input "c. Implement preventive maintenance schedules for the equipment." at bounding box center [499, 328] width 0 height 10
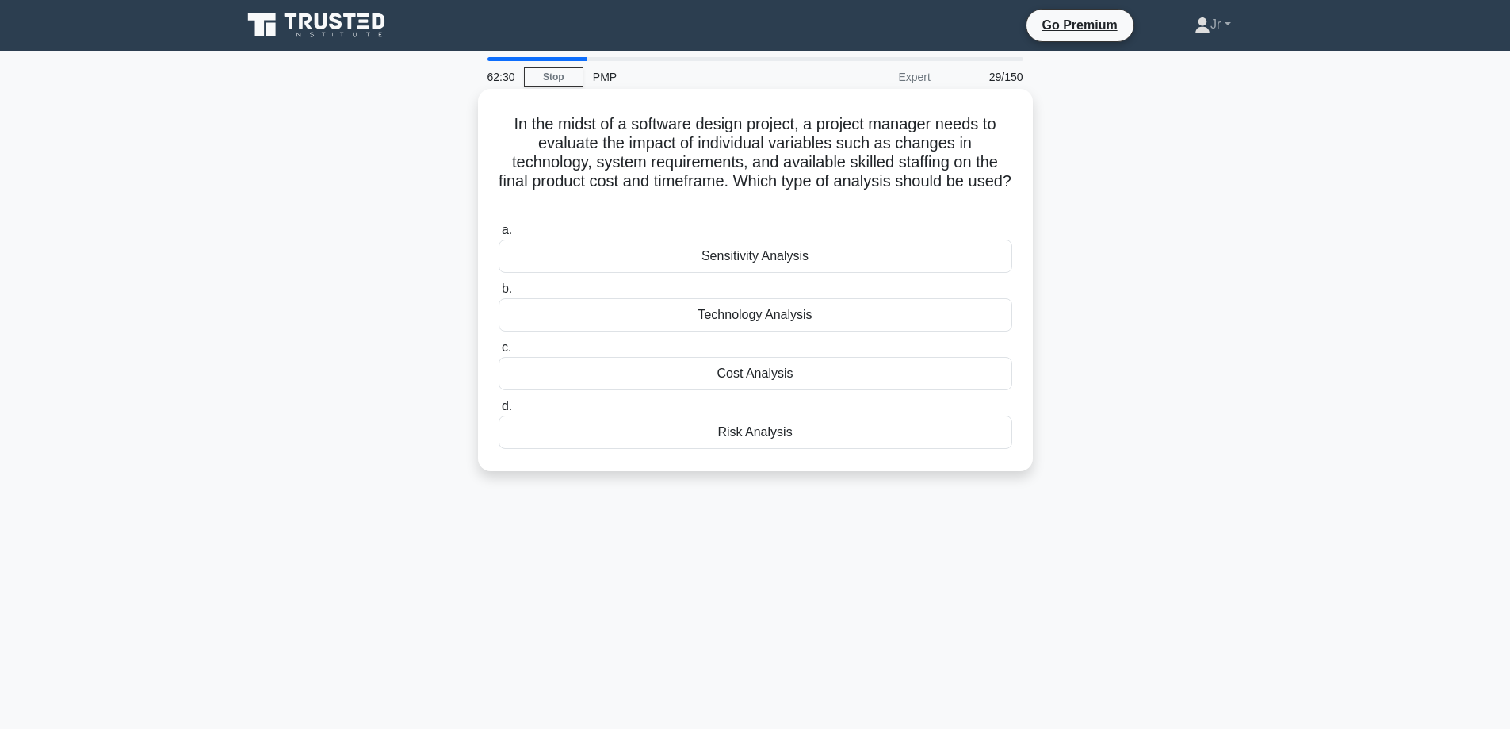
click at [840, 320] on div "Technology Analysis" at bounding box center [756, 314] width 514 height 33
click at [499, 294] on input "b. Technology Analysis" at bounding box center [499, 289] width 0 height 10
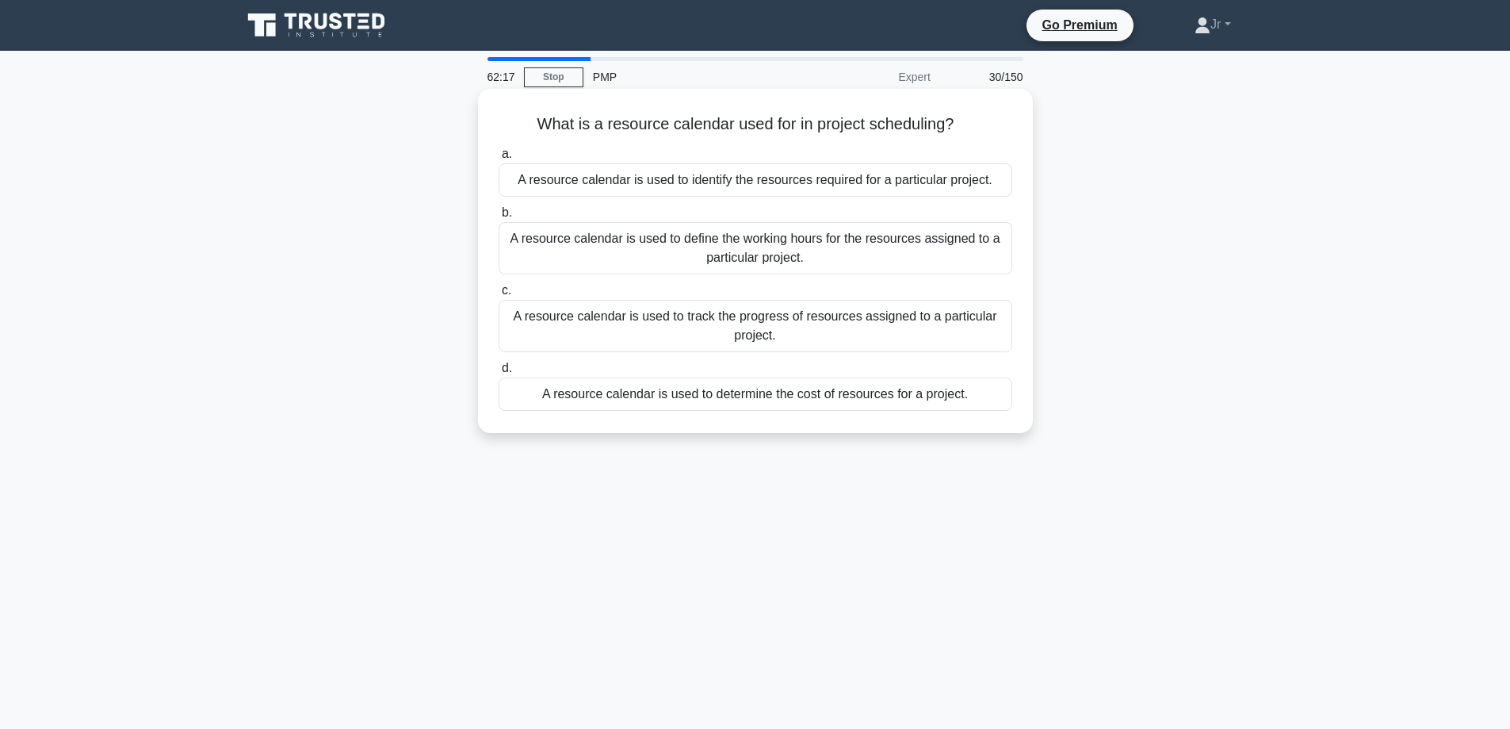
click at [917, 182] on div "A resource calendar is used to identify the resources required for a particular…" at bounding box center [756, 179] width 514 height 33
click at [499, 159] on input "a. A resource calendar is used to identify the resources required for a particu…" at bounding box center [499, 154] width 0 height 10
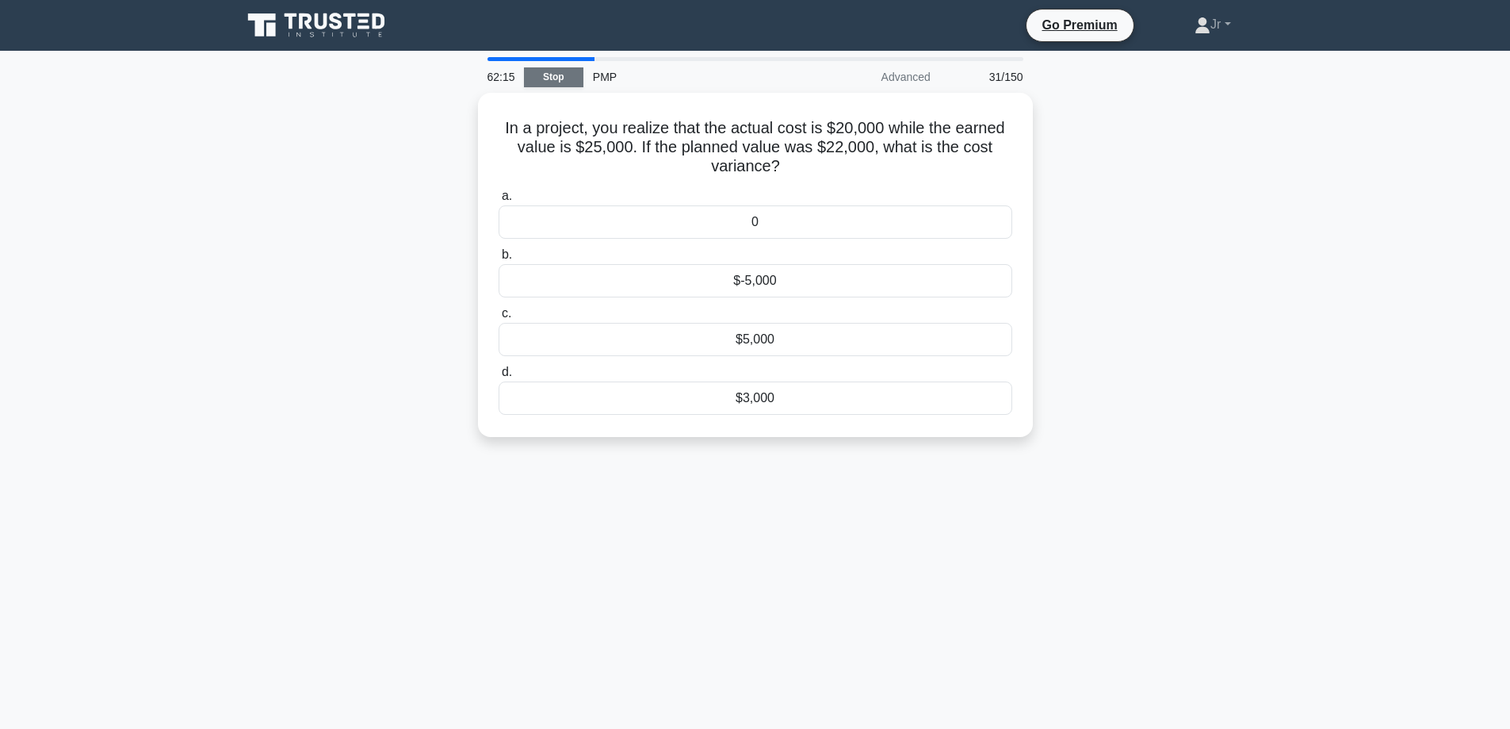
click at [564, 70] on link "Stop" at bounding box center [553, 77] width 59 height 20
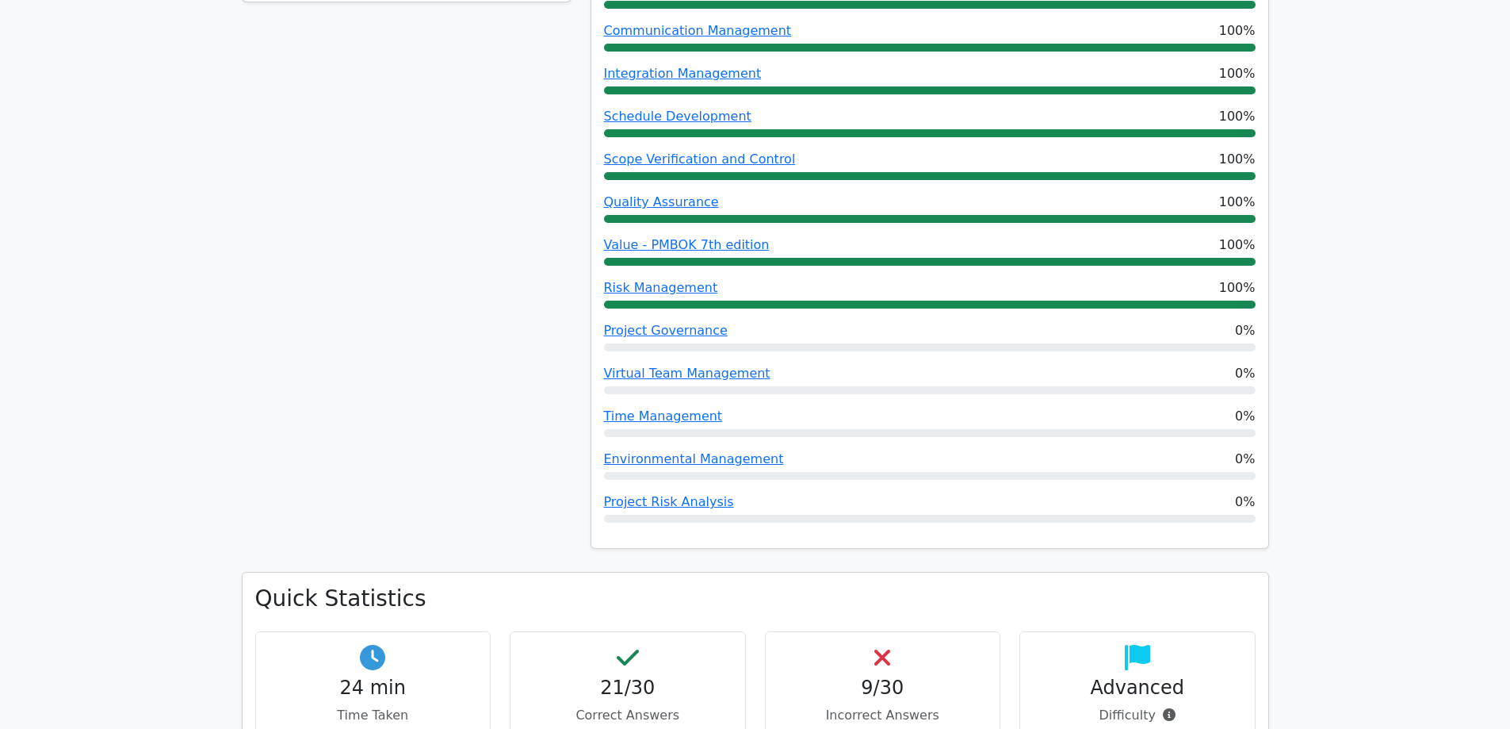
scroll to position [1127, 0]
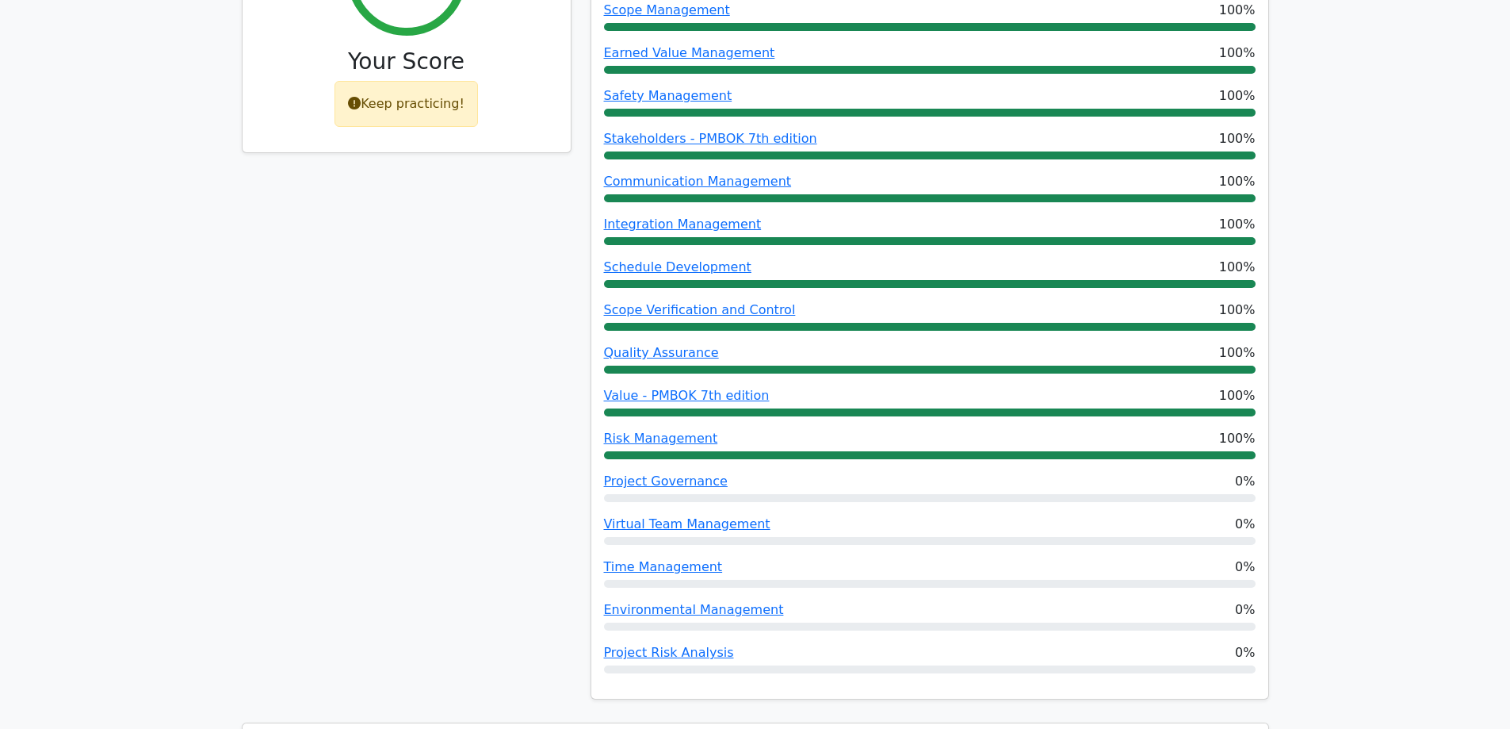
scroll to position [810, 0]
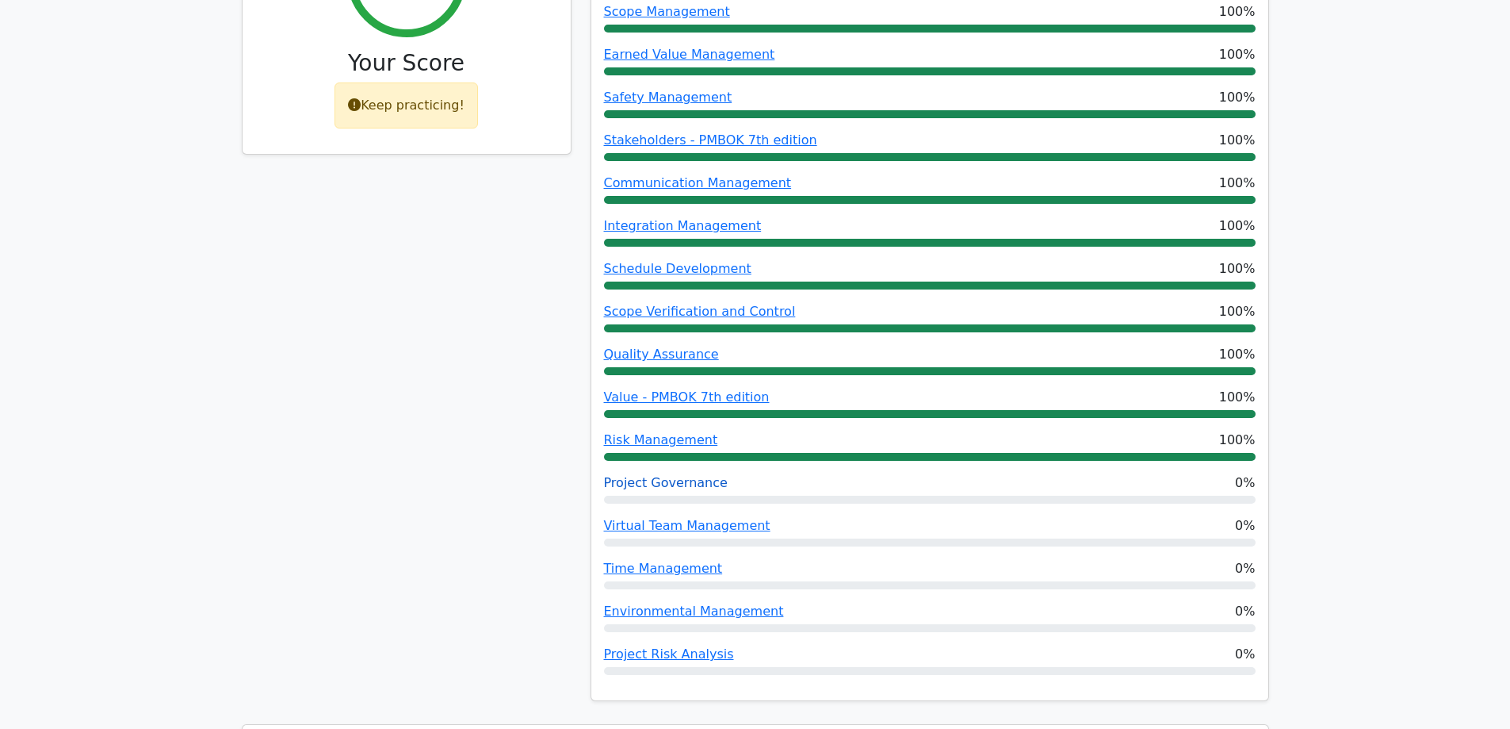
click at [694, 475] on link "Project Governance" at bounding box center [666, 482] width 124 height 15
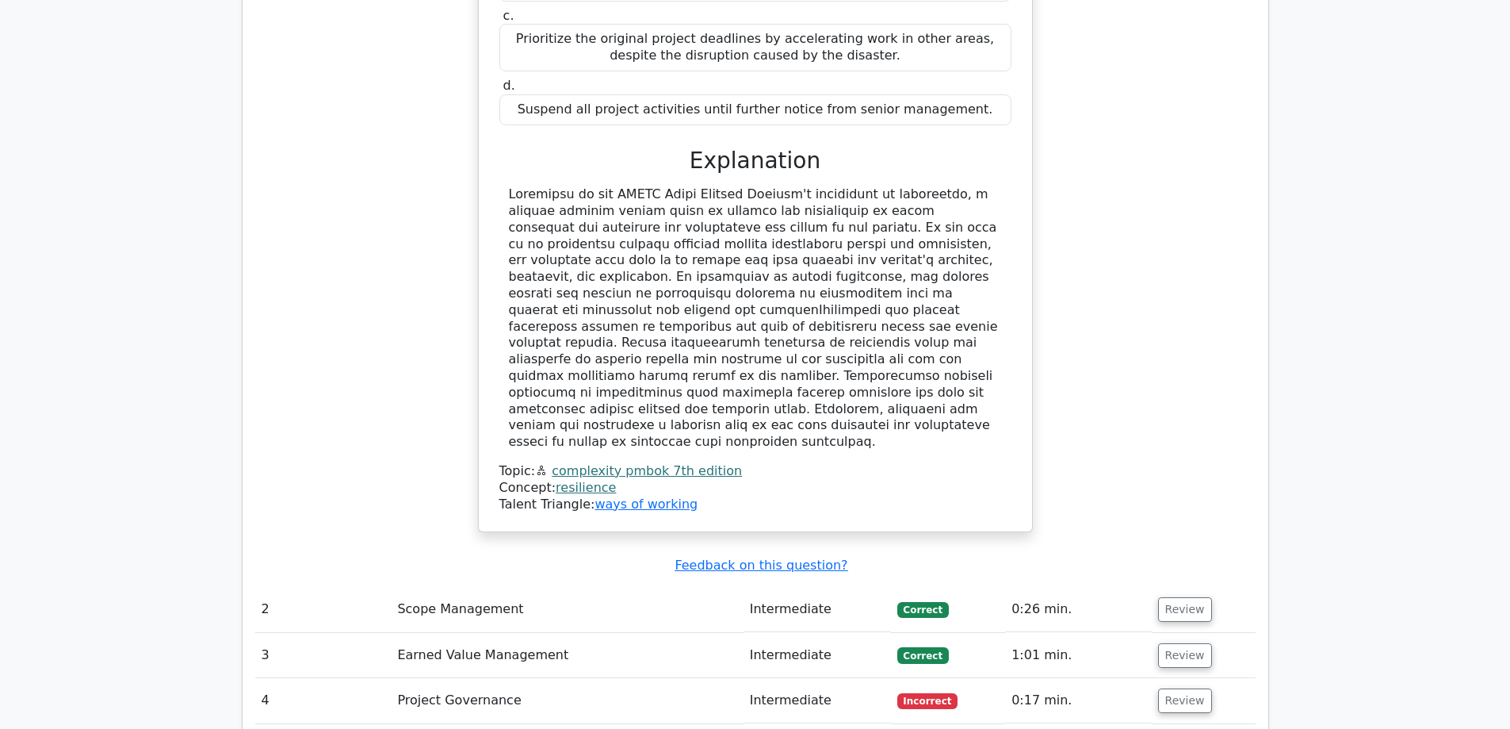
scroll to position [2317, 0]
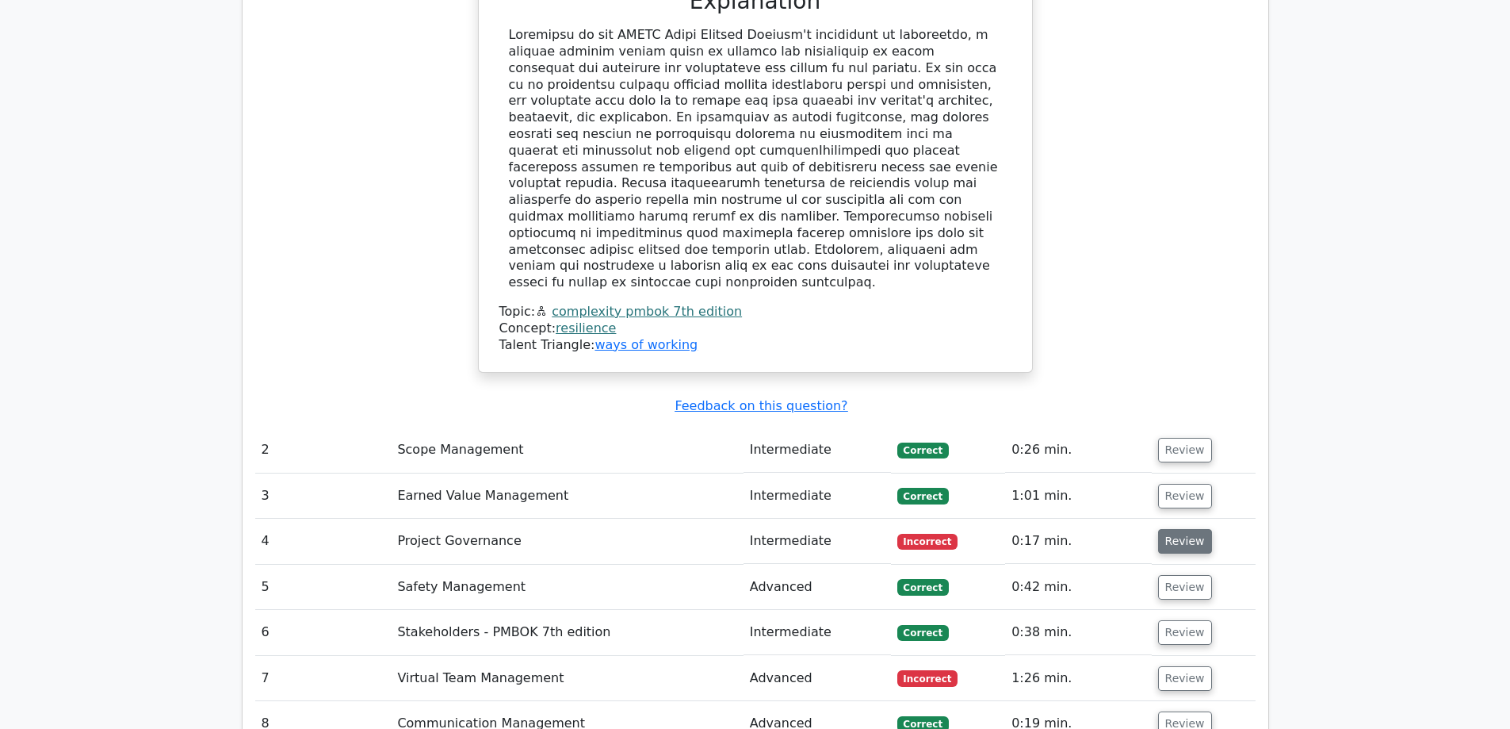
click at [1184, 529] on button "Review" at bounding box center [1185, 541] width 54 height 25
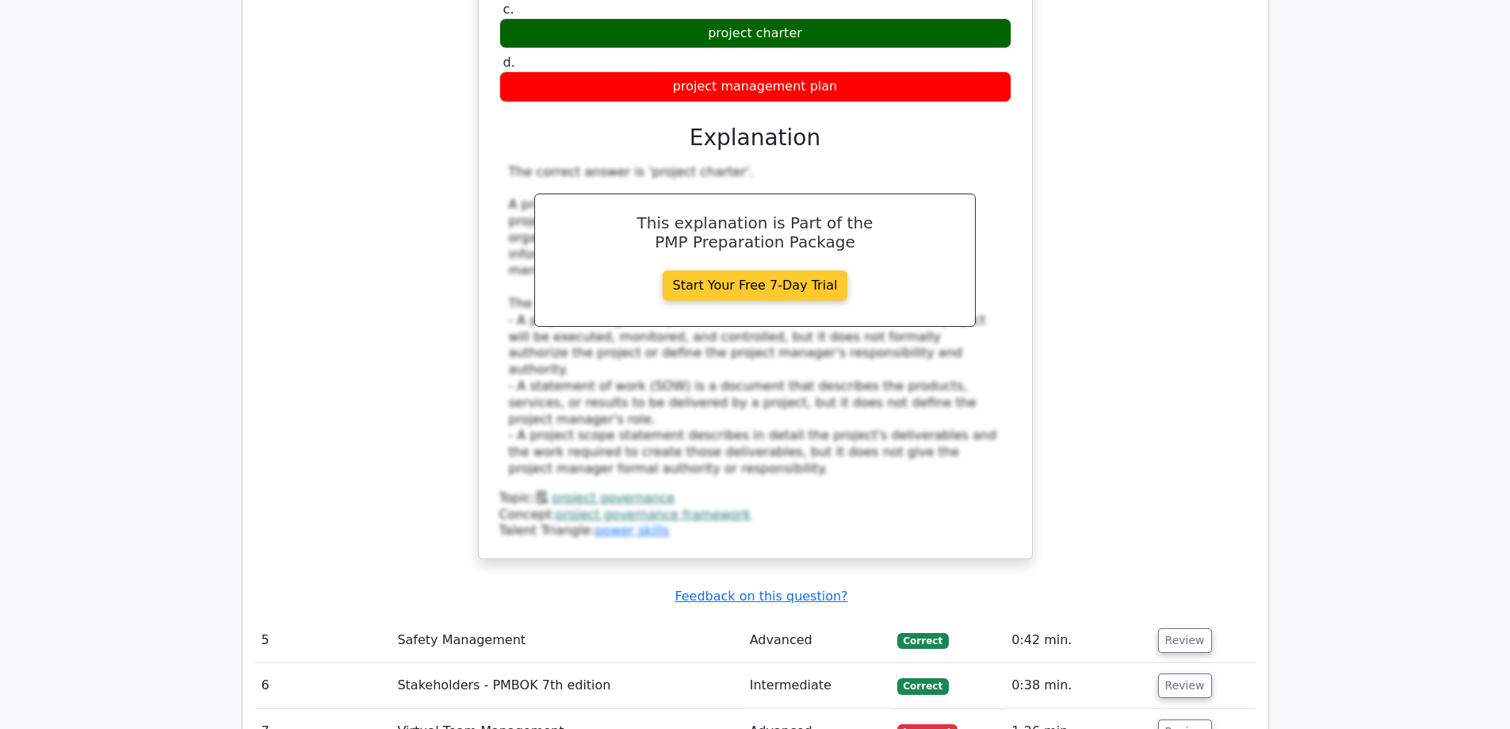
scroll to position [3109, 0]
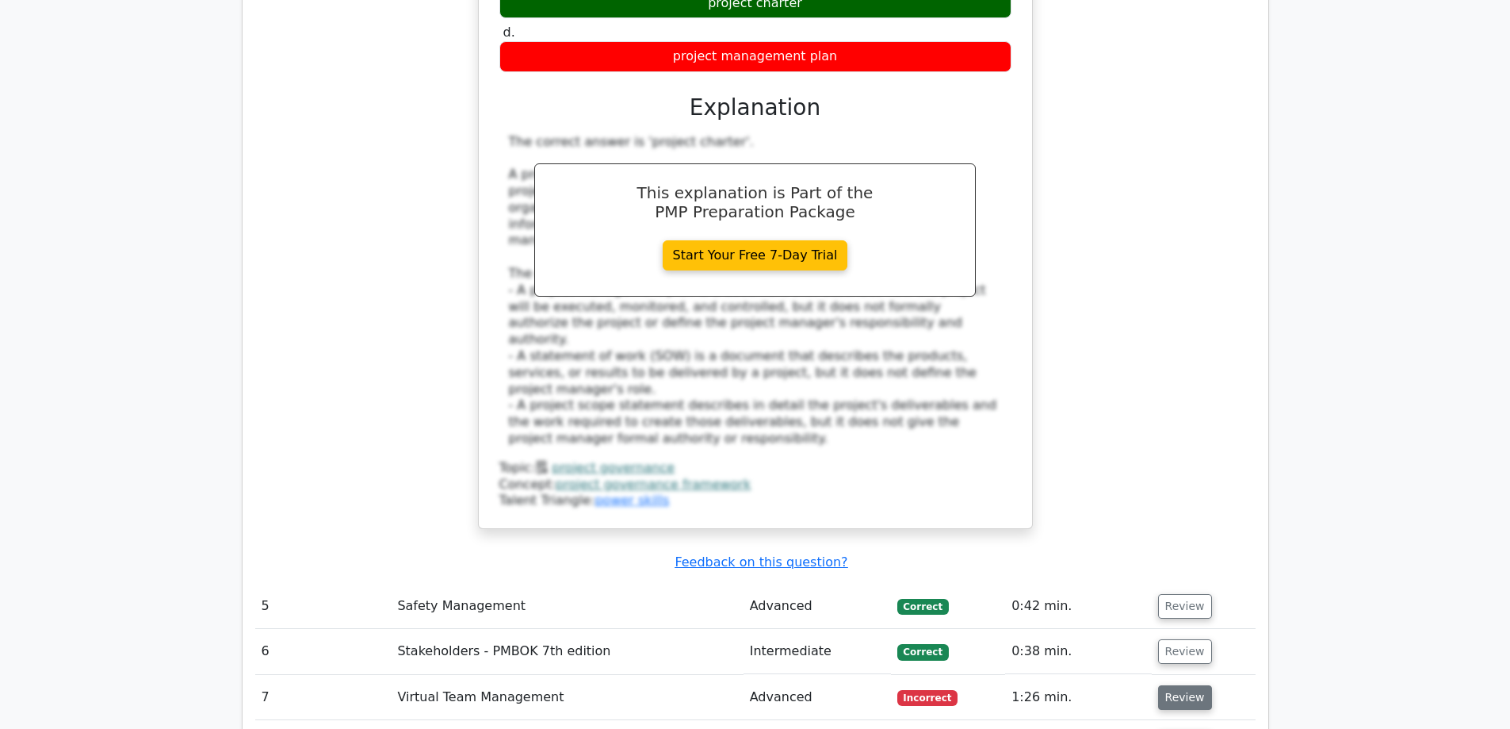
click at [1192, 685] on button "Review" at bounding box center [1185, 697] width 54 height 25
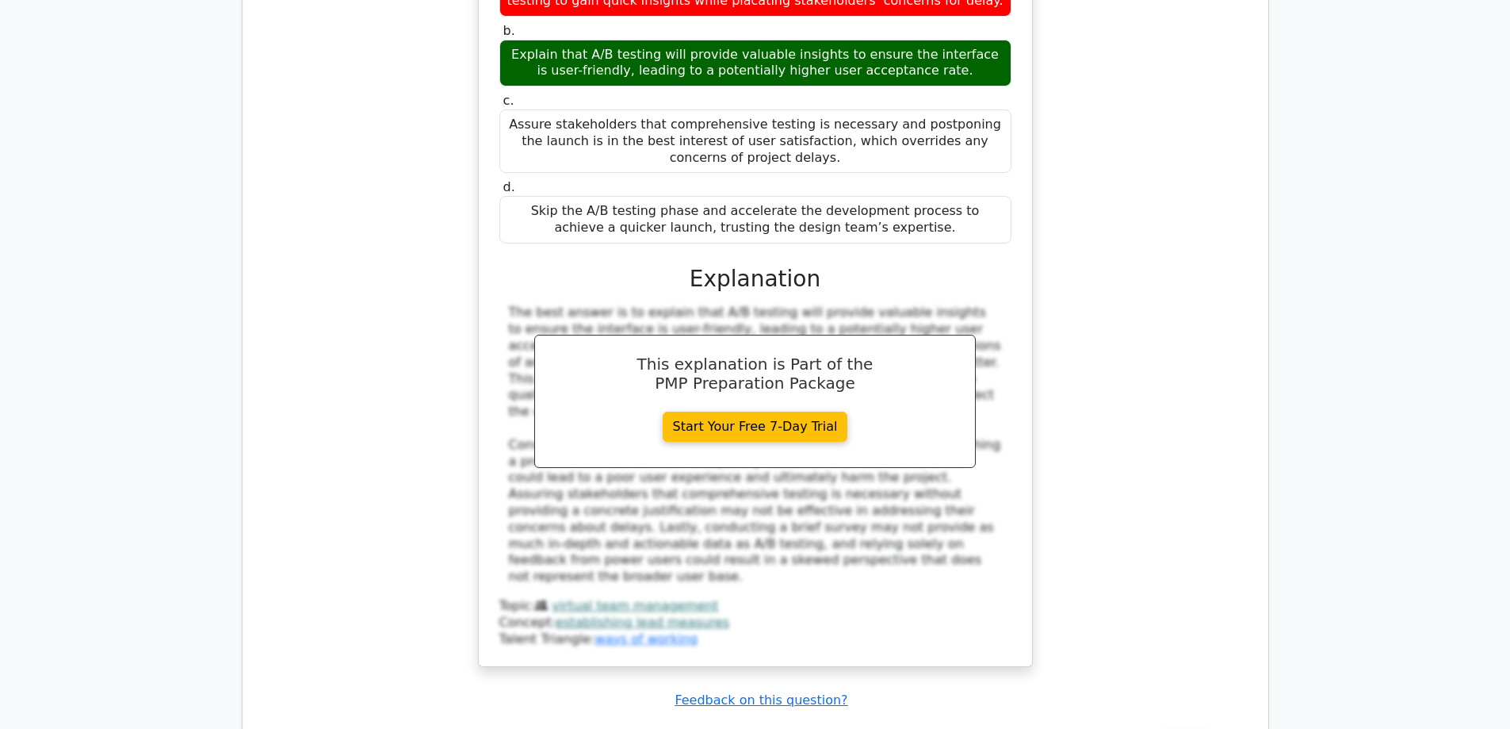
scroll to position [4140, 0]
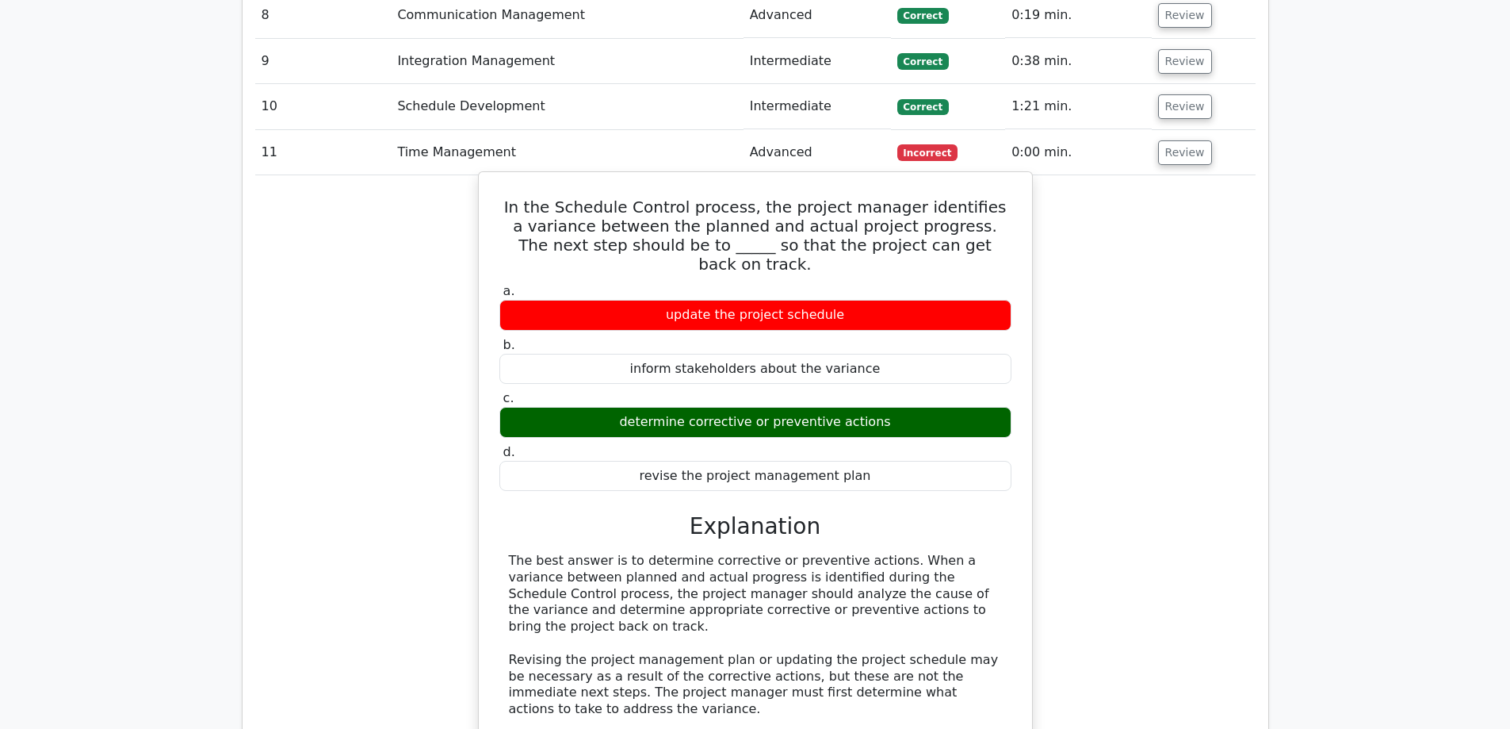
scroll to position [4933, 0]
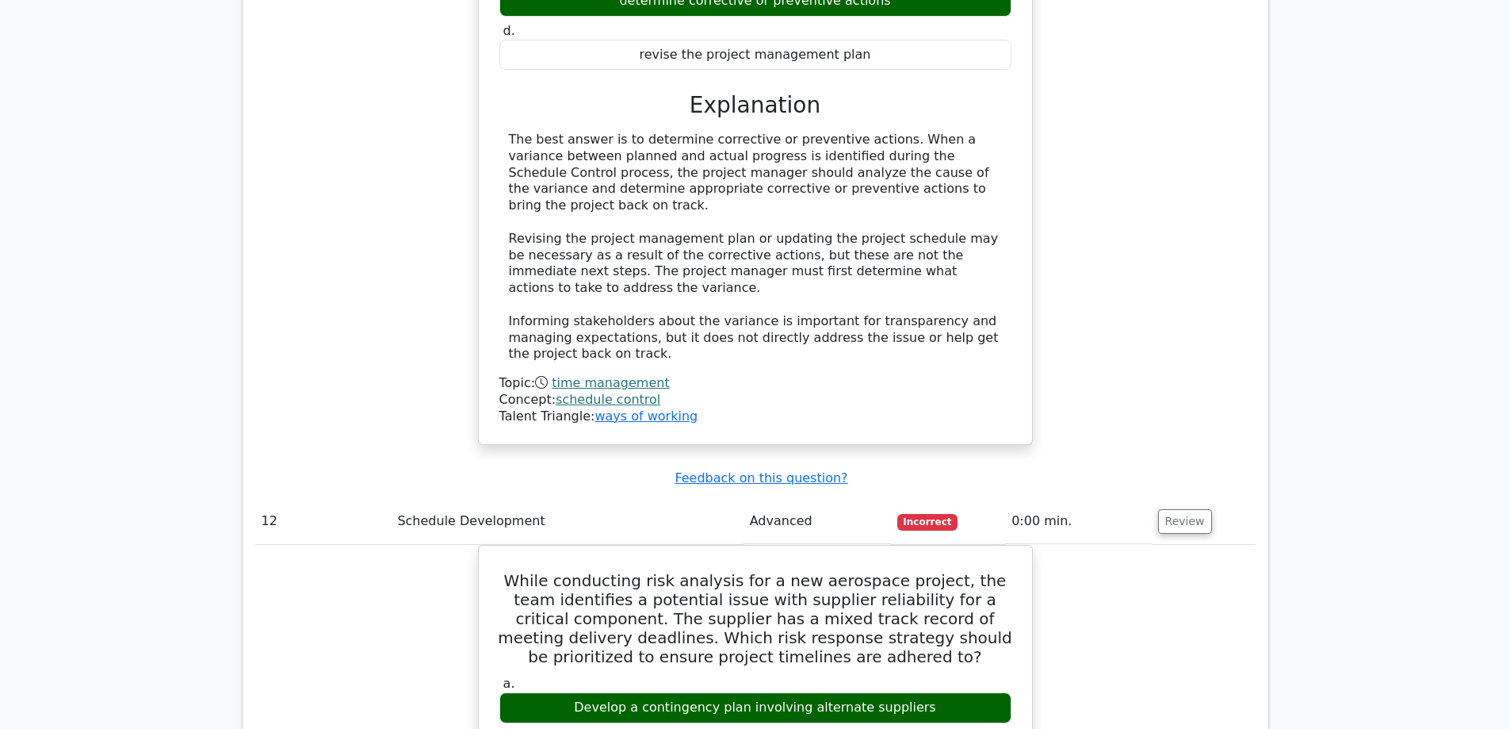
scroll to position [5171, 0]
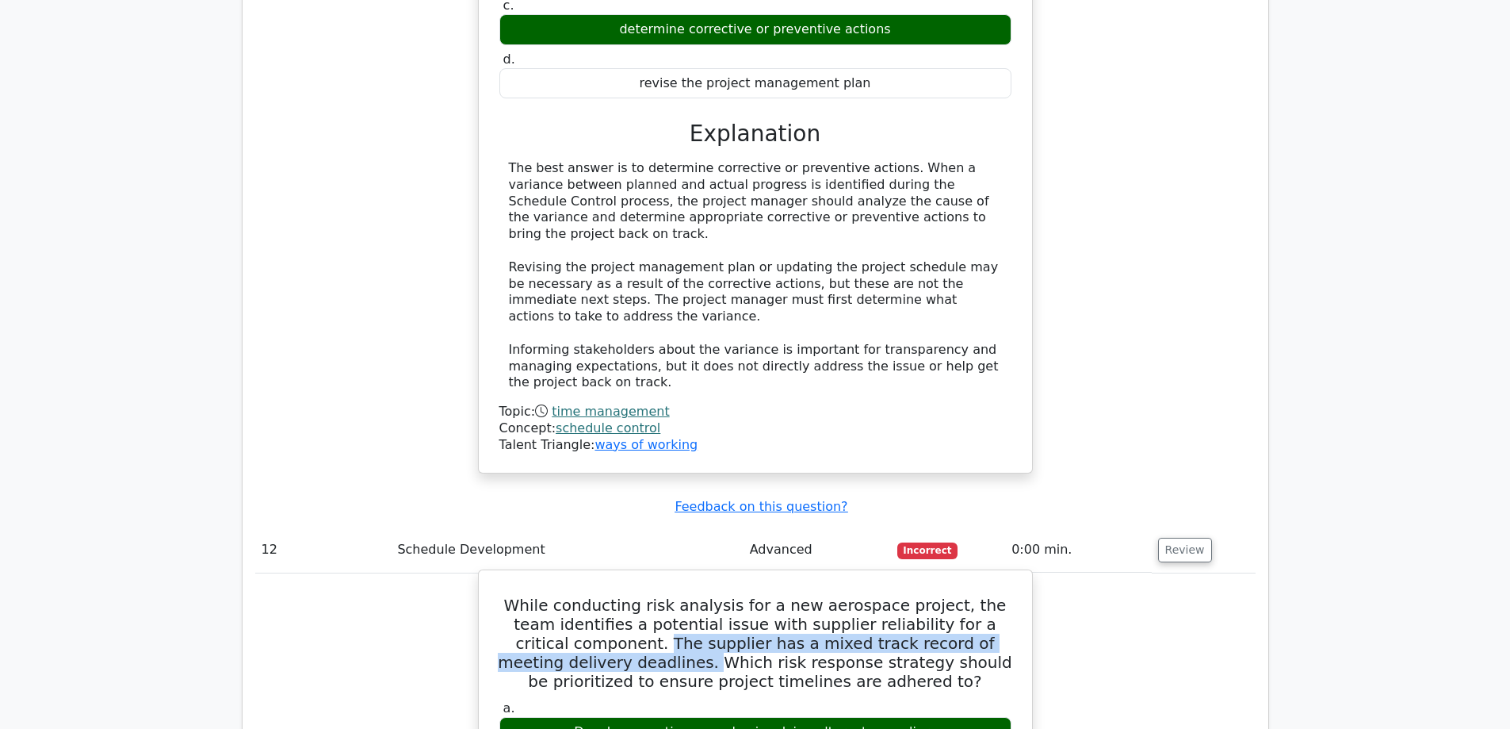
drag, startPoint x: 628, startPoint y: 341, endPoint x: 576, endPoint y: 372, distance: 60.1
click at [576, 595] on h5 "While conducting risk analysis for a new aerospace project, the team identifies…" at bounding box center [755, 642] width 515 height 95
copy h5 "The supplier has a mixed track record of meeting delivery deadlines."
drag, startPoint x: 589, startPoint y: 430, endPoint x: 932, endPoint y: 436, distance: 342.6
click at [932, 717] on div "Develop a contingency plan involving alternate suppliers" at bounding box center [755, 732] width 512 height 31
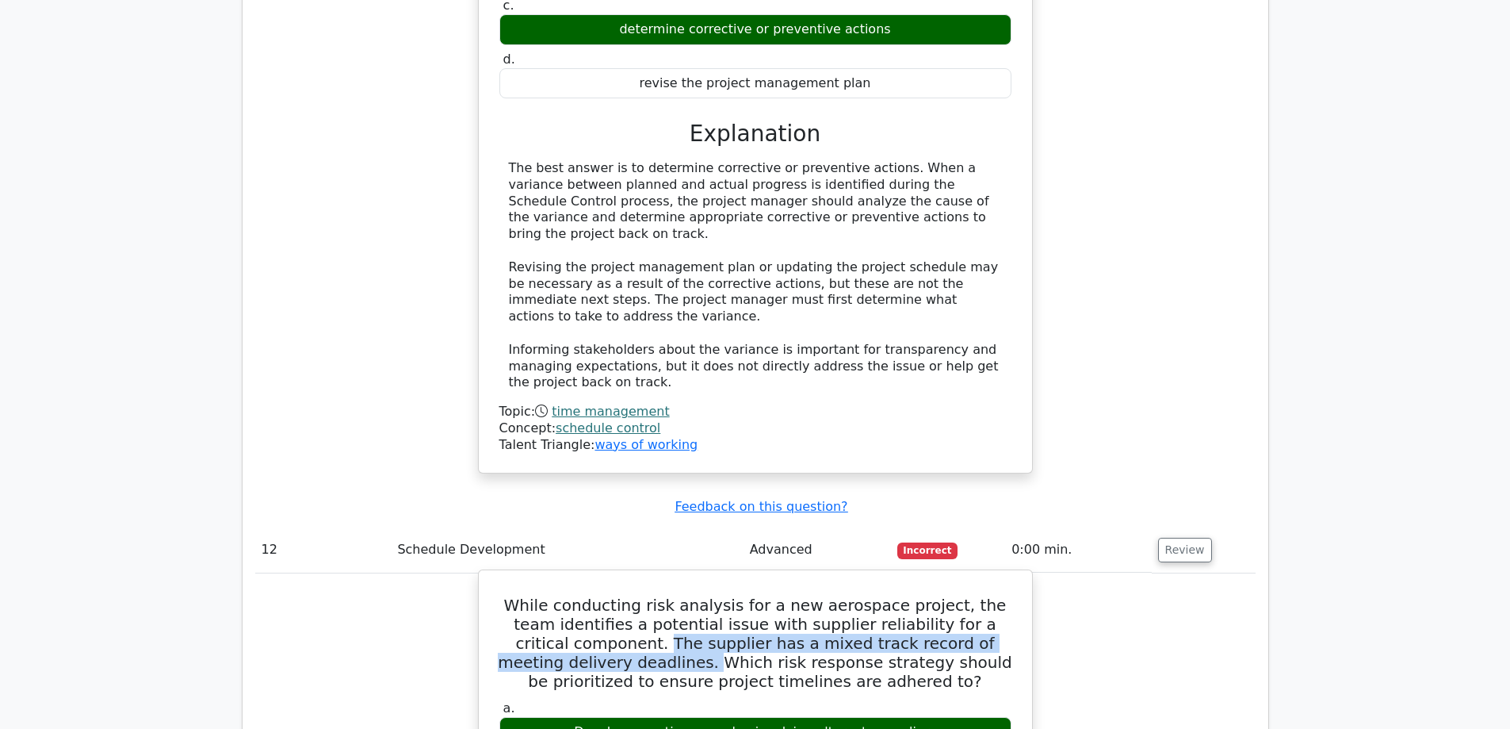
copy div "Develop a contingency plan involving alternate suppliers"
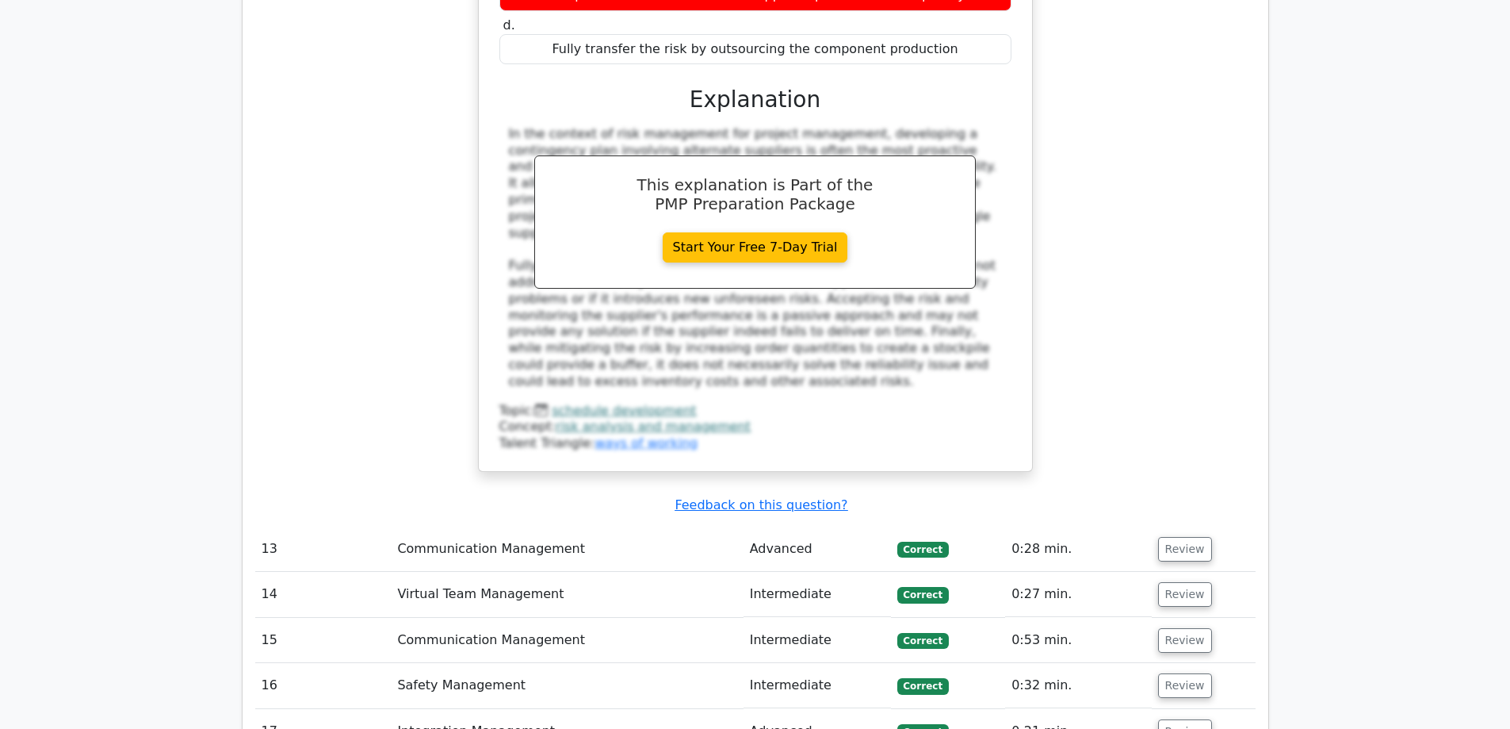
scroll to position [6043, 0]
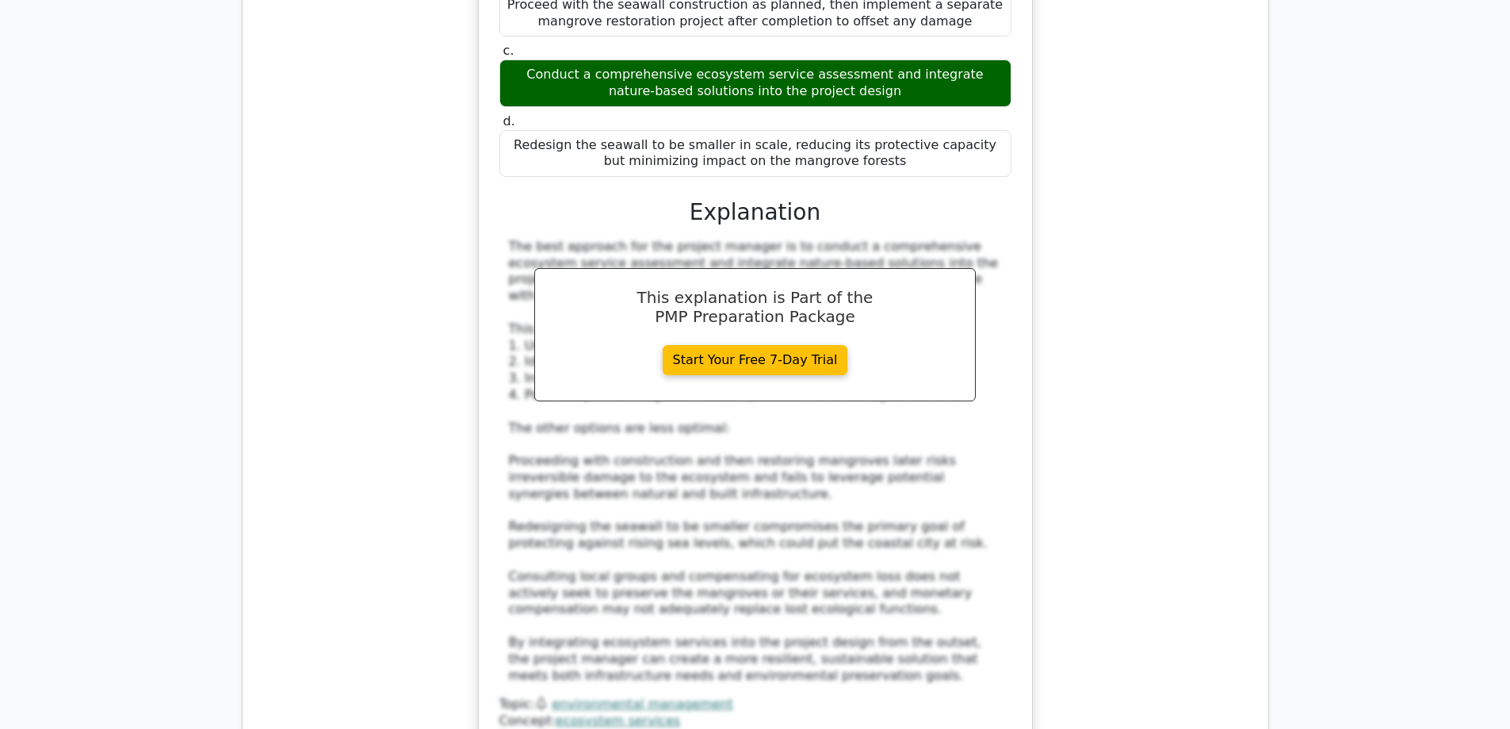
scroll to position [7470, 0]
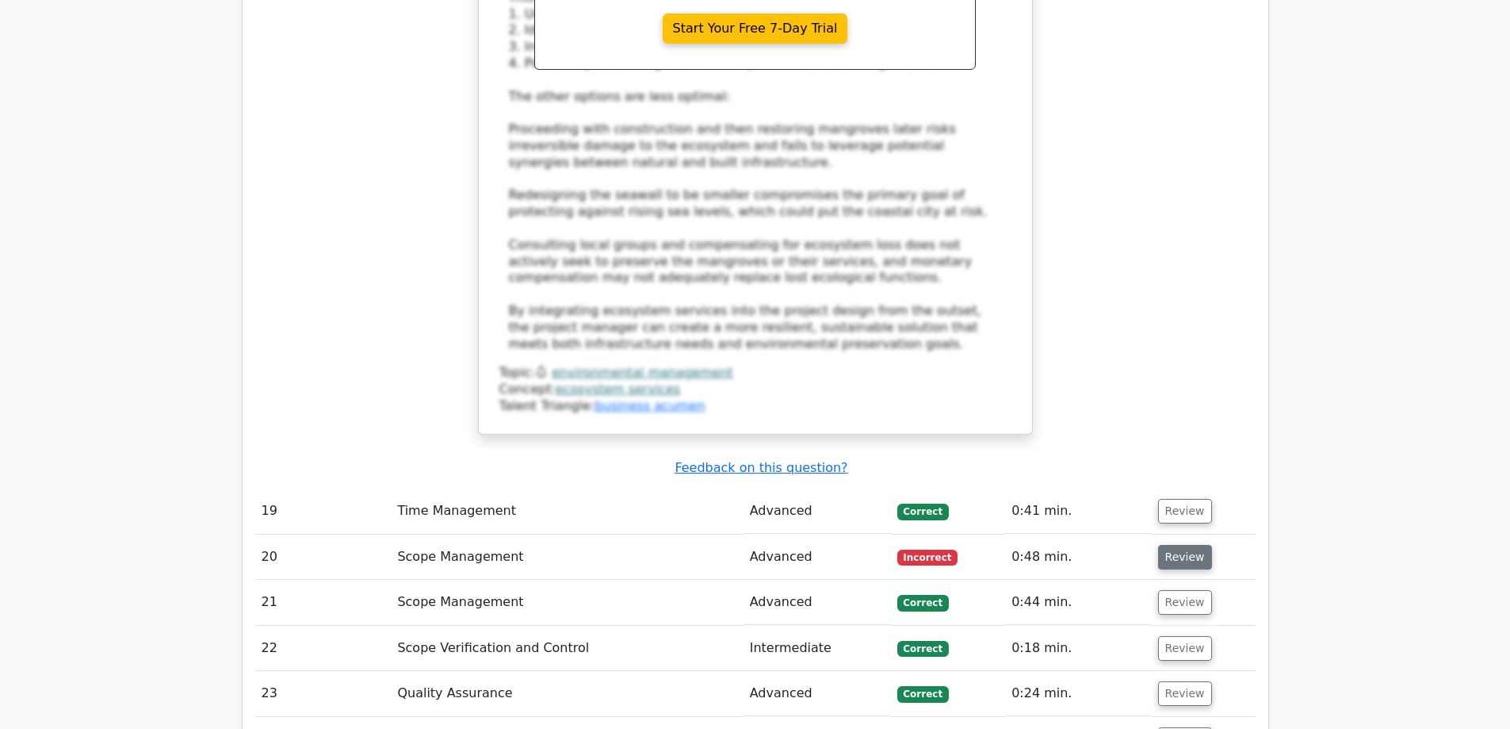
click at [1160, 545] on button "Review" at bounding box center [1185, 557] width 54 height 25
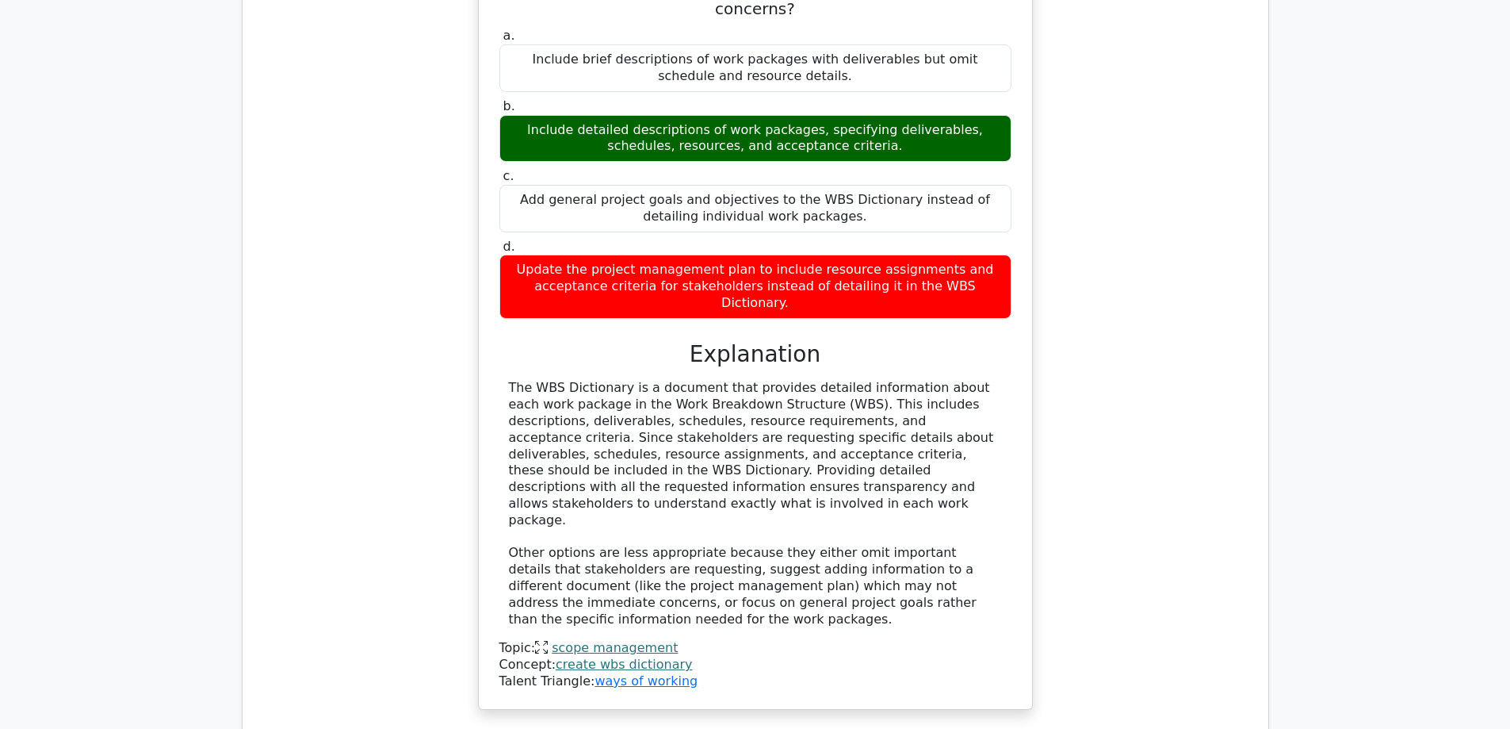
scroll to position [8342, 0]
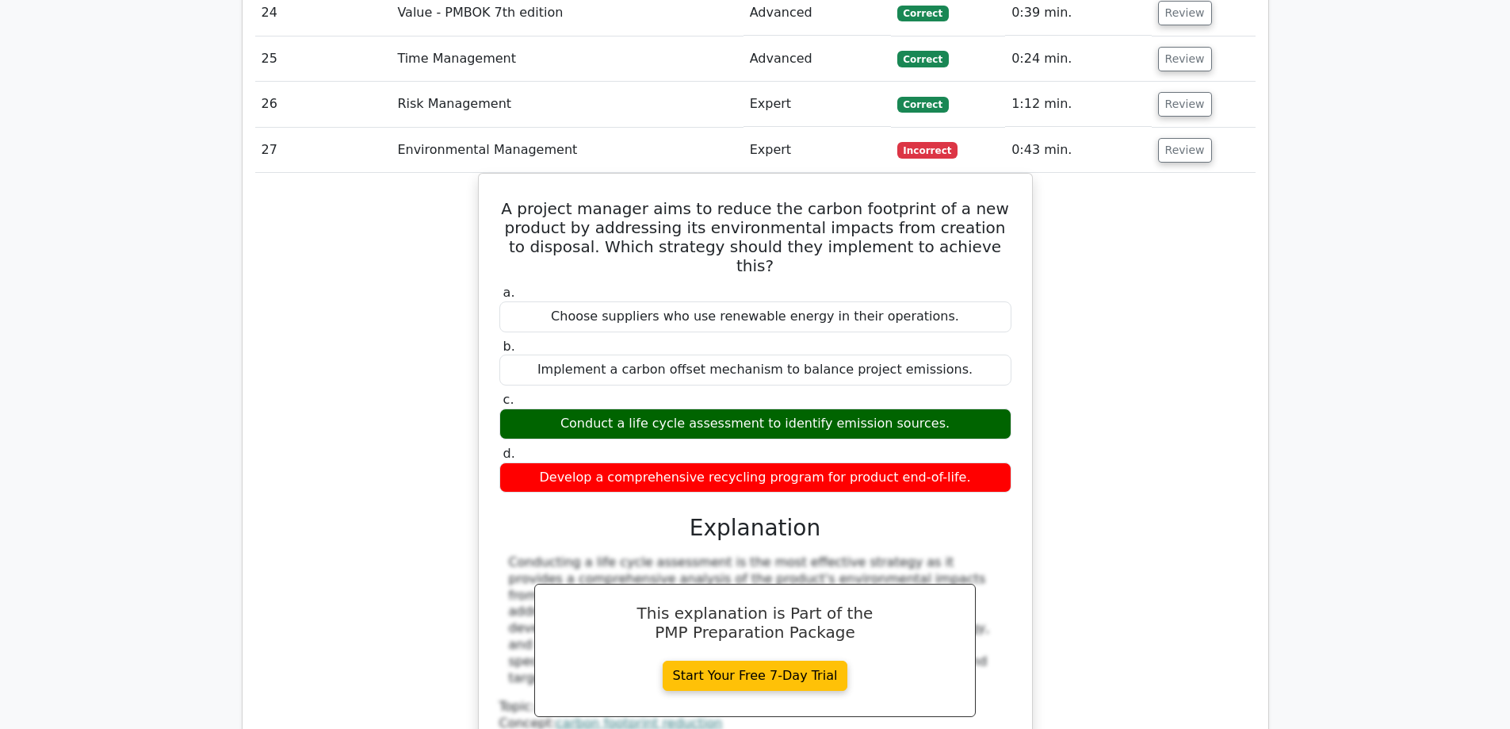
scroll to position [9135, 0]
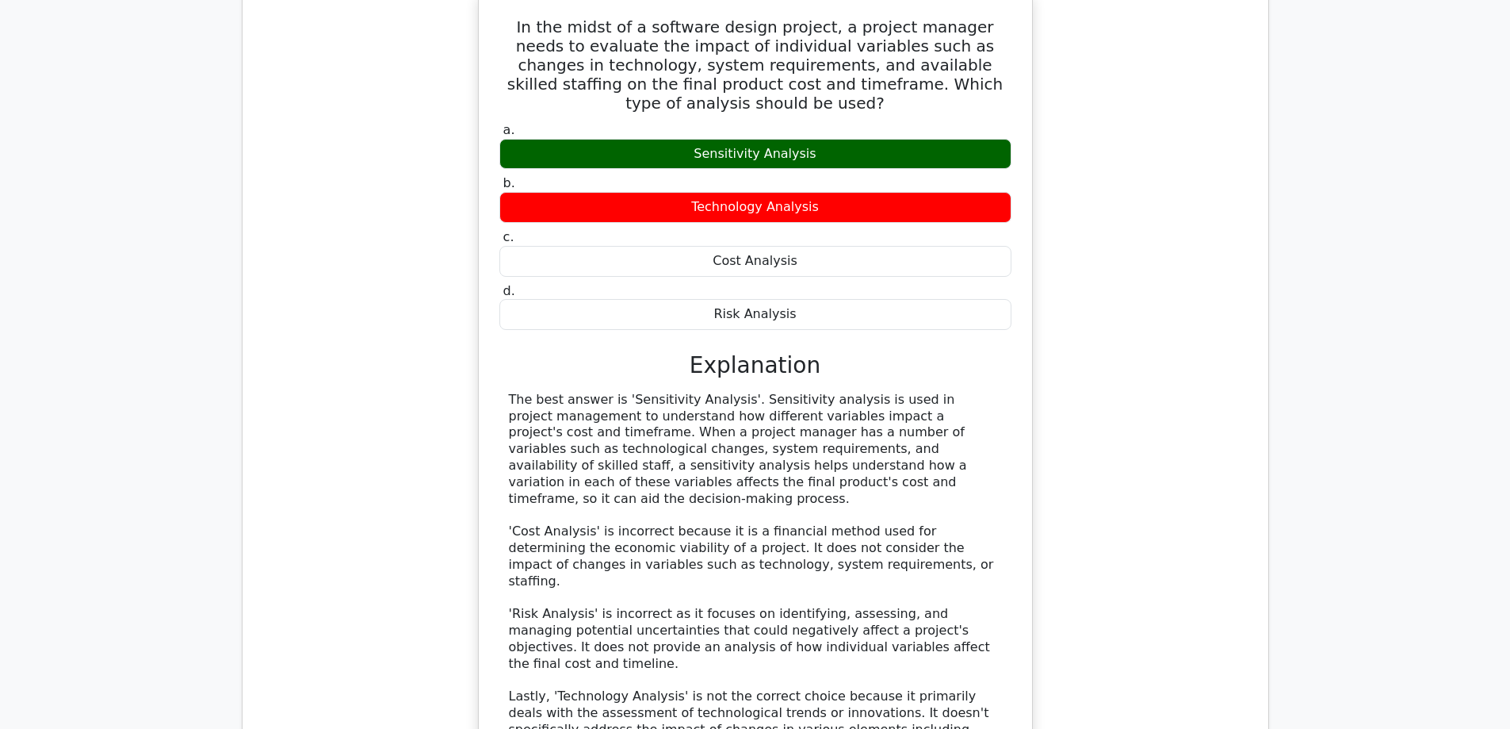
scroll to position [10086, 0]
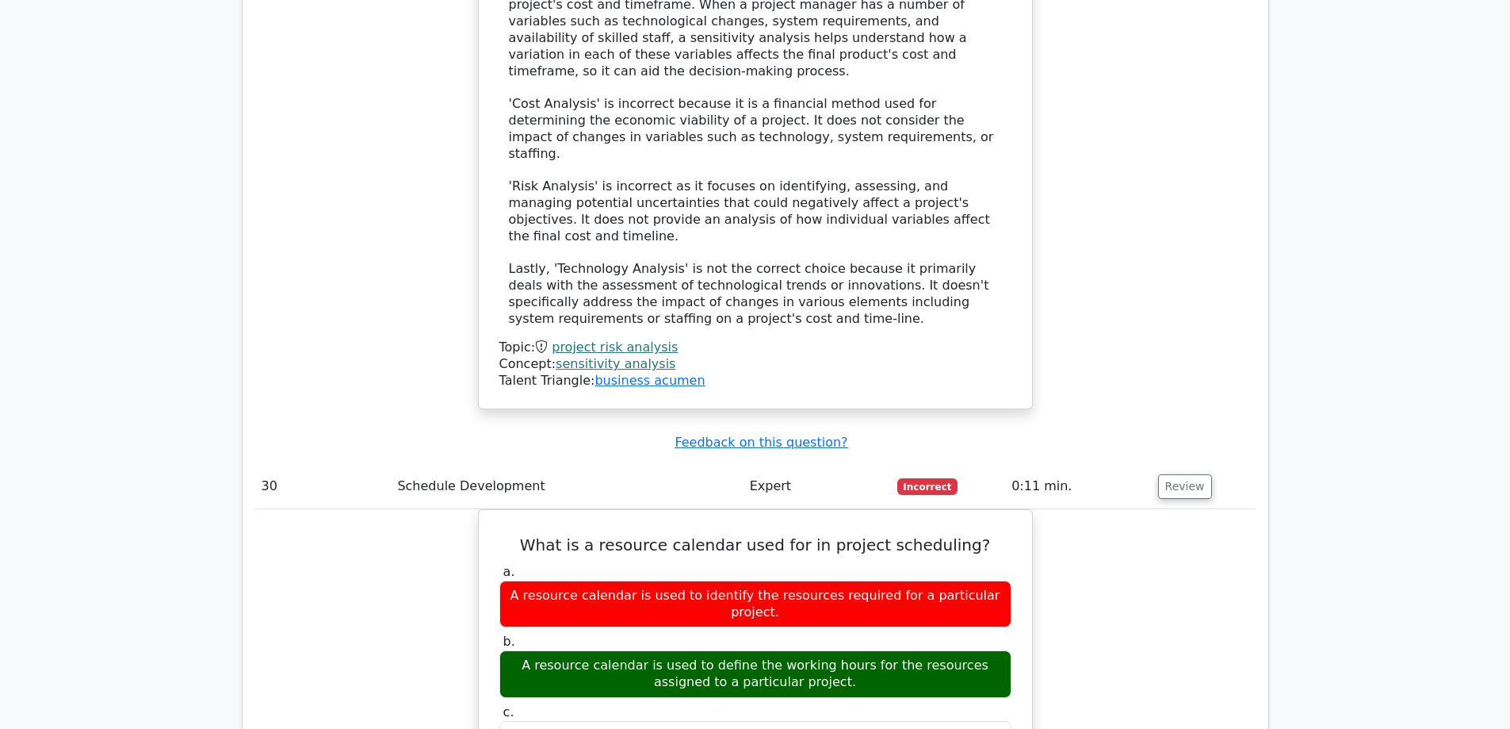
scroll to position [10800, 0]
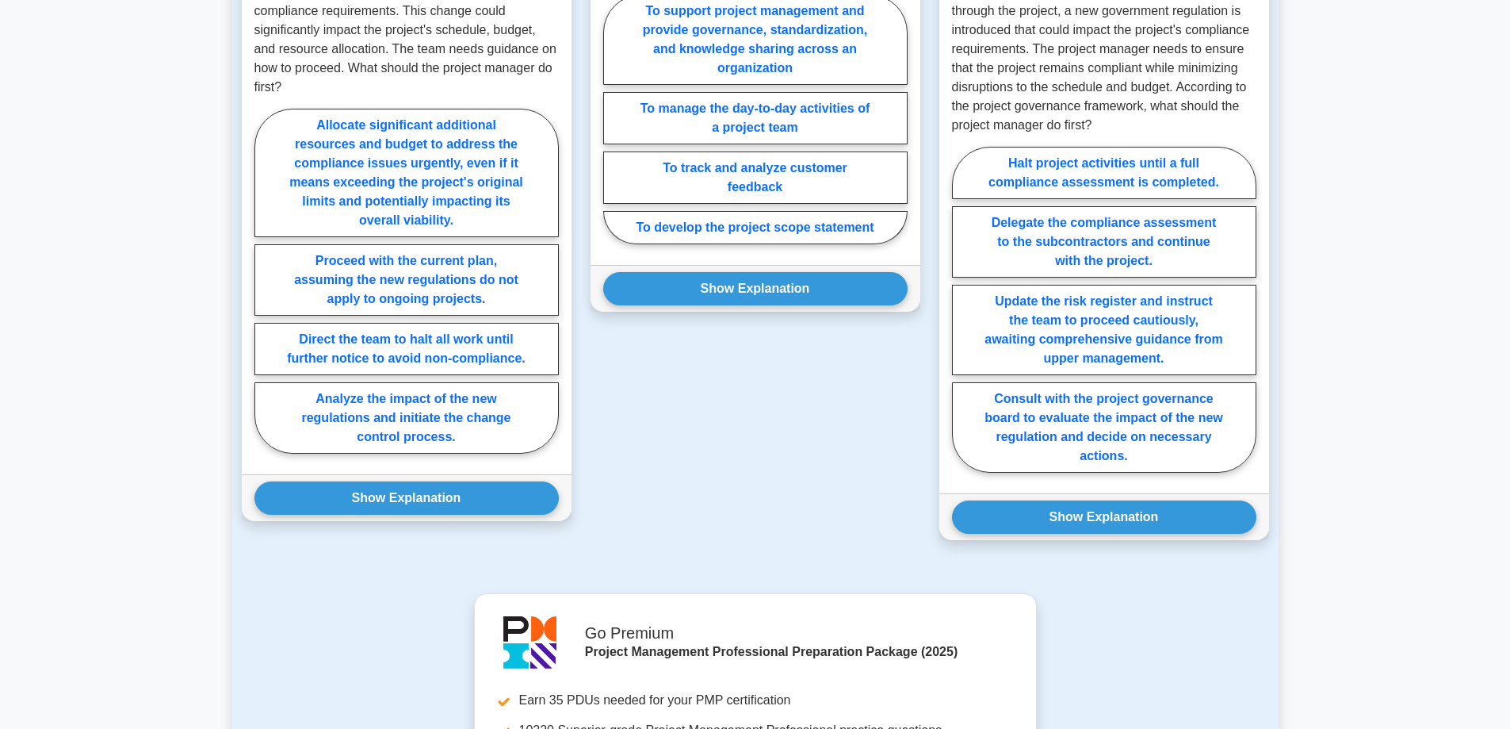
scroll to position [1506, 0]
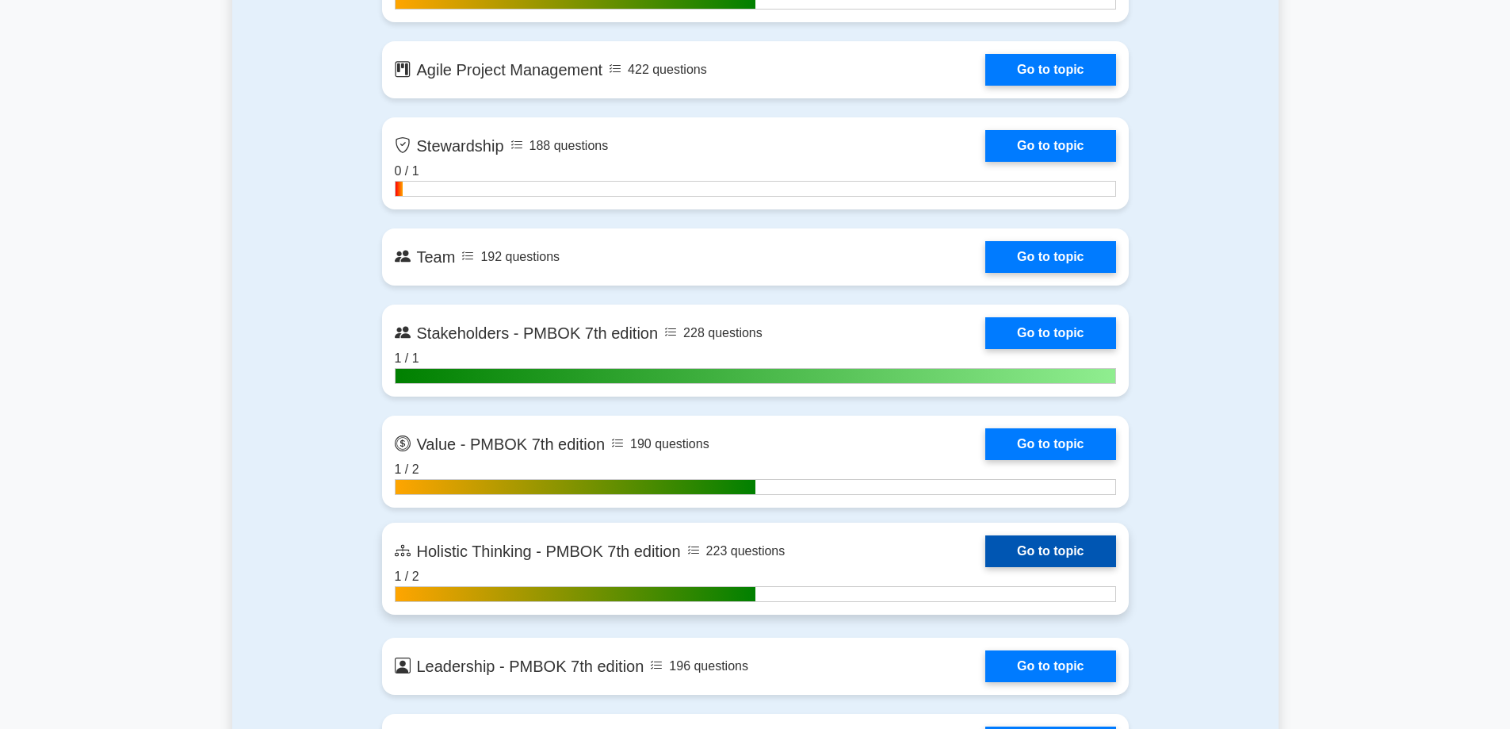
scroll to position [4440, 0]
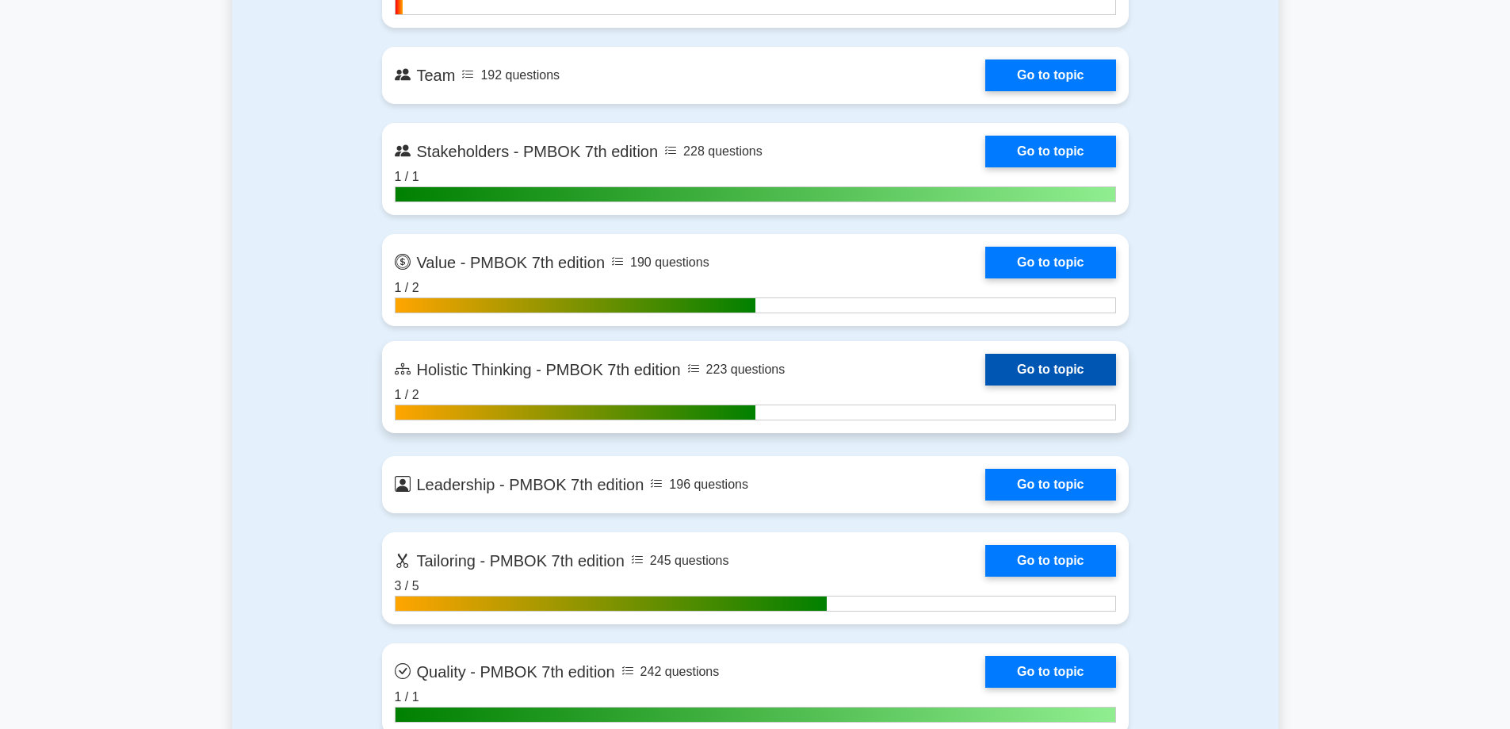
click at [985, 385] on link "Go to topic" at bounding box center [1050, 370] width 130 height 32
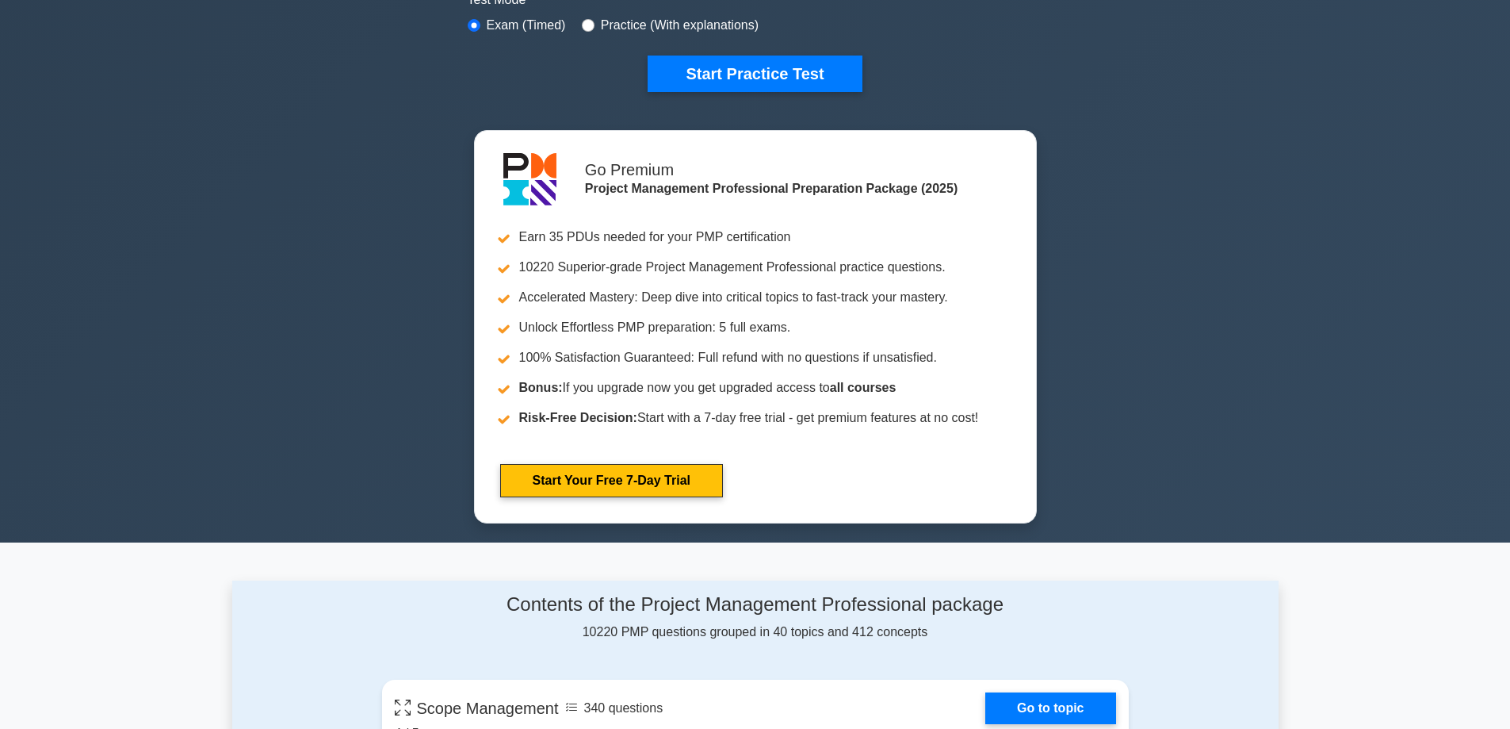
scroll to position [0, 0]
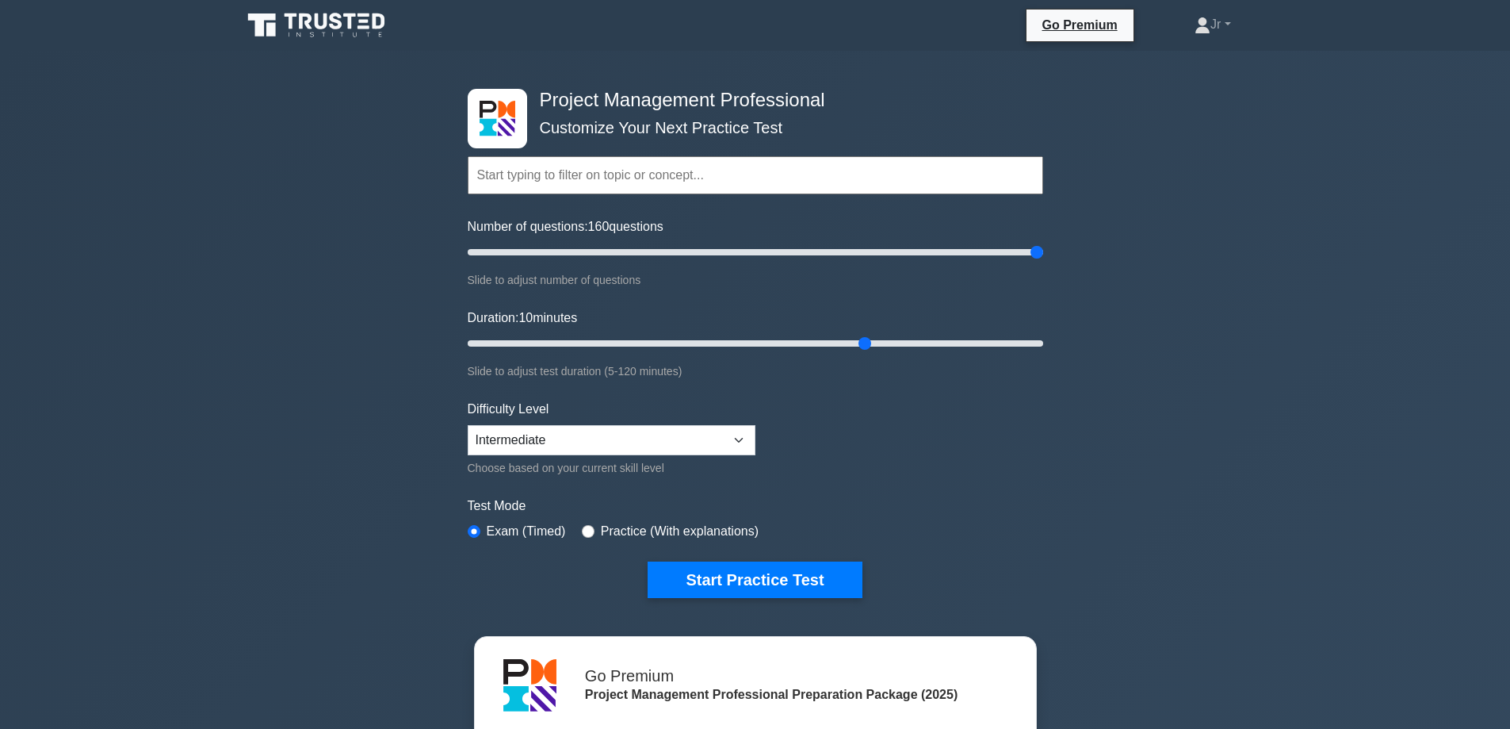
drag, startPoint x: 888, startPoint y: 247, endPoint x: 1136, endPoint y: 252, distance: 248.2
type input "200"
click at [1043, 252] on input "Number of questions: 160 questions" at bounding box center [756, 252] width 576 height 19
drag, startPoint x: 864, startPoint y: 342, endPoint x: 1123, endPoint y: 331, distance: 259.5
type input "120"
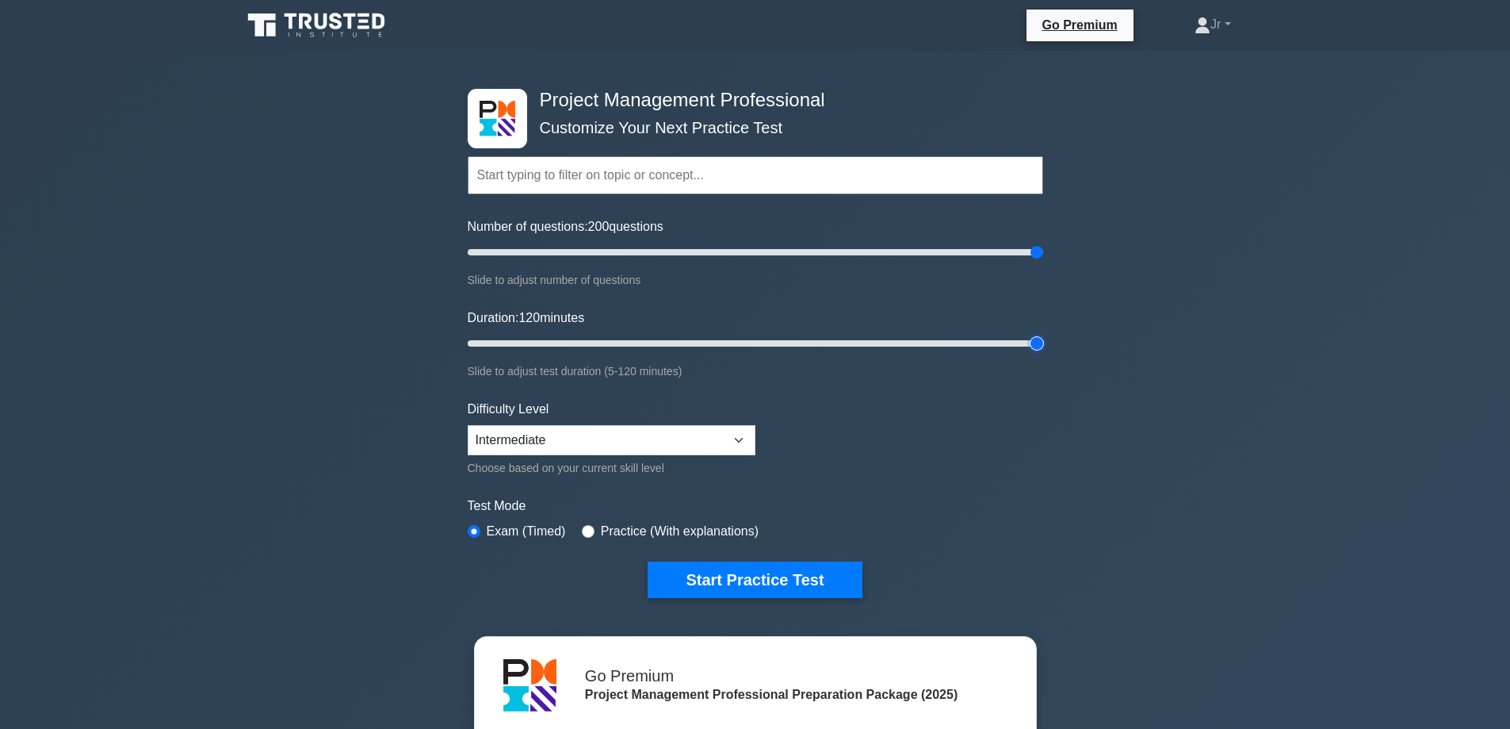
click at [1043, 344] on input "Duration: 120 minutes" at bounding box center [756, 343] width 576 height 19
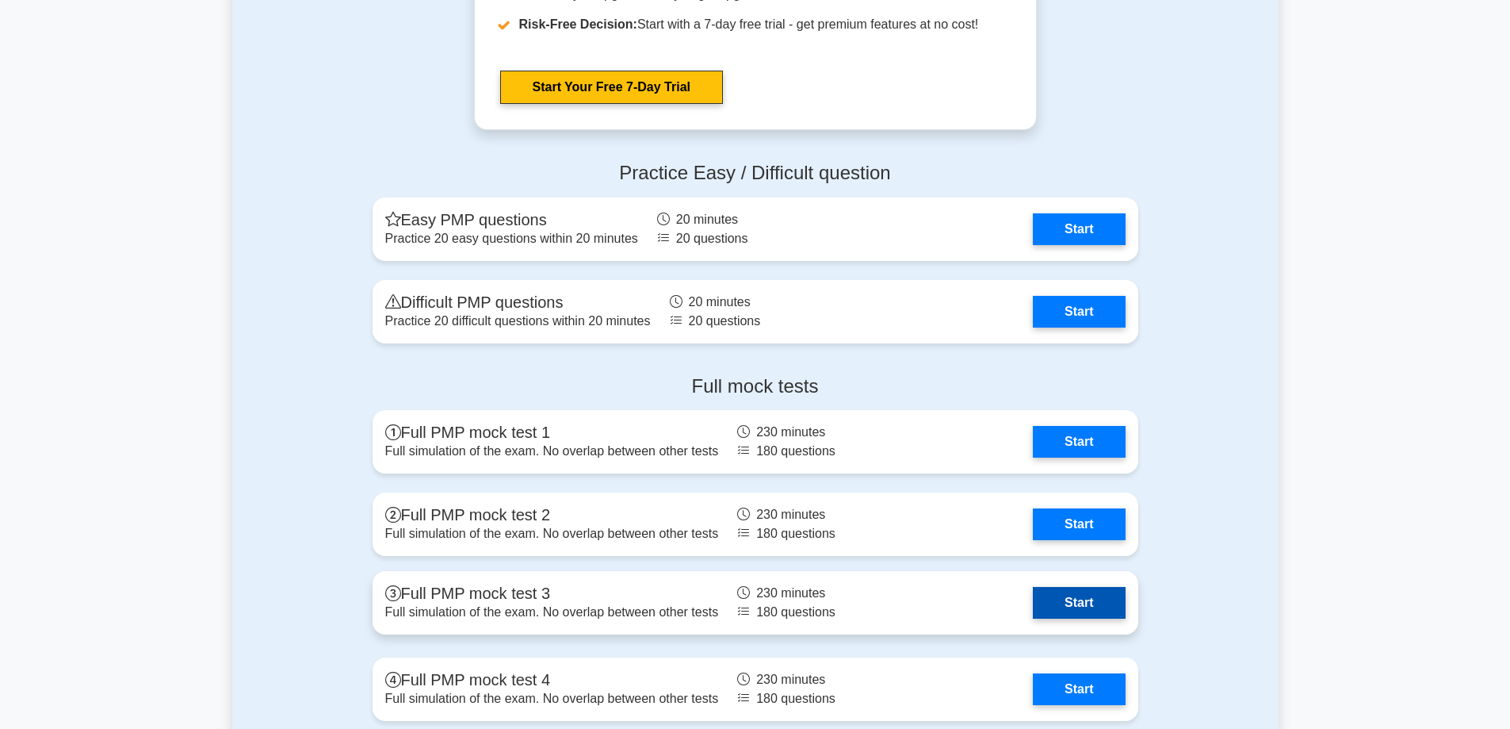
scroll to position [5867, 0]
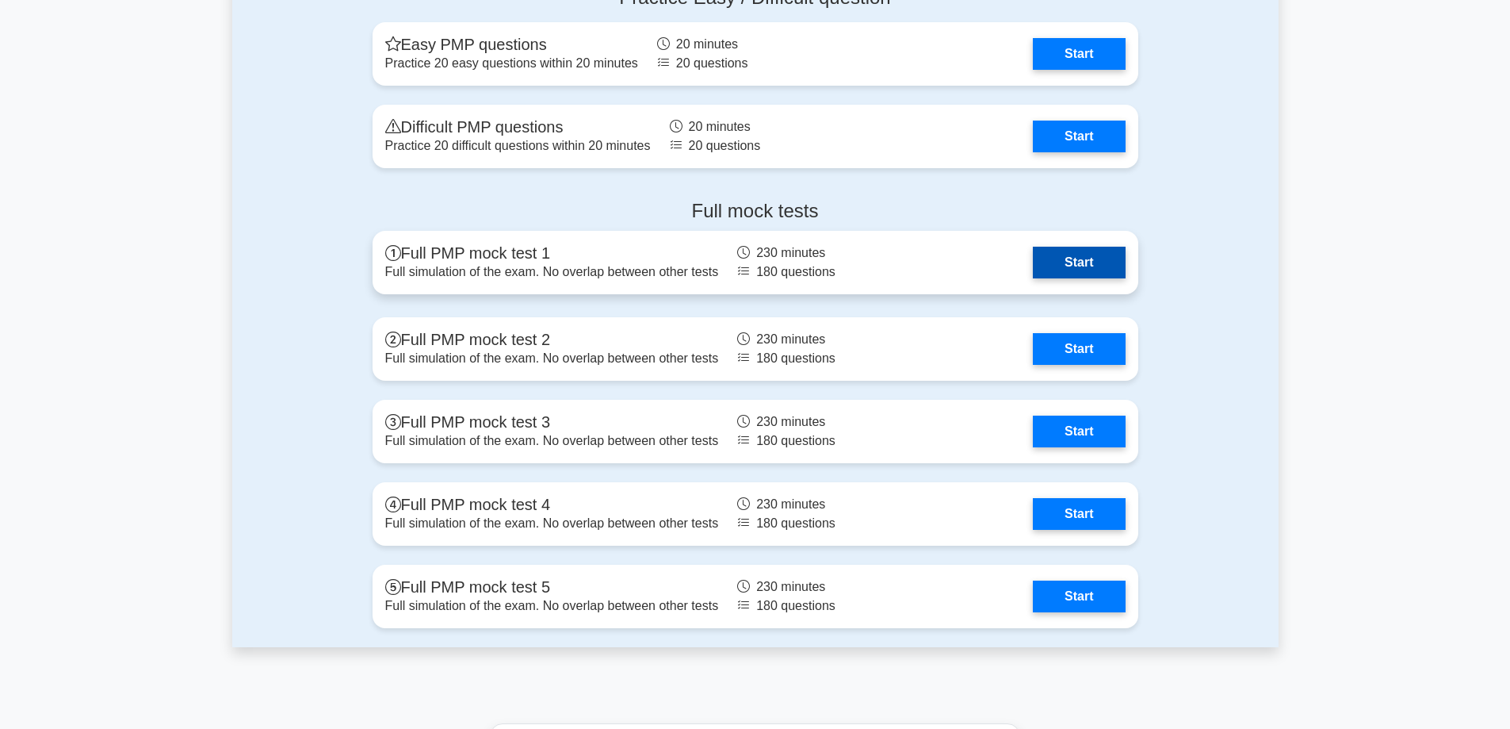
click at [1109, 270] on link "Start" at bounding box center [1079, 263] width 92 height 32
click at [1074, 273] on link "Start" at bounding box center [1079, 263] width 92 height 32
click at [1096, 278] on link "Start" at bounding box center [1079, 263] width 92 height 32
click at [1085, 276] on link "Start" at bounding box center [1079, 263] width 92 height 32
click at [1081, 254] on link "Start" at bounding box center [1079, 263] width 92 height 32
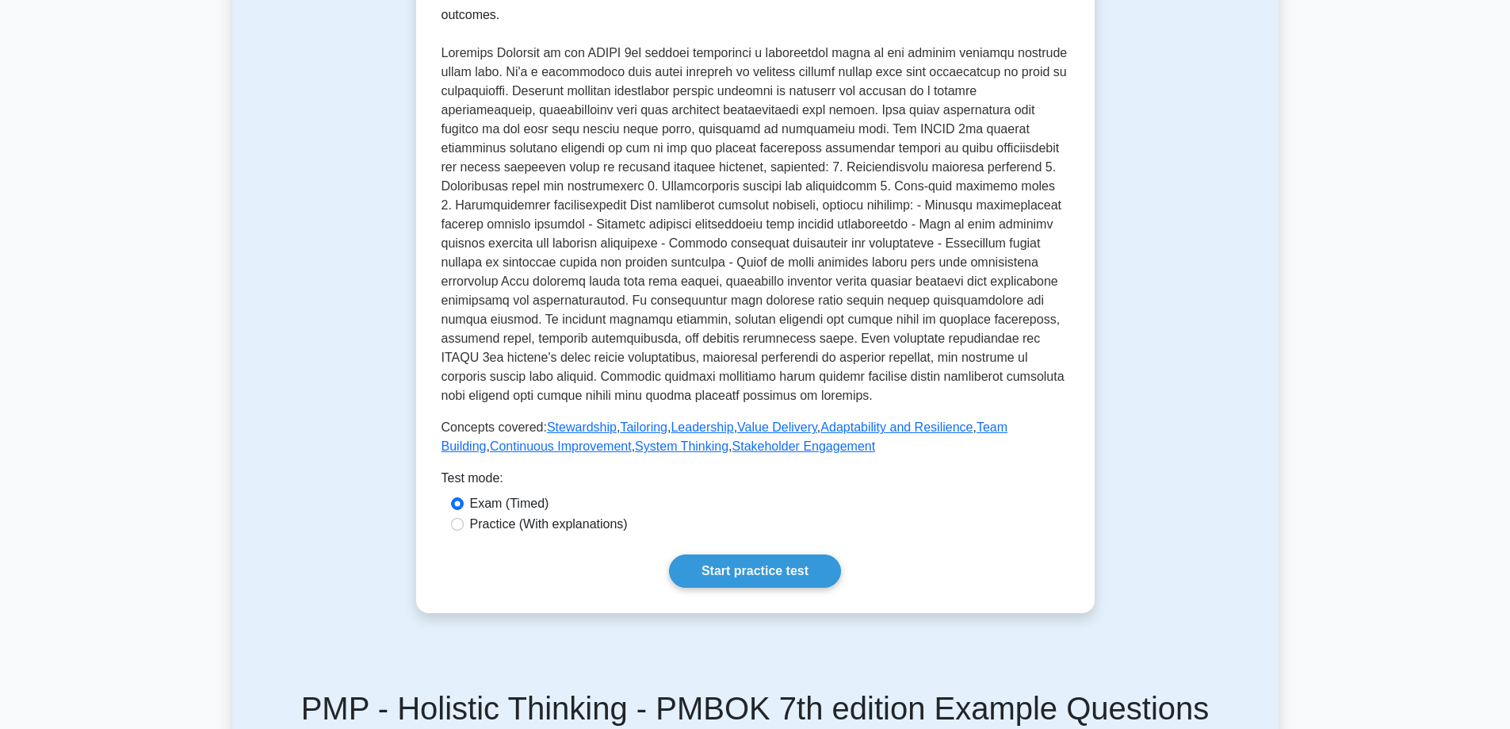
scroll to position [396, 0]
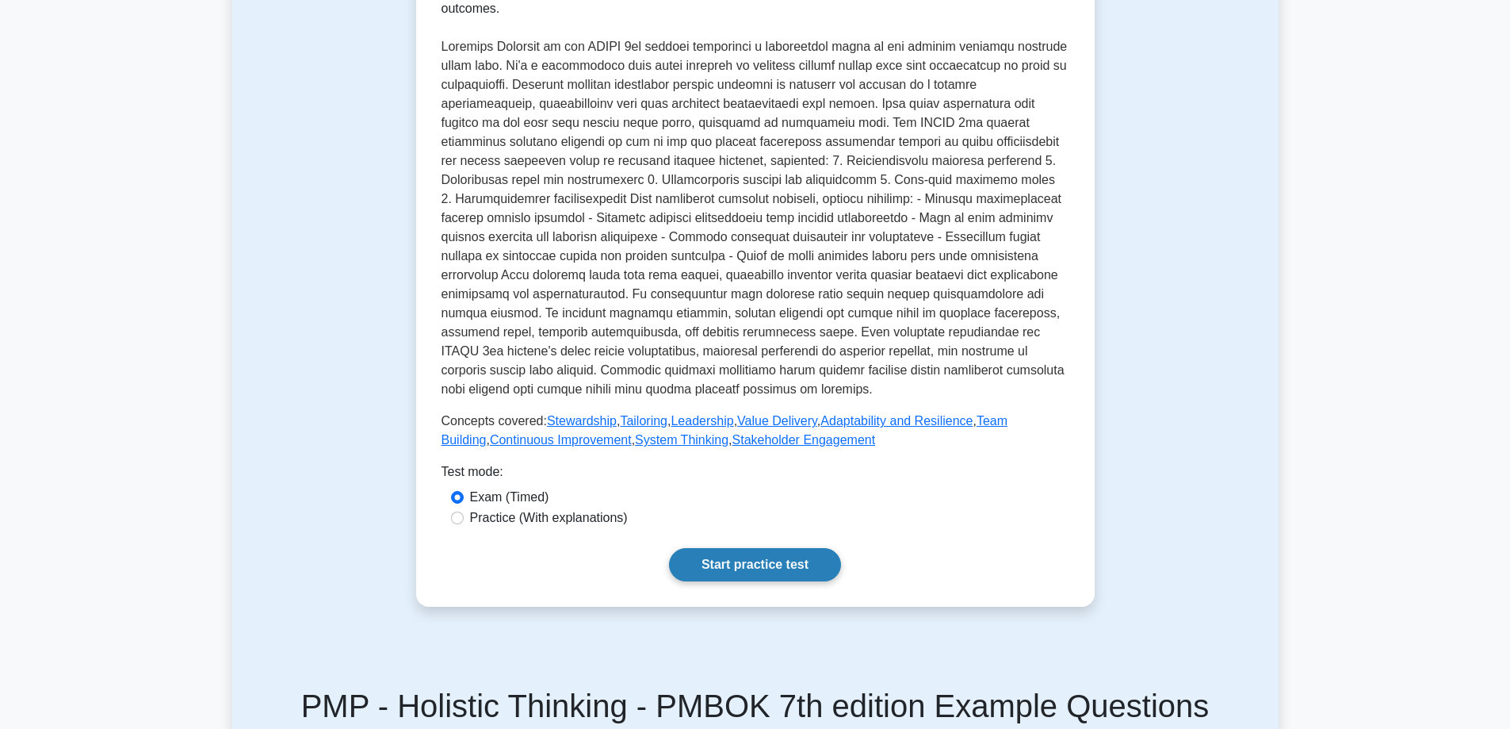
click at [747, 548] on link "Start practice test" at bounding box center [755, 564] width 172 height 33
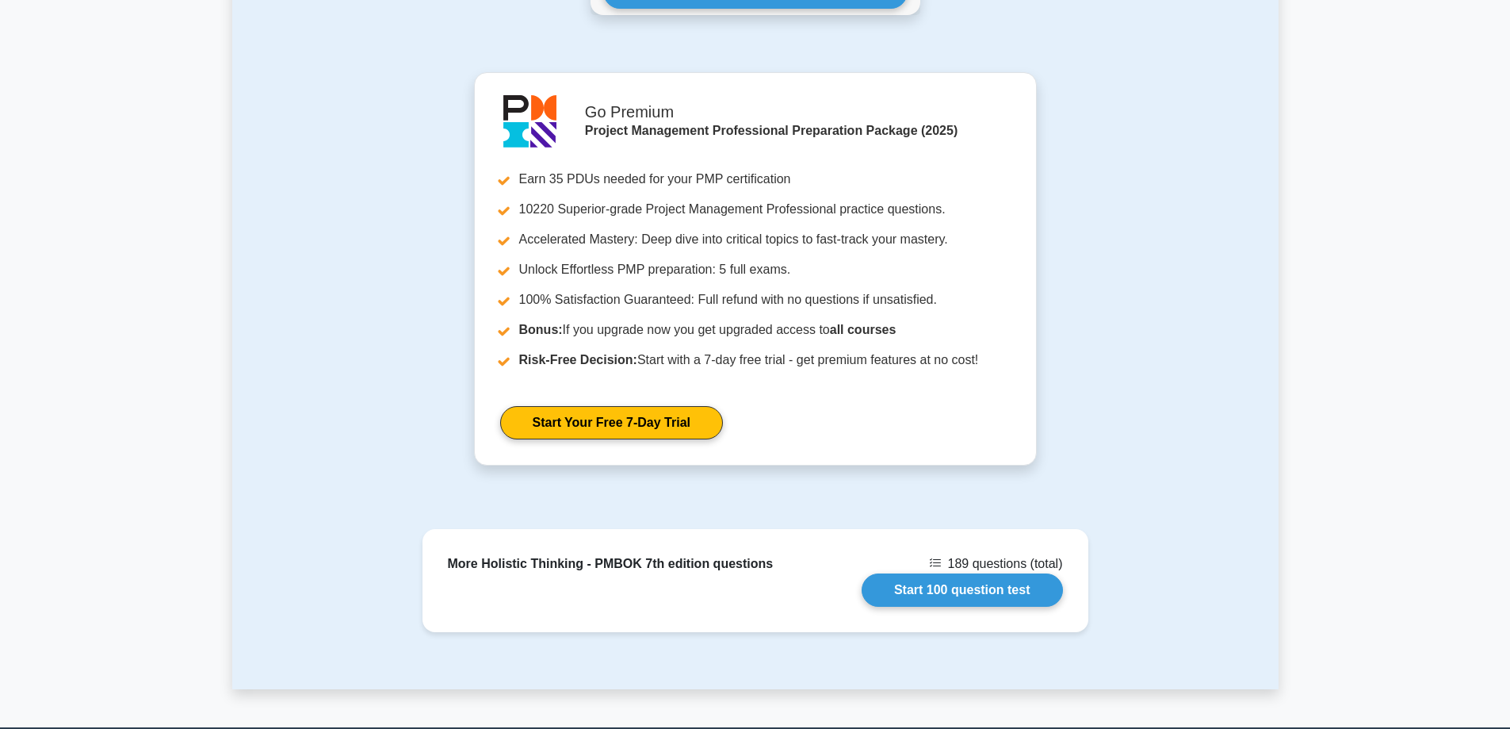
scroll to position [1665, 0]
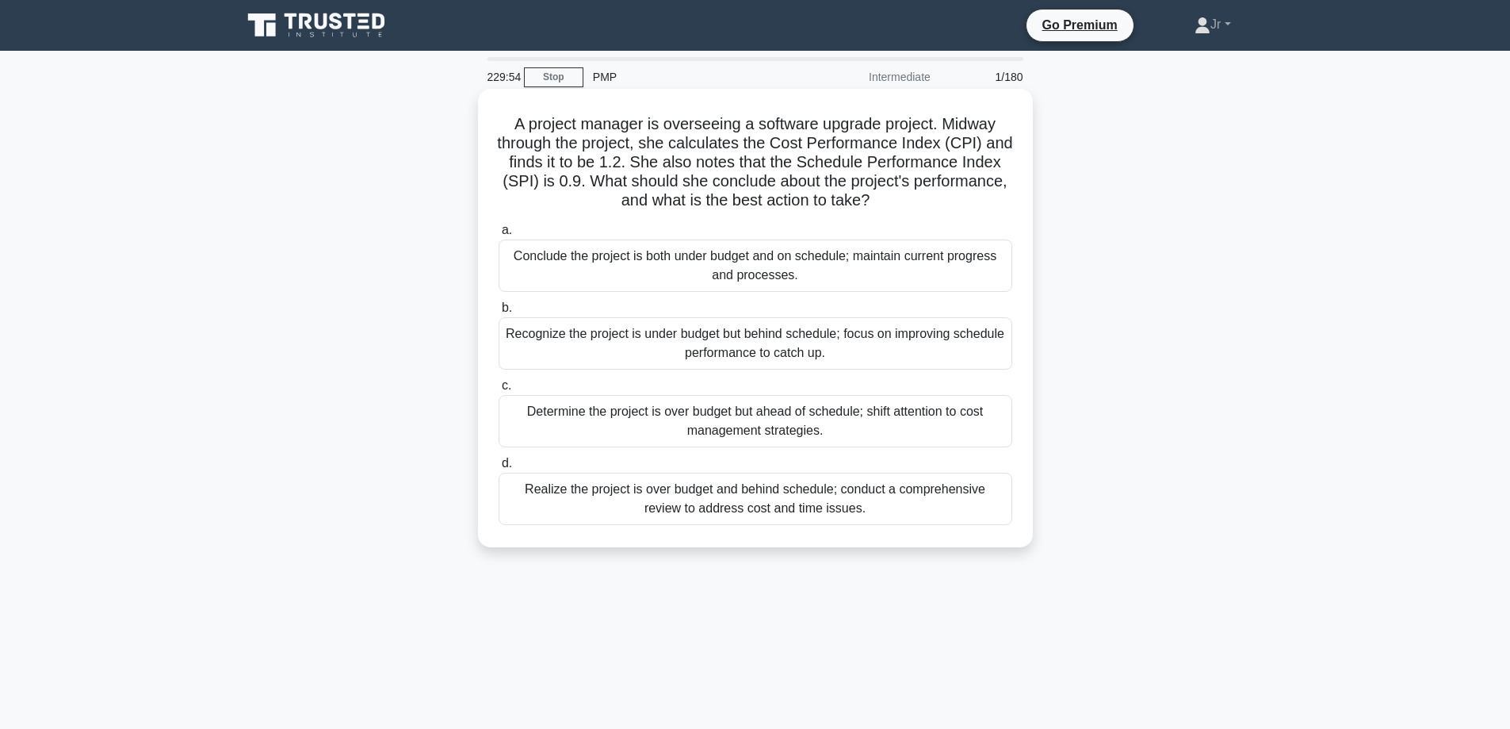
drag, startPoint x: 980, startPoint y: 385, endPoint x: 998, endPoint y: 427, distance: 45.1
click at [966, 353] on div "Recognize the project is under budget but behind schedule; focus on improving s…" at bounding box center [756, 343] width 514 height 52
click at [499, 313] on input "b. Recognize the project is under budget but behind schedule; focus on improvin…" at bounding box center [499, 308] width 0 height 10
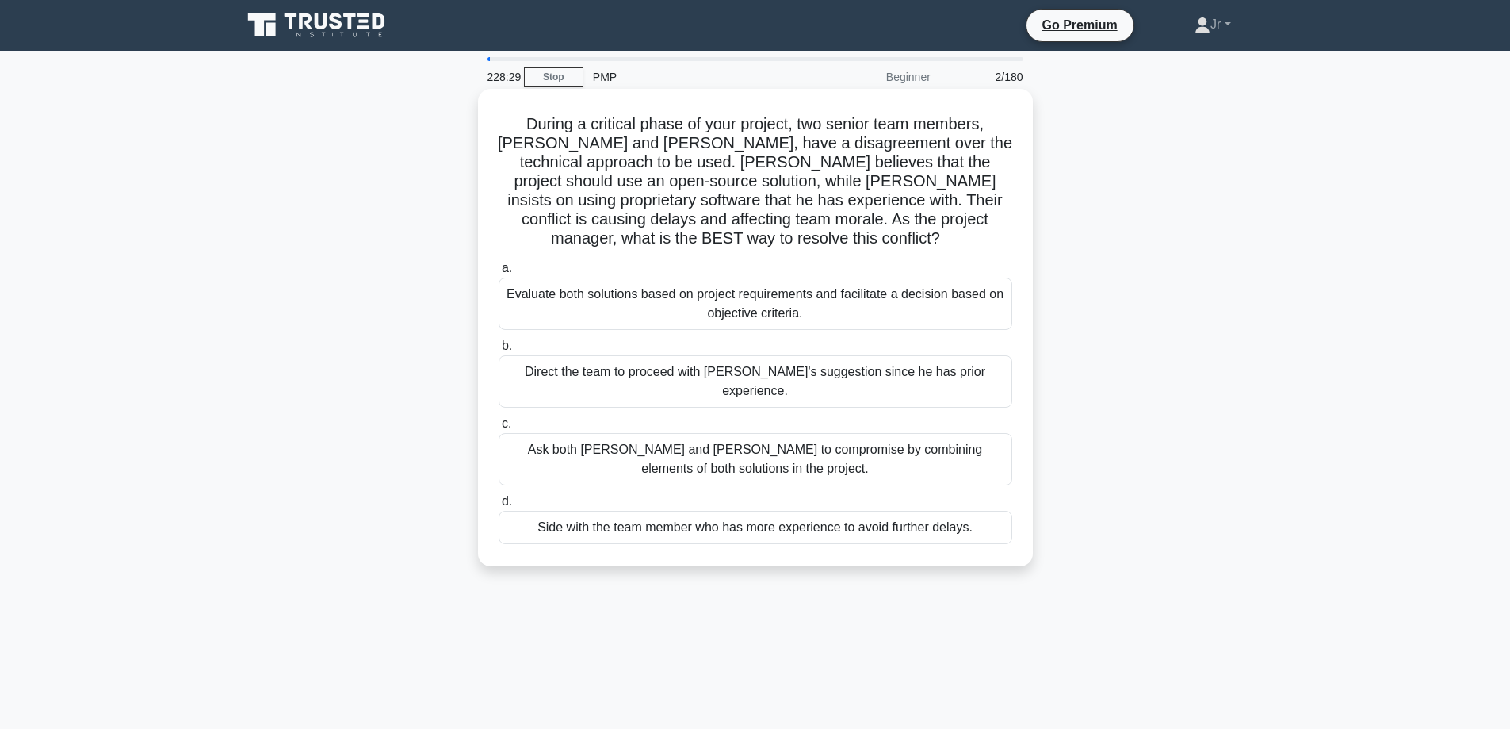
click at [895, 278] on div "Evaluate both solutions based on project requirements and facilitate a decision…" at bounding box center [756, 303] width 514 height 52
click at [499, 274] on input "a. Evaluate both solutions based on project requirements and facilitate a decis…" at bounding box center [499, 268] width 0 height 10
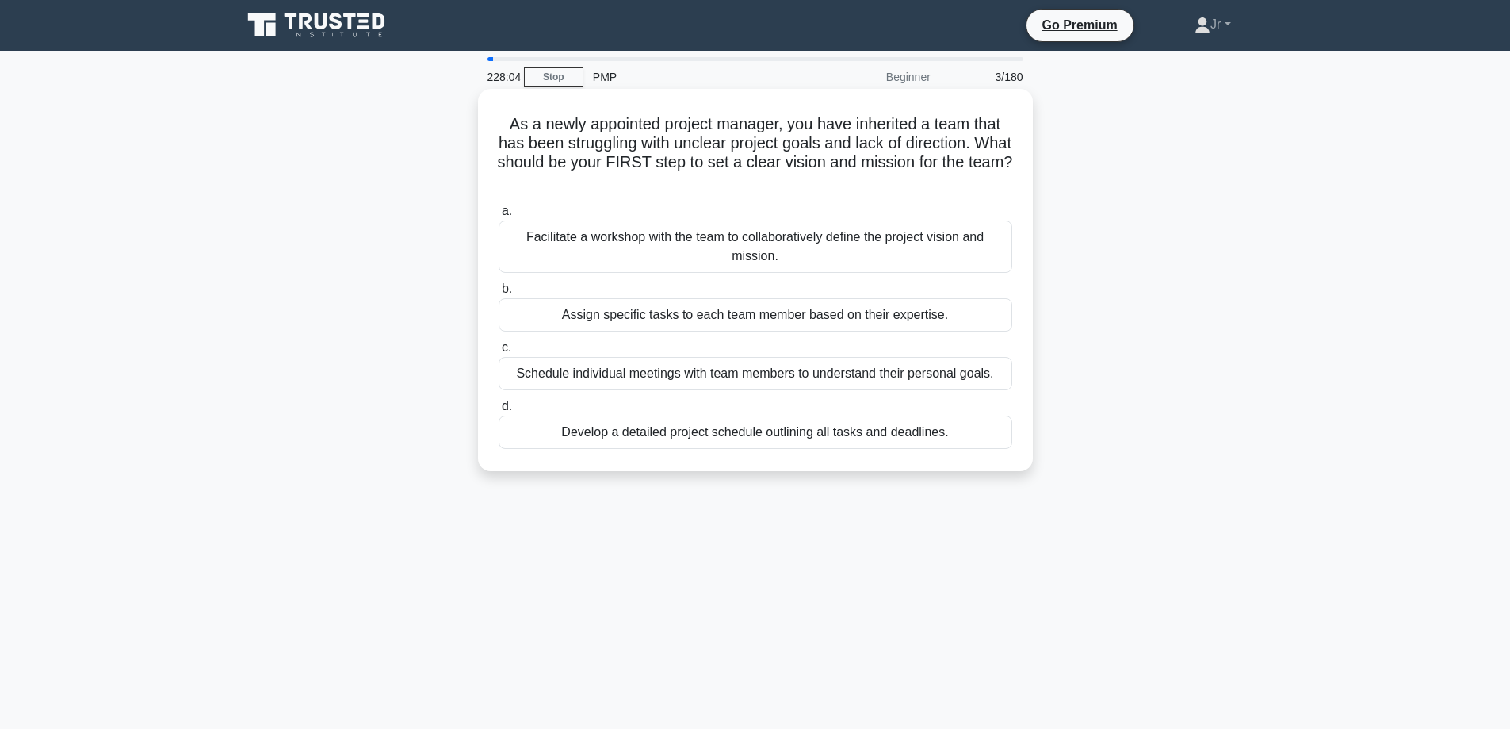
click at [871, 254] on div "Facilitate a workshop with the team to collaboratively define the project visio…" at bounding box center [756, 246] width 514 height 52
click at [499, 216] on input "a. Facilitate a workshop with the team to collaboratively define the project vi…" at bounding box center [499, 211] width 0 height 10
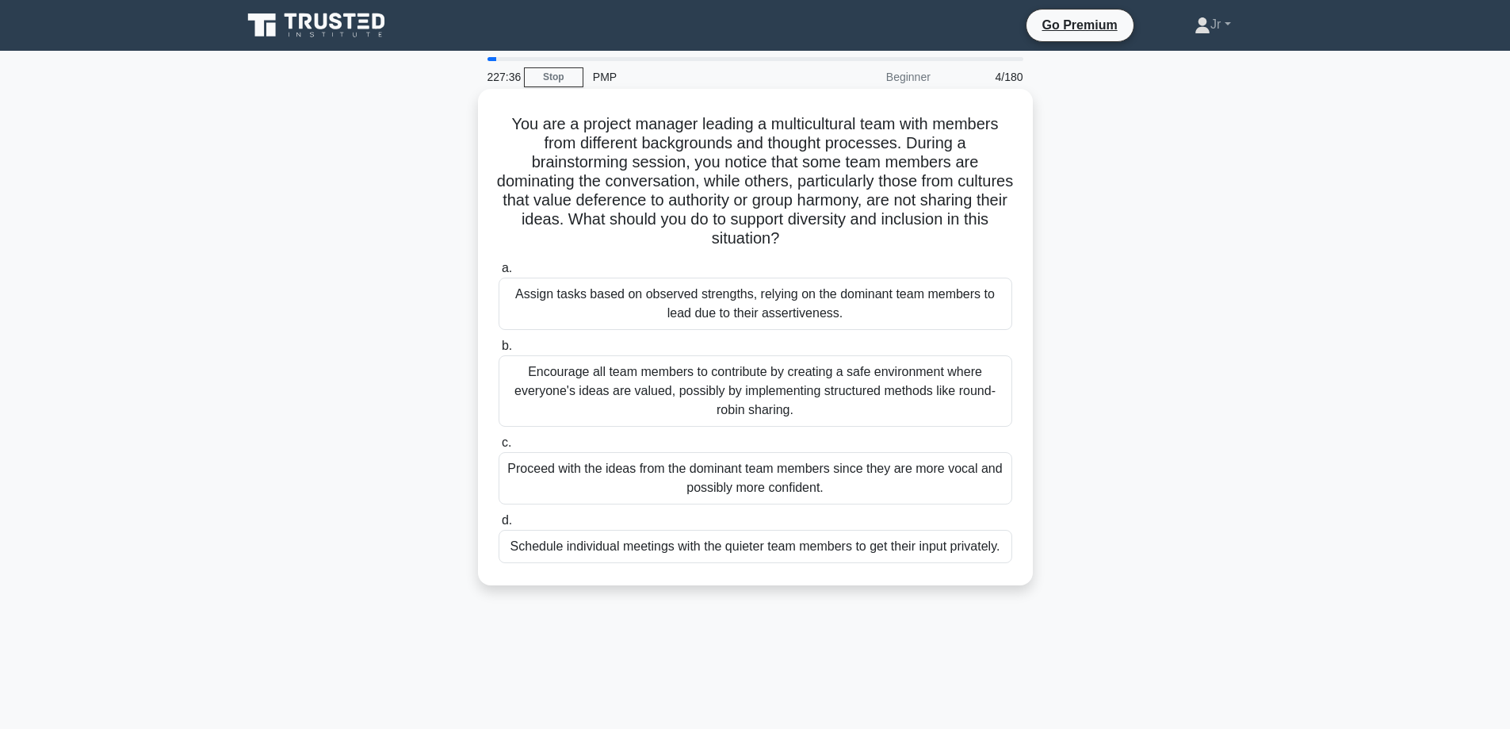
click at [874, 370] on div "Encourage all team members to contribute by creating a safe environment where e…" at bounding box center [756, 390] width 514 height 71
click at [499, 351] on input "b. Encourage all team members to contribute by creating a safe environment wher…" at bounding box center [499, 346] width 0 height 10
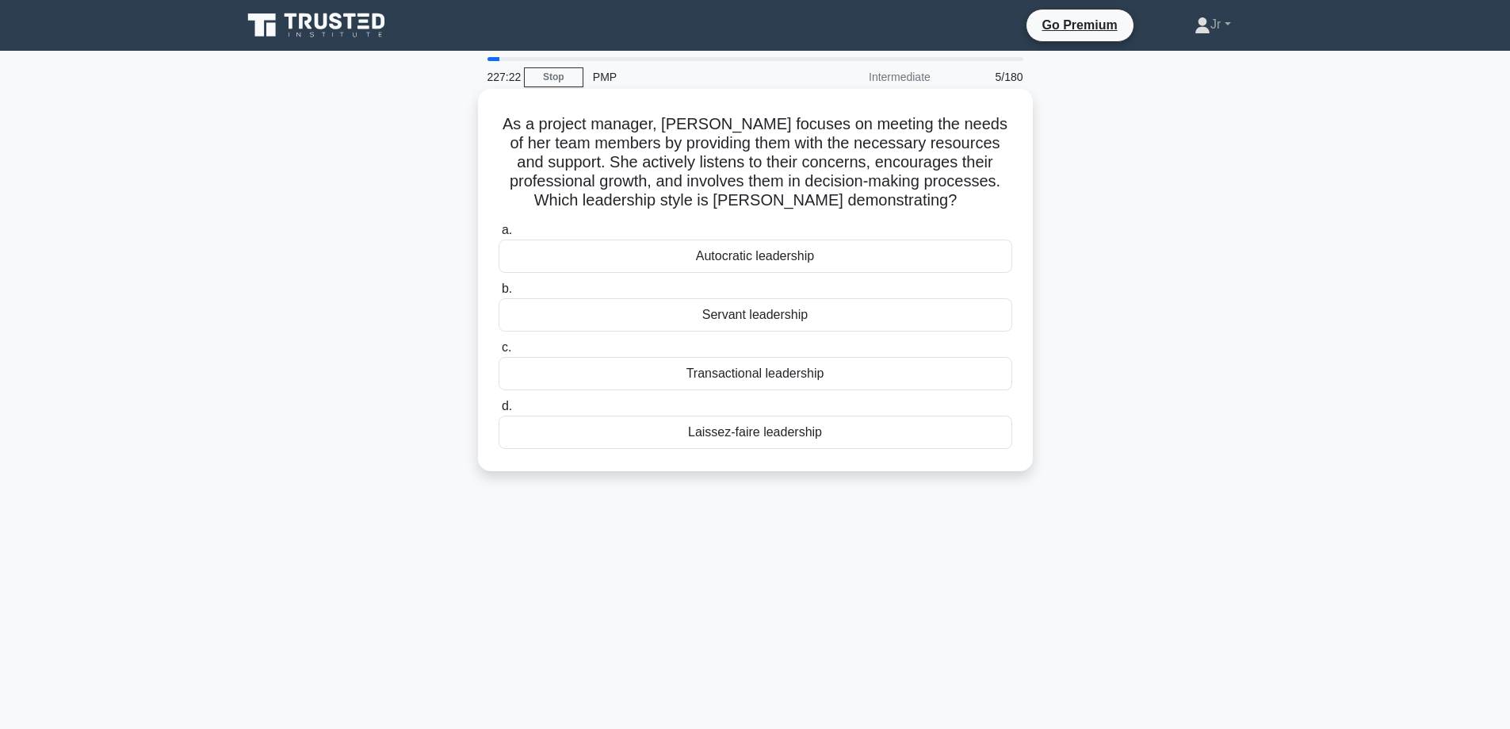
click at [939, 305] on div "Servant leadership" at bounding box center [756, 314] width 514 height 33
click at [499, 294] on input "b. Servant leadership" at bounding box center [499, 289] width 0 height 10
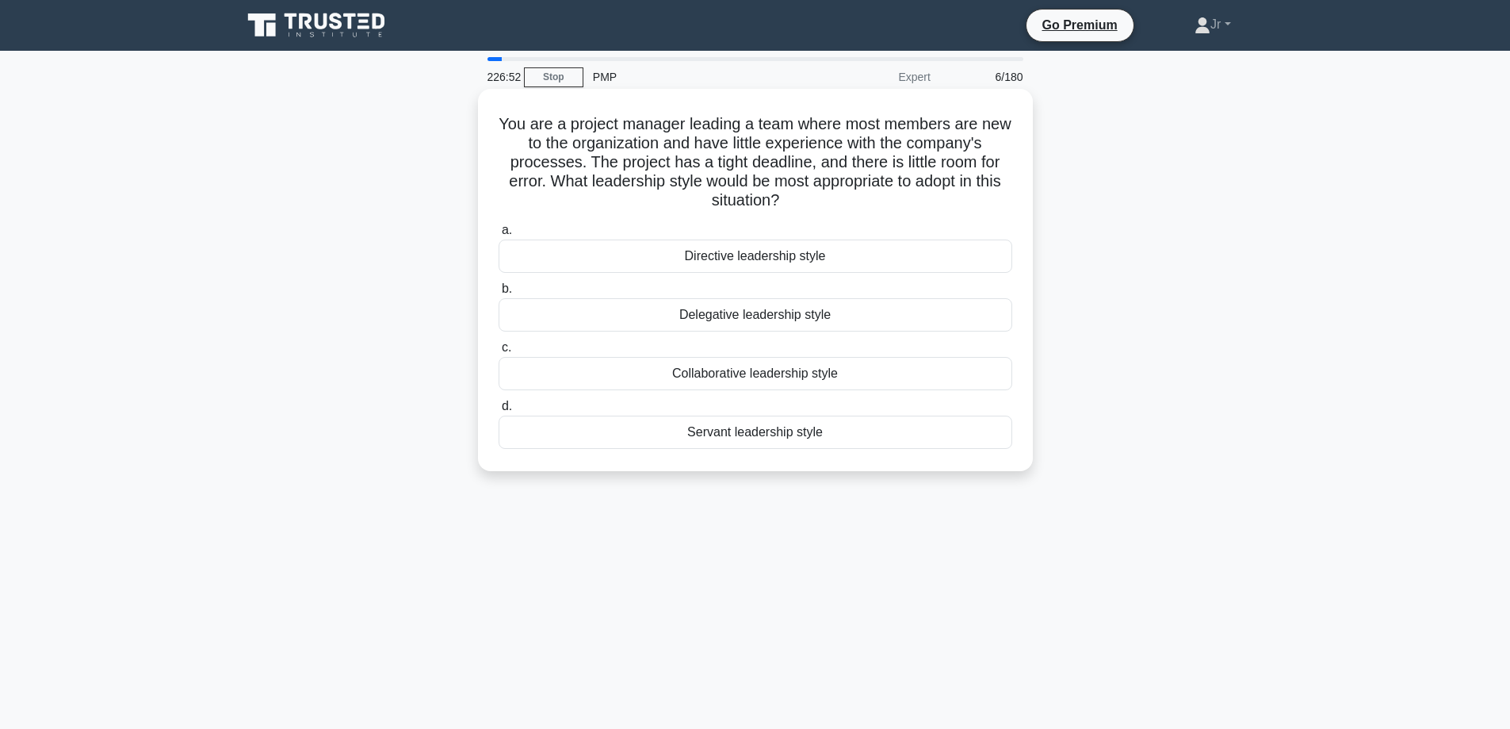
drag, startPoint x: 1119, startPoint y: 304, endPoint x: 670, endPoint y: 320, distance: 449.0
click at [670, 320] on div "You are a project manager leading a team where most members are new to the orga…" at bounding box center [755, 293] width 1047 height 401
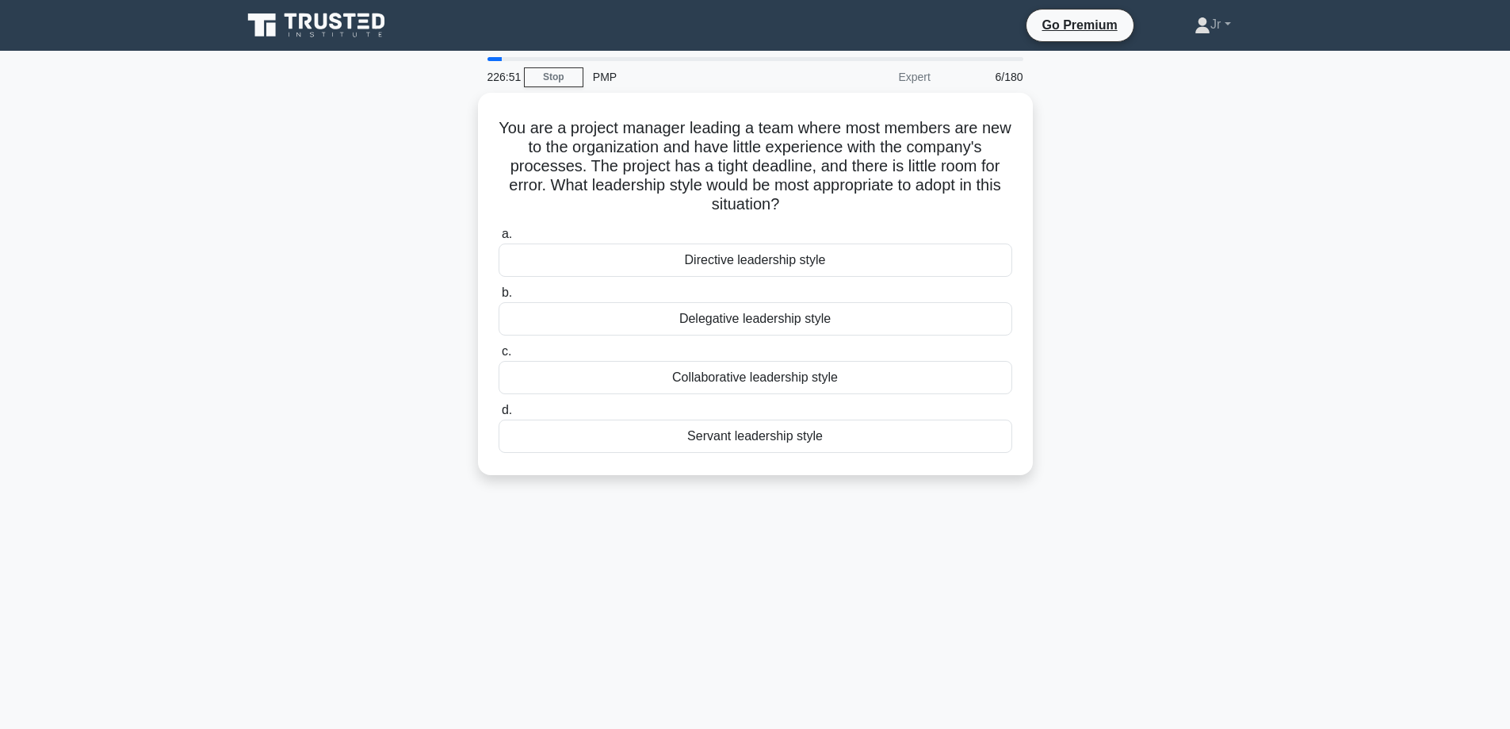
copy div "Delegative leadership style"
click at [1247, 289] on div "You are a project manager leading a team where most members are new to the orga…" at bounding box center [755, 293] width 1047 height 401
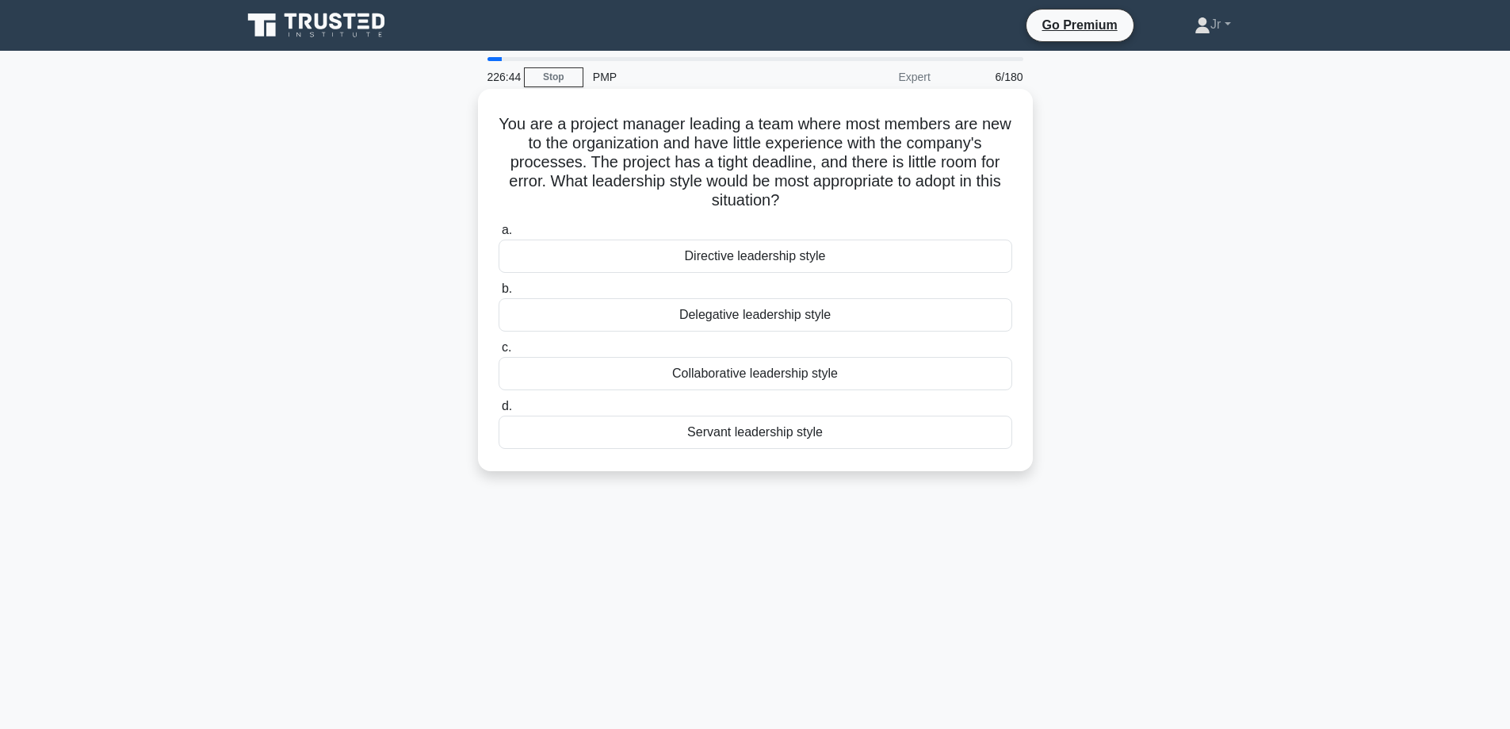
click at [830, 433] on div "Servant leadership style" at bounding box center [756, 431] width 514 height 33
click at [499, 411] on input "d. Servant leadership style" at bounding box center [499, 406] width 0 height 10
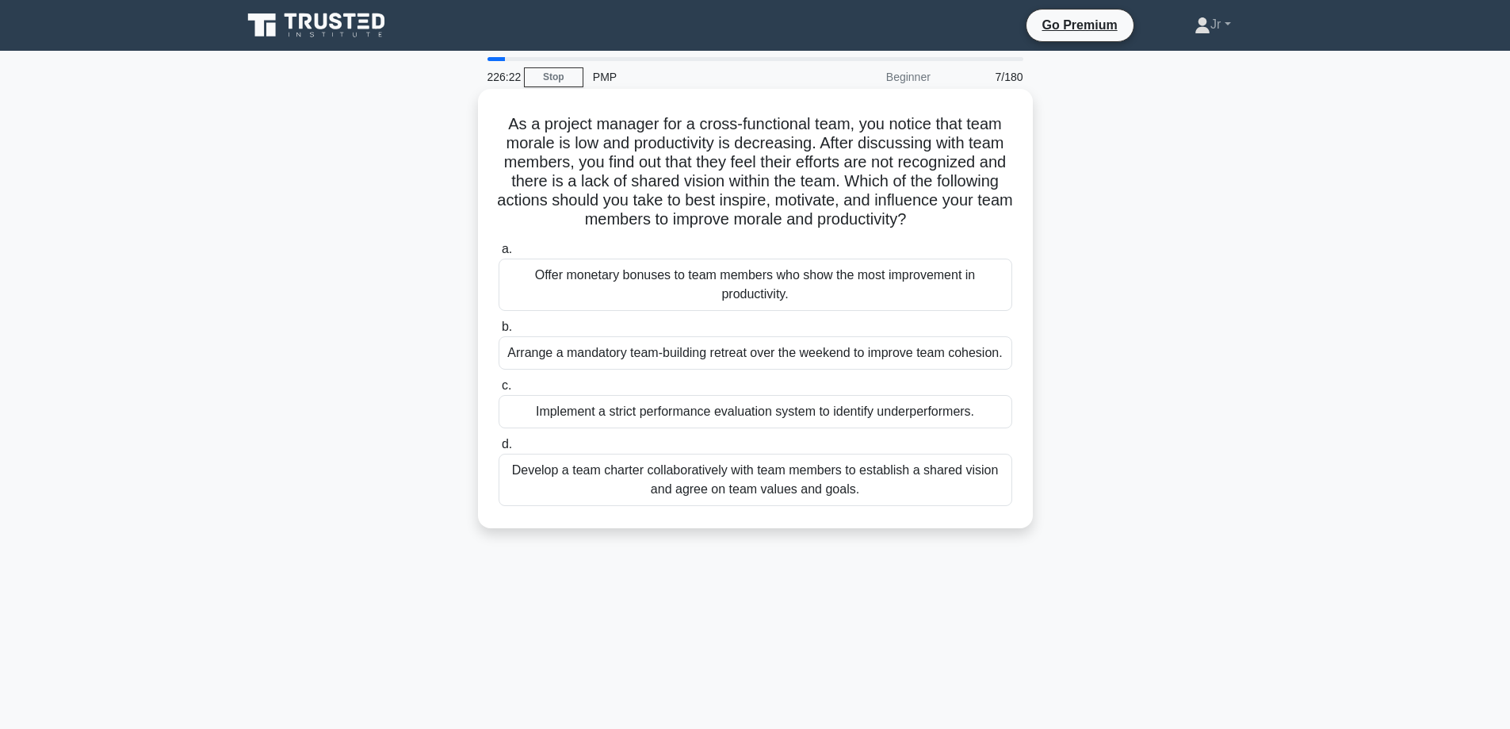
click at [871, 479] on div "Develop a team charter collaboratively with team members to establish a shared …" at bounding box center [756, 479] width 514 height 52
click at [499, 450] on input "d. Develop a team charter collaboratively with team members to establish a shar…" at bounding box center [499, 444] width 0 height 10
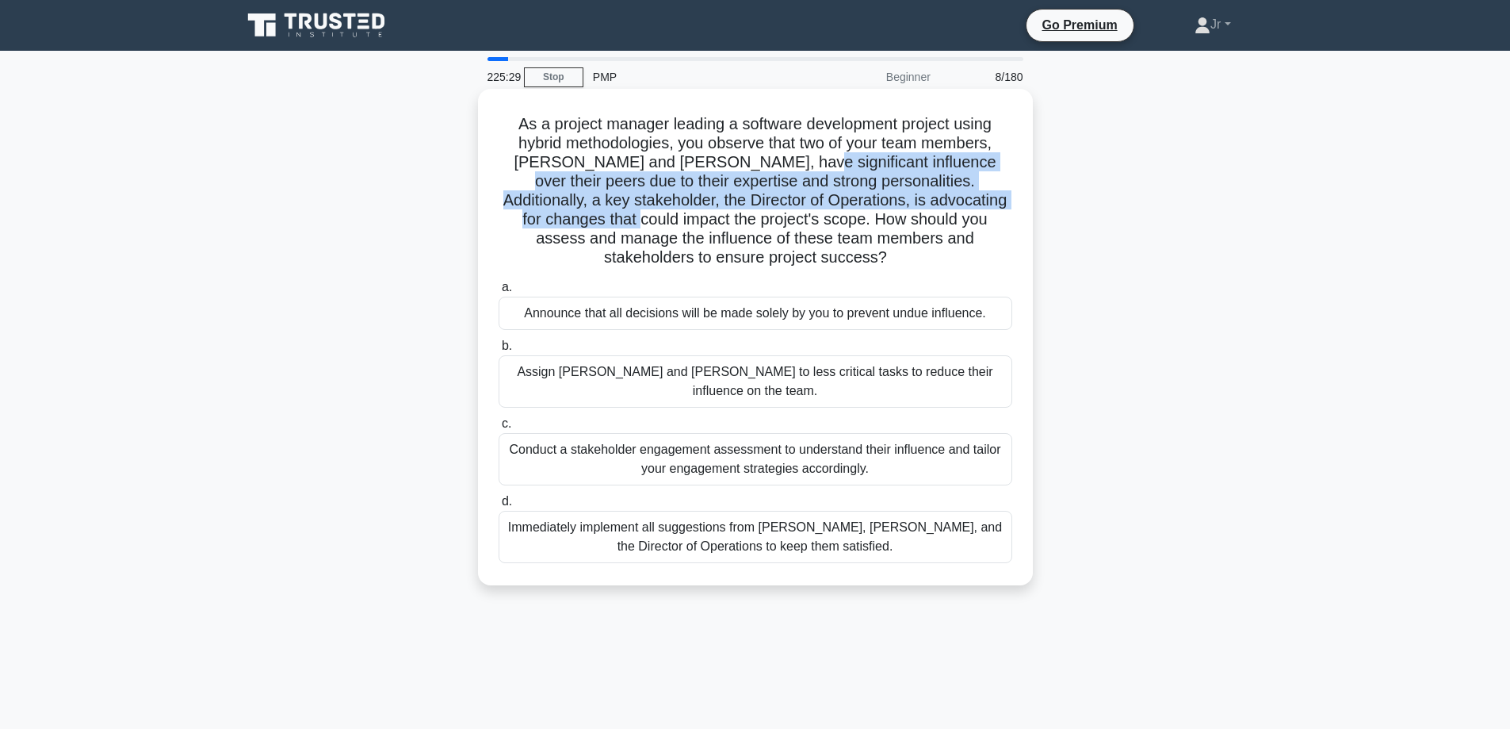
drag, startPoint x: 755, startPoint y: 171, endPoint x: 1031, endPoint y: 209, distance: 279.2
click at [1031, 209] on div "As a project manager leading a software development project using hybrid method…" at bounding box center [755, 337] width 555 height 496
click at [855, 173] on h5 "As a project manager leading a software development project using hybrid method…" at bounding box center [755, 191] width 517 height 154
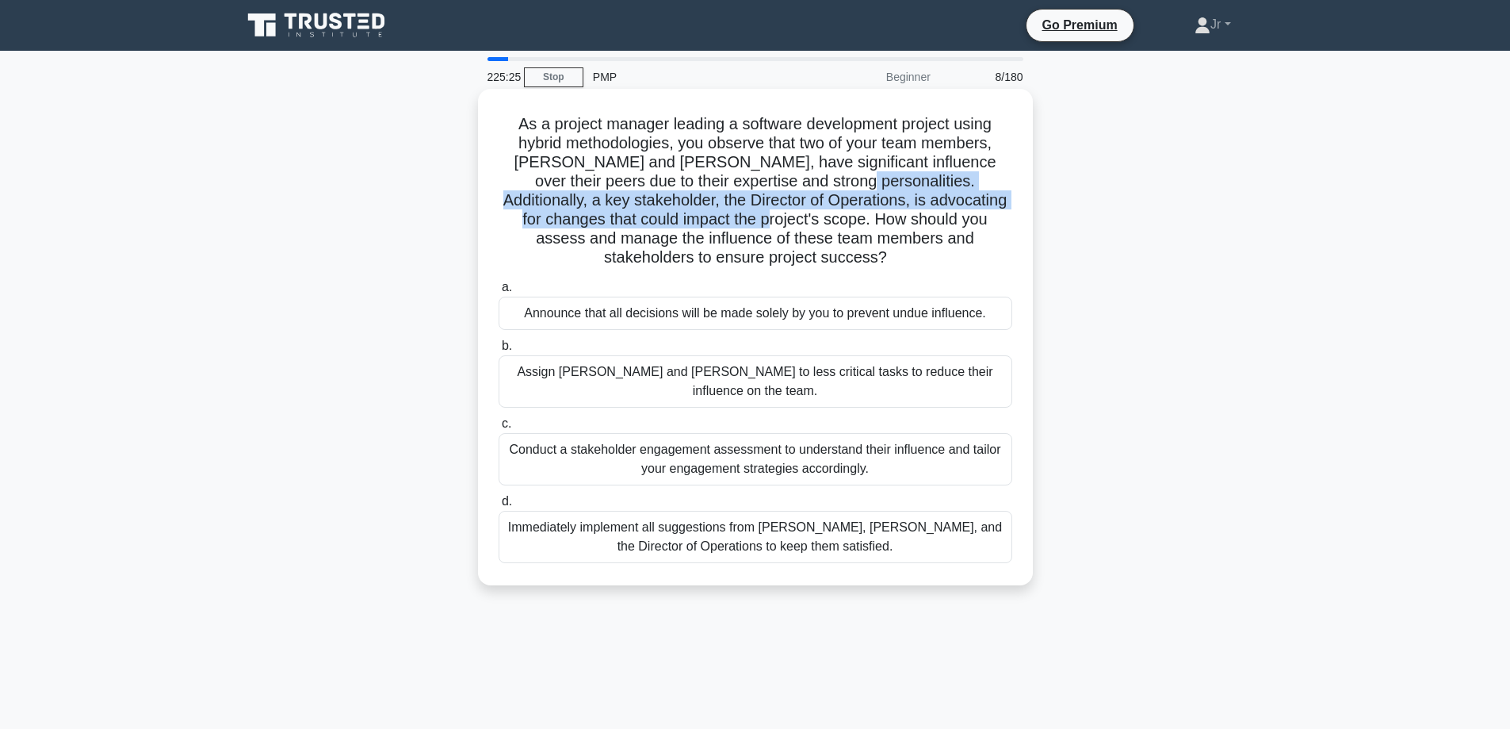
drag, startPoint x: 759, startPoint y: 183, endPoint x: 626, endPoint y: 219, distance: 137.1
click at [626, 219] on h5 "As a project manager leading a software development project using hybrid method…" at bounding box center [755, 191] width 517 height 154
copy h5 "Additionally, a key stakeholder, the Director of Operations, is advocating for …"
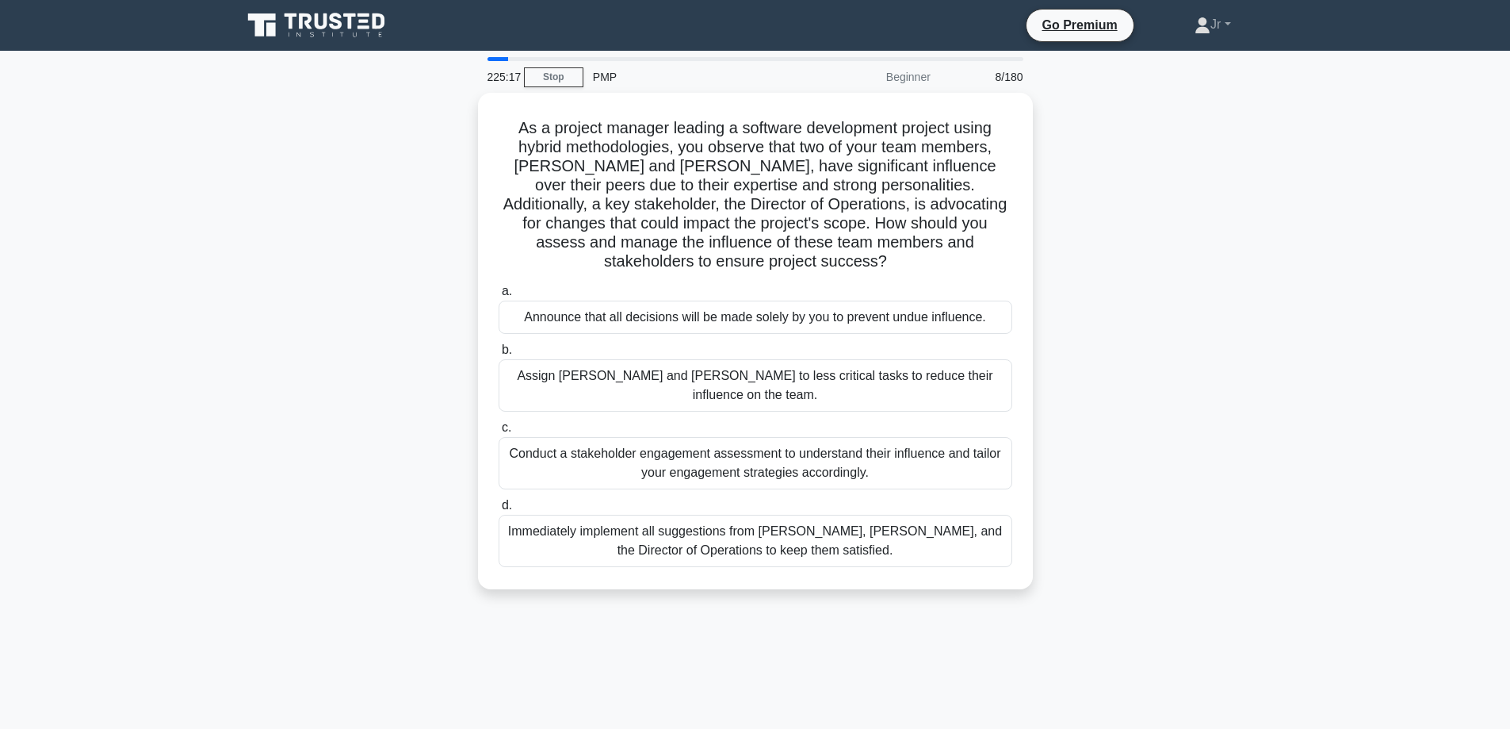
click at [1224, 507] on div "As a project manager leading a software development project using hybrid method…" at bounding box center [755, 350] width 1047 height 515
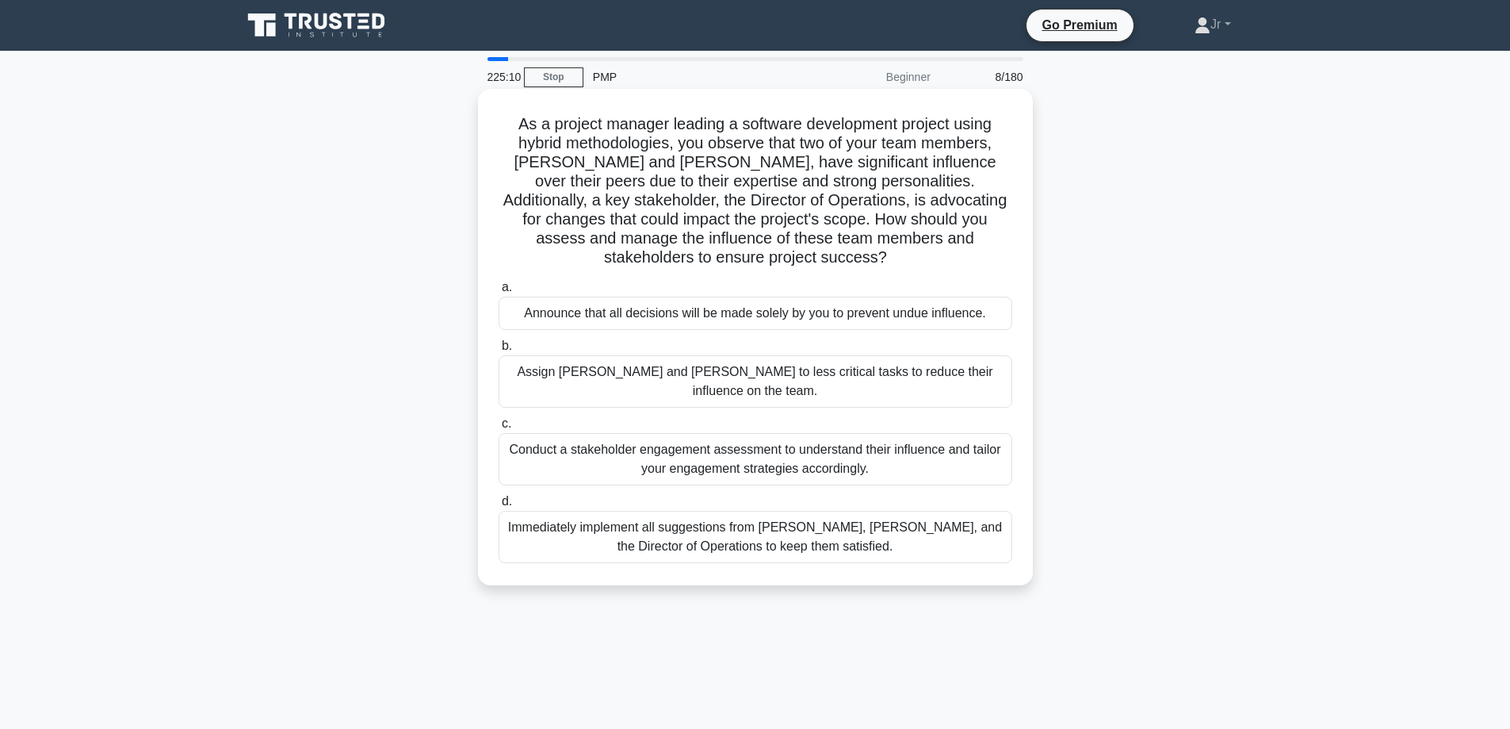
click at [932, 433] on div "Conduct a stakeholder engagement assessment to understand their influence and t…" at bounding box center [756, 459] width 514 height 52
click at [499, 419] on input "c. Conduct a stakeholder engagement assessment to understand their influence an…" at bounding box center [499, 424] width 0 height 10
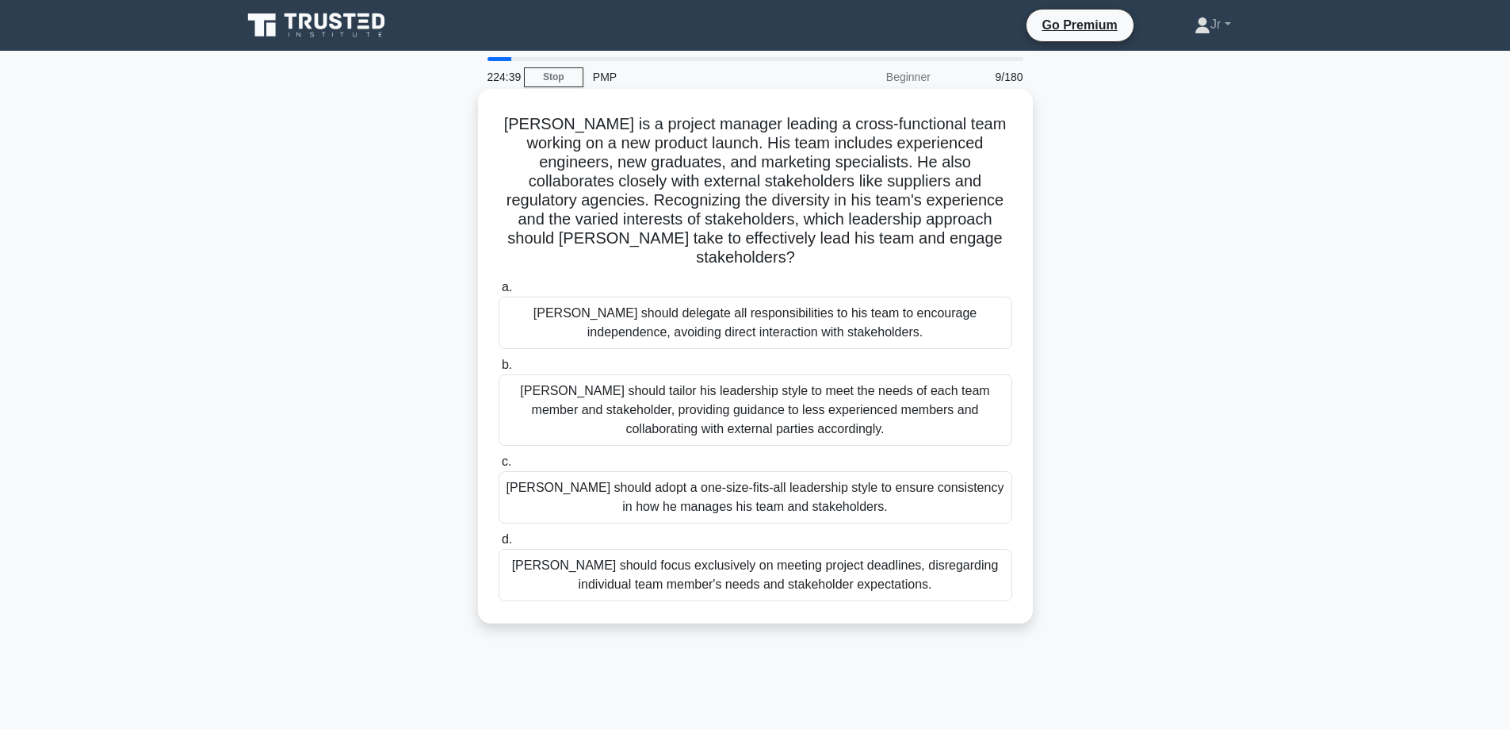
click at [577, 379] on div "John should tailor his leadership style to meet the needs of each team member a…" at bounding box center [756, 409] width 514 height 71
click at [499, 370] on input "b. John should tailor his leadership style to meet the needs of each team membe…" at bounding box center [499, 365] width 0 height 10
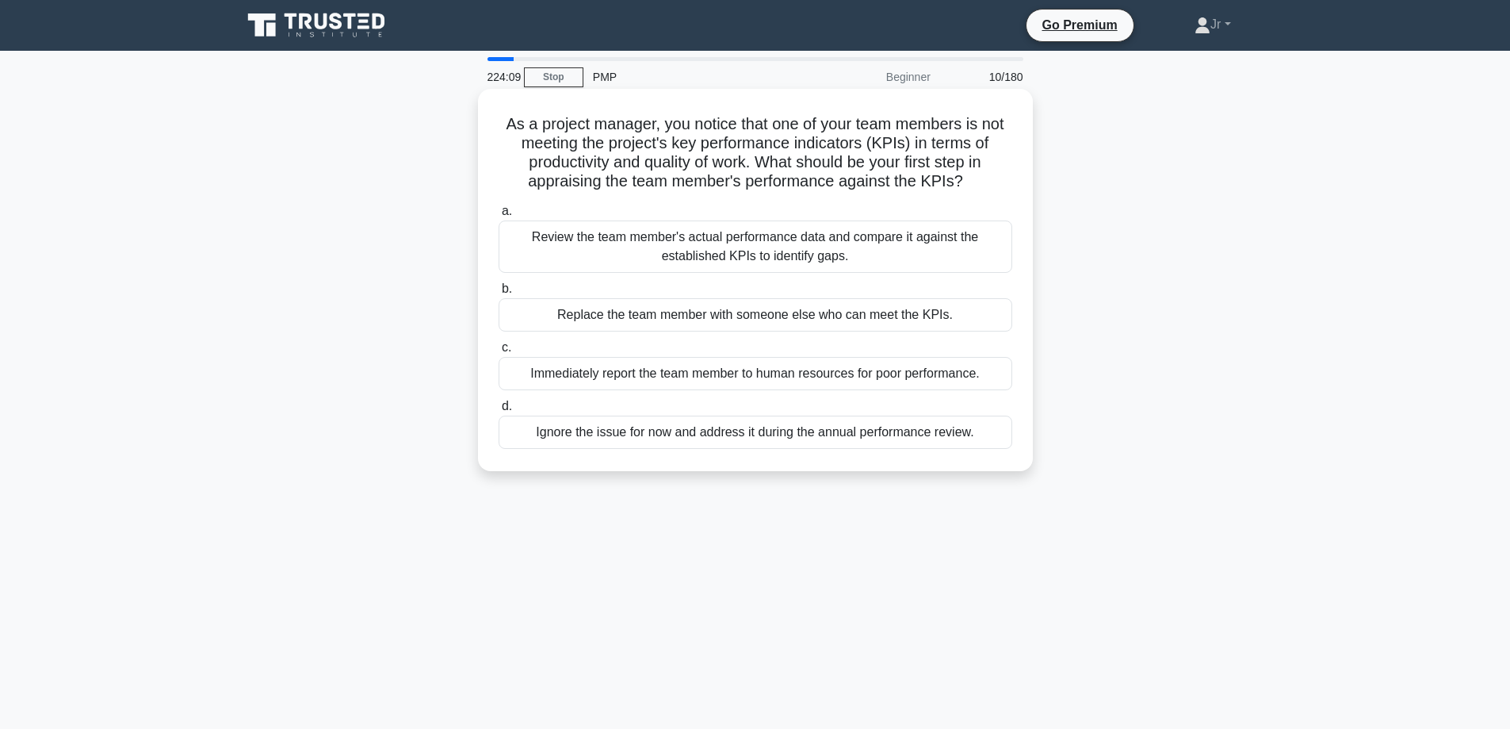
click at [814, 243] on div "Review the team member's actual performance data and compare it against the est…" at bounding box center [756, 246] width 514 height 52
click at [499, 216] on input "a. Review the team member's actual performance data and compare it against the …" at bounding box center [499, 211] width 0 height 10
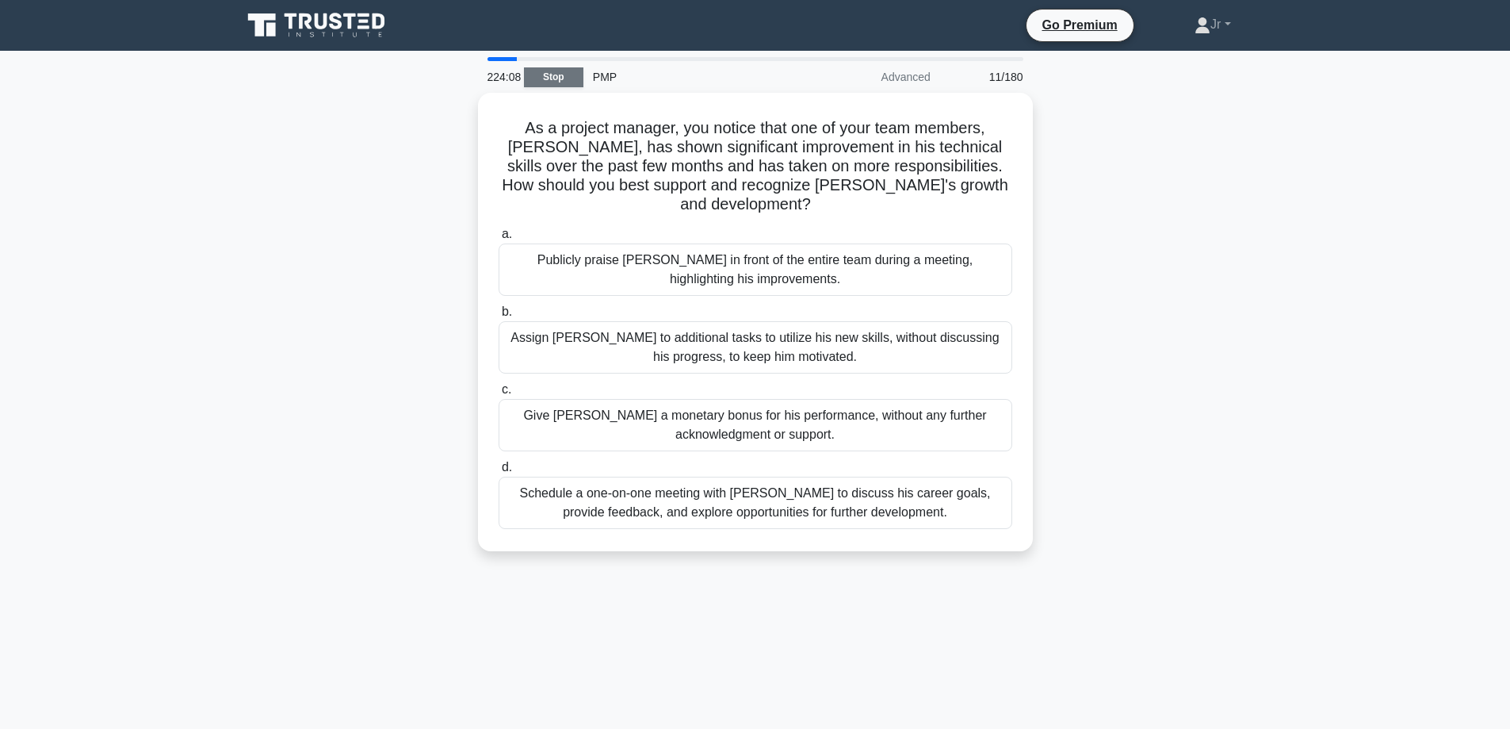
click at [567, 71] on link "Stop" at bounding box center [553, 77] width 59 height 20
drag, startPoint x: 636, startPoint y: 48, endPoint x: 645, endPoint y: 76, distance: 29.3
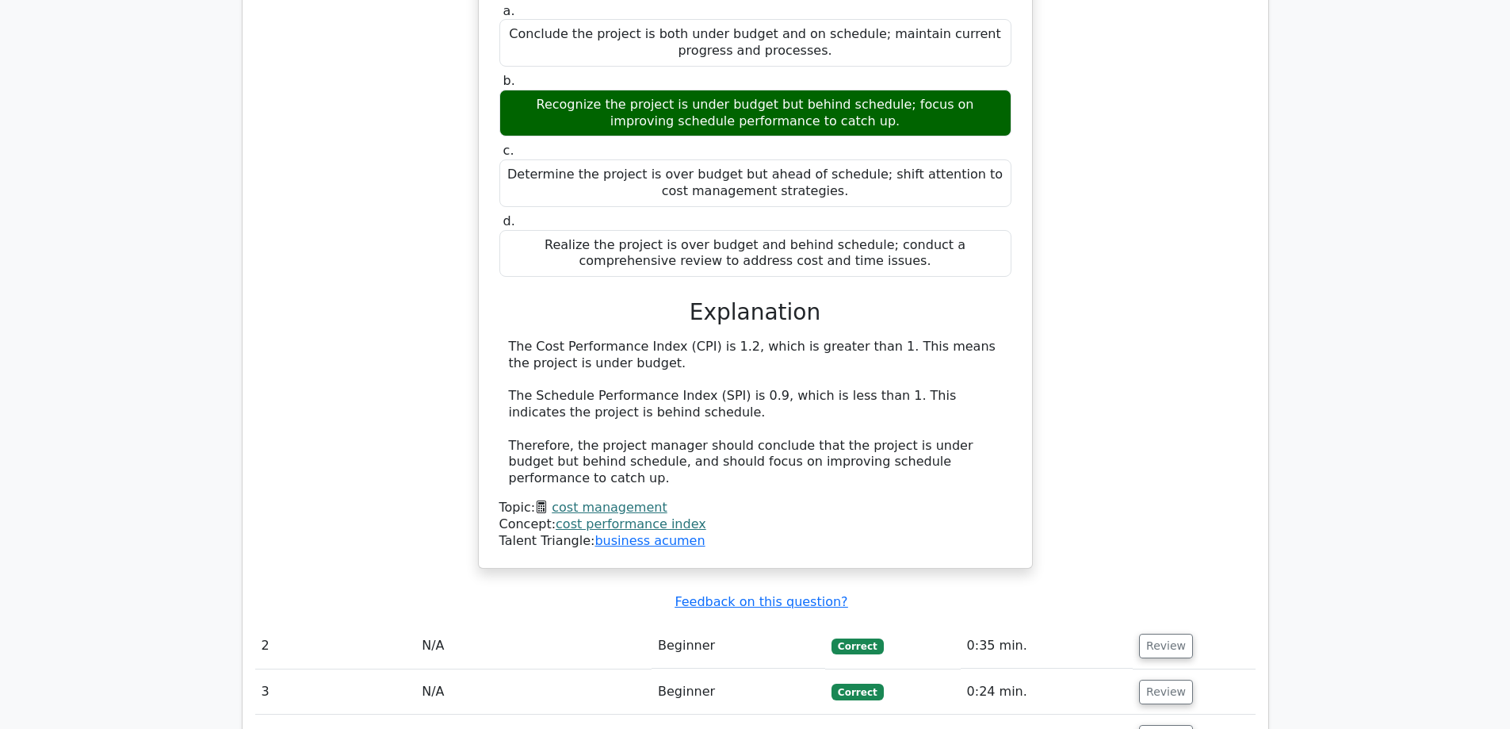
scroll to position [1823, 0]
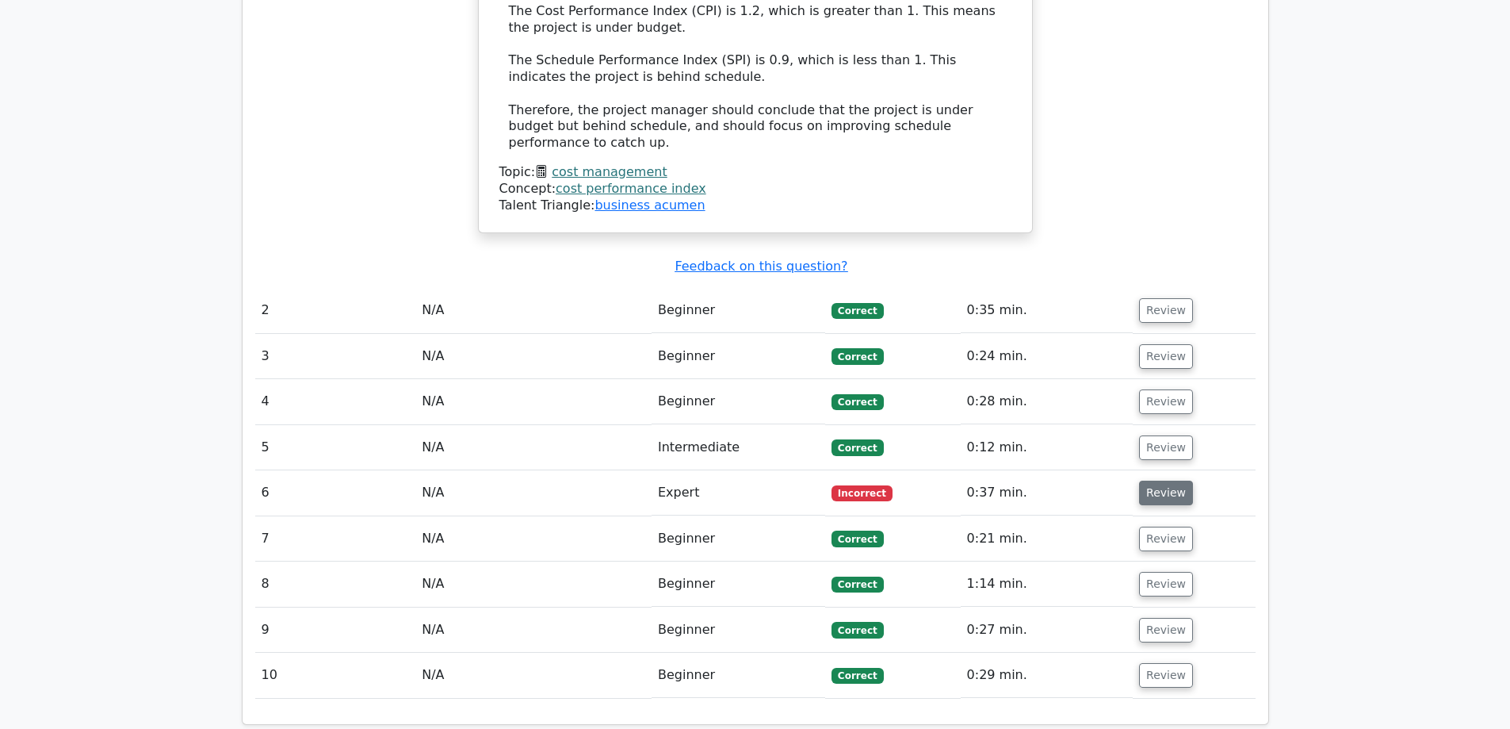
click at [1169, 480] on button "Review" at bounding box center [1166, 492] width 54 height 25
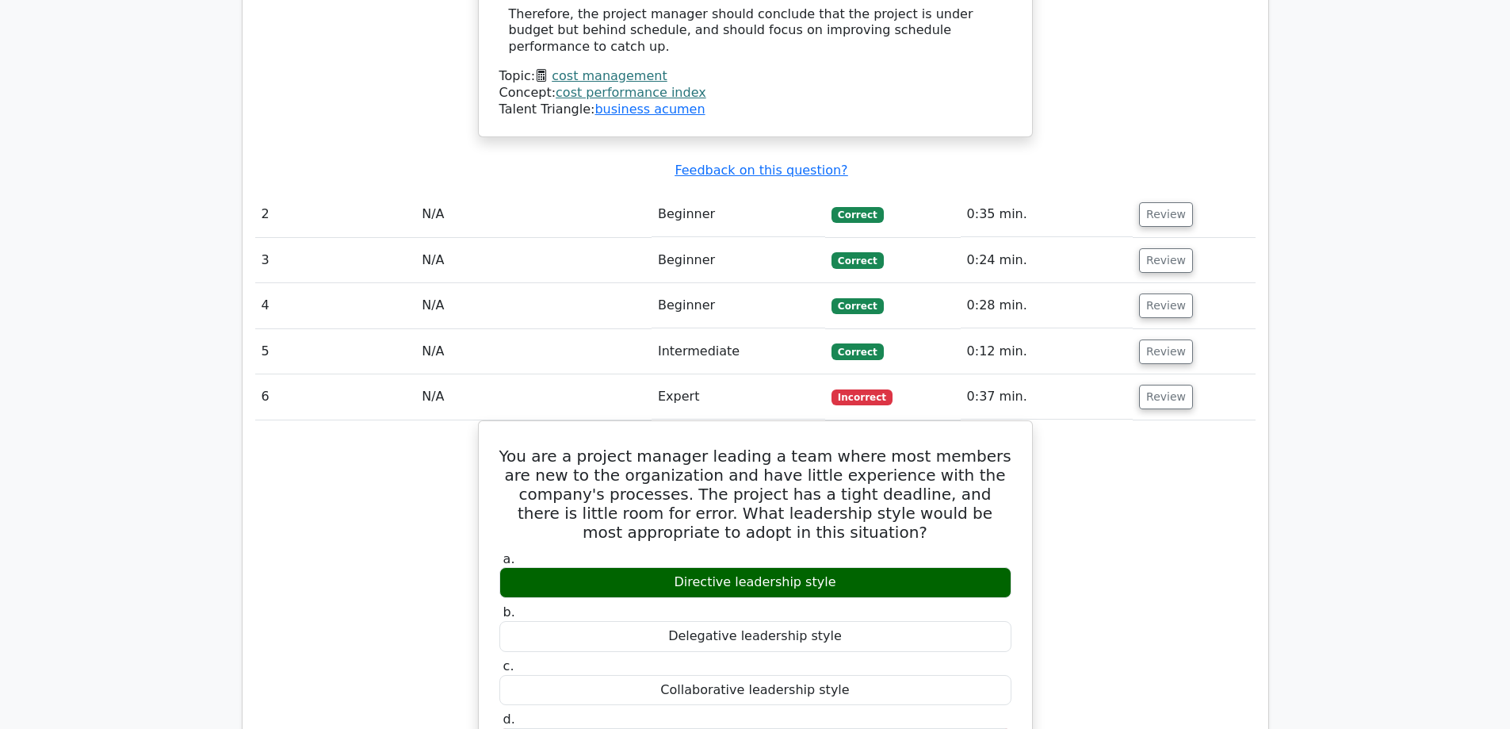
scroll to position [2061, 0]
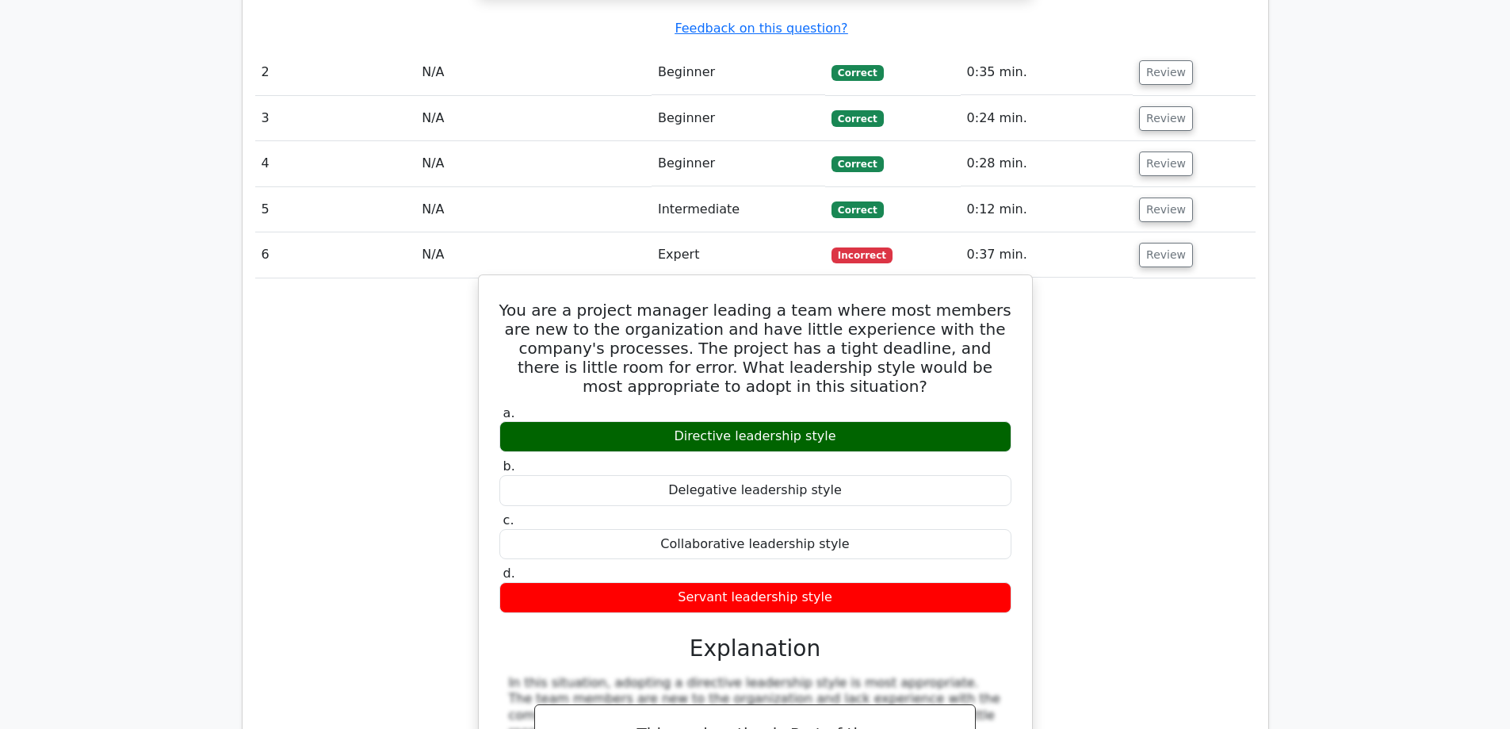
drag, startPoint x: 809, startPoint y: 324, endPoint x: 683, endPoint y: 316, distance: 125.5
click at [683, 421] on div "Directive leadership style" at bounding box center [755, 436] width 512 height 31
copy div "Directive leadership style"
drag, startPoint x: 843, startPoint y: 378, endPoint x: 677, endPoint y: 381, distance: 165.7
click at [677, 475] on div "Delegative leadership style" at bounding box center [755, 490] width 512 height 31
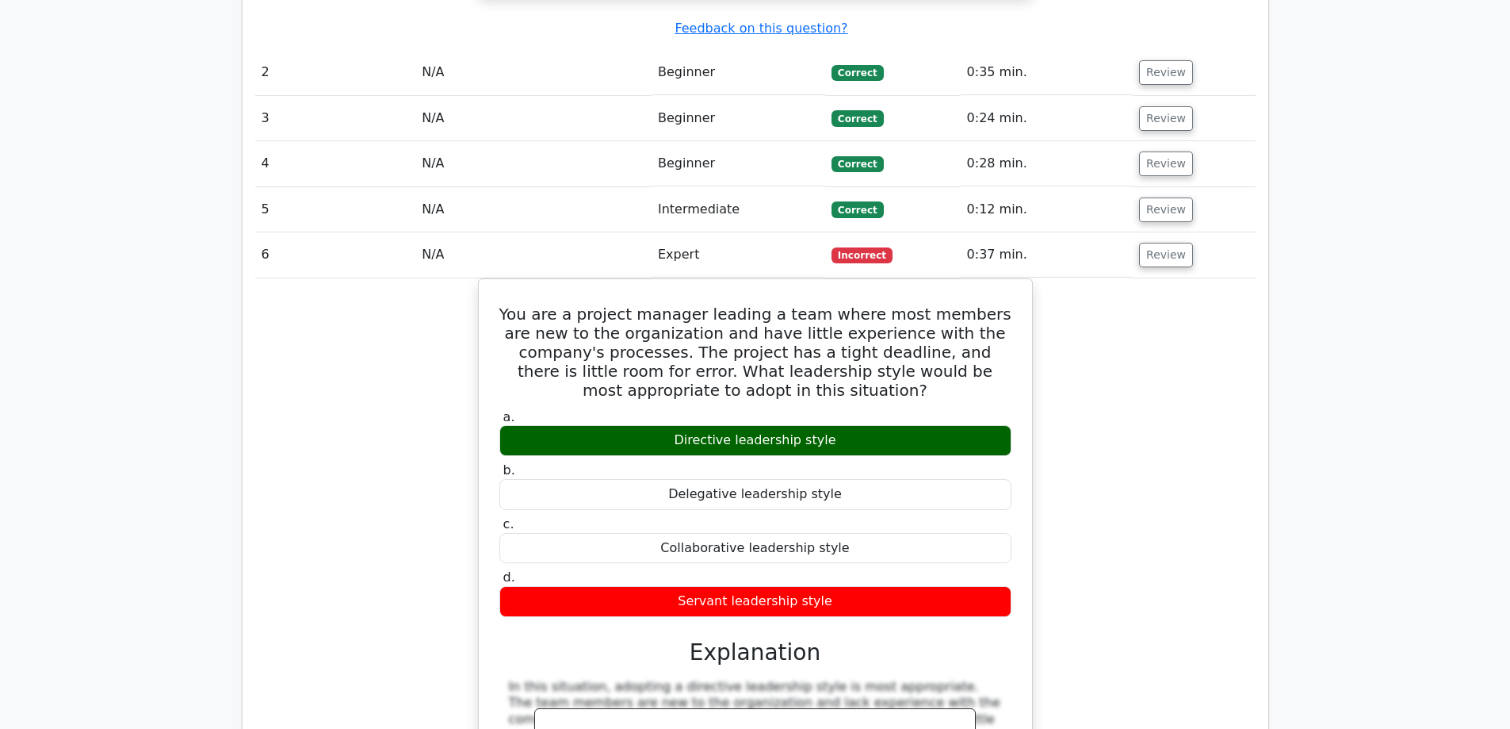
copy div "Delegative leadership style"
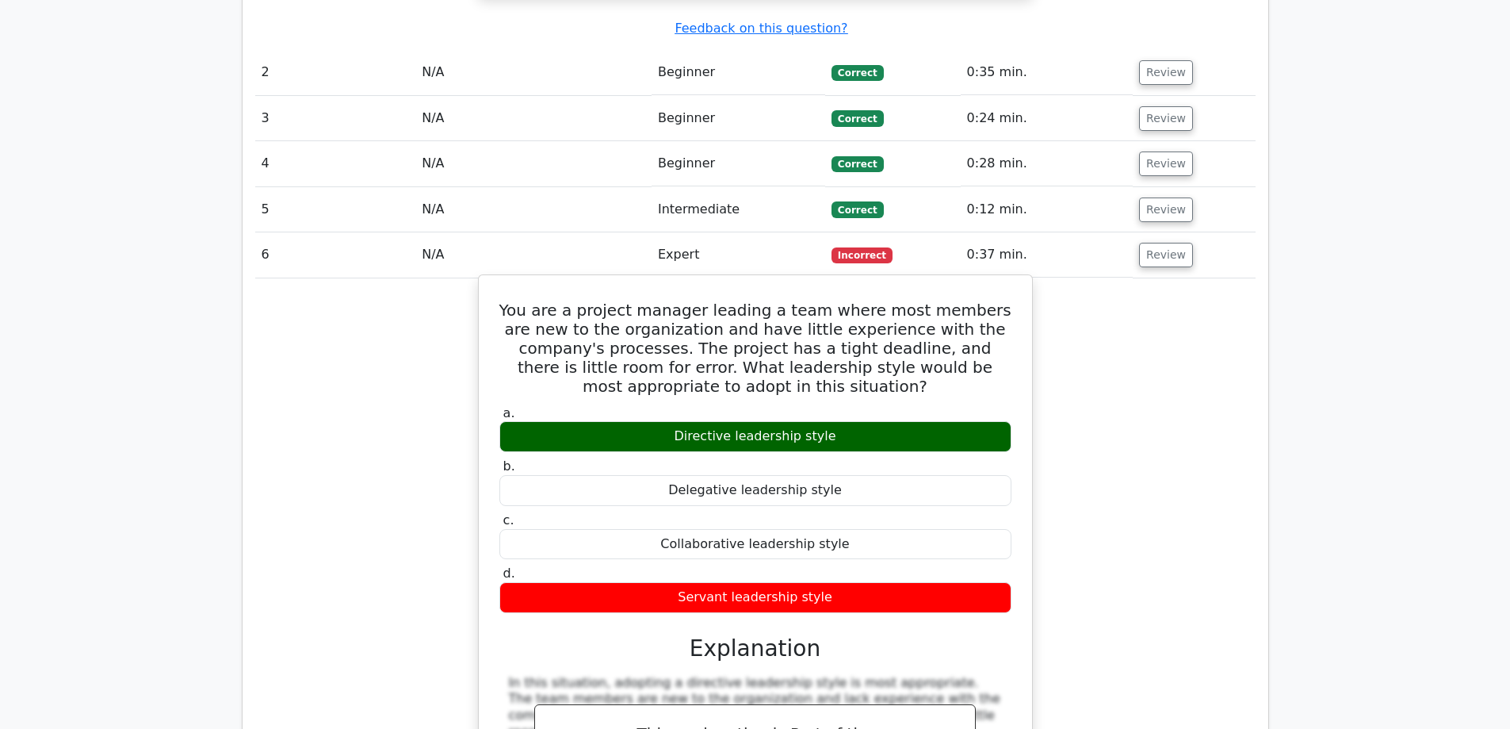
drag, startPoint x: 853, startPoint y: 430, endPoint x: 671, endPoint y: 438, distance: 182.6
click at [671, 529] on div "Collaborative leadership style" at bounding box center [755, 544] width 512 height 31
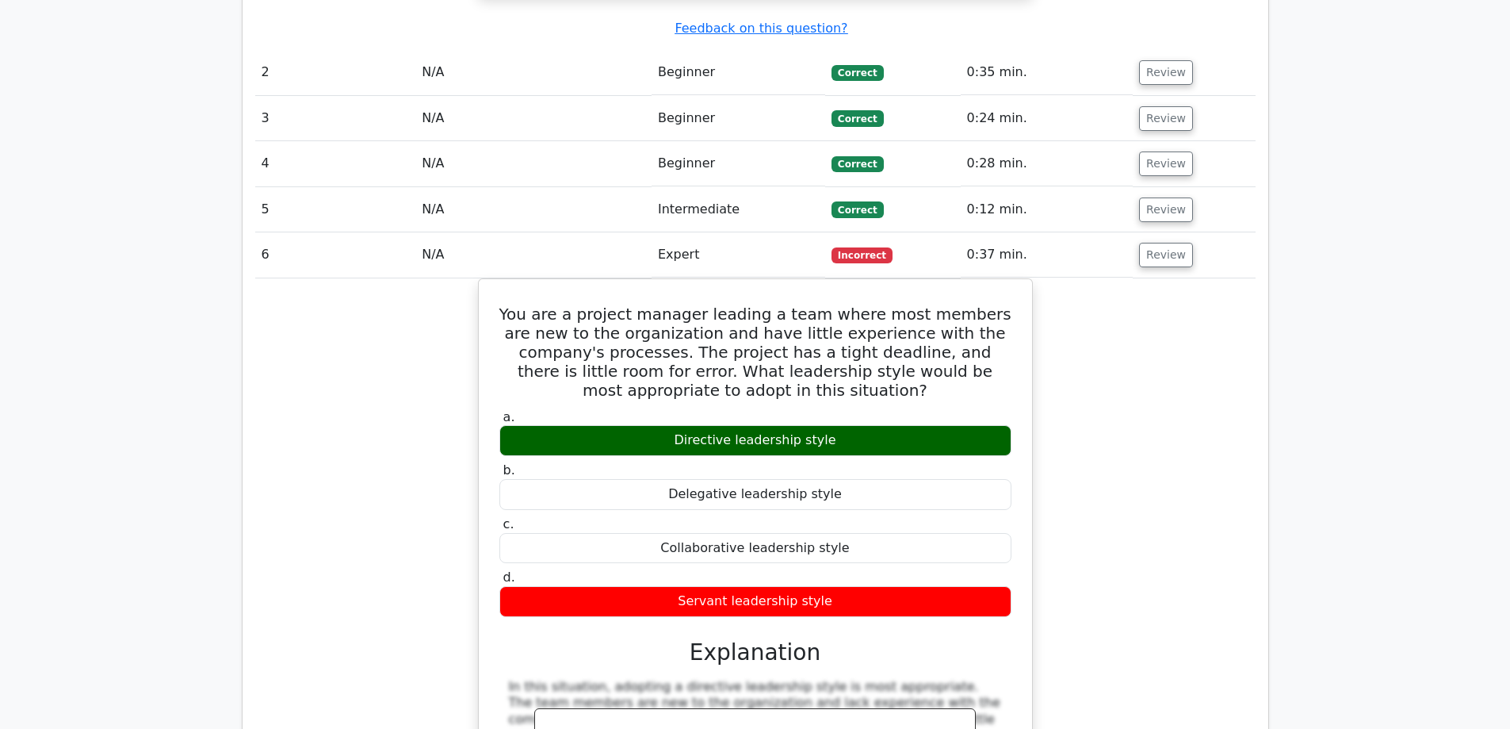
copy div "Collaborative leadership style"
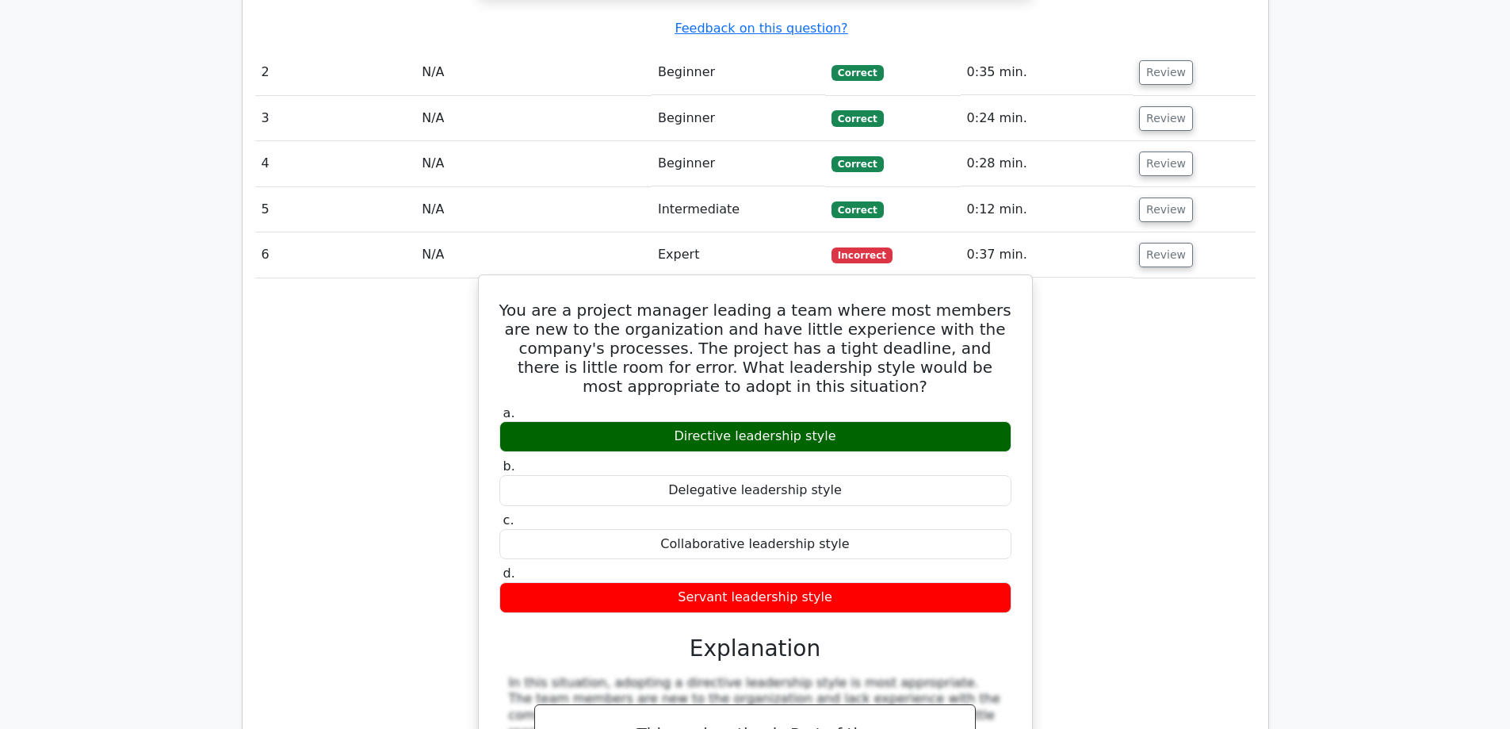
drag, startPoint x: 840, startPoint y: 479, endPoint x: 650, endPoint y: 482, distance: 190.3
click at [650, 582] on div "Servant leadership style" at bounding box center [755, 597] width 512 height 31
copy div "Servant leadership style"
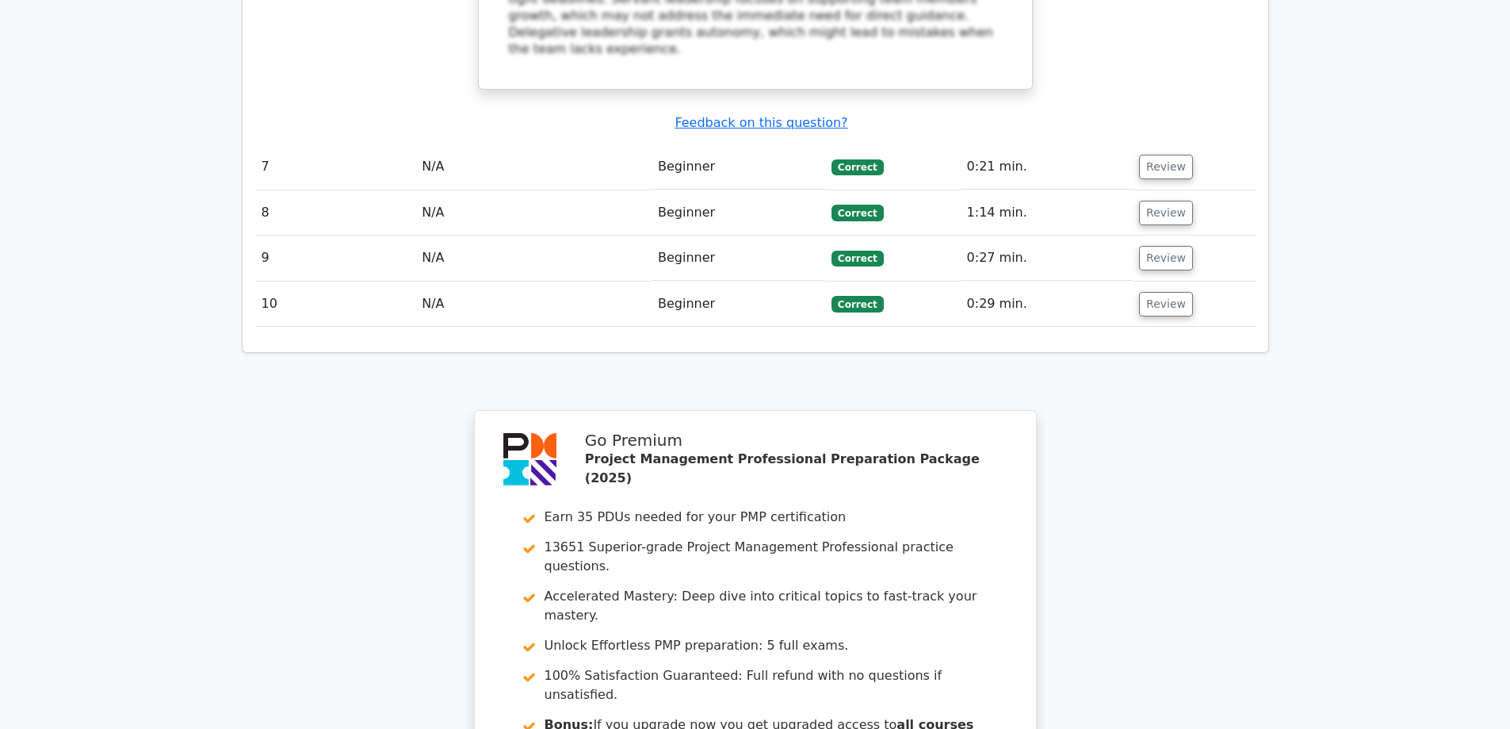
scroll to position [3171, 0]
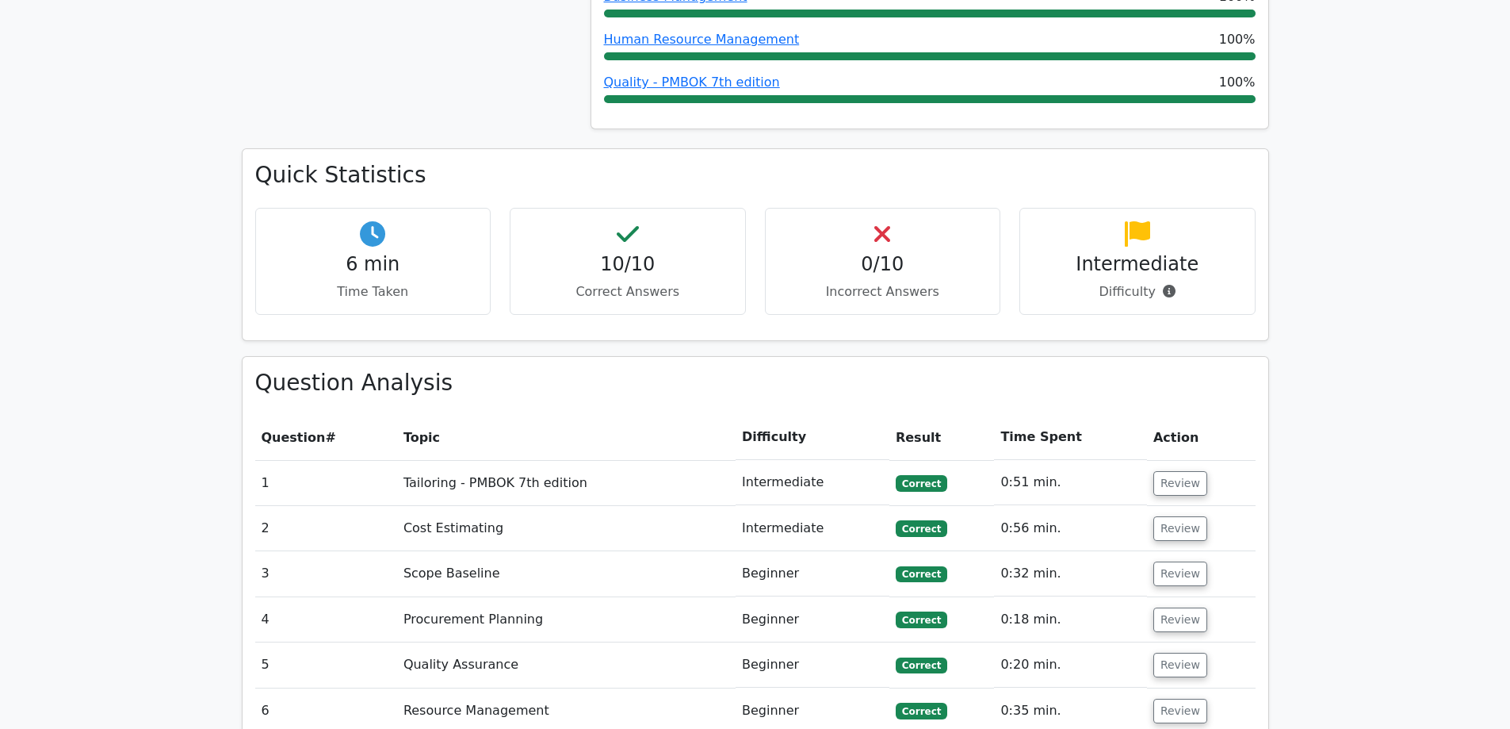
scroll to position [993, 0]
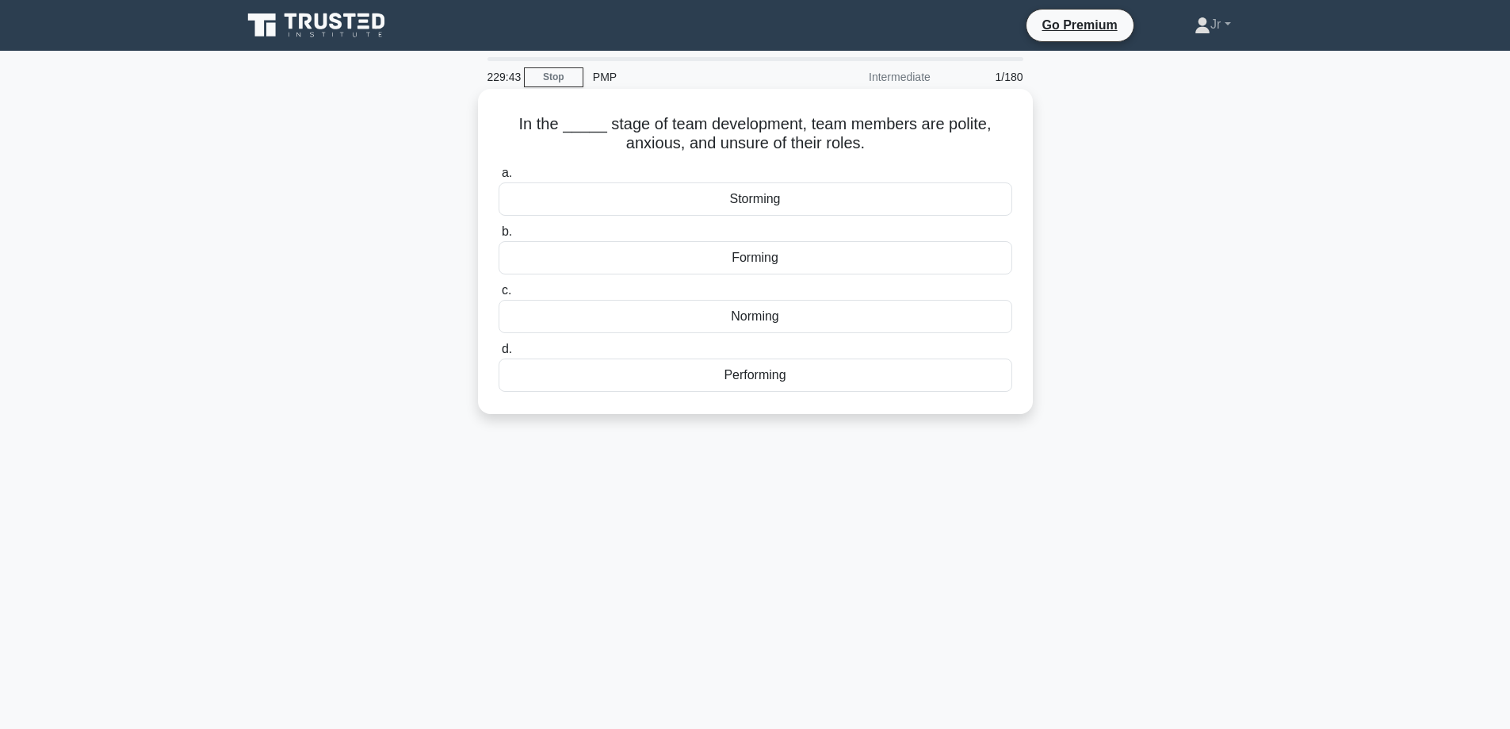
click at [865, 256] on div "Forming" at bounding box center [756, 257] width 514 height 33
click at [499, 237] on input "b. Forming" at bounding box center [499, 232] width 0 height 10
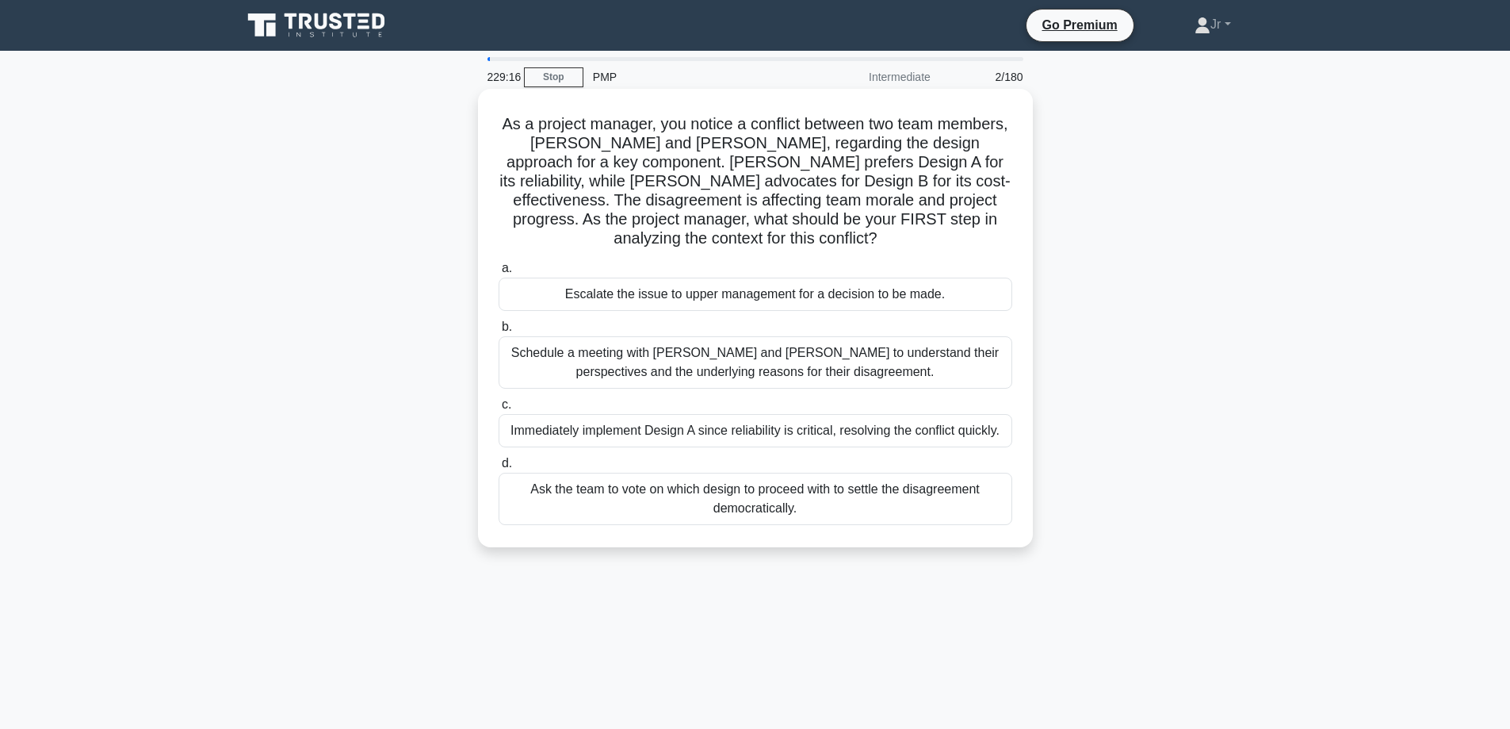
click at [920, 363] on div "Schedule a meeting with [PERSON_NAME] and [PERSON_NAME] to understand their per…" at bounding box center [756, 362] width 514 height 52
click at [499, 332] on input "b. Schedule a meeting with [PERSON_NAME] and [PERSON_NAME] to understand their …" at bounding box center [499, 327] width 0 height 10
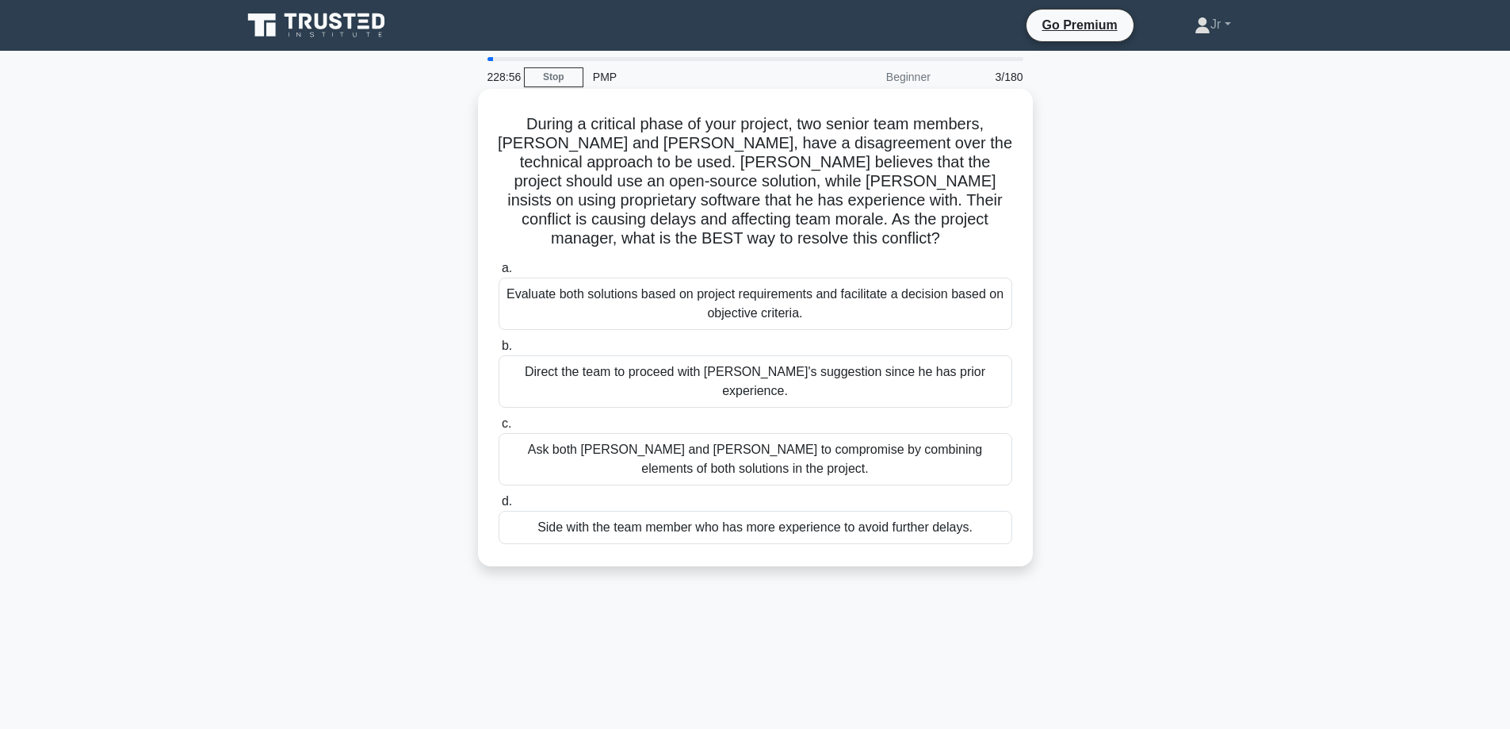
click at [691, 277] on div "Evaluate both solutions based on project requirements and facilitate a decision…" at bounding box center [756, 303] width 514 height 52
click at [499, 274] on input "a. Evaluate both solutions based on project requirements and facilitate a decis…" at bounding box center [499, 268] width 0 height 10
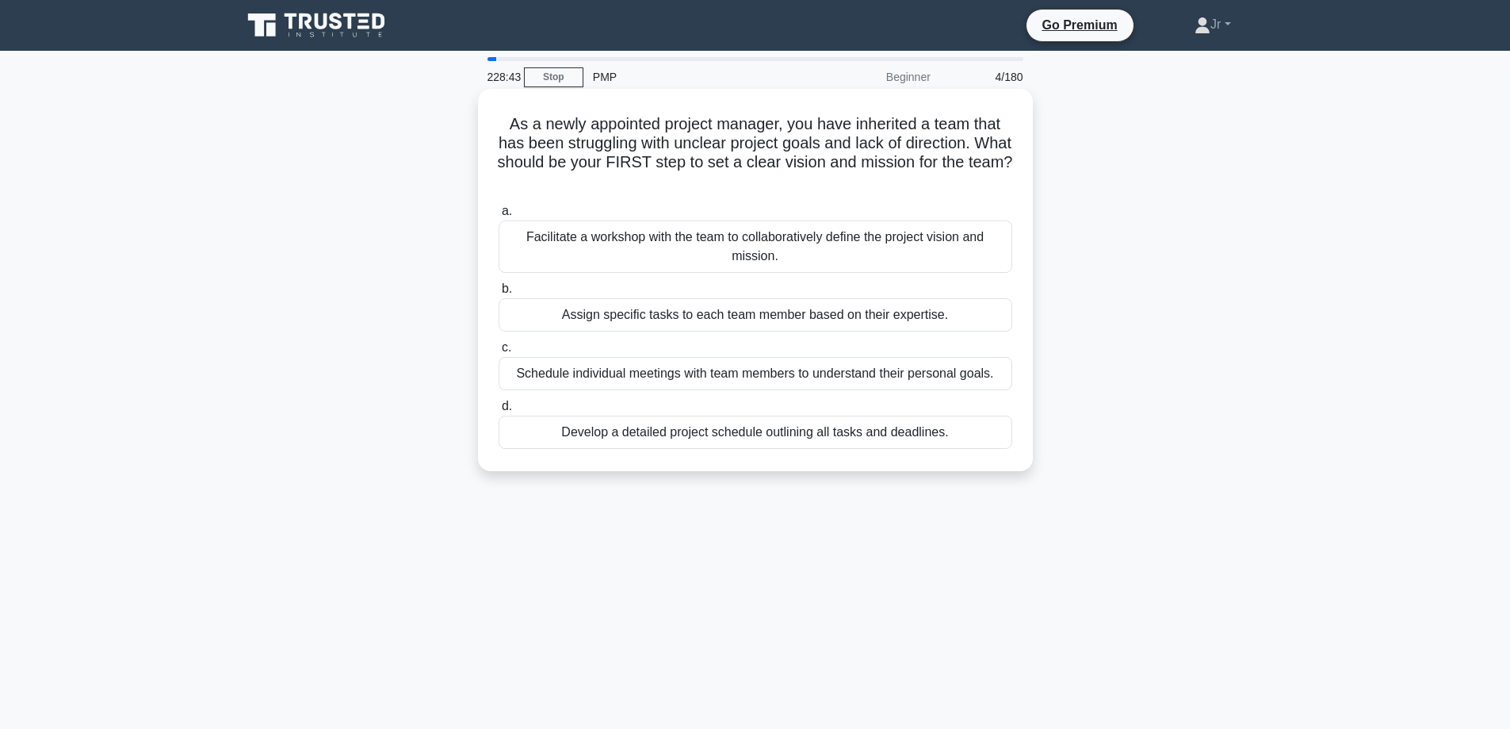
click at [729, 228] on div "Facilitate a workshop with the team to collaboratively define the project visio…" at bounding box center [756, 246] width 514 height 52
click at [499, 216] on input "a. Facilitate a workshop with the team to collaboratively define the project vi…" at bounding box center [499, 211] width 0 height 10
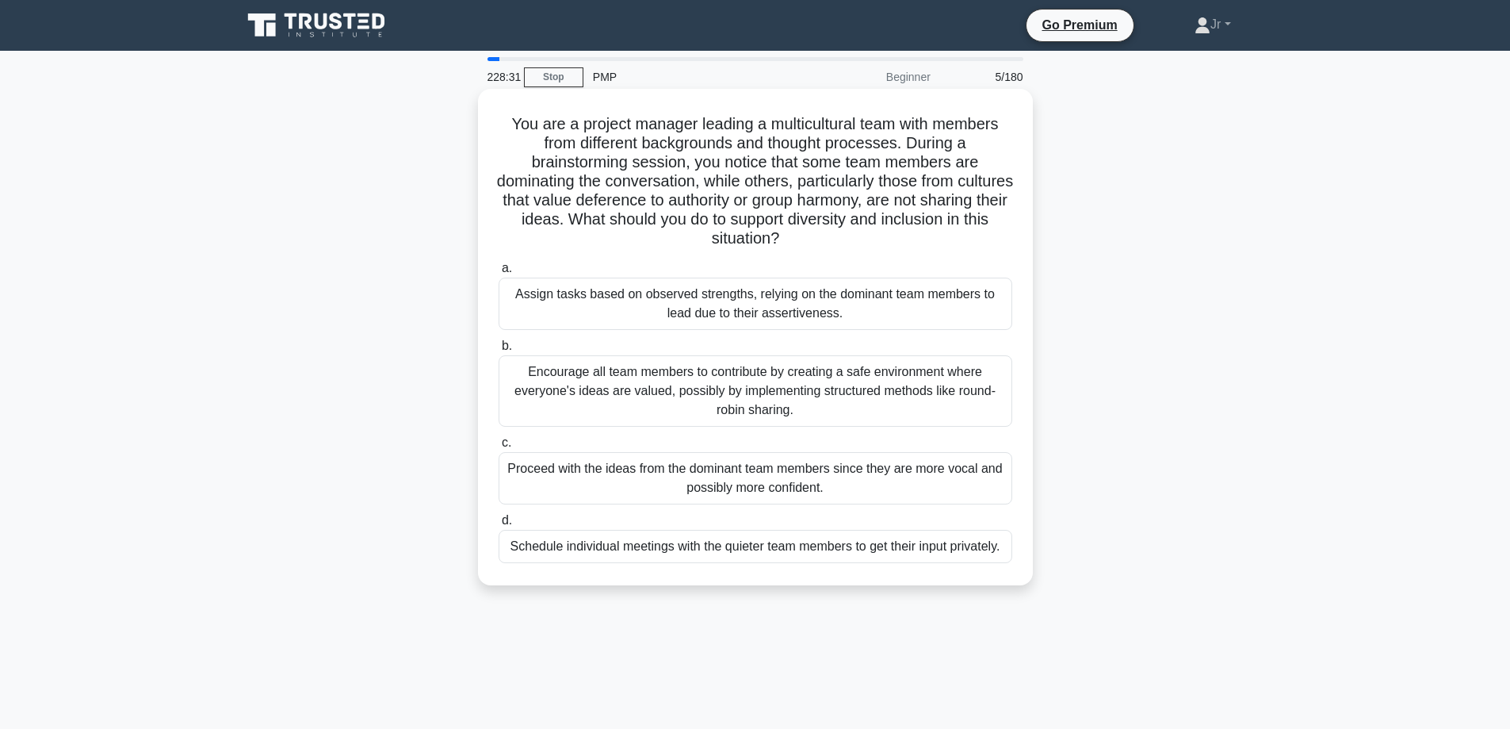
click at [728, 384] on div "Encourage all team members to contribute by creating a safe environment where e…" at bounding box center [756, 390] width 514 height 71
click at [499, 351] on input "b. Encourage all team members to contribute by creating a safe environment wher…" at bounding box center [499, 346] width 0 height 10
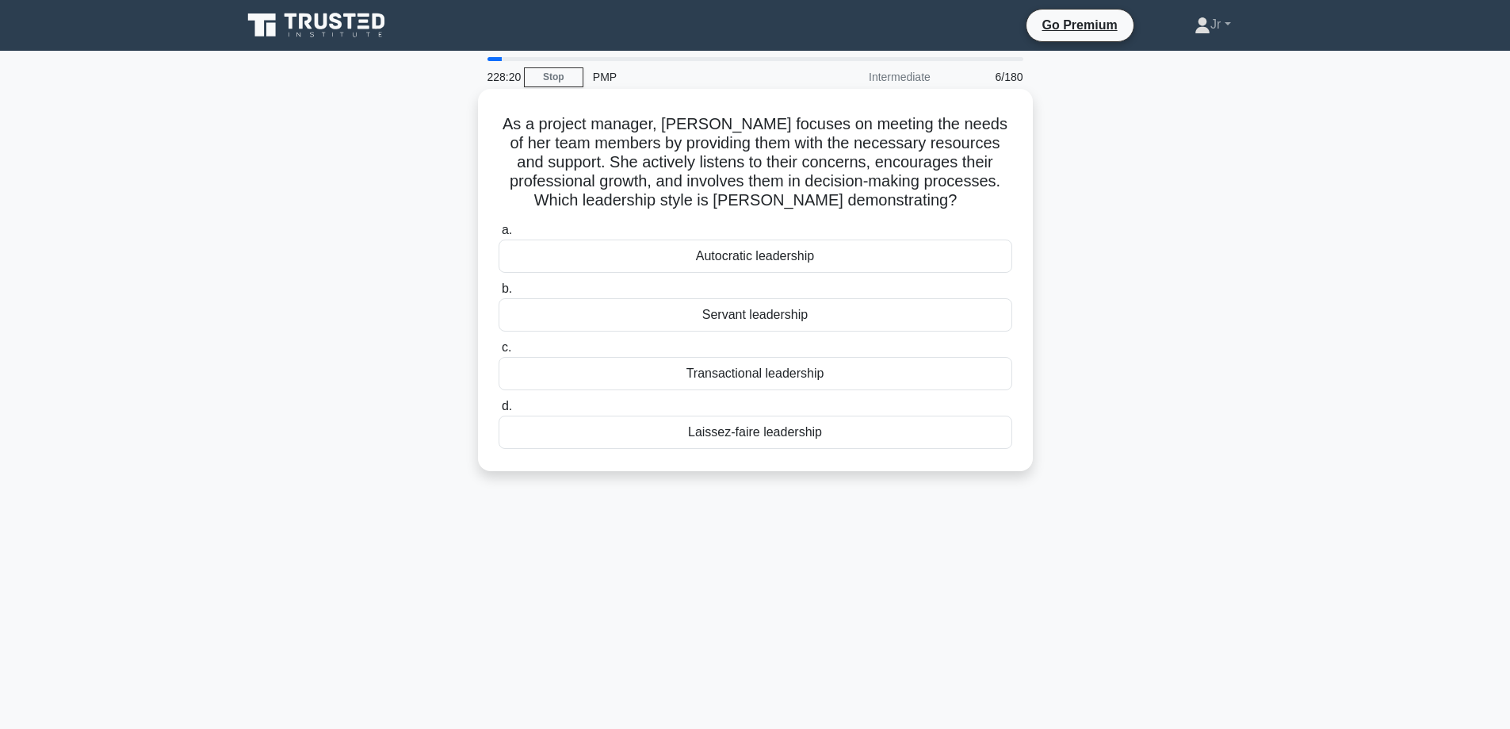
click at [804, 317] on div "Servant leadership" at bounding box center [756, 314] width 514 height 33
click at [499, 294] on input "b. Servant leadership" at bounding box center [499, 289] width 0 height 10
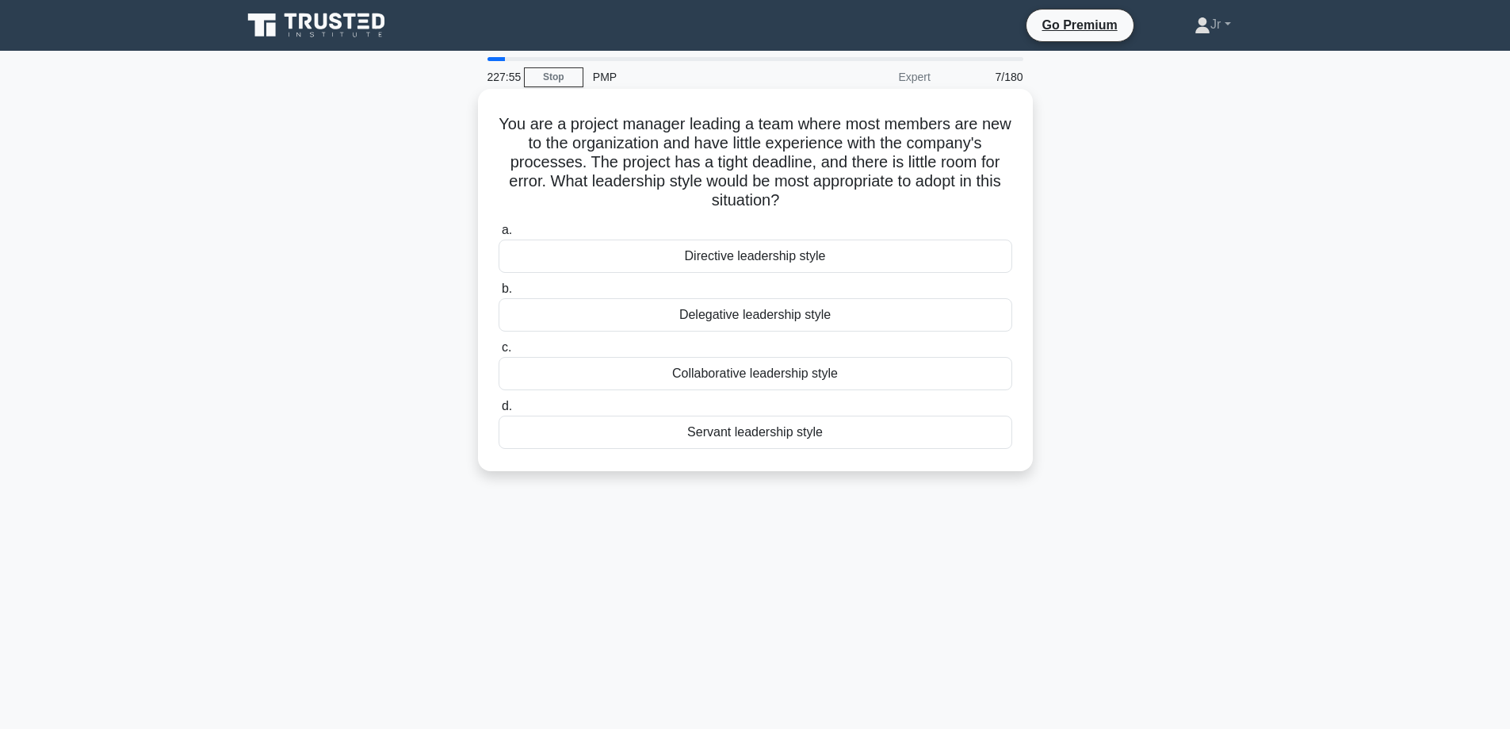
click at [732, 248] on div "Directive leadership style" at bounding box center [756, 255] width 514 height 33
click at [499, 235] on input "a. Directive leadership style" at bounding box center [499, 230] width 0 height 10
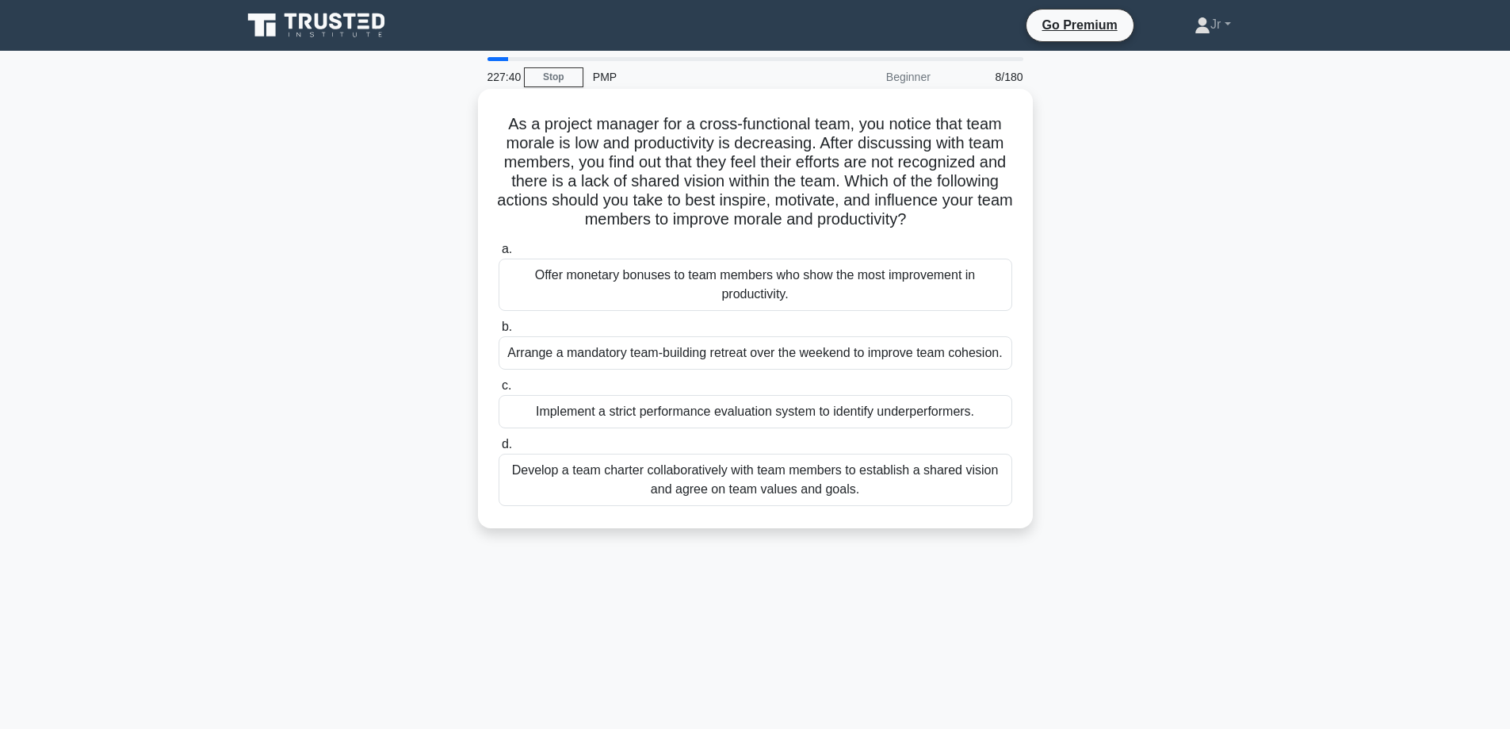
click at [739, 482] on div "Develop a team charter collaboratively with team members to establish a shared …" at bounding box center [756, 479] width 514 height 52
click at [499, 450] on input "d. Develop a team charter collaboratively with team members to establish a shar…" at bounding box center [499, 444] width 0 height 10
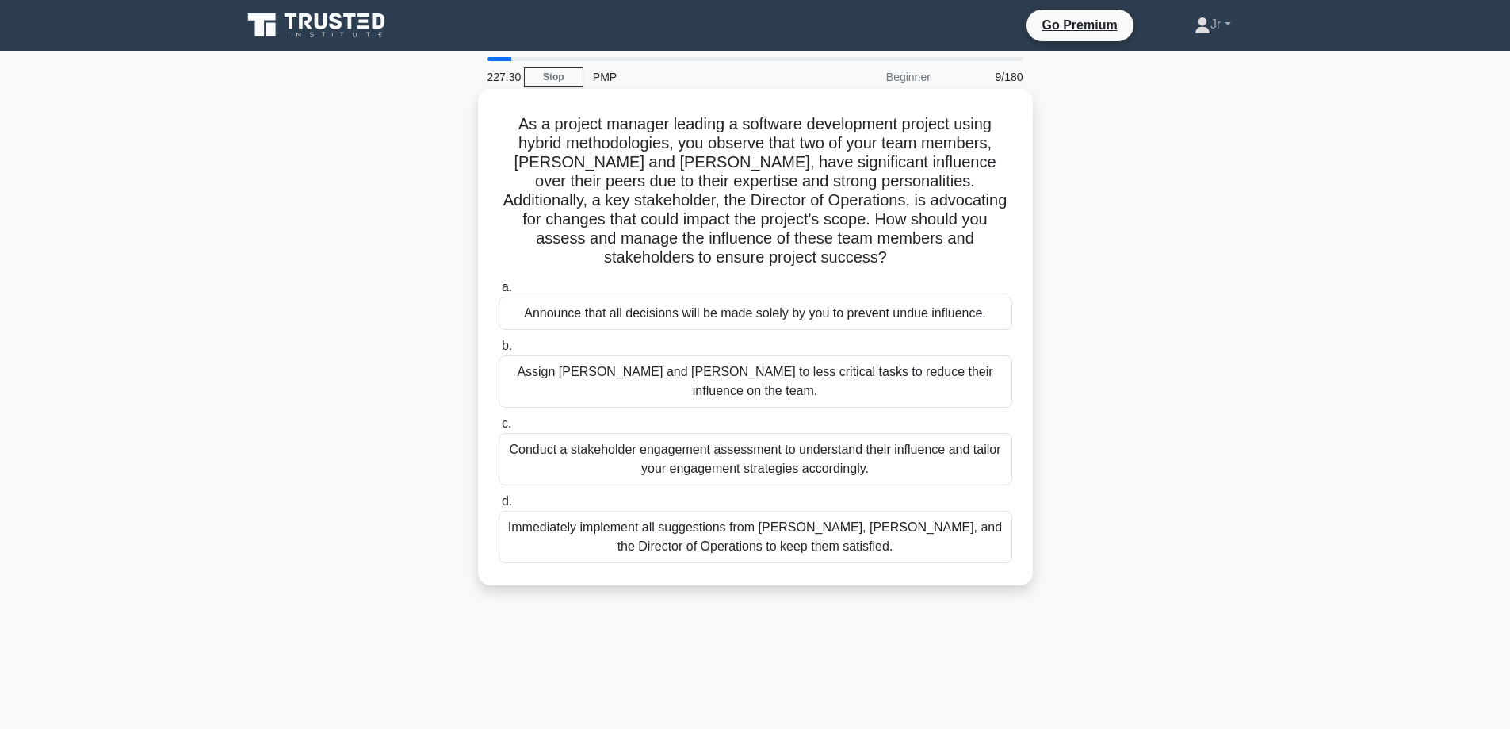
click at [840, 433] on div "Conduct a stakeholder engagement assessment to understand their influence and t…" at bounding box center [756, 459] width 514 height 52
click at [499, 428] on input "c. Conduct a stakeholder engagement assessment to understand their influence an…" at bounding box center [499, 424] width 0 height 10
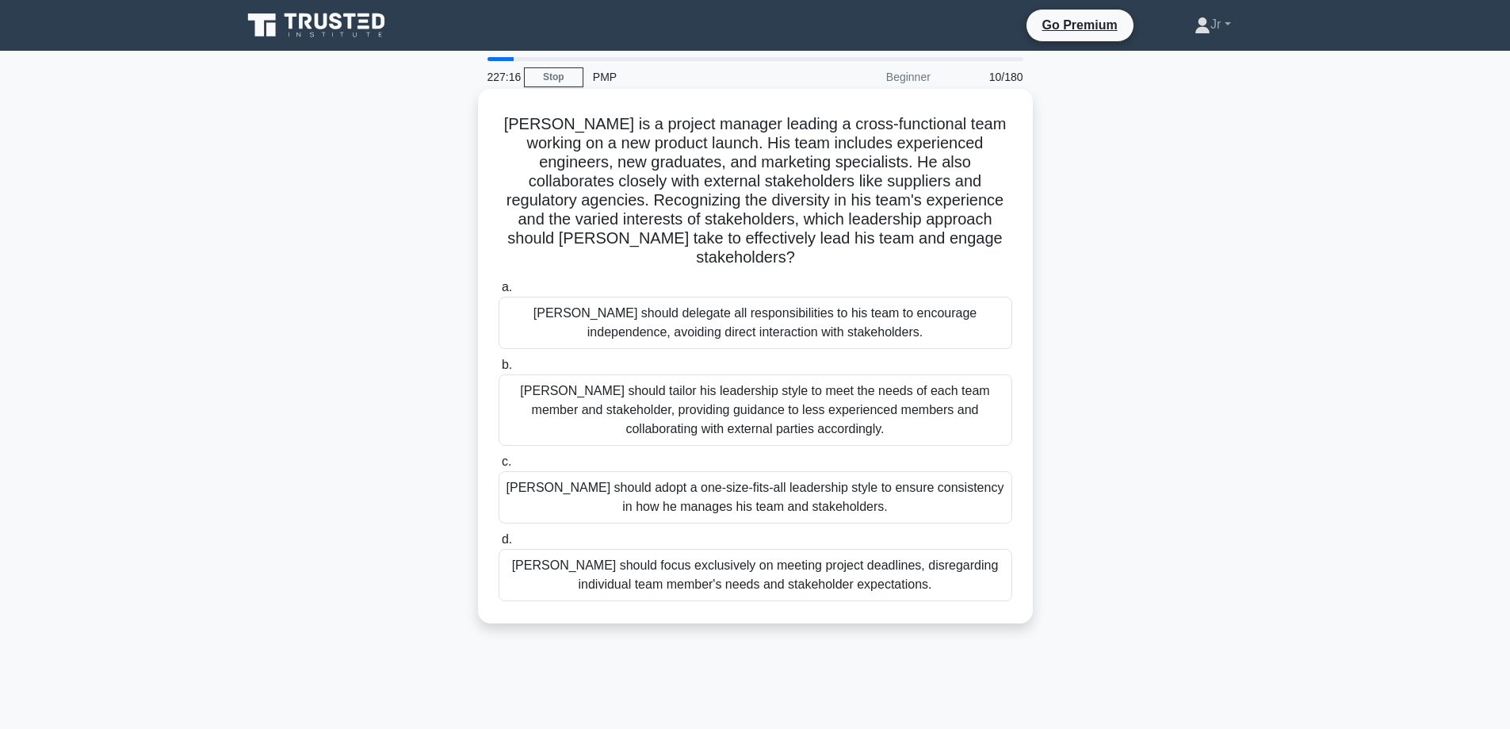
click at [863, 406] on div "John should tailor his leadership style to meet the needs of each team member a…" at bounding box center [756, 409] width 514 height 71
click at [499, 370] on input "b. John should tailor his leadership style to meet the needs of each team membe…" at bounding box center [499, 365] width 0 height 10
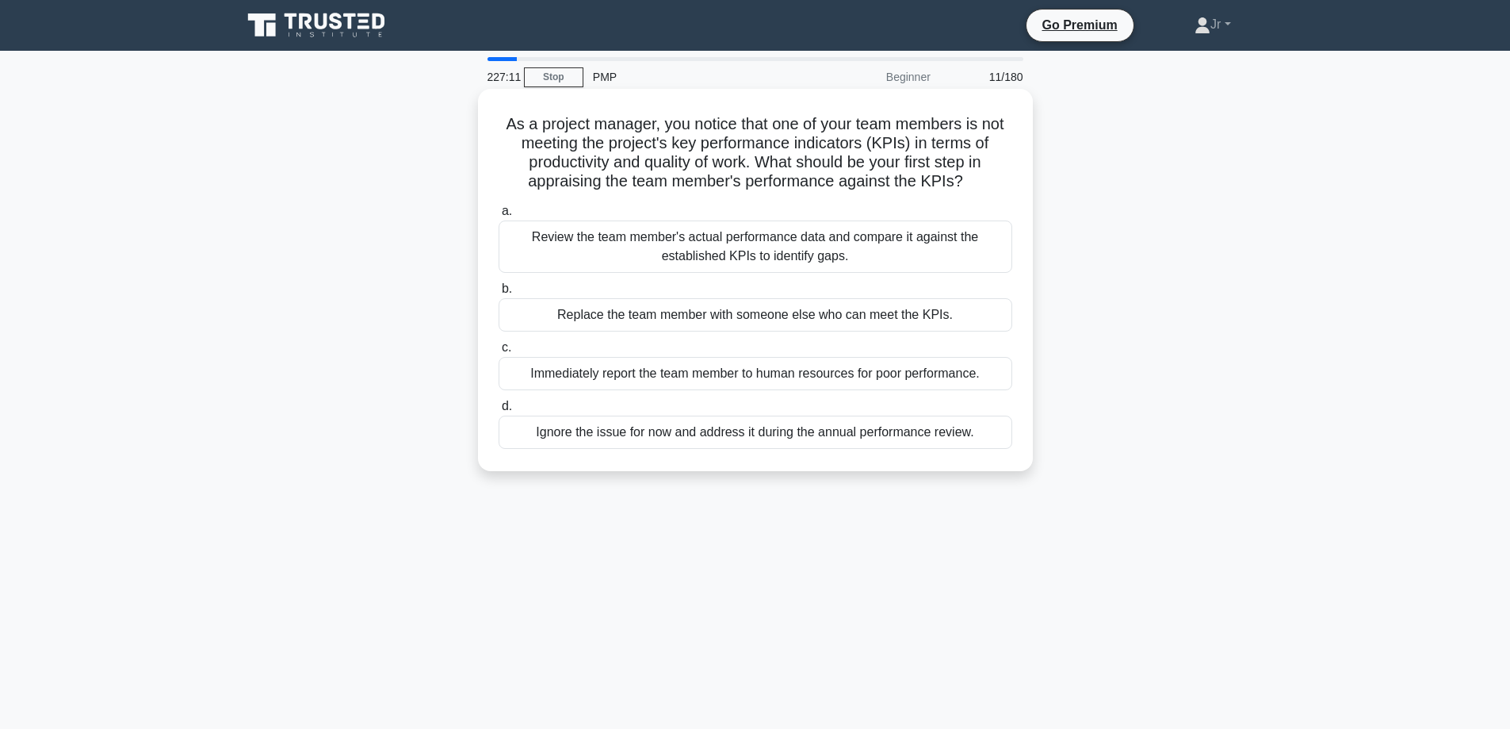
click at [935, 254] on div "Review the team member's actual performance data and compare it against the est…" at bounding box center [756, 246] width 514 height 52
click at [499, 216] on input "a. Review the team member's actual performance data and compare it against the …" at bounding box center [499, 211] width 0 height 10
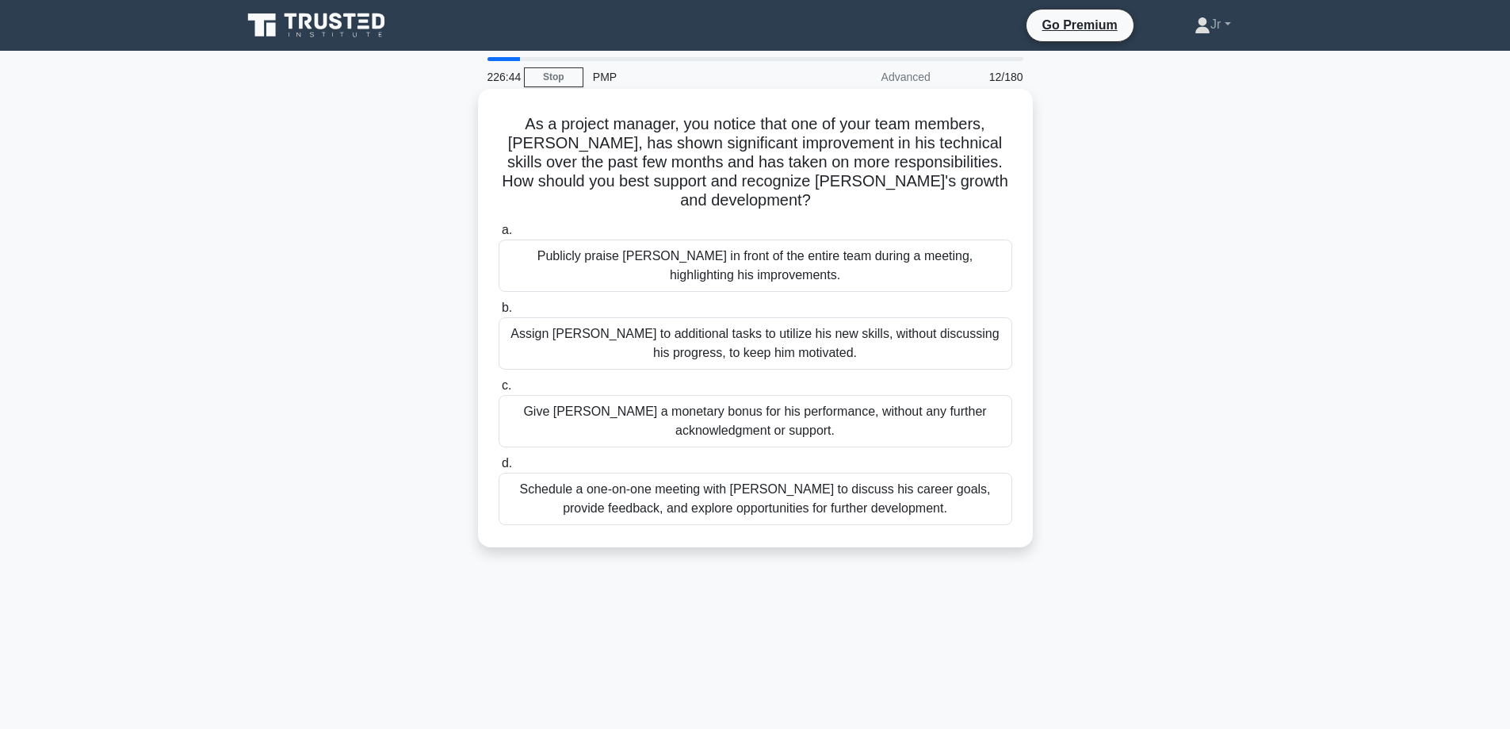
click at [750, 480] on div "Schedule a one-on-one meeting with Alex to discuss his career goals, provide fe…" at bounding box center [756, 499] width 514 height 52
click at [499, 469] on input "d. Schedule a one-on-one meeting with Alex to discuss his career goals, provide…" at bounding box center [499, 463] width 0 height 10
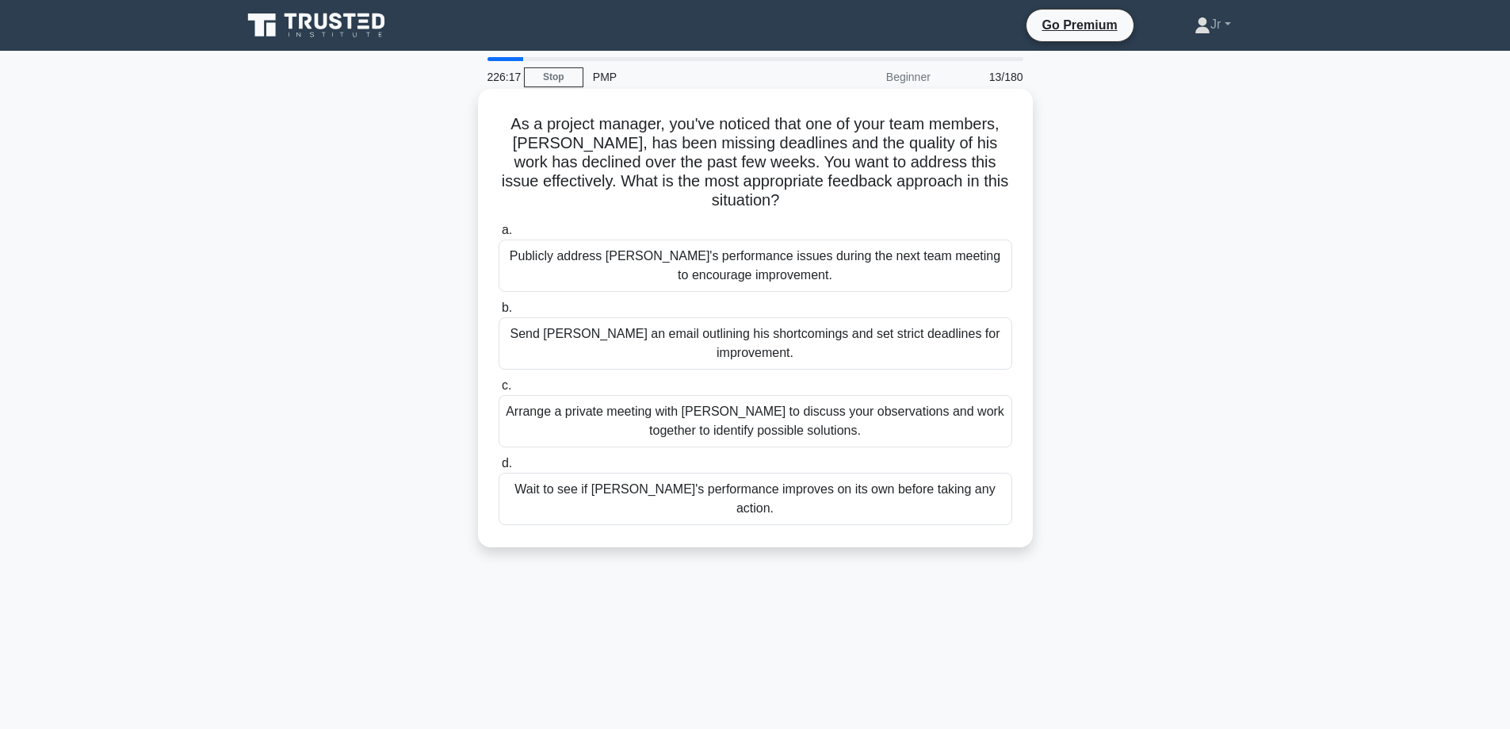
click at [945, 408] on div "Arrange a private meeting with Alex to discuss your observations and work toget…" at bounding box center [756, 421] width 514 height 52
click at [499, 391] on input "c. Arrange a private meeting with Alex to discuss your observations and work to…" at bounding box center [499, 386] width 0 height 10
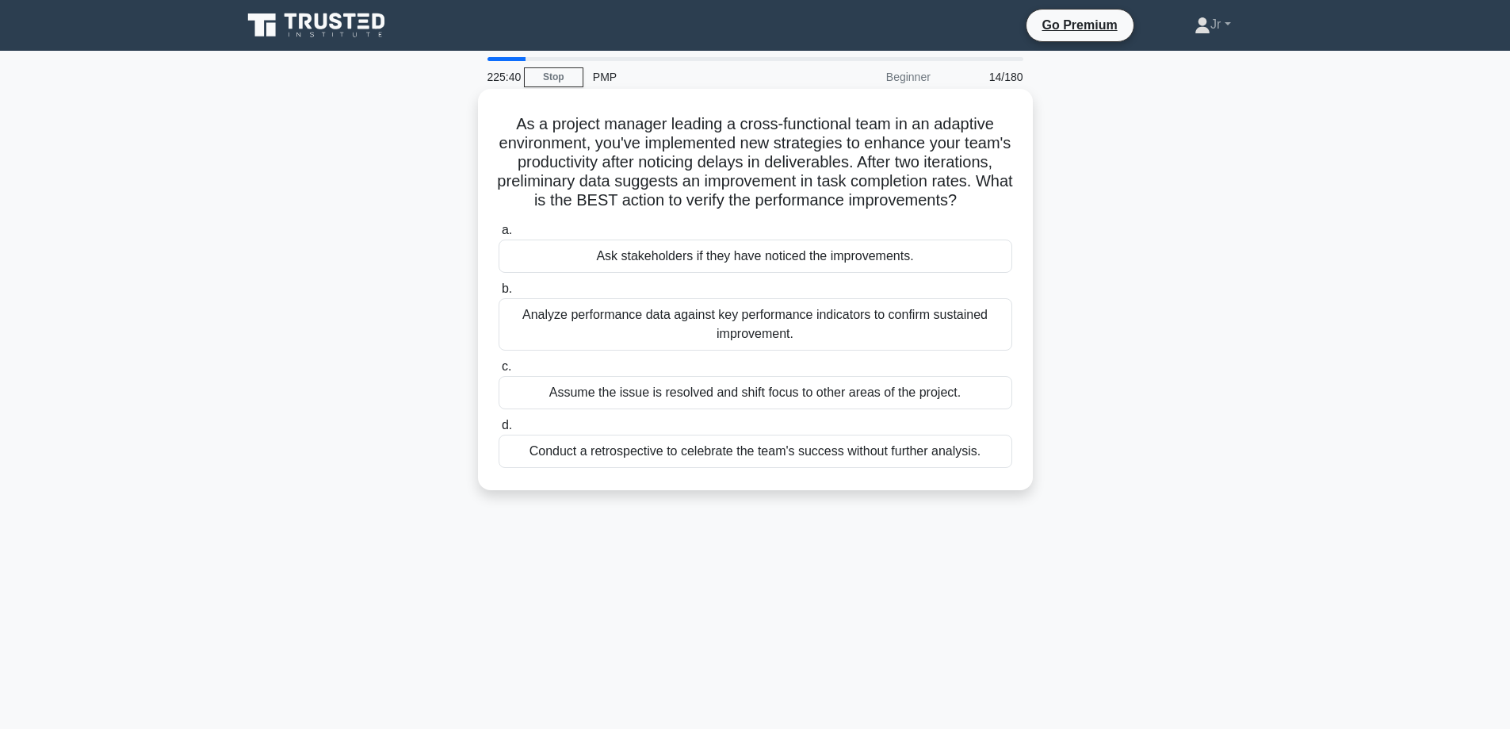
click at [737, 346] on div "Analyze performance data against key performance indicators to confirm sustaine…" at bounding box center [756, 324] width 514 height 52
click at [499, 294] on input "b. Analyze performance data against key performance indicators to confirm susta…" at bounding box center [499, 289] width 0 height 10
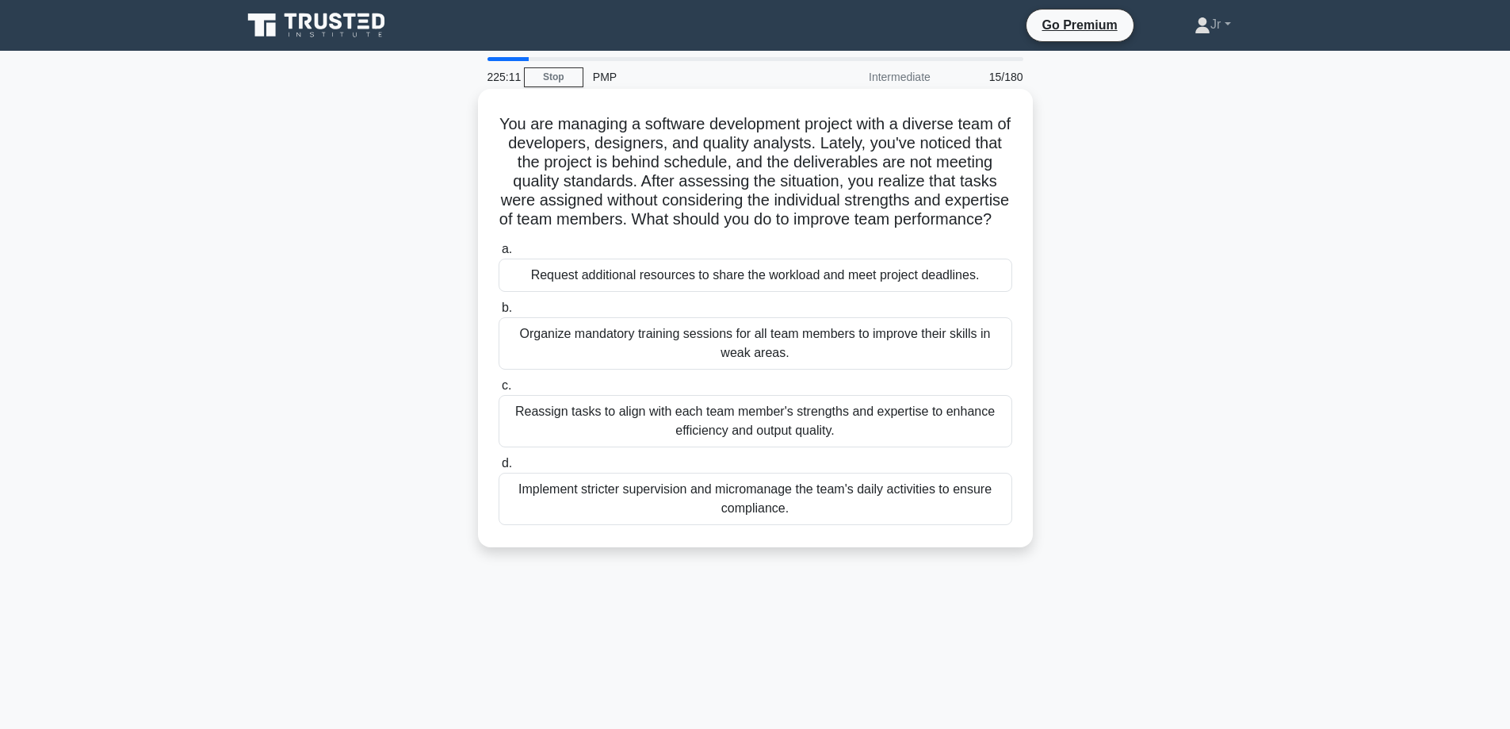
click at [799, 367] on div "Organize mandatory training sessions for all team members to improve their skil…" at bounding box center [756, 343] width 514 height 52
click at [499, 313] on input "b. Organize mandatory training sessions for all team members to improve their s…" at bounding box center [499, 308] width 0 height 10
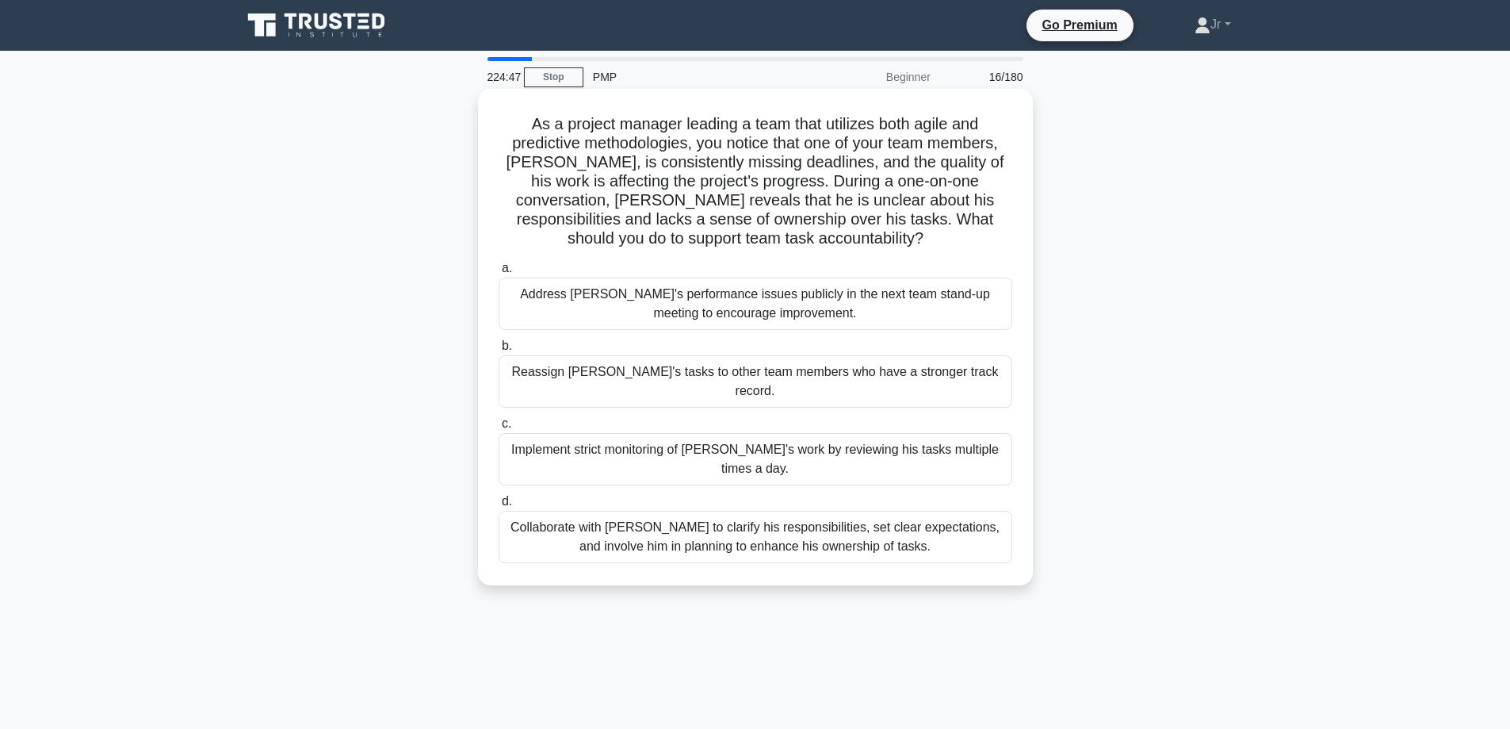
click at [771, 511] on div "Collaborate with Alex to clarify his responsibilities, set clear expectations, …" at bounding box center [756, 537] width 514 height 52
click at [499, 503] on input "d. Collaborate with Alex to clarify his responsibilities, set clear expectation…" at bounding box center [499, 501] width 0 height 10
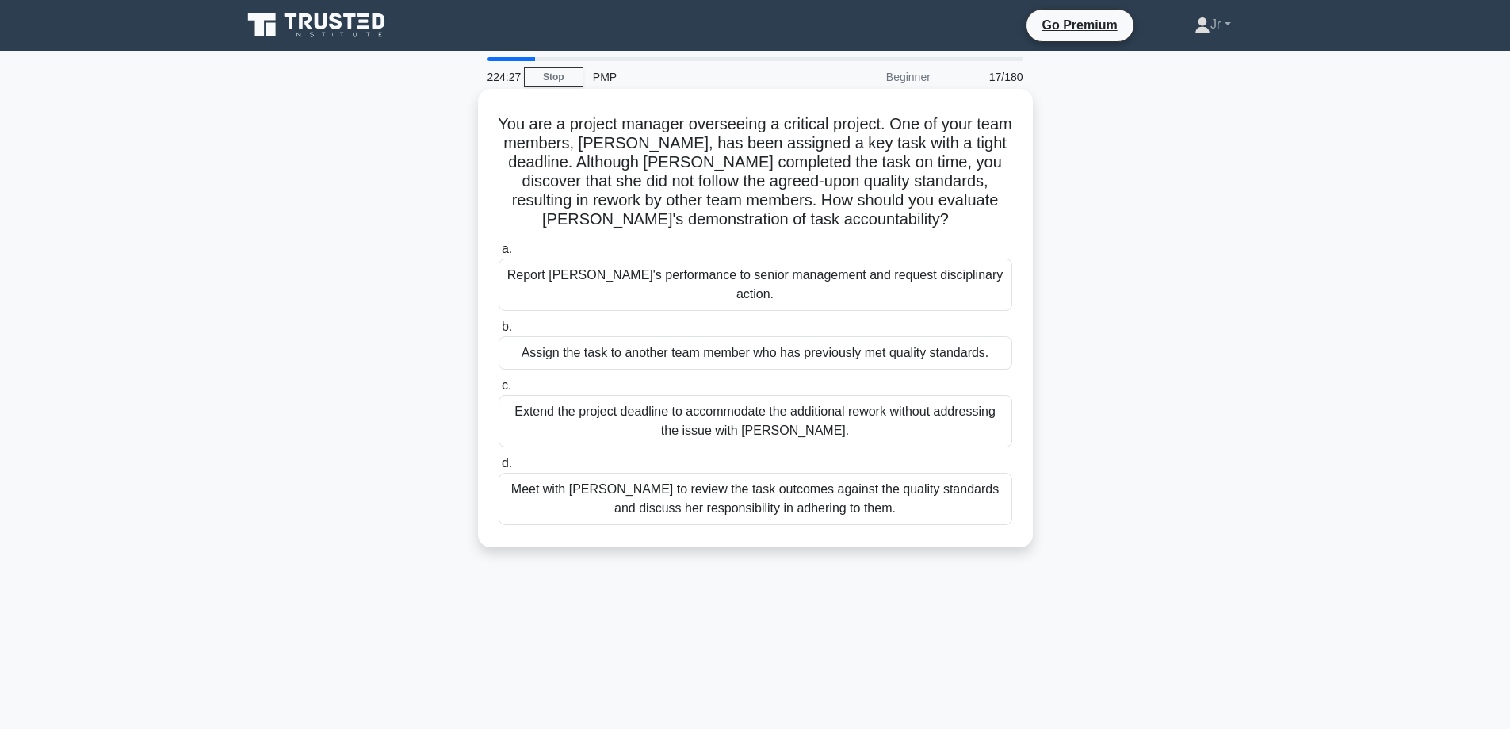
click at [712, 475] on div "Meet with Priya to review the task outcomes against the quality standards and d…" at bounding box center [756, 499] width 514 height 52
click at [499, 469] on input "d. Meet with Priya to review the task outcomes against the quality standards an…" at bounding box center [499, 463] width 0 height 10
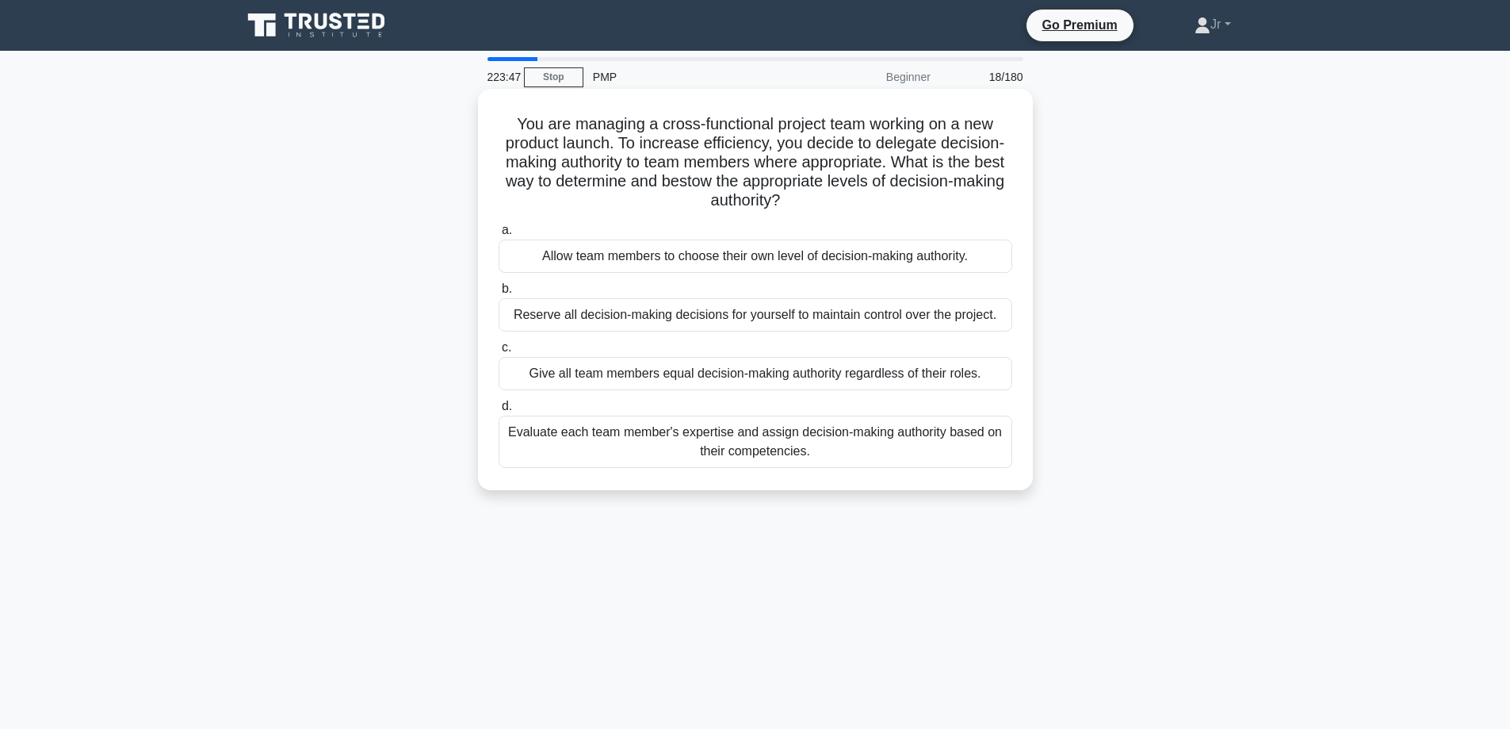
click at [750, 436] on div "Evaluate each team member's expertise and assign decision-making authority base…" at bounding box center [756, 441] width 514 height 52
click at [499, 411] on input "d. Evaluate each team member's expertise and assign decision-making authority b…" at bounding box center [499, 406] width 0 height 10
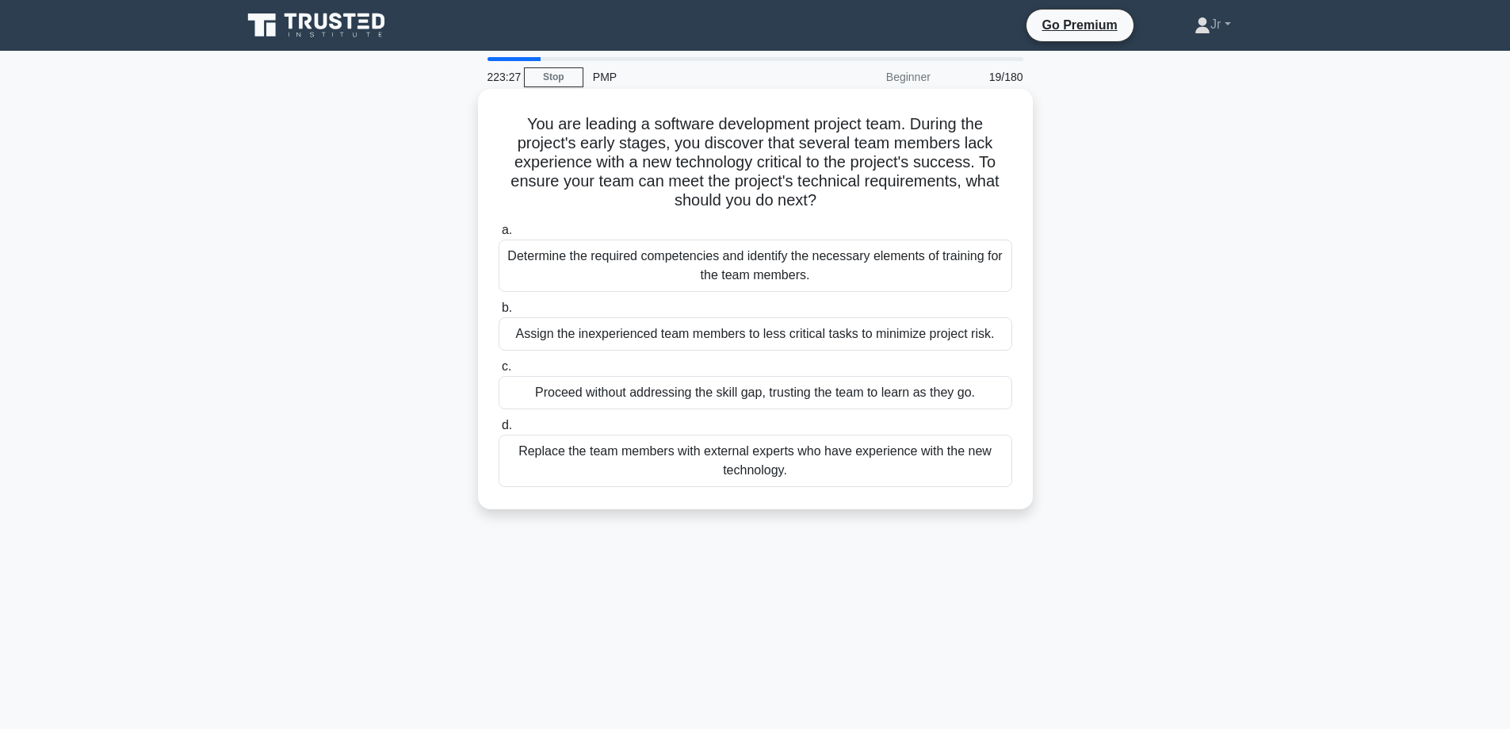
click at [829, 256] on div "Determine the required competencies and identify the necessary elements of trai…" at bounding box center [756, 265] width 514 height 52
click at [499, 235] on input "a. Determine the required competencies and identify the necessary elements of t…" at bounding box center [499, 230] width 0 height 10
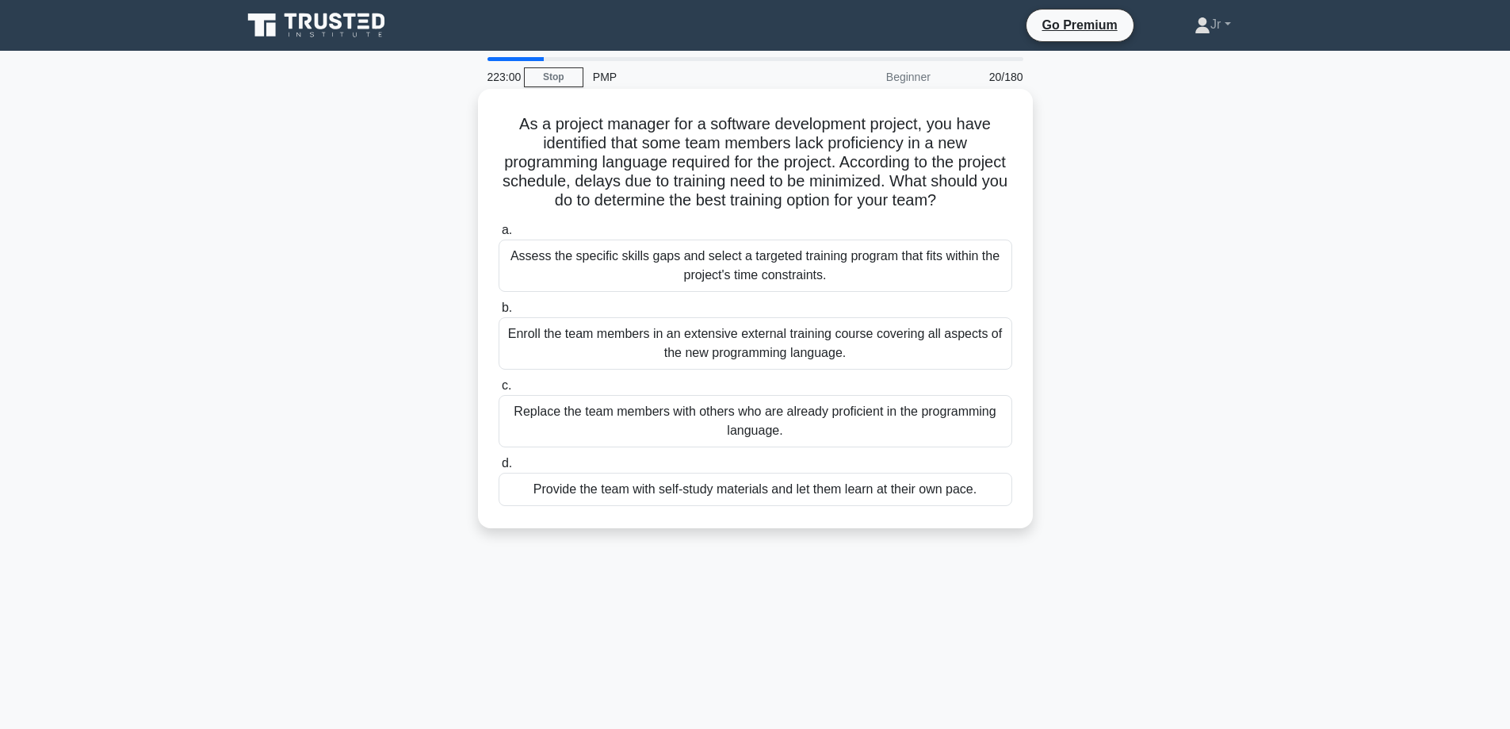
click at [674, 266] on div "Assess the specific skills gaps and select a targeted training program that fit…" at bounding box center [756, 265] width 514 height 52
click at [499, 235] on input "a. Assess the specific skills gaps and select a targeted training program that …" at bounding box center [499, 230] width 0 height 10
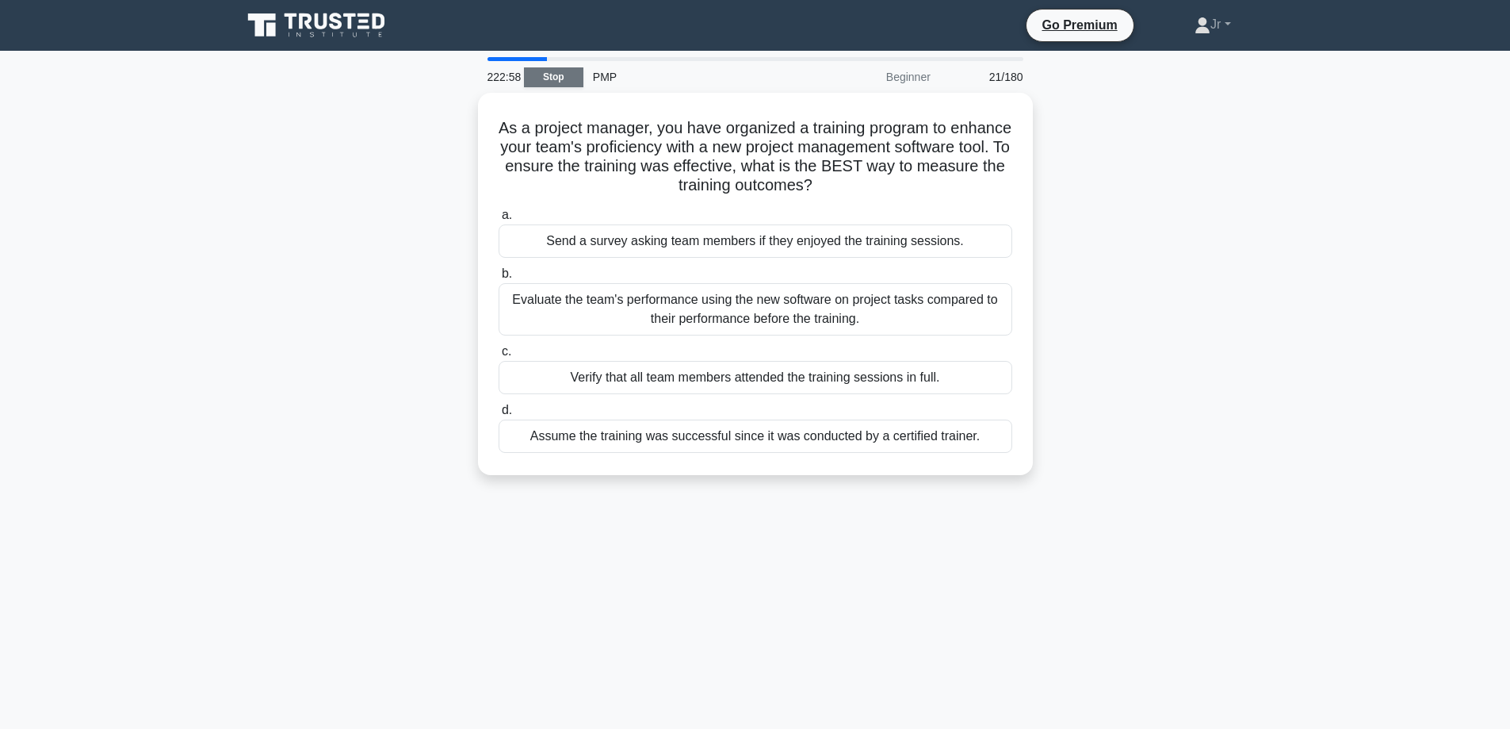
click at [554, 78] on link "Stop" at bounding box center [553, 77] width 59 height 20
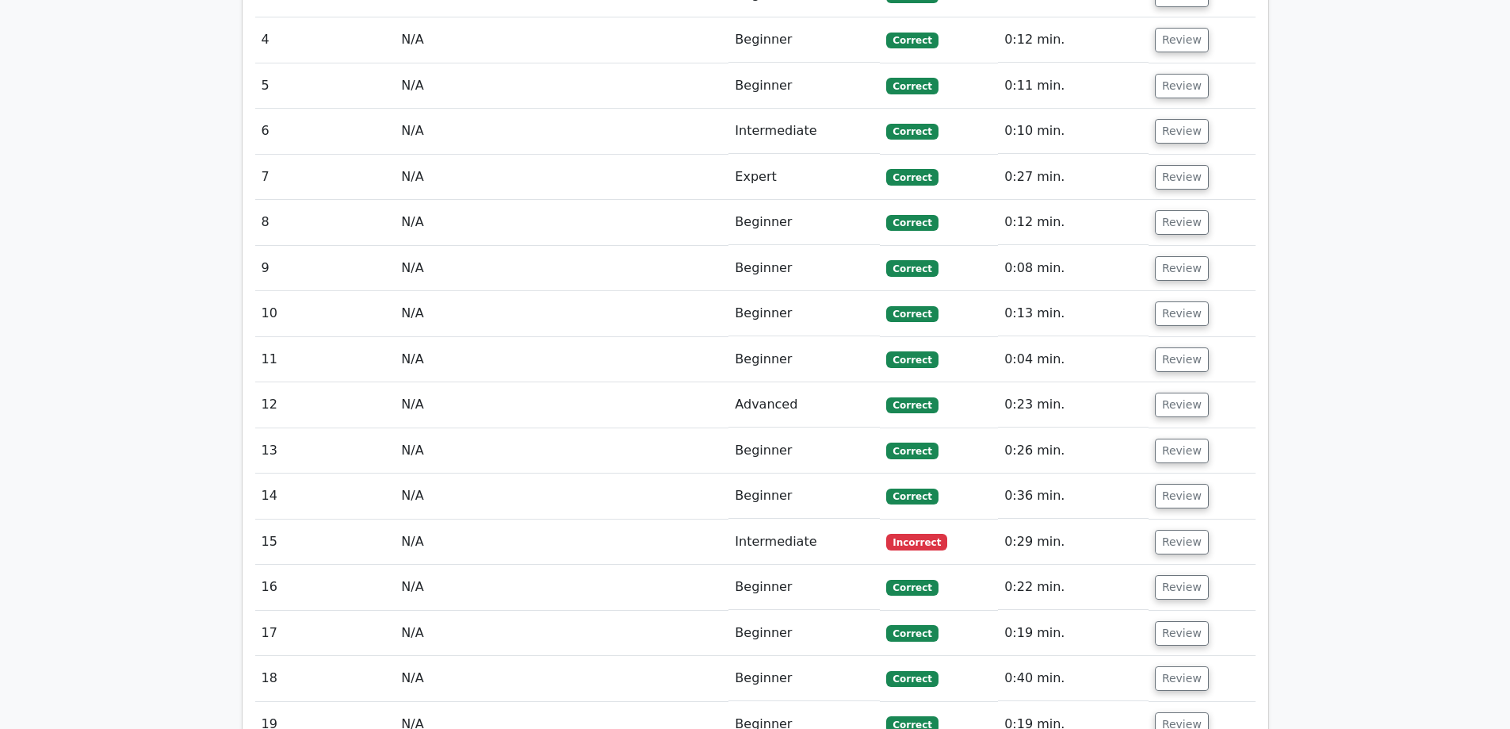
scroll to position [2299, 0]
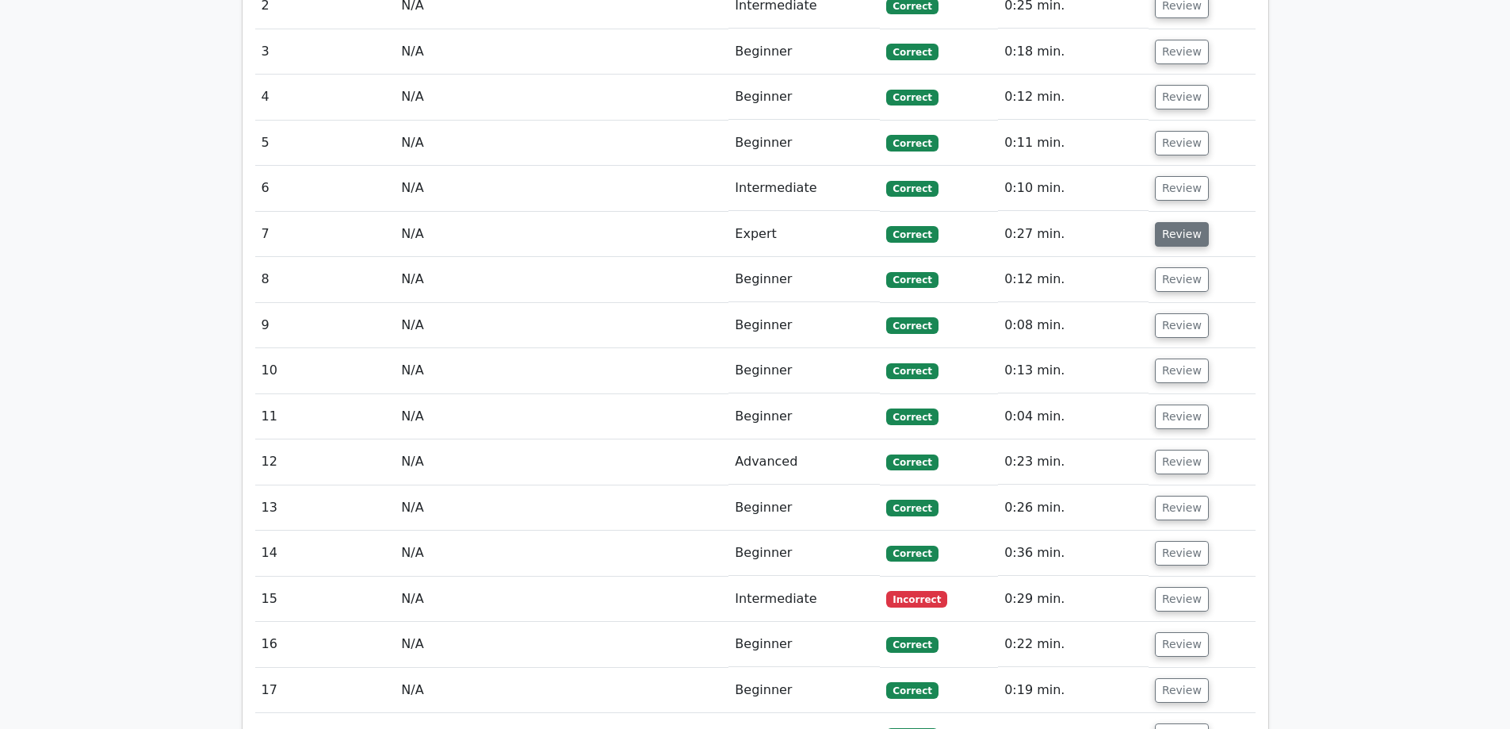
click at [1179, 222] on button "Review" at bounding box center [1182, 234] width 54 height 25
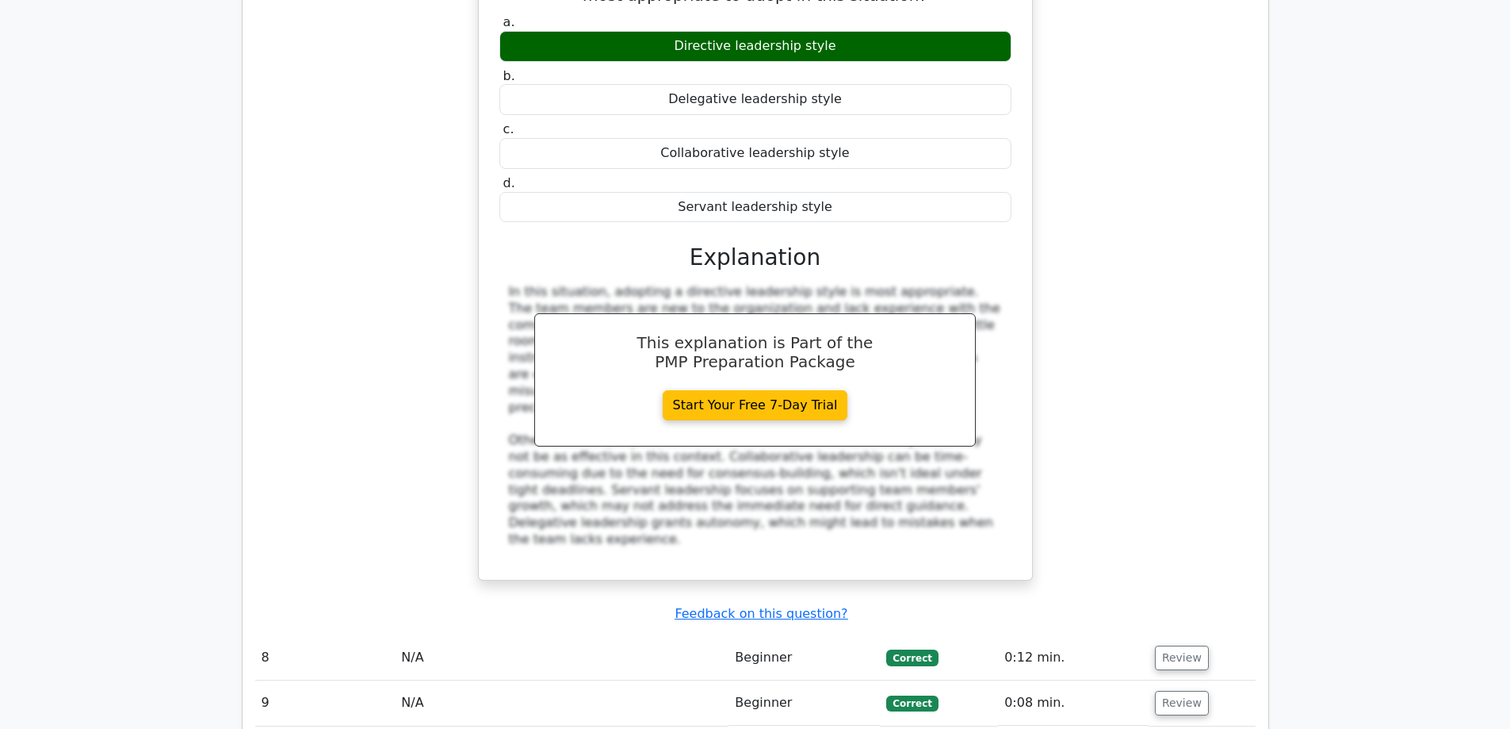
scroll to position [2933, 0]
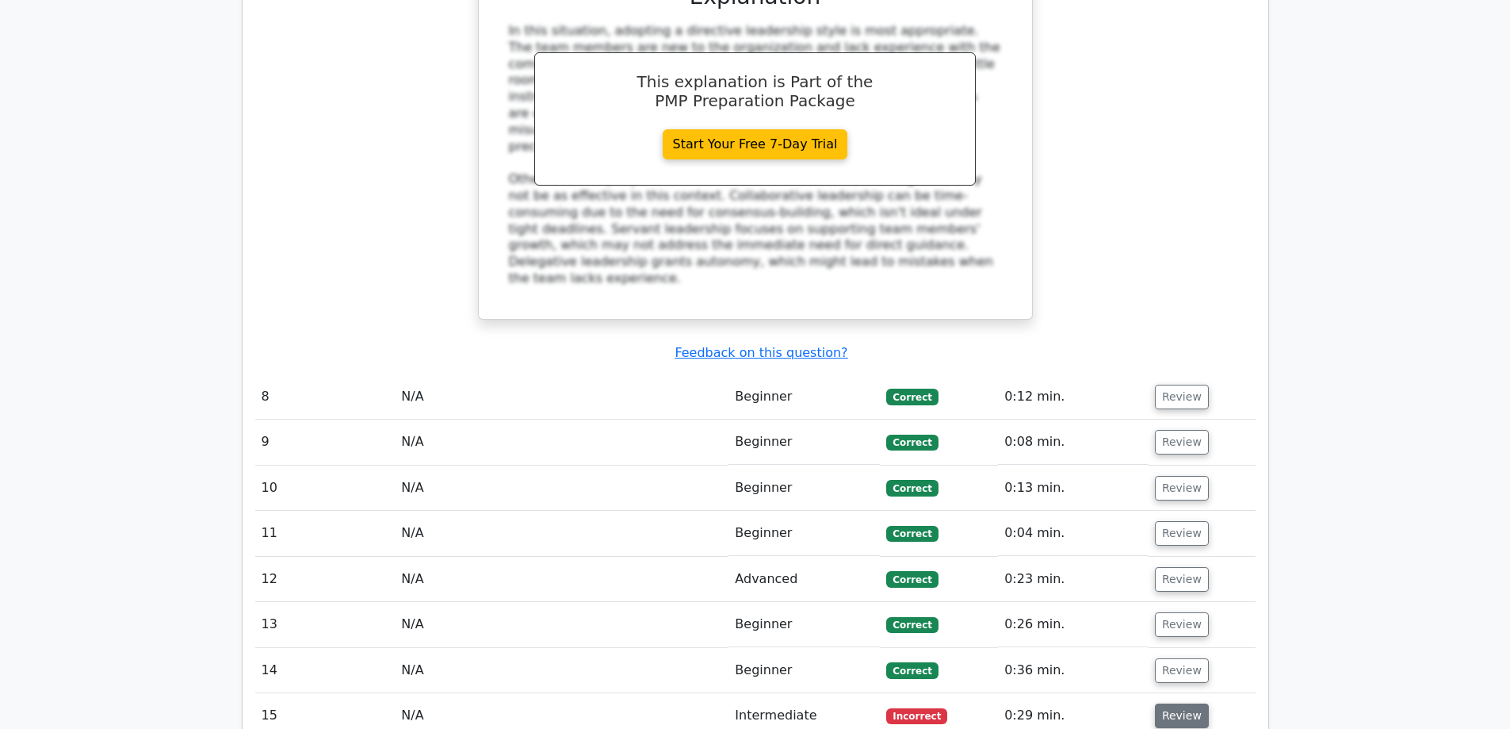
click at [1184, 703] on button "Review" at bounding box center [1182, 715] width 54 height 25
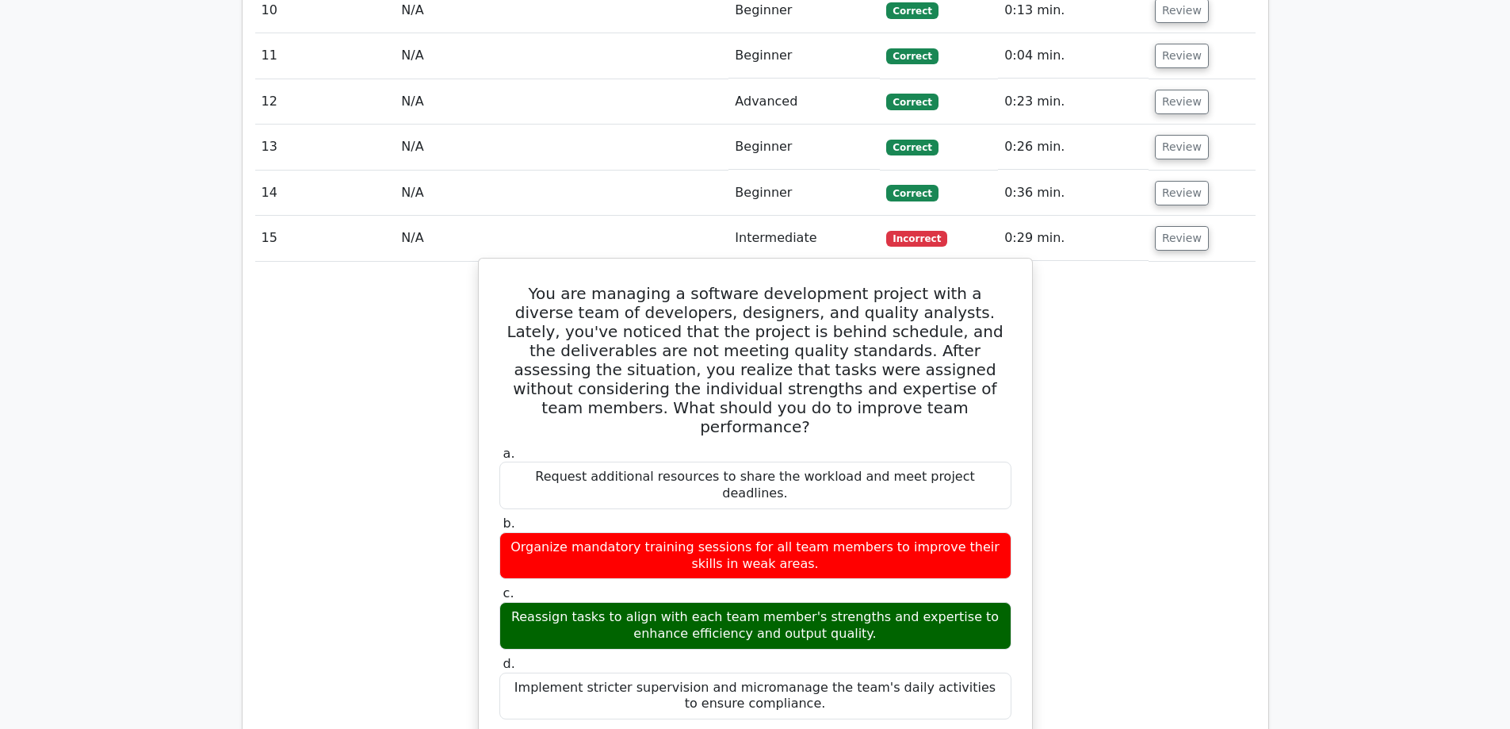
scroll to position [3488, 0]
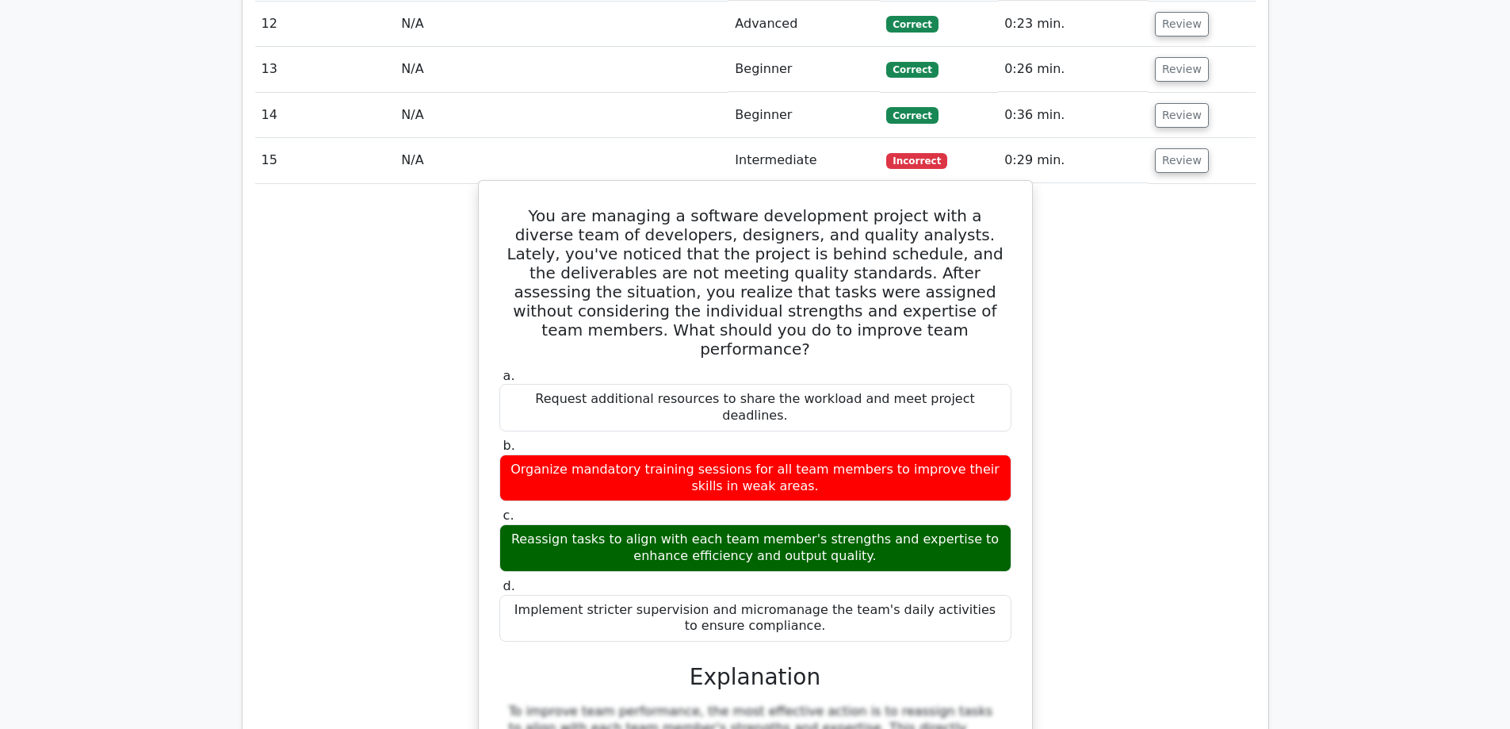
drag, startPoint x: 508, startPoint y: 377, endPoint x: 847, endPoint y: 407, distance: 339.8
click at [847, 524] on div "Reassign tasks to align with each team member's strengths and expertise to enha…" at bounding box center [755, 548] width 512 height 48
copy div "Reassign tasks to align with each team member's strengths and expertise to enha…"
